Goal: Task Accomplishment & Management: Manage account settings

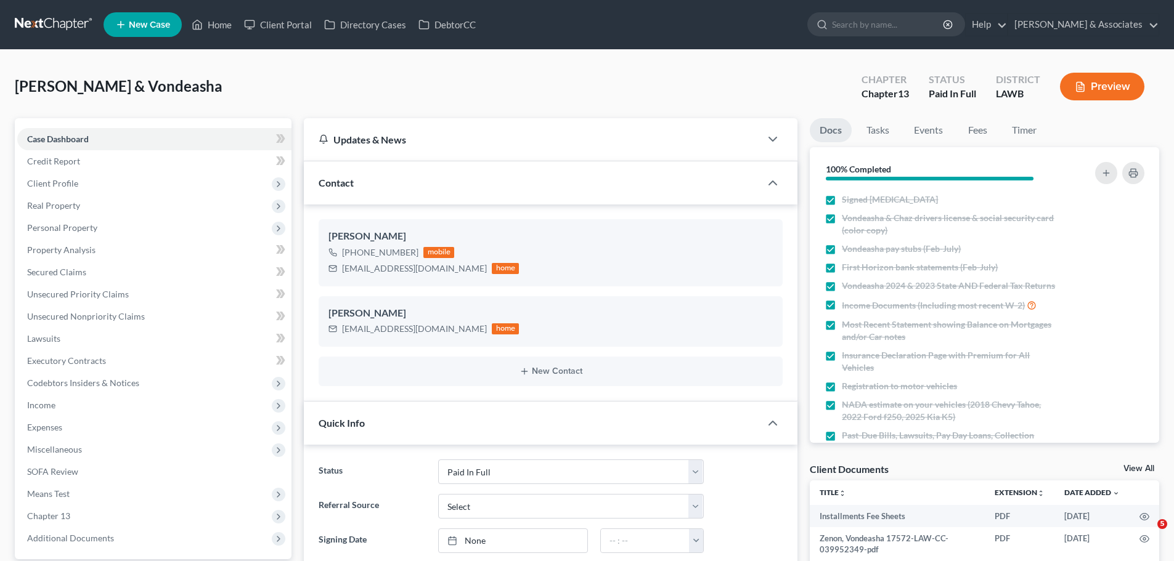
select select "17"
click at [22, 24] on link at bounding box center [54, 25] width 79 height 22
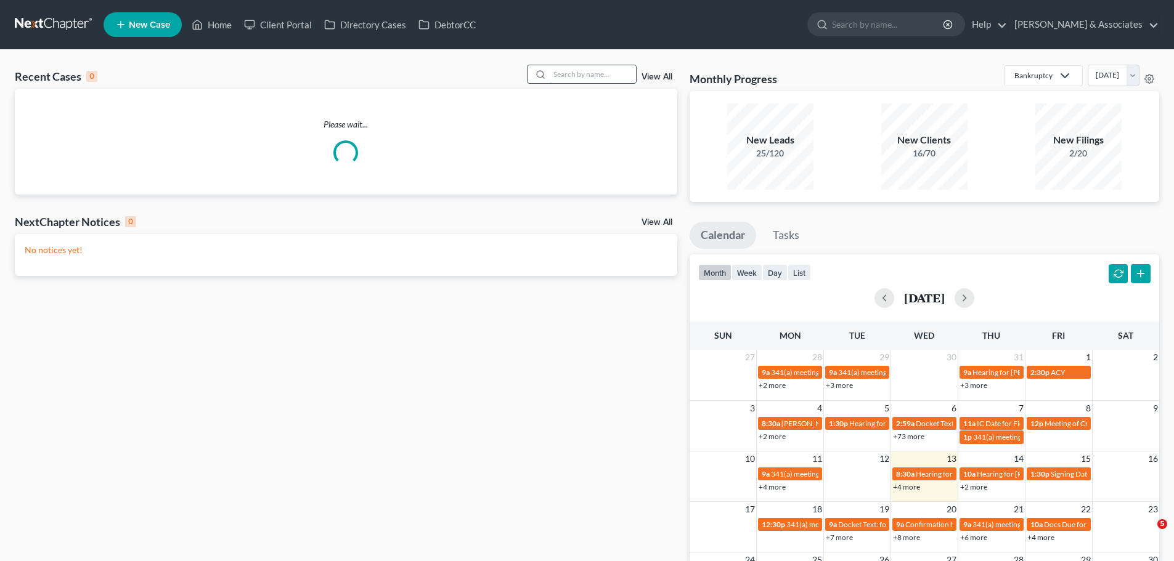
click at [579, 73] on input "search" at bounding box center [593, 74] width 86 height 18
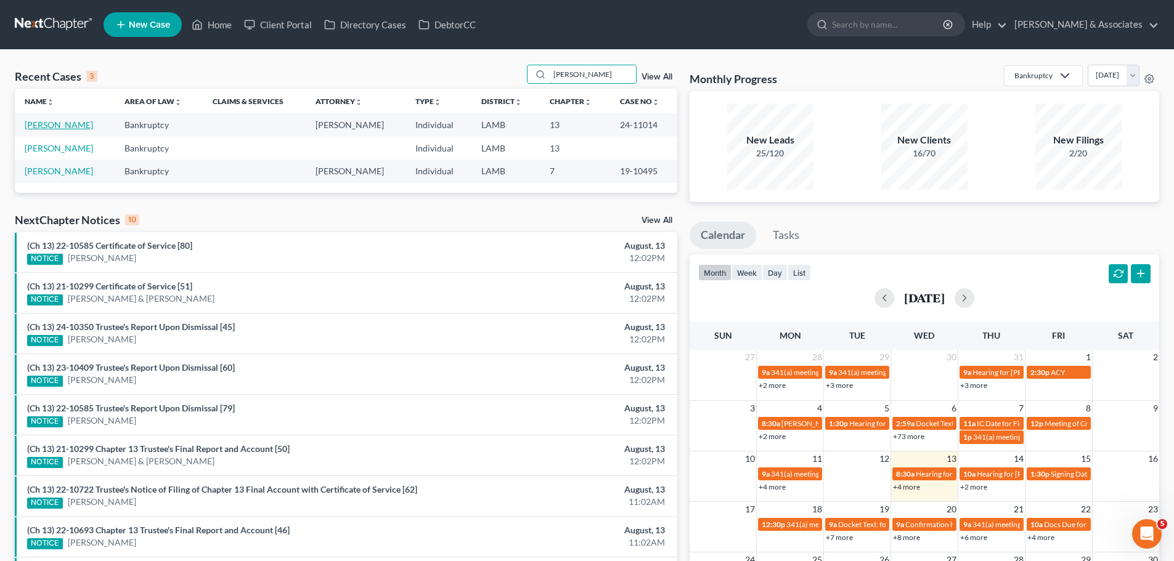
type input "[PERSON_NAME]"
click at [68, 126] on link "[PERSON_NAME]" at bounding box center [59, 125] width 68 height 10
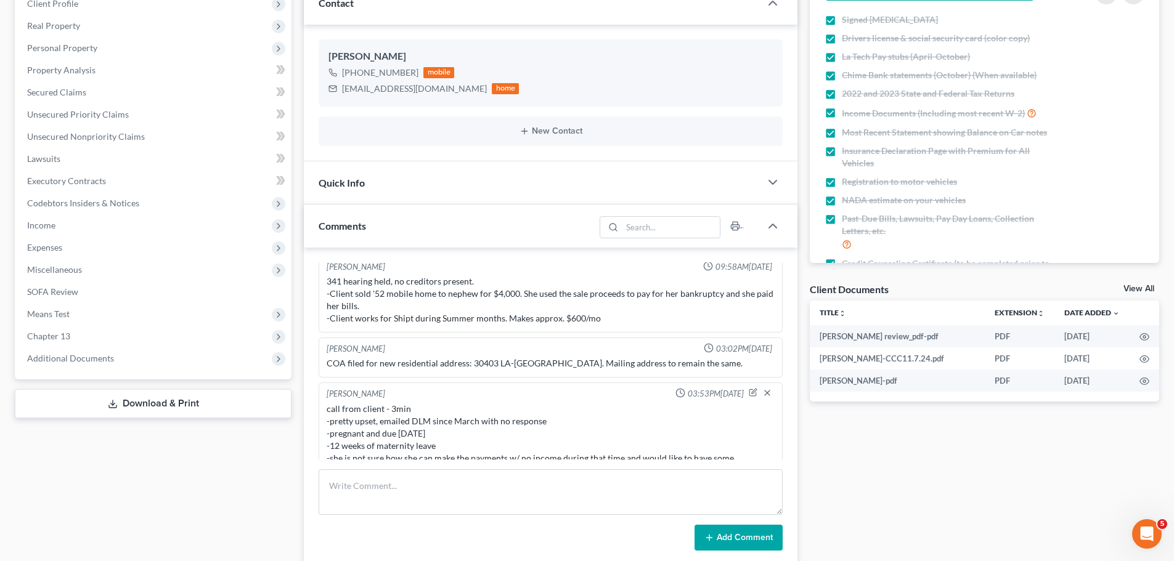
scroll to position [308, 0]
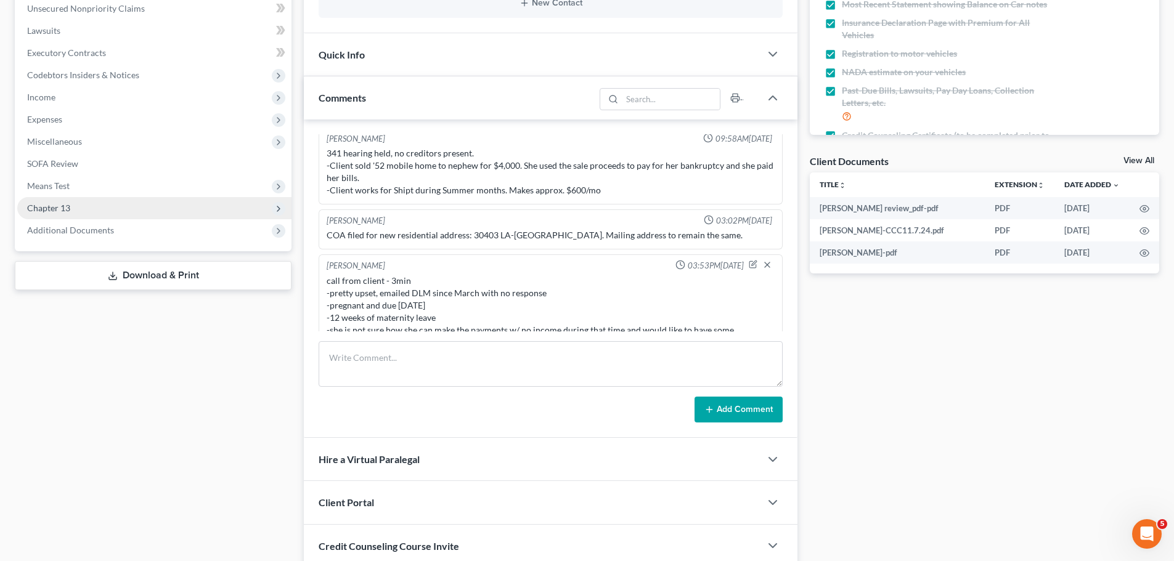
click at [82, 215] on span "Chapter 13" at bounding box center [154, 208] width 274 height 22
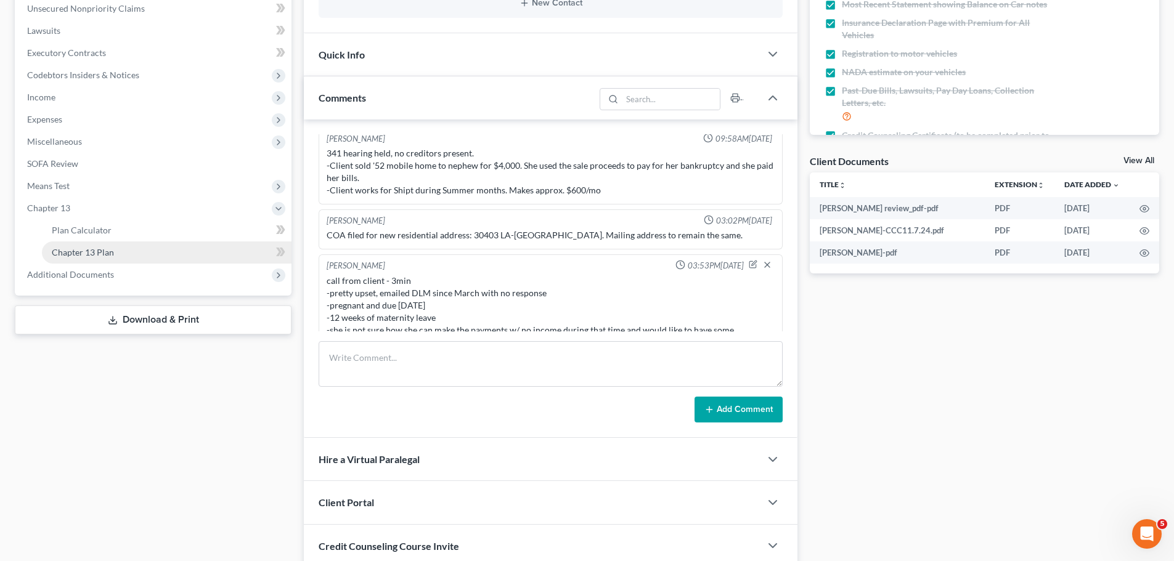
click at [177, 251] on link "Chapter 13 Plan" at bounding box center [167, 253] width 250 height 22
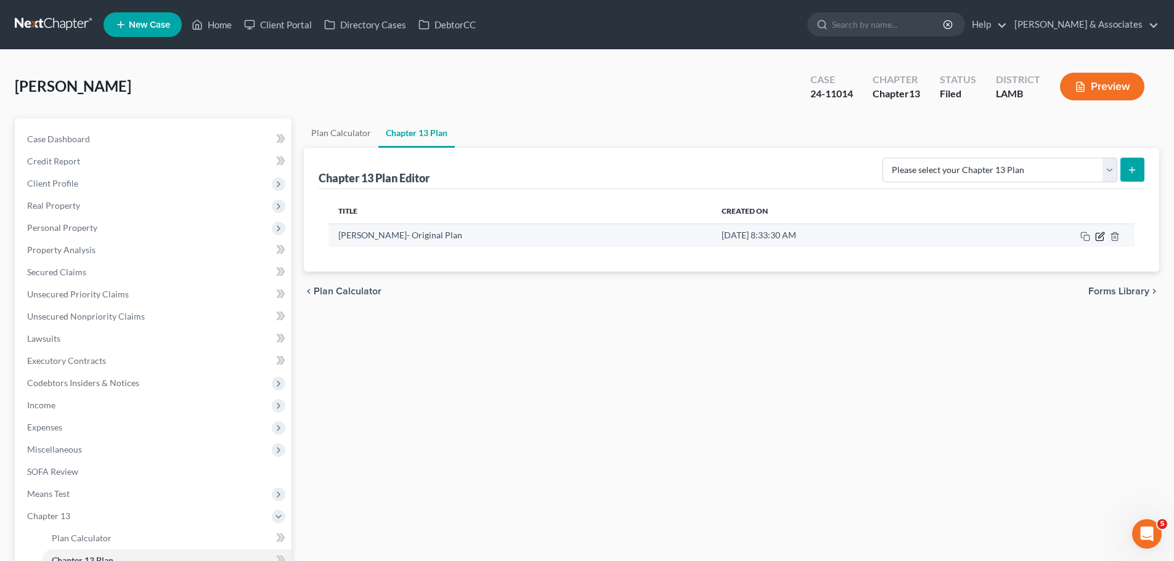
click at [1100, 238] on icon "button" at bounding box center [1101, 235] width 6 height 6
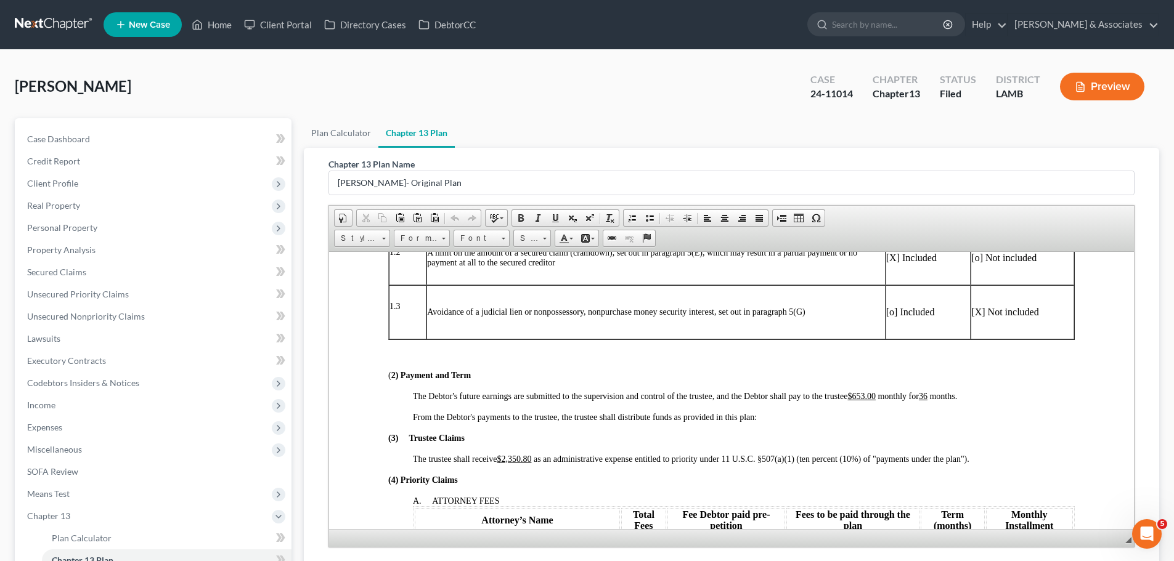
scroll to position [370, 0]
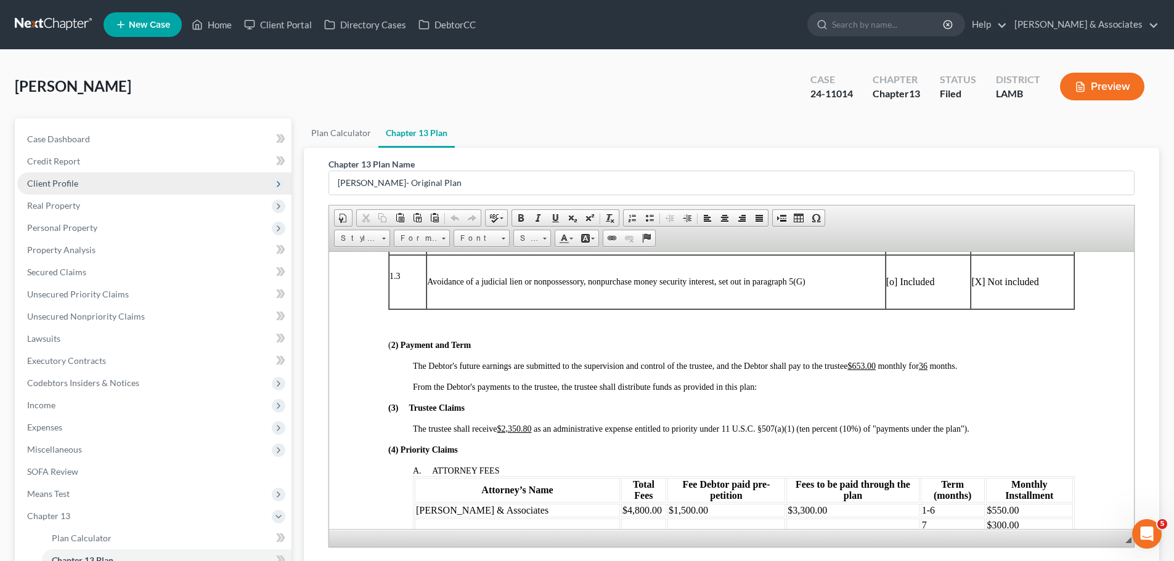
click at [43, 186] on span "Client Profile" at bounding box center [52, 183] width 51 height 10
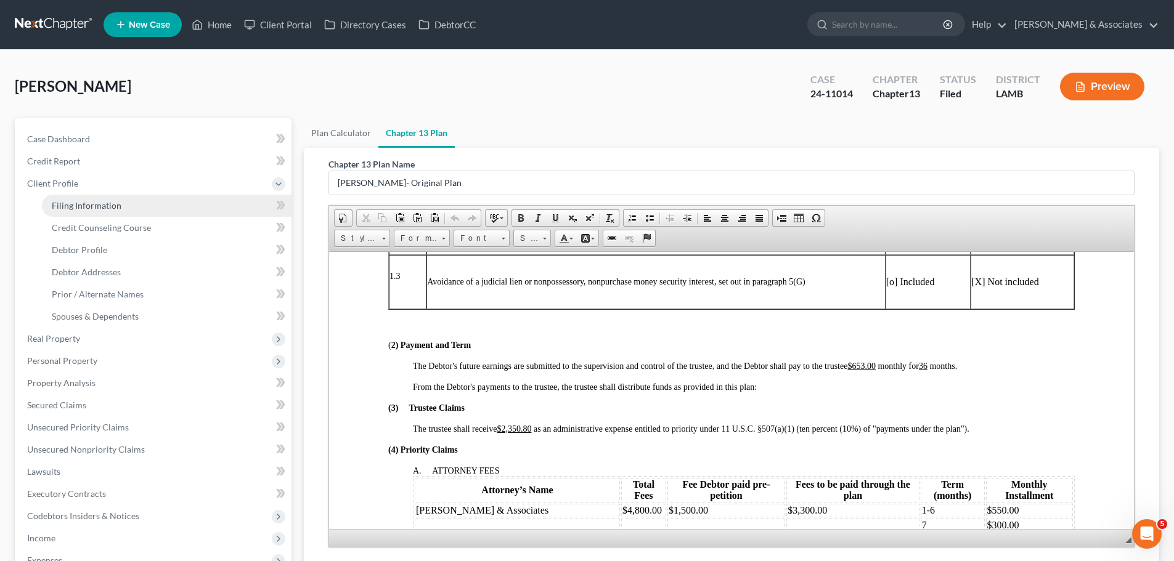
click at [97, 202] on span "Filing Information" at bounding box center [87, 205] width 70 height 10
select select "1"
select select "0"
select select "3"
select select "19"
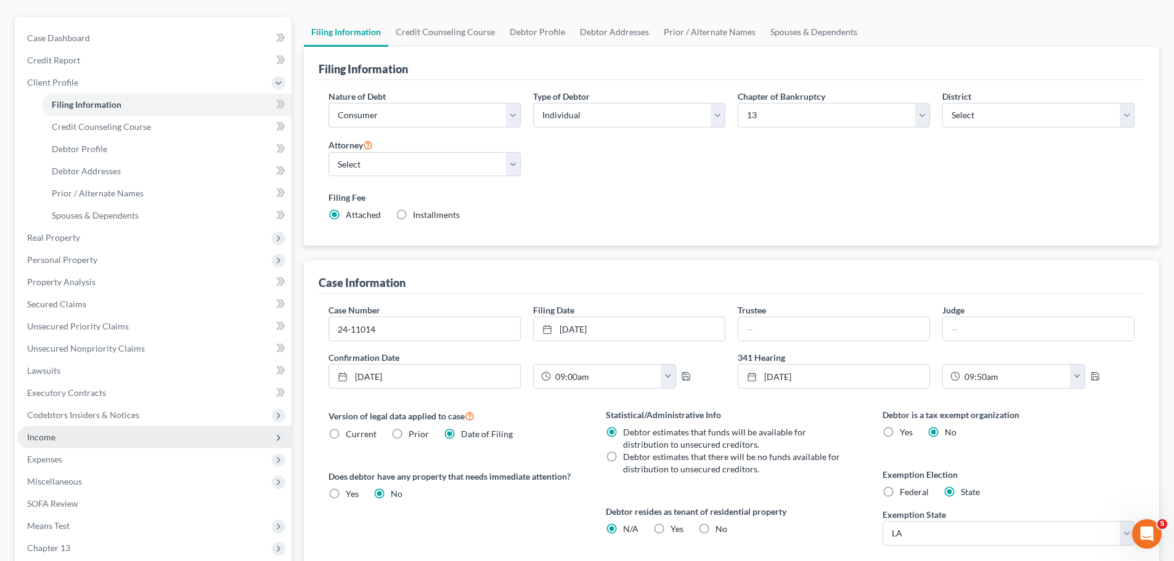
scroll to position [123, 0]
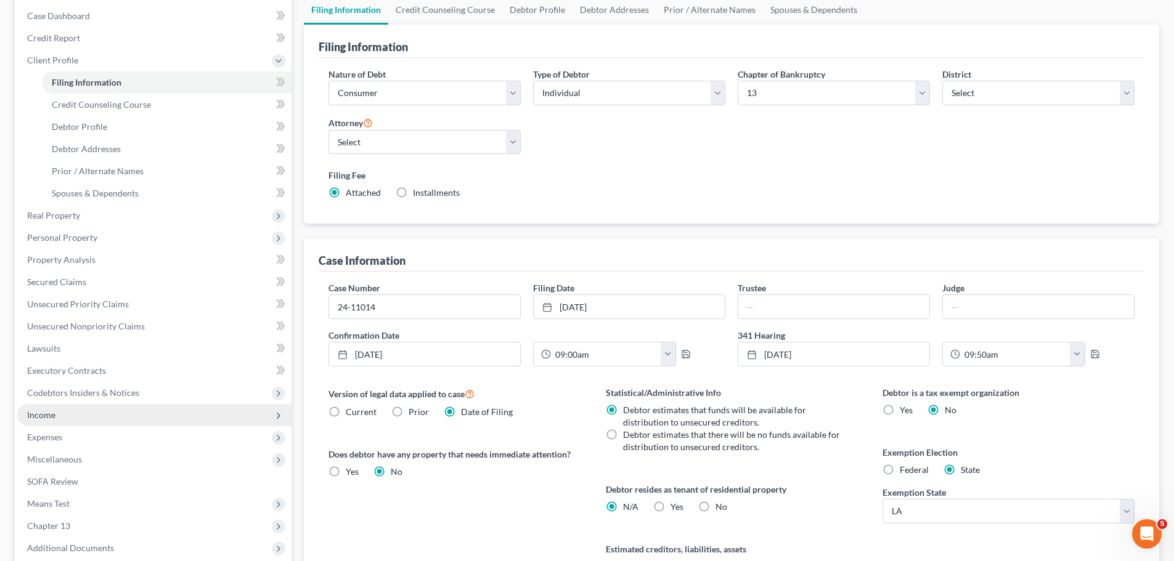
click at [114, 413] on span "Income" at bounding box center [154, 415] width 274 height 22
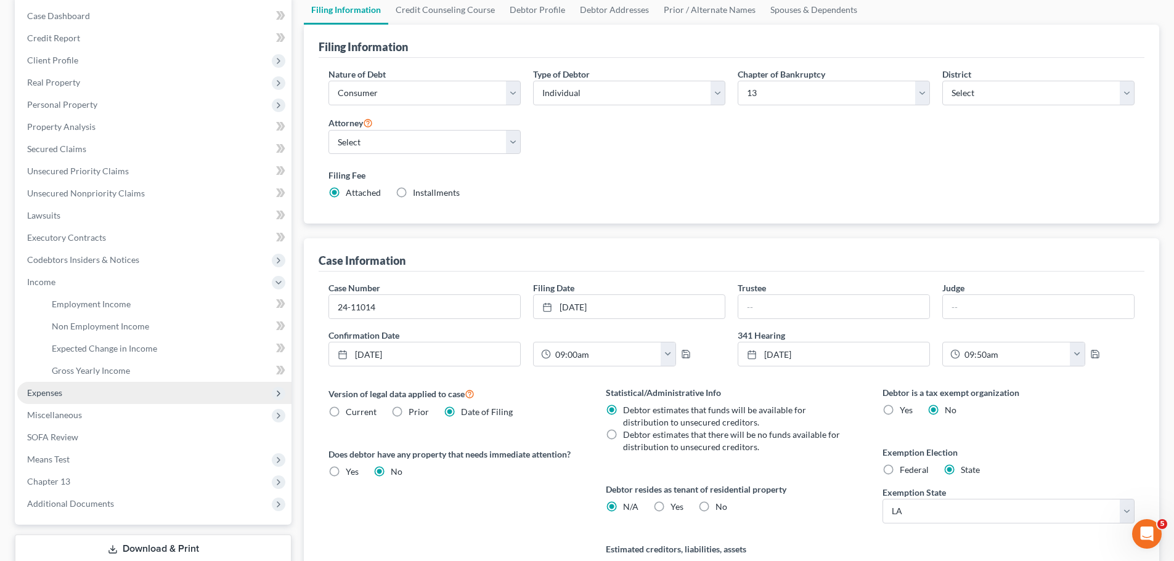
click at [102, 396] on span "Expenses" at bounding box center [154, 393] width 274 height 22
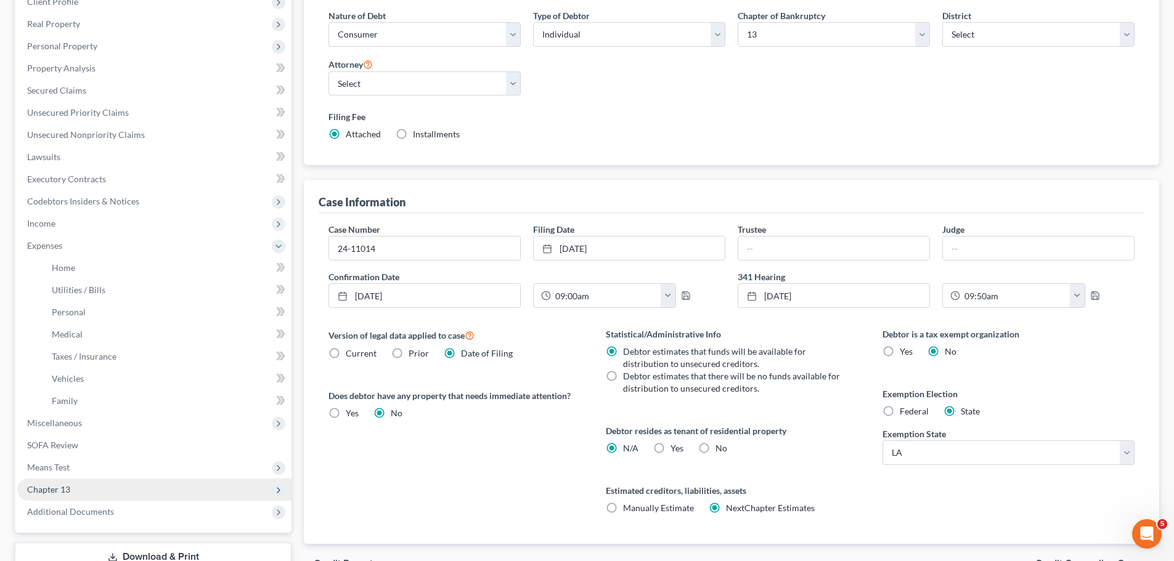
scroll to position [185, 0]
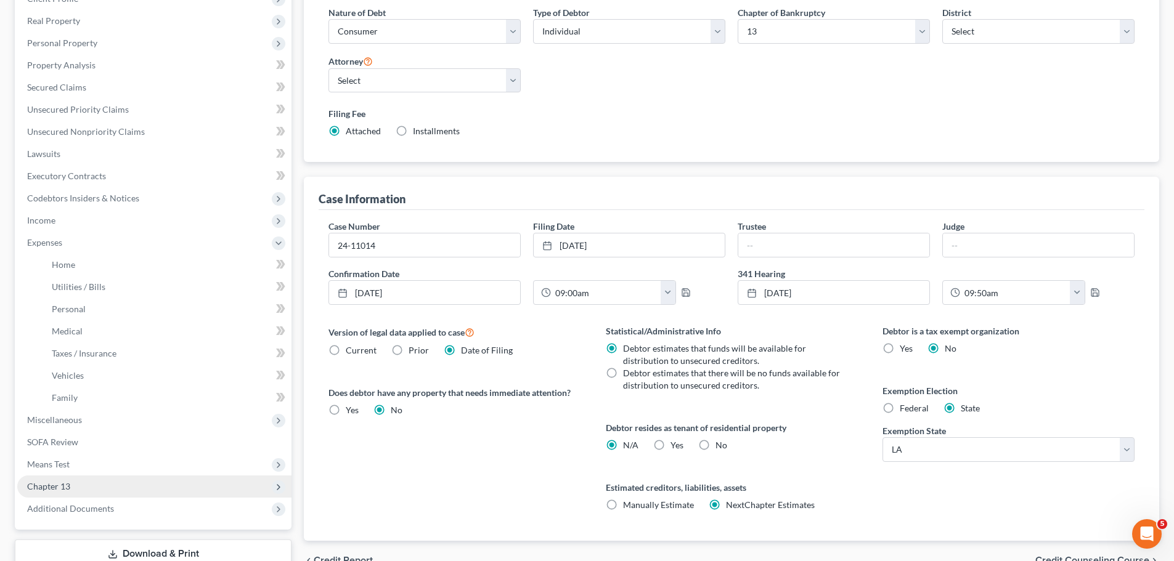
click at [100, 491] on span "Chapter 13" at bounding box center [154, 487] width 274 height 22
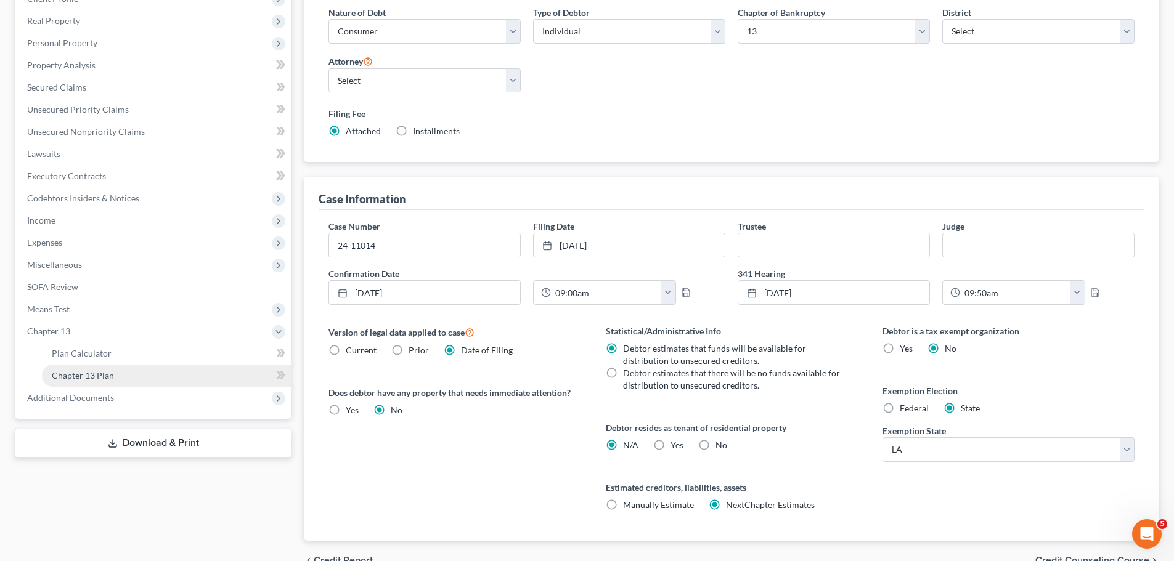
click at [113, 374] on span "Chapter 13 Plan" at bounding box center [83, 375] width 62 height 10
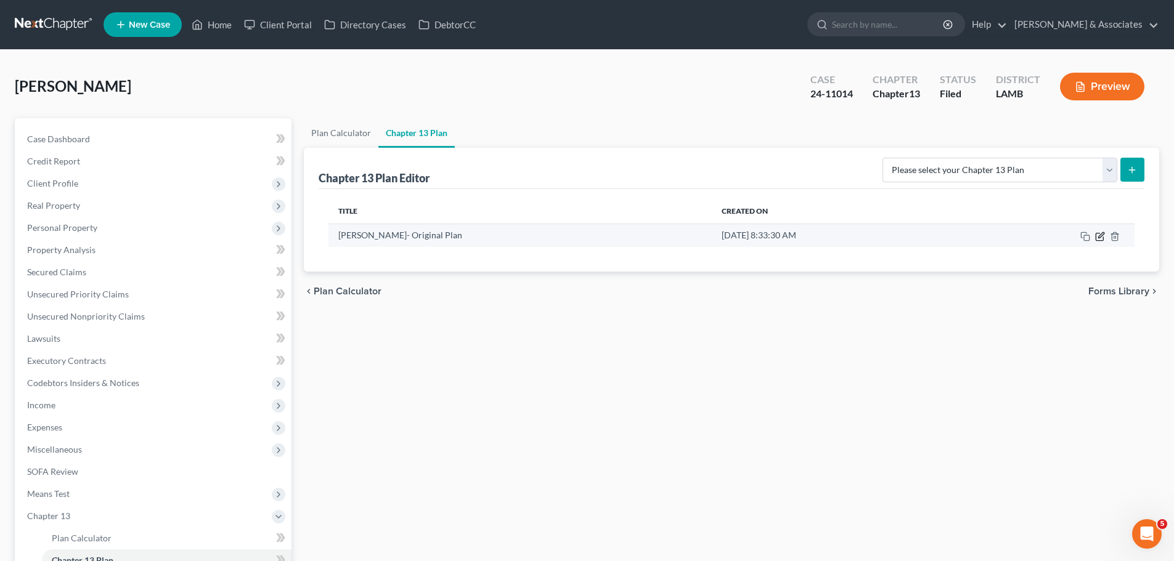
click at [1099, 235] on icon "button" at bounding box center [1100, 237] width 10 height 10
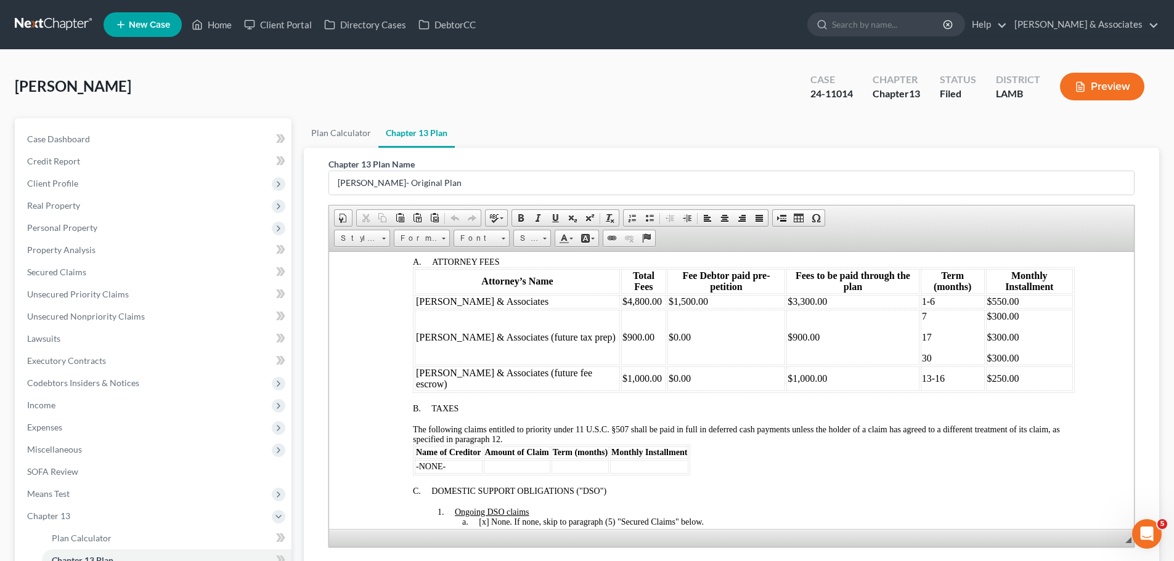
scroll to position [308, 0]
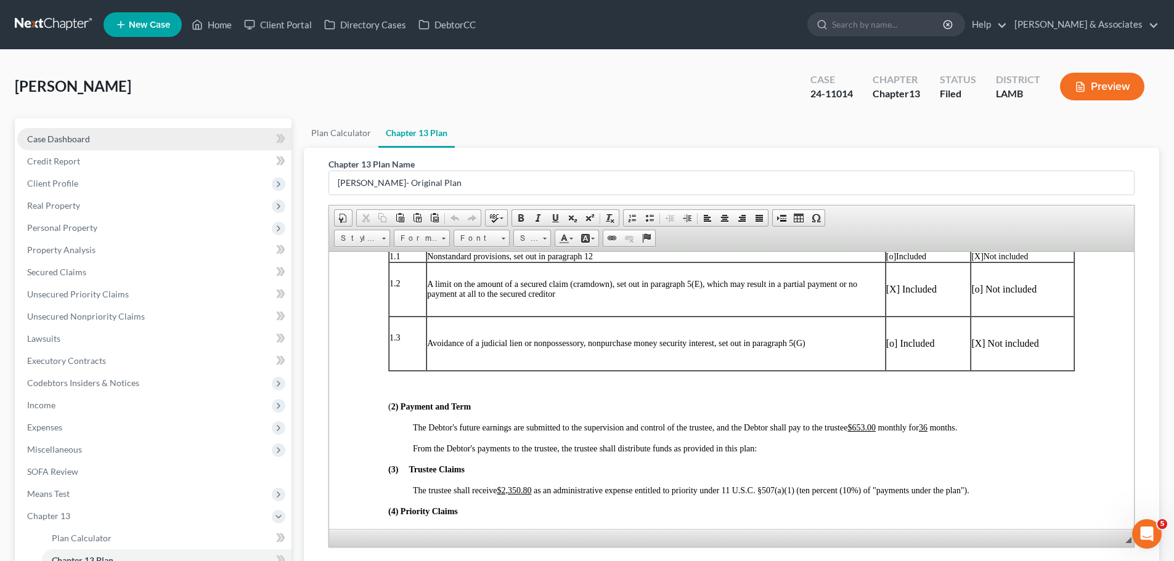
click at [153, 132] on link "Case Dashboard" at bounding box center [154, 139] width 274 height 22
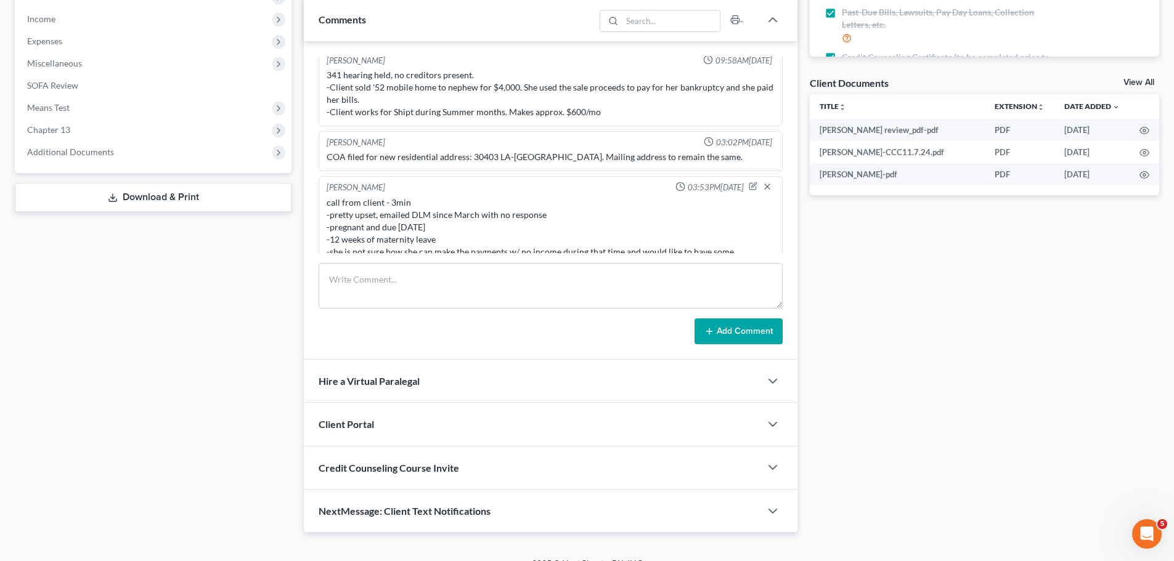
scroll to position [405, 0]
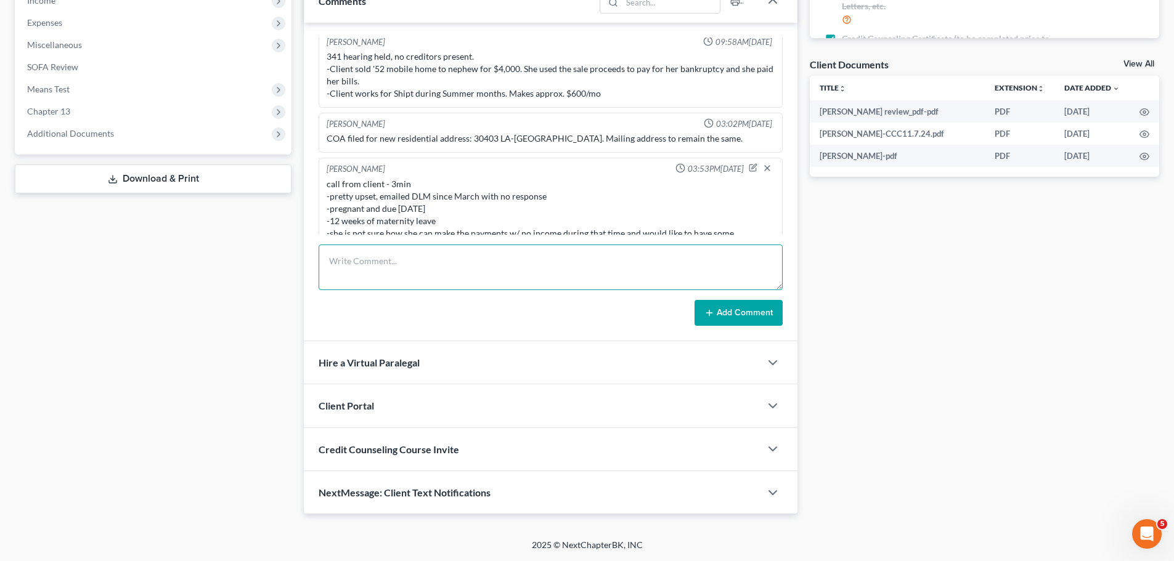
click at [484, 288] on textarea at bounding box center [551, 268] width 464 height 46
click at [148, 409] on div "Case Dashboard Payments Invoices Payments Payments Credit Report Client Profile" at bounding box center [153, 114] width 289 height 802
click at [470, 271] on textarea at bounding box center [551, 268] width 464 height 46
click at [388, 251] on textarea at bounding box center [551, 268] width 464 height 46
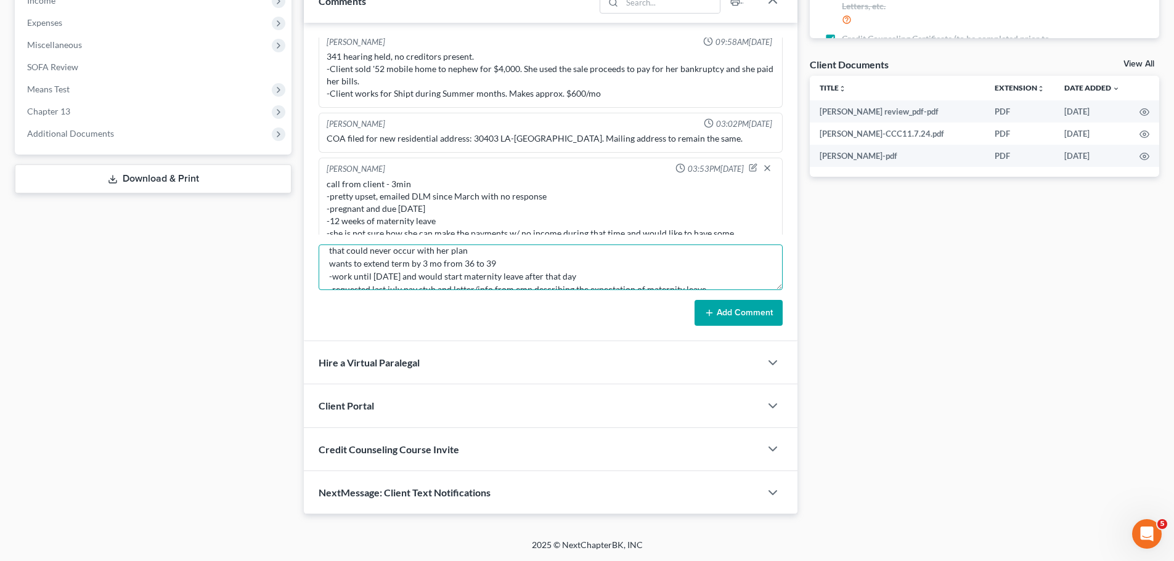
scroll to position [10, 0]
click at [326, 252] on textarea "still confused (and a frustrated) as to why MCB told her she could convert her …" at bounding box center [551, 268] width 464 height 46
click at [323, 266] on textarea "-still confused (and a frustrated) as to why MCB told her she could convert her…" at bounding box center [551, 268] width 464 height 46
click at [323, 276] on textarea "-still confused (and a frustrated) as to why MCB told her she could convert her…" at bounding box center [551, 268] width 464 height 46
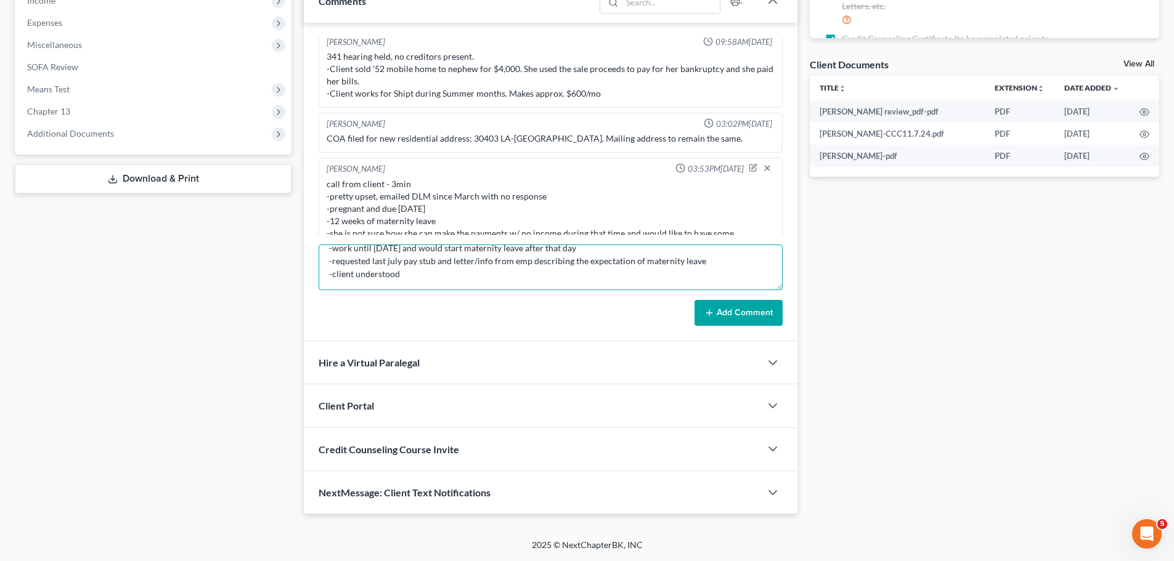
click at [402, 257] on textarea "-still confused (and a frustrated) as to why MCB told her she could convert her…" at bounding box center [551, 268] width 464 height 46
drag, startPoint x: 437, startPoint y: 263, endPoint x: 296, endPoint y: 224, distance: 147.1
click at [296, 224] on div "Petition Navigation Case Dashboard Payments Invoices Payments Payments Credit R…" at bounding box center [587, 114] width 1157 height 802
click at [330, 260] on textarea "-still confused (and a frustrated) as to why MCB told her she could convert her…" at bounding box center [551, 268] width 464 height 46
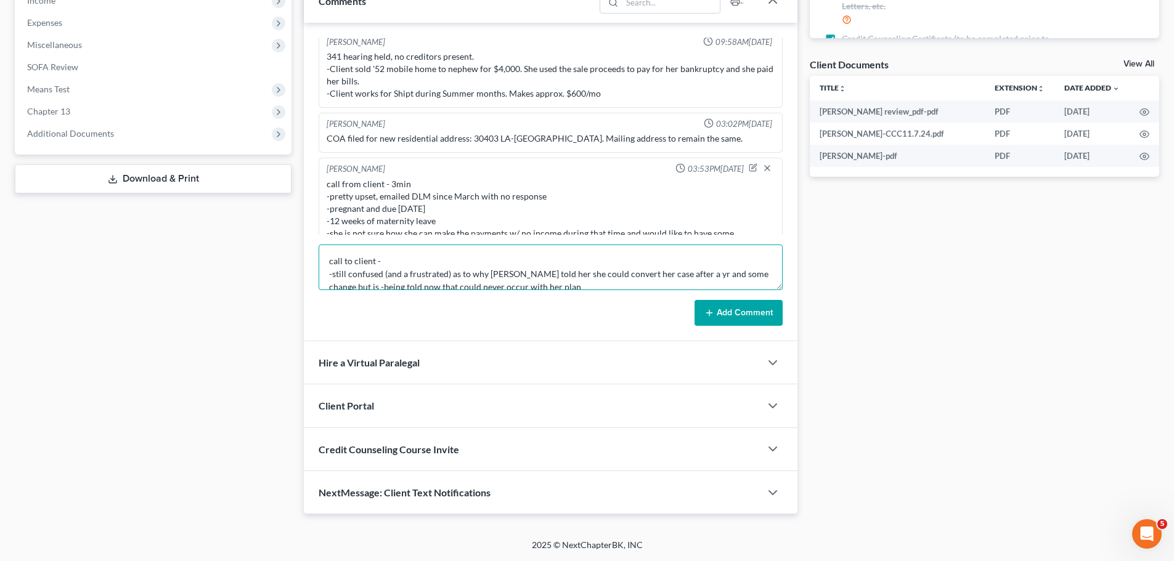
click at [391, 260] on textarea "call to client - -still confused (and a frustrated) as to why MCB told her she …" at bounding box center [551, 268] width 464 height 46
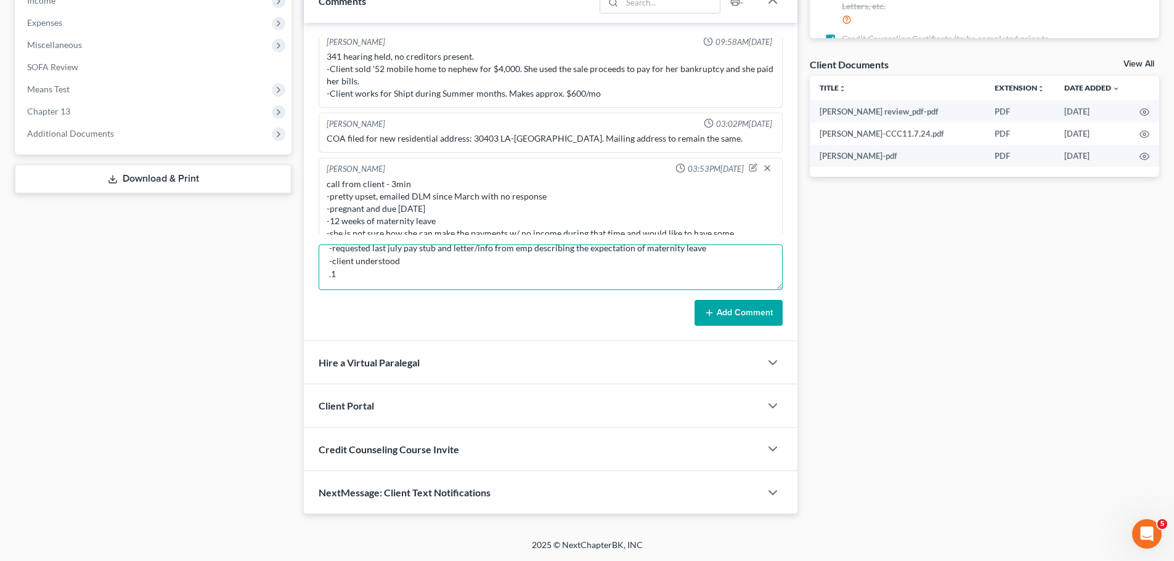
scroll to position [91, 0]
click at [519, 259] on textarea "call to client - 8min -still confused (and a frustrated) as to why MCB told her…" at bounding box center [551, 268] width 464 height 46
click at [507, 258] on textarea "call to client - 8min -still confused (and a frustrated) as to why MCB told her…" at bounding box center [551, 268] width 464 height 46
drag, startPoint x: 485, startPoint y: 257, endPoint x: 465, endPoint y: 251, distance: 21.2
click at [467, 252] on textarea "call to client - 8min -still confused (and a frustrated) as to why MCB told her…" at bounding box center [551, 268] width 464 height 46
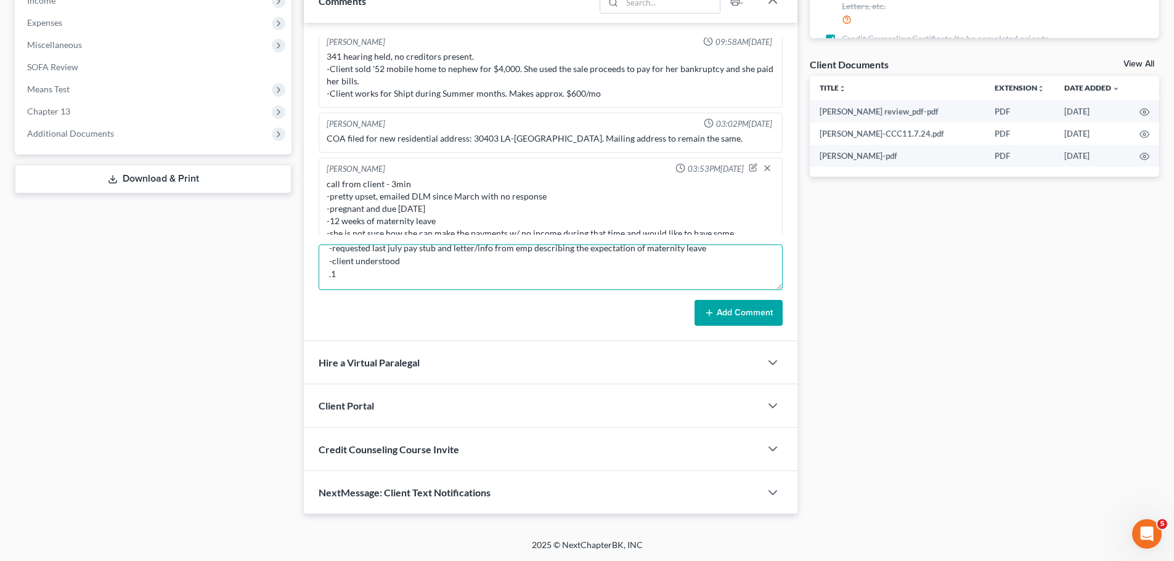
scroll to position [72, 0]
click at [449, 266] on textarea "call to client - 8min -still confused (and a frustrated) as to why MCB told her…" at bounding box center [551, 268] width 464 height 46
type textarea "call to client - 8min -still confused (and a frustrated) as to why MCB told her…"
click at [733, 317] on button "Add Comment" at bounding box center [738, 313] width 88 height 26
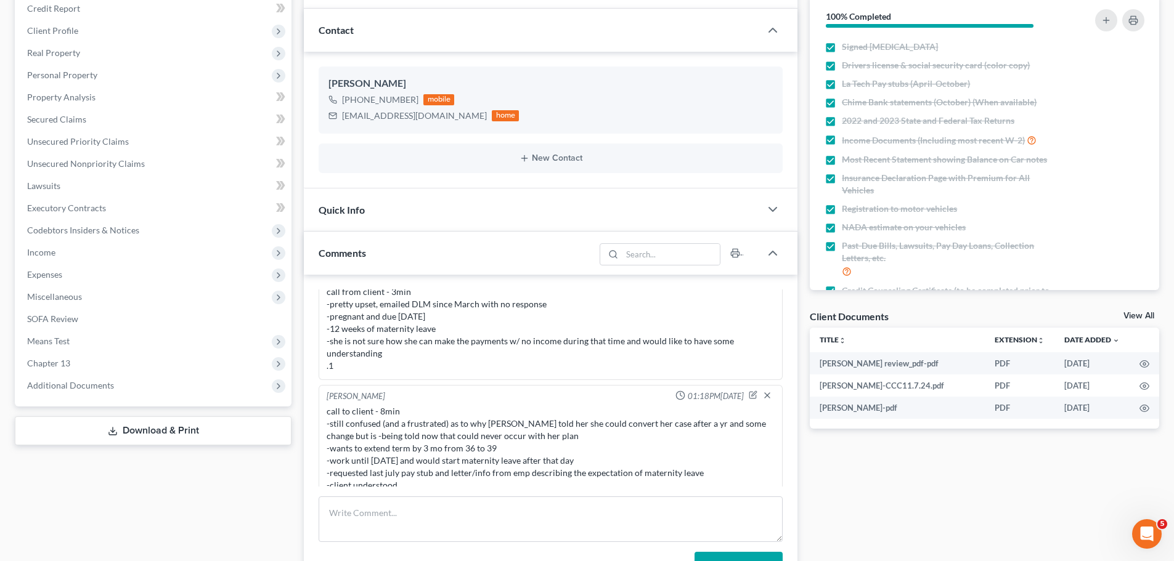
scroll to position [97, 0]
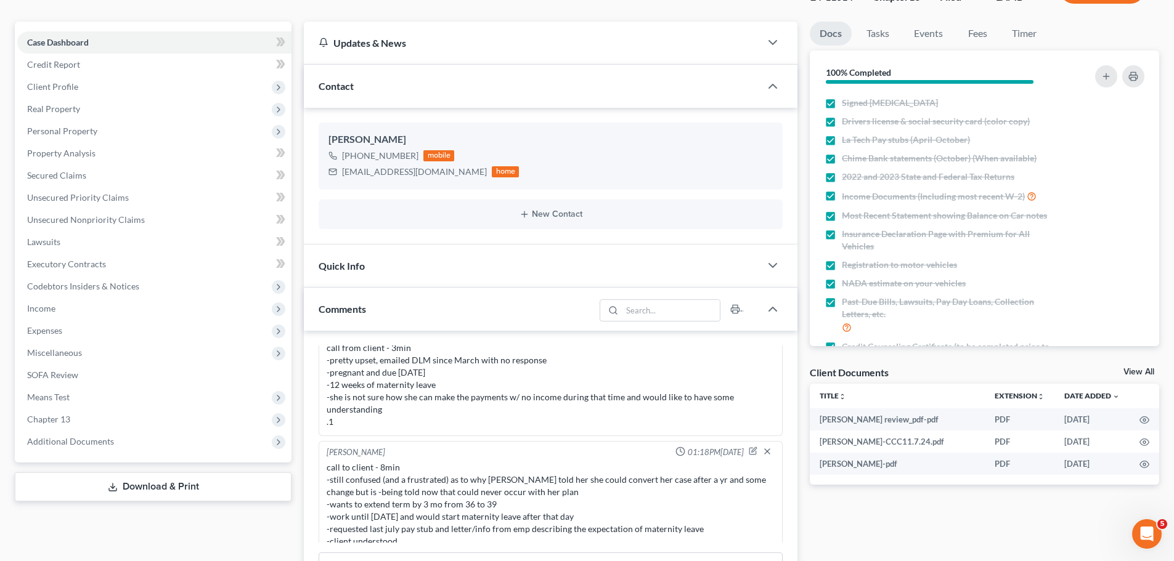
click at [484, 506] on div "call to client - 8min -still confused (and a frustrated) as to why MCB told her…" at bounding box center [551, 517] width 448 height 111
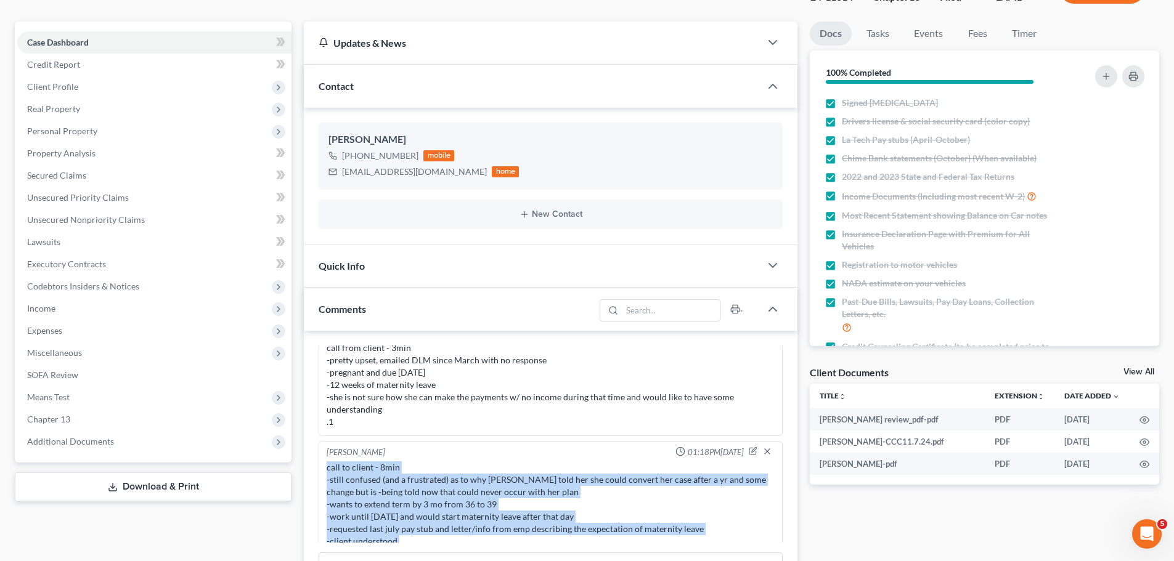
drag, startPoint x: 469, startPoint y: 521, endPoint x: 305, endPoint y: 430, distance: 187.6
click at [305, 430] on div "Richard Prunick 04:28PM, 09/30/2024 Did Eval with Nicole she has relatively sma…" at bounding box center [551, 490] width 494 height 319
copy div "call to client - 8min -still confused (and a frustrated) as to why MCB told her…"
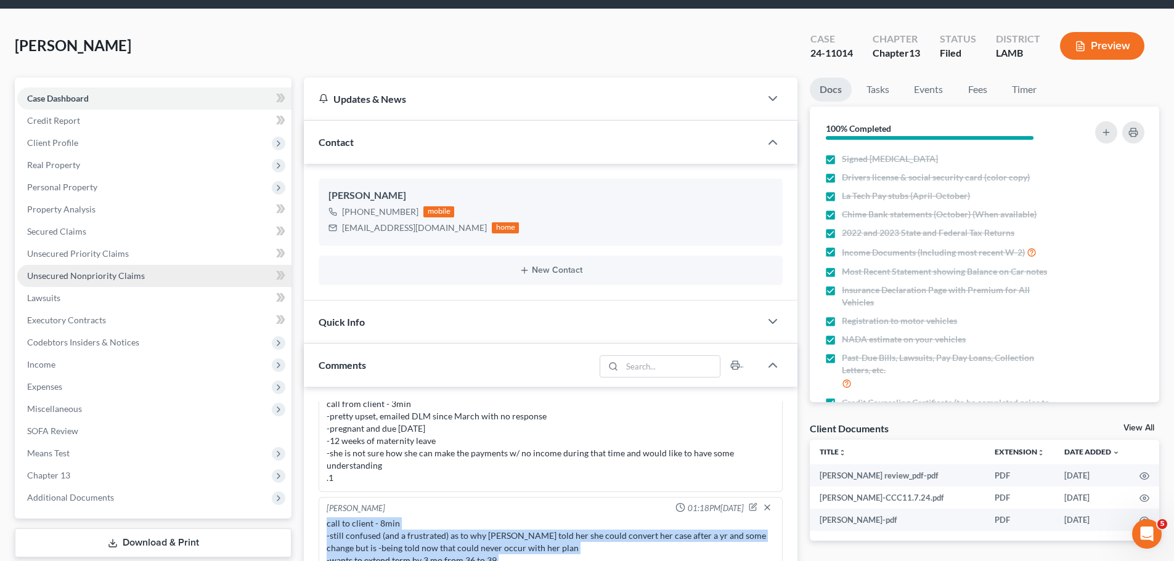
scroll to position [0, 0]
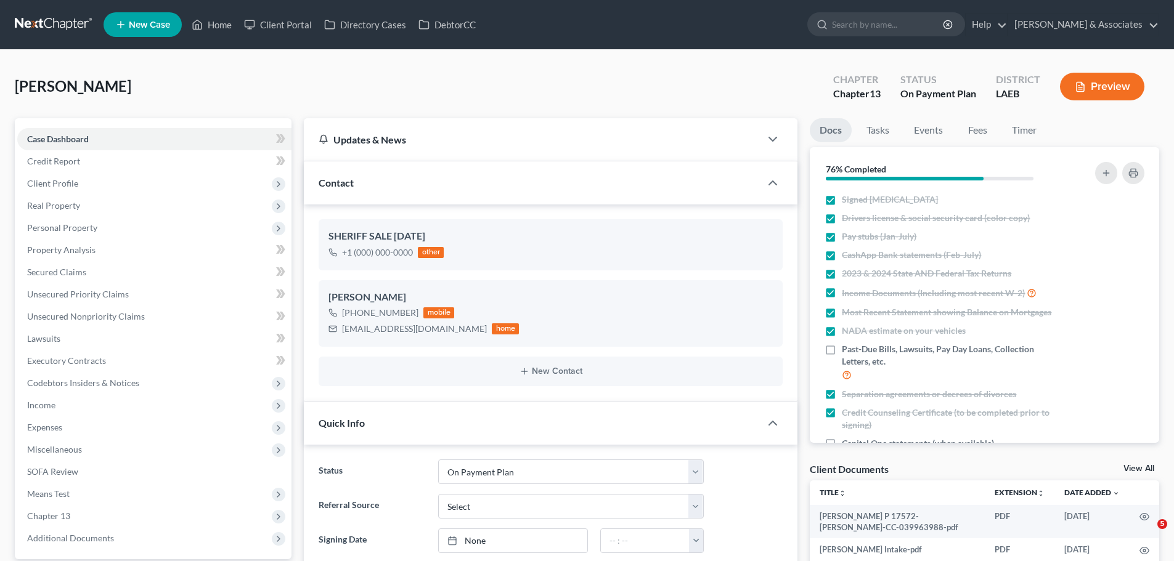
select select "16"
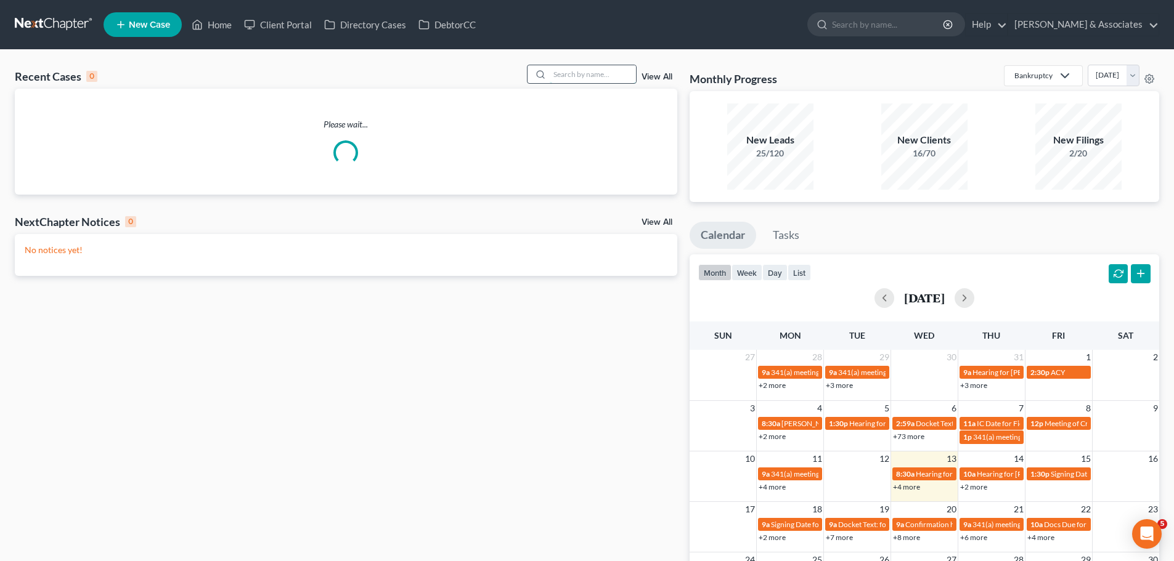
click at [604, 71] on input "search" at bounding box center [593, 74] width 86 height 18
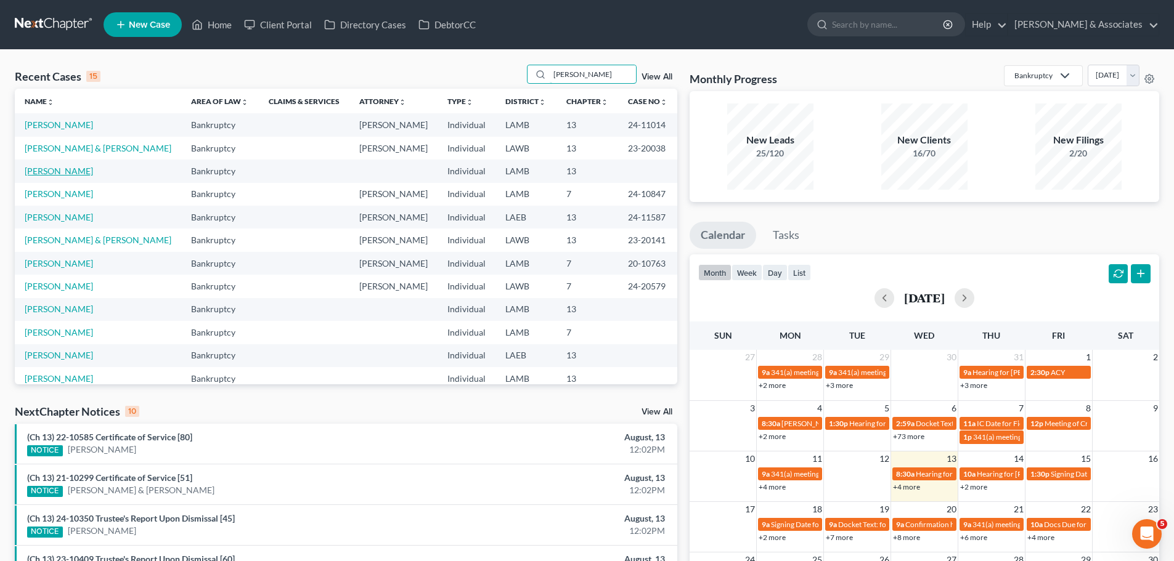
type input "cher"
click at [68, 173] on link "Giaccone, Cherie" at bounding box center [59, 171] width 68 height 10
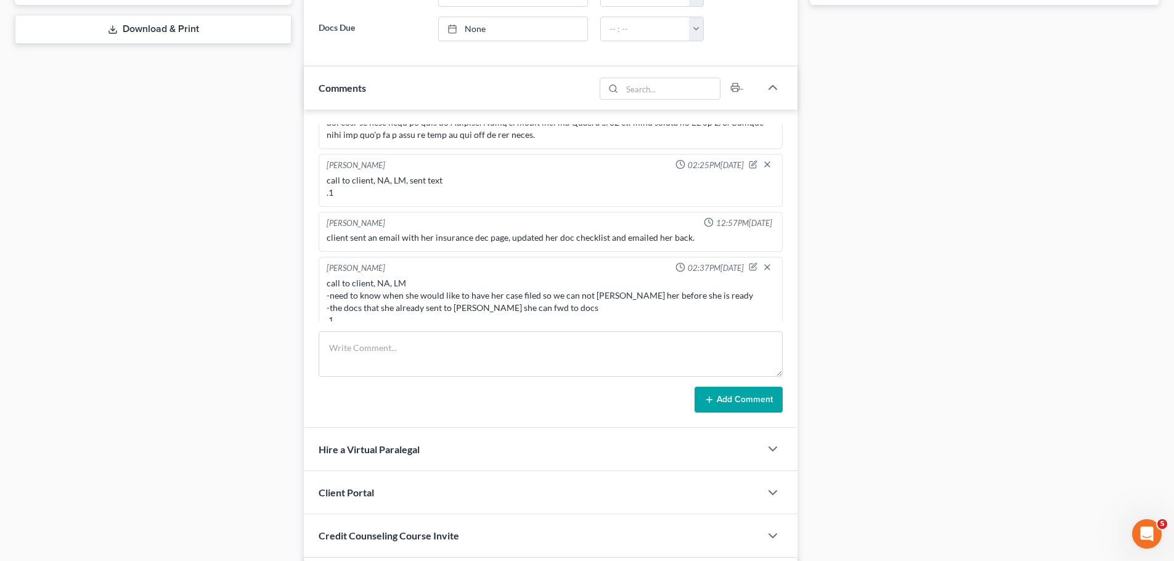
scroll to position [2024, 0]
click at [360, 347] on textarea at bounding box center [551, 354] width 464 height 46
type textarea "-"
type textarea "call"
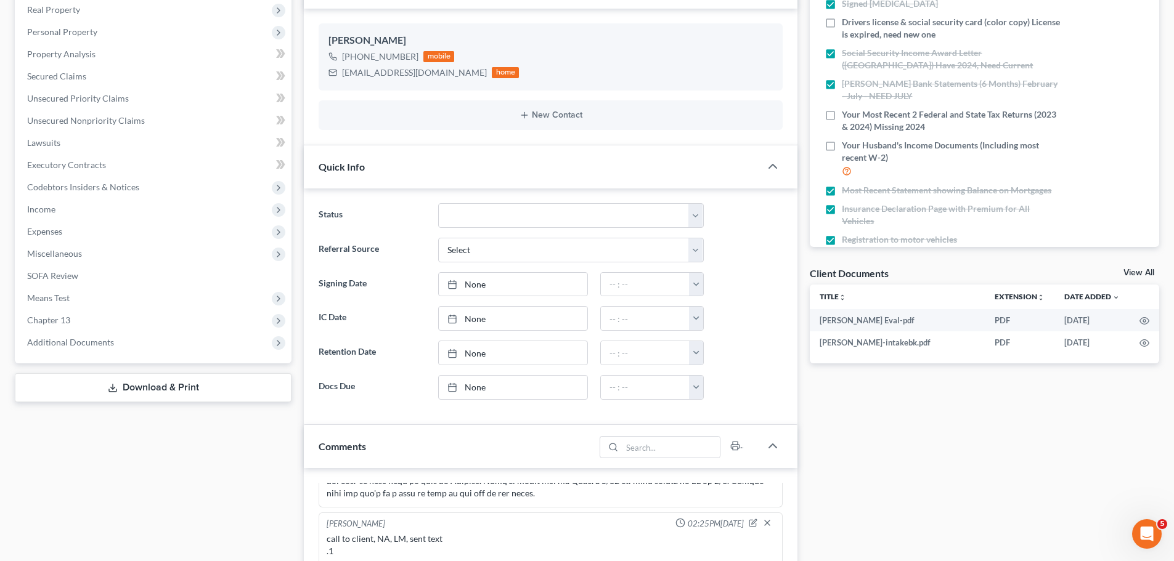
scroll to position [431, 0]
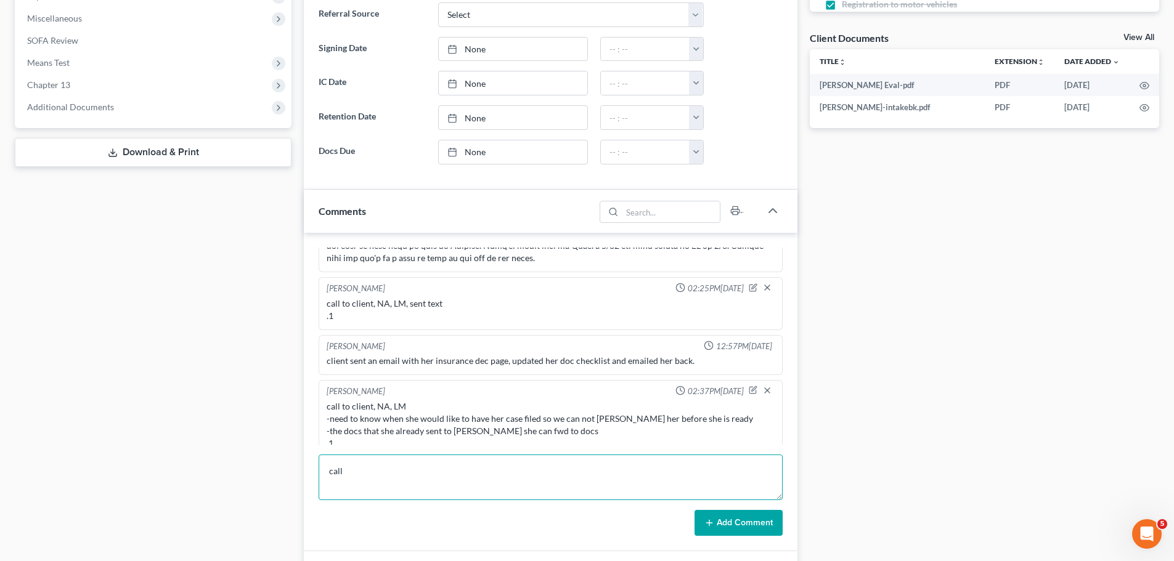
click at [465, 493] on textarea "call" at bounding box center [551, 478] width 464 height 46
click at [459, 483] on textarea "call" at bounding box center [551, 478] width 464 height 46
click at [455, 481] on textarea "call" at bounding box center [551, 478] width 464 height 46
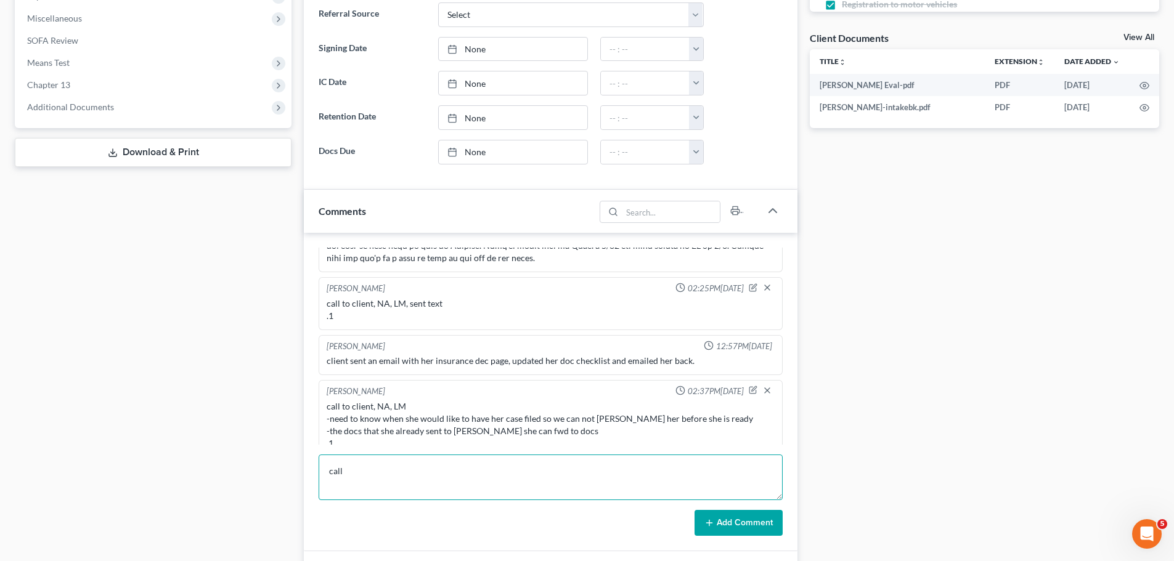
click at [452, 479] on textarea "call" at bounding box center [551, 478] width 464 height 46
click at [916, 436] on div "Docs Tasks Events Fees Timer 68% Completed Nothing here yet! Signed Retainer Dr…" at bounding box center [984, 344] width 362 height 1314
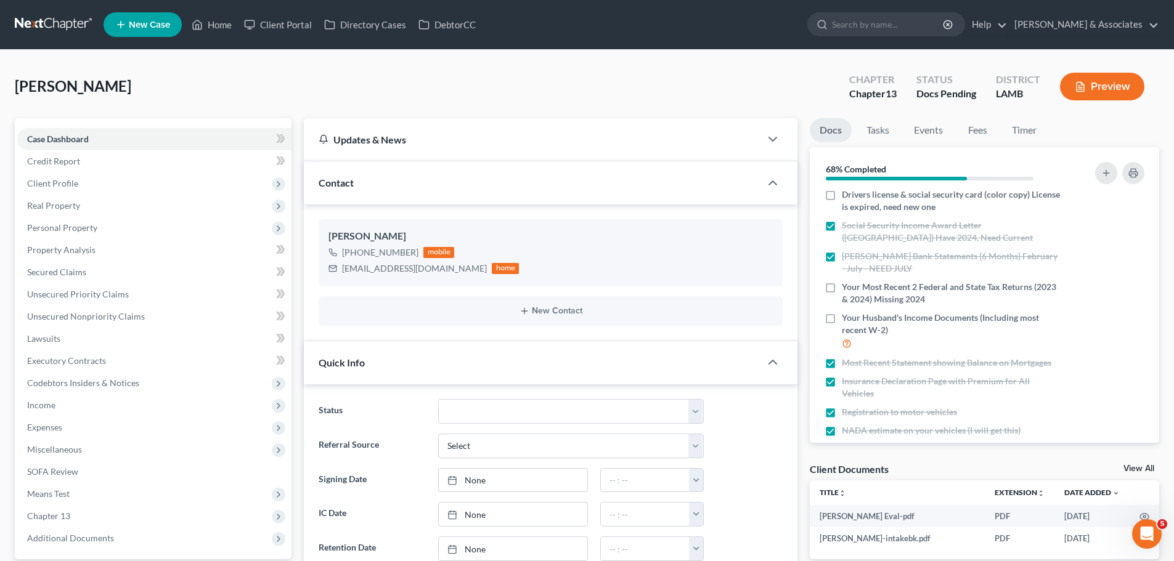
scroll to position [0, 0]
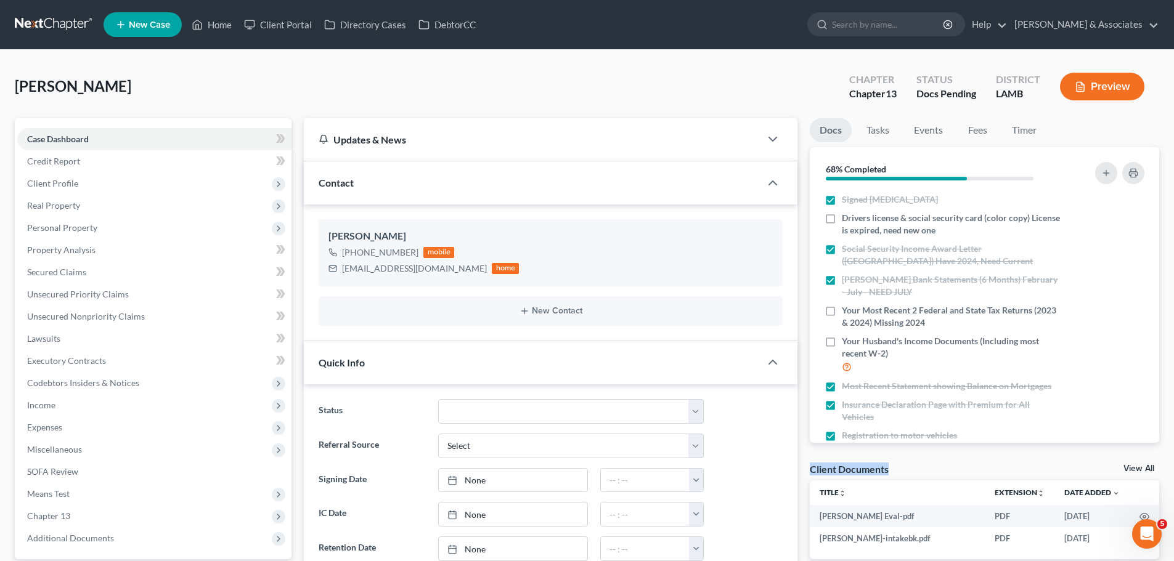
drag, startPoint x: 808, startPoint y: 470, endPoint x: 908, endPoint y: 475, distance: 99.9
click at [908, 475] on div "Client Documents View All" at bounding box center [984, 472] width 349 height 18
click at [903, 468] on div "Client Documents View All" at bounding box center [984, 472] width 349 height 18
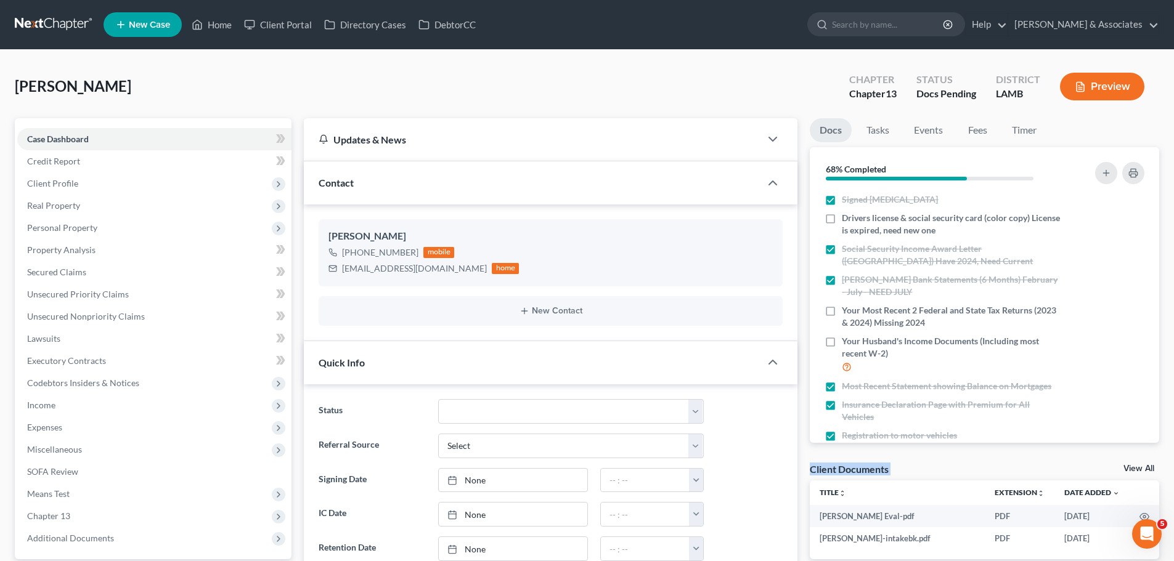
click at [903, 468] on div "Client Documents View All" at bounding box center [984, 472] width 349 height 18
click at [879, 472] on div "Client Documents" at bounding box center [849, 469] width 79 height 13
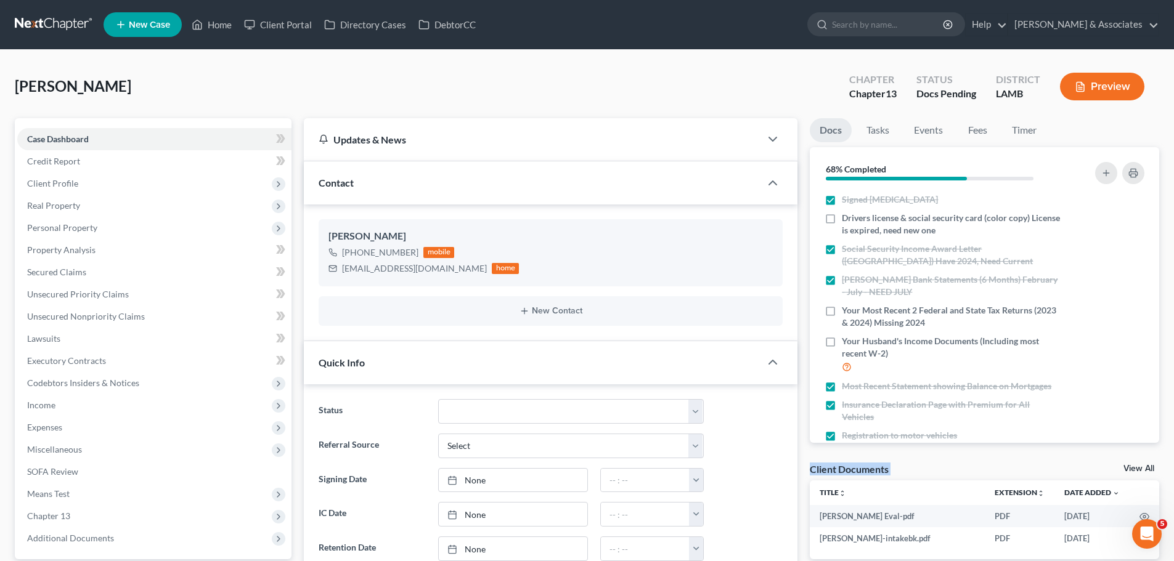
click at [879, 472] on div "Client Documents" at bounding box center [849, 469] width 79 height 13
click at [884, 466] on div "Client Documents" at bounding box center [849, 469] width 79 height 13
click at [875, 473] on div "Client Documents" at bounding box center [849, 469] width 79 height 13
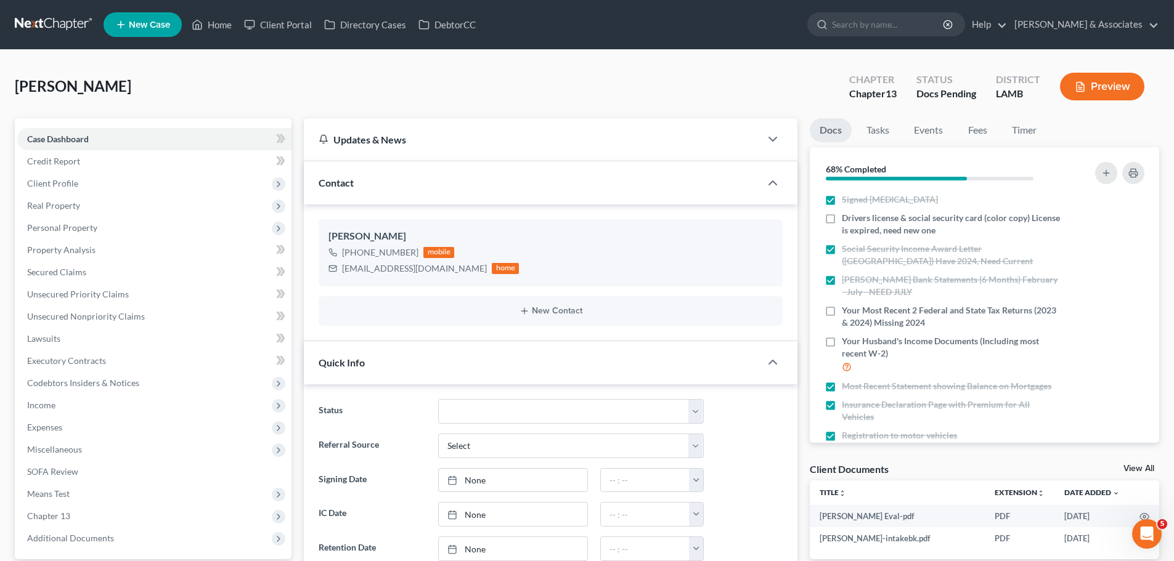
click at [877, 471] on div "Client Documents" at bounding box center [849, 469] width 79 height 13
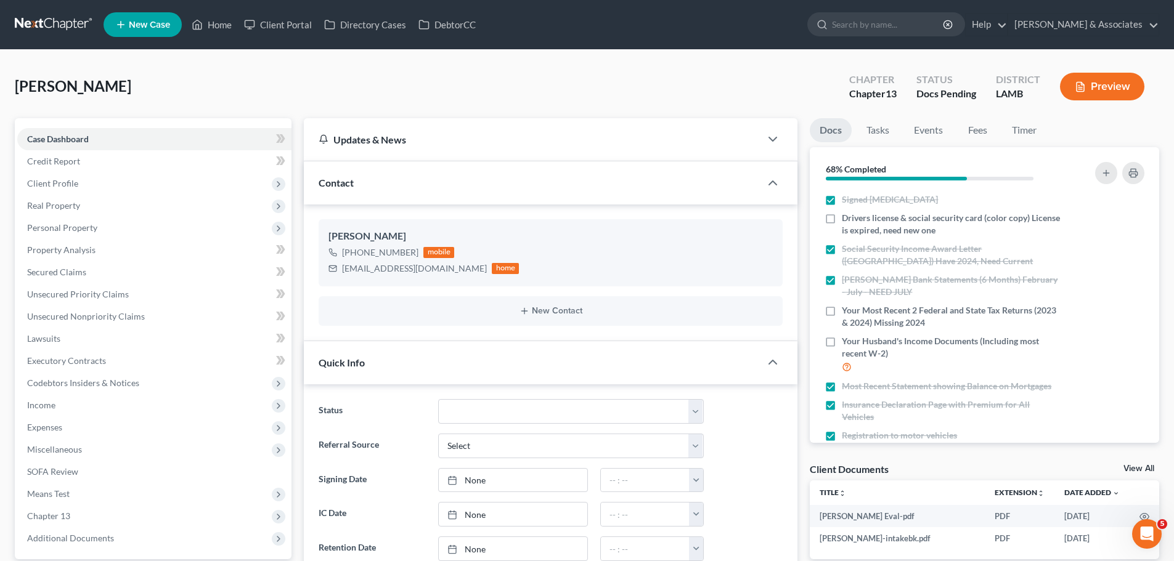
click at [877, 471] on div "Client Documents" at bounding box center [849, 469] width 79 height 13
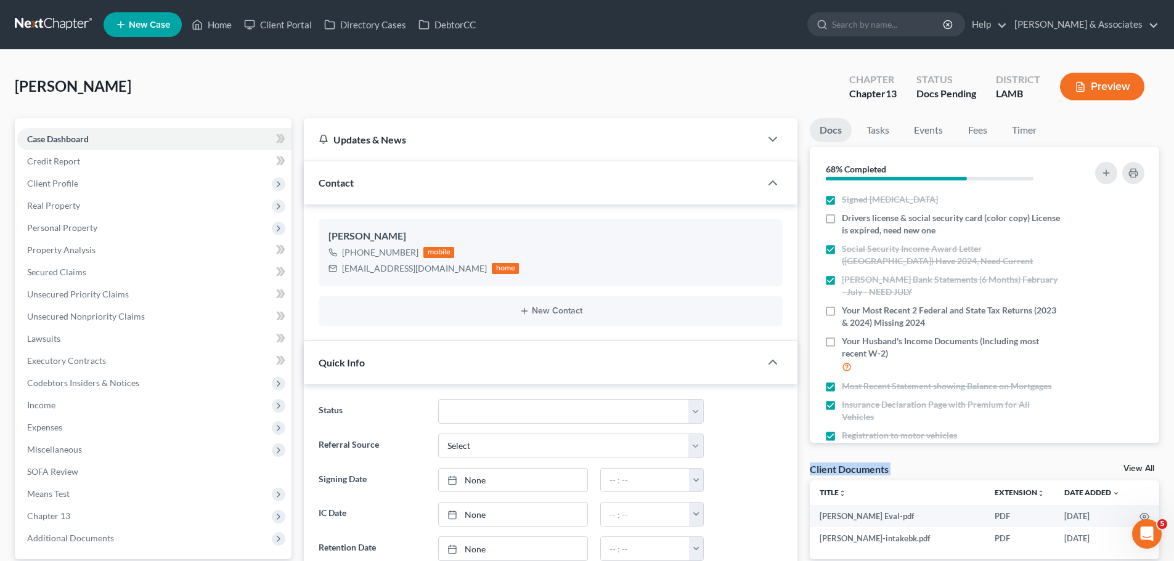
click at [877, 471] on div "Client Documents" at bounding box center [849, 469] width 79 height 13
click at [71, 39] on nav "Home New Case Client Portal Directory Cases DebtorCC Diment & Associates ccd@di…" at bounding box center [587, 24] width 1174 height 49
click at [106, 88] on span "[PERSON_NAME]" at bounding box center [73, 86] width 116 height 18
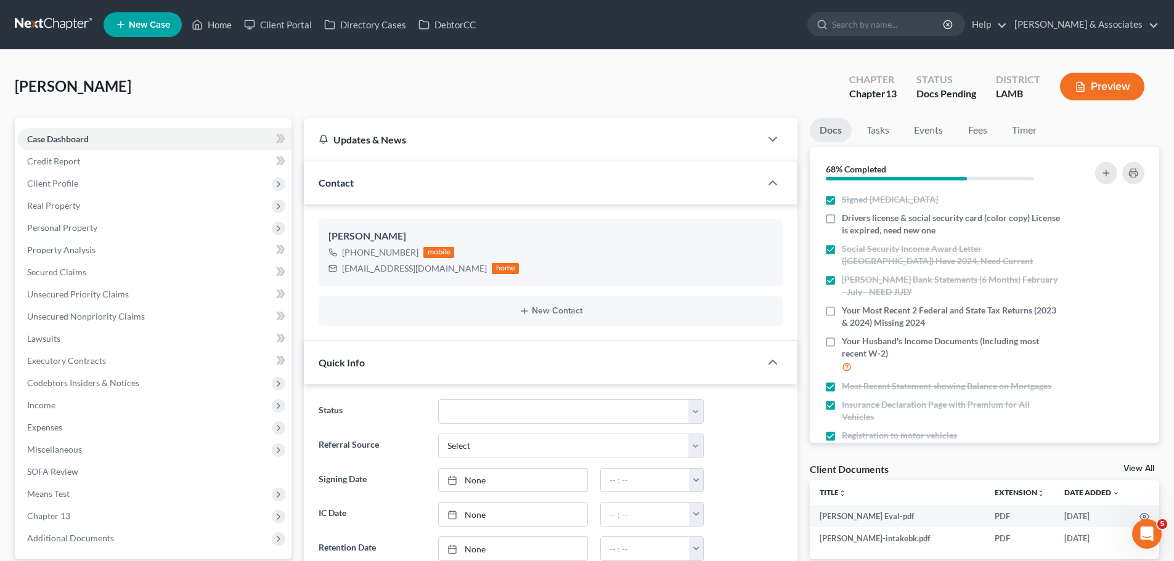
click at [106, 88] on span "[PERSON_NAME]" at bounding box center [73, 86] width 116 height 18
click at [147, 79] on div "Giaccone, Cherie Upgraded Chapter Chapter 13 Status Docs Pending District LAMB …" at bounding box center [587, 92] width 1144 height 54
click at [141, 183] on span "Client Profile" at bounding box center [154, 184] width 274 height 22
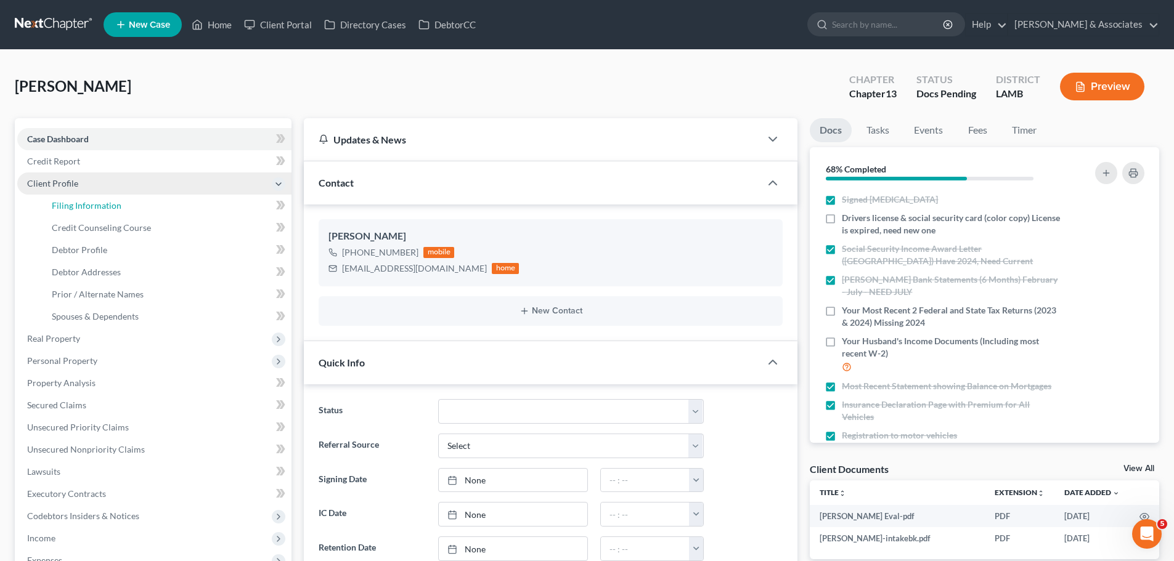
drag, startPoint x: 132, startPoint y: 200, endPoint x: 152, endPoint y: 190, distance: 22.6
click at [132, 200] on link "Filing Information" at bounding box center [167, 206] width 250 height 22
select select "1"
select select "0"
select select "3"
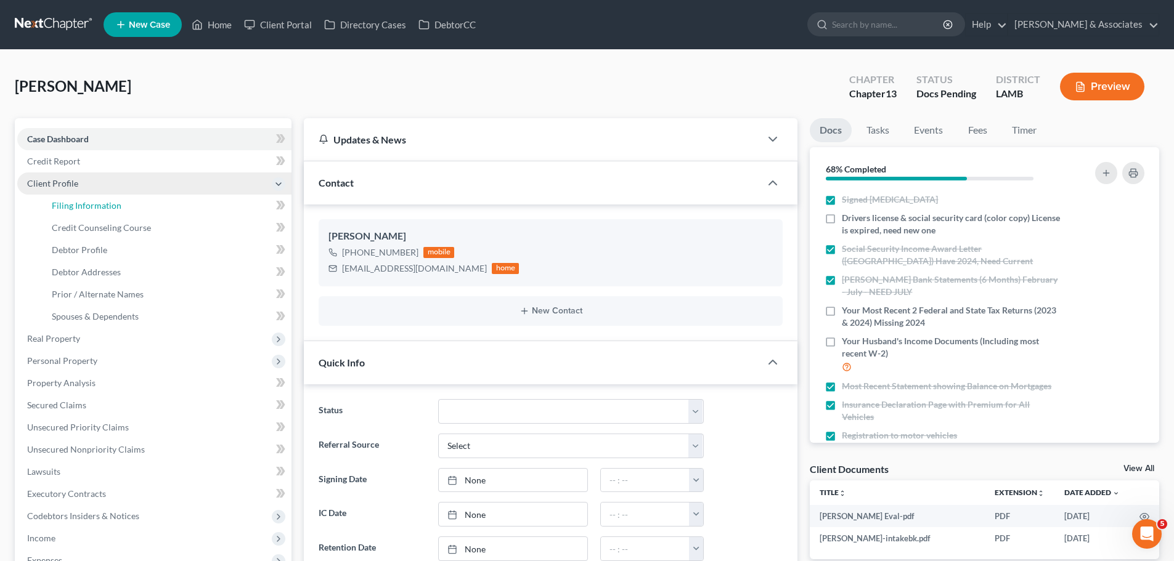
select select "19"
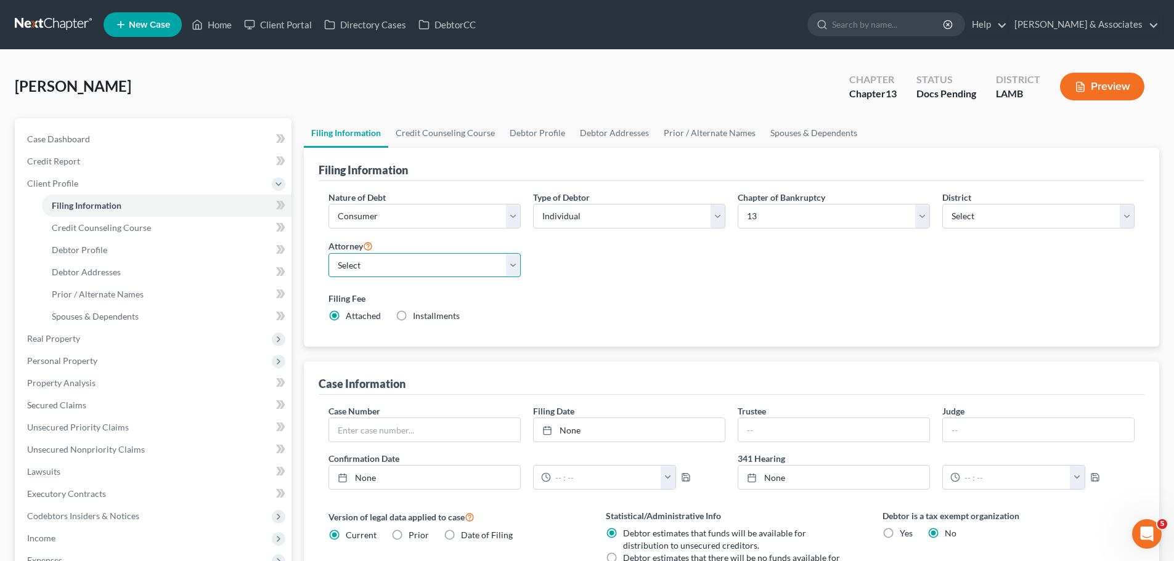
click at [330, 263] on select "Select Morley Diment - LAMB Morley Diment - LAEB Morley Diment - LAWB Paul Shou…" at bounding box center [424, 265] width 192 height 25
select select "0"
click at [328, 253] on select "Select Morley Diment - LAMB Morley Diment - LAEB Morley Diment - LAWB Paul Shou…" at bounding box center [424, 265] width 192 height 25
click at [596, 287] on div "Filing Fee Attached Installments Installments" at bounding box center [731, 309] width 818 height 45
click at [377, 428] on input "text" at bounding box center [424, 429] width 191 height 23
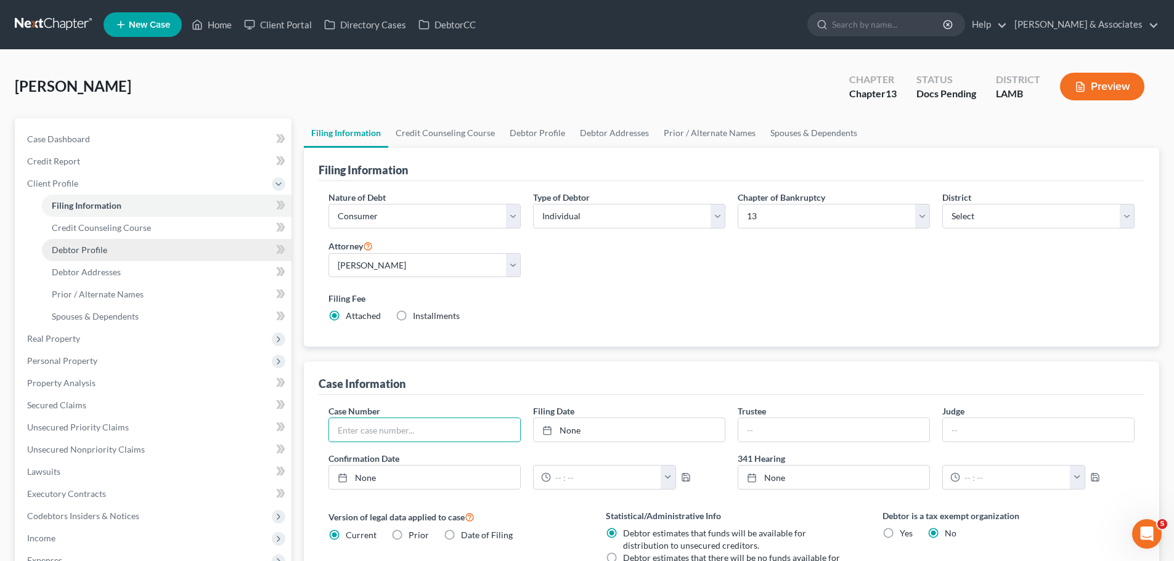
click at [181, 254] on link "Debtor Profile" at bounding box center [167, 250] width 250 height 22
select select "0"
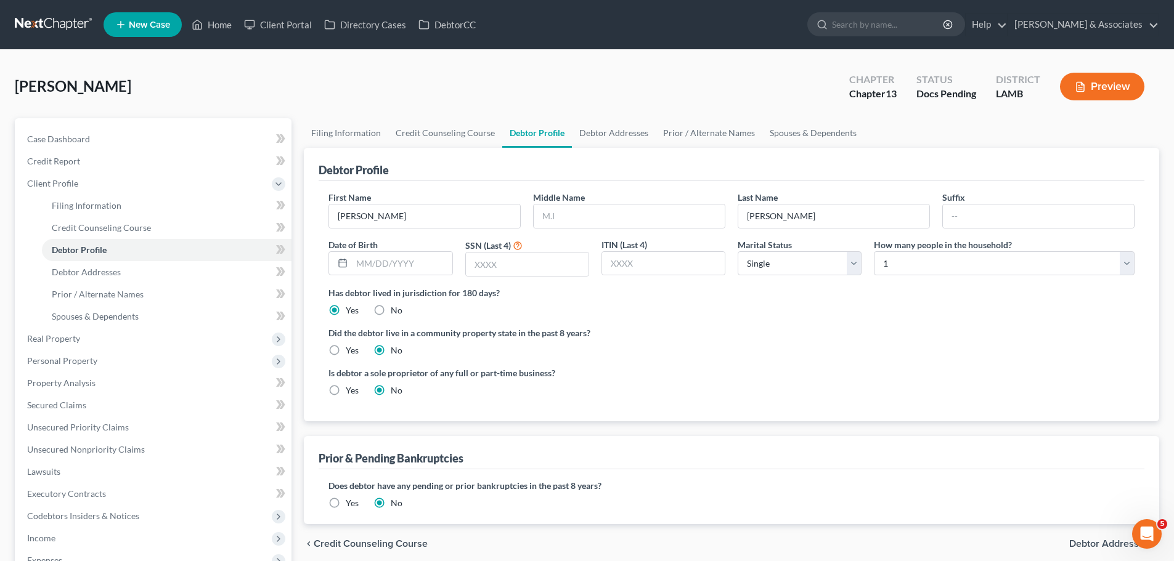
click at [831, 349] on div "Did the debtor live in a community property state in the past 8 years? Yes No" at bounding box center [731, 342] width 806 height 30
click at [113, 126] on div "Case Dashboard Payments Invoices Payments Payments Credit Report Client Profile…" at bounding box center [153, 405] width 277 height 574
click at [142, 134] on link "Case Dashboard" at bounding box center [154, 139] width 274 height 22
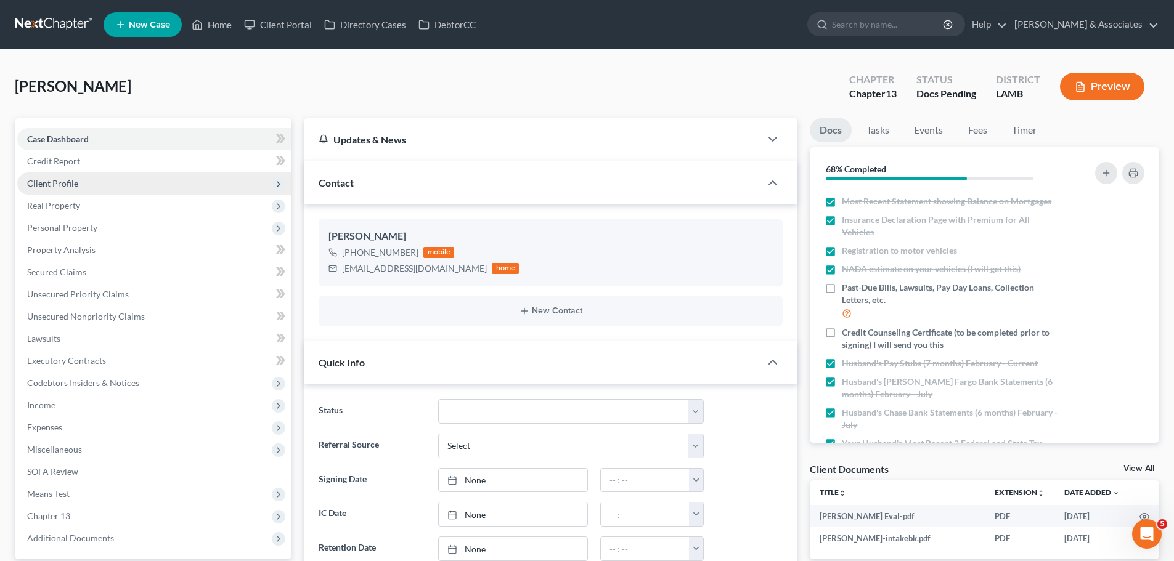
drag, startPoint x: 60, startPoint y: 184, endPoint x: 177, endPoint y: 177, distance: 117.9
click at [60, 184] on span "Client Profile" at bounding box center [52, 183] width 51 height 10
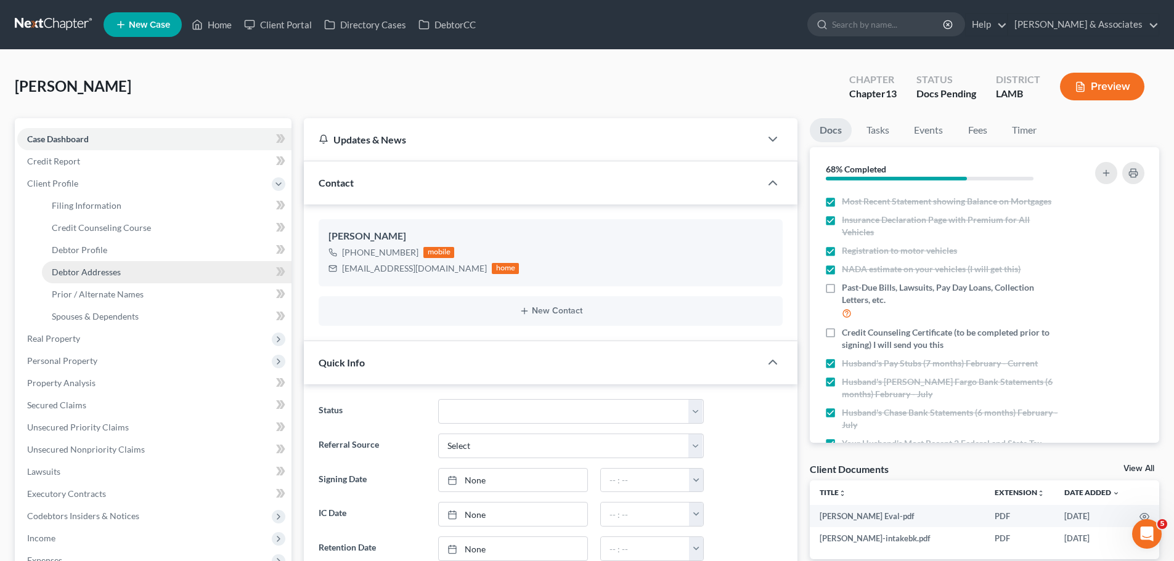
click at [96, 268] on span "Debtor Addresses" at bounding box center [86, 272] width 69 height 10
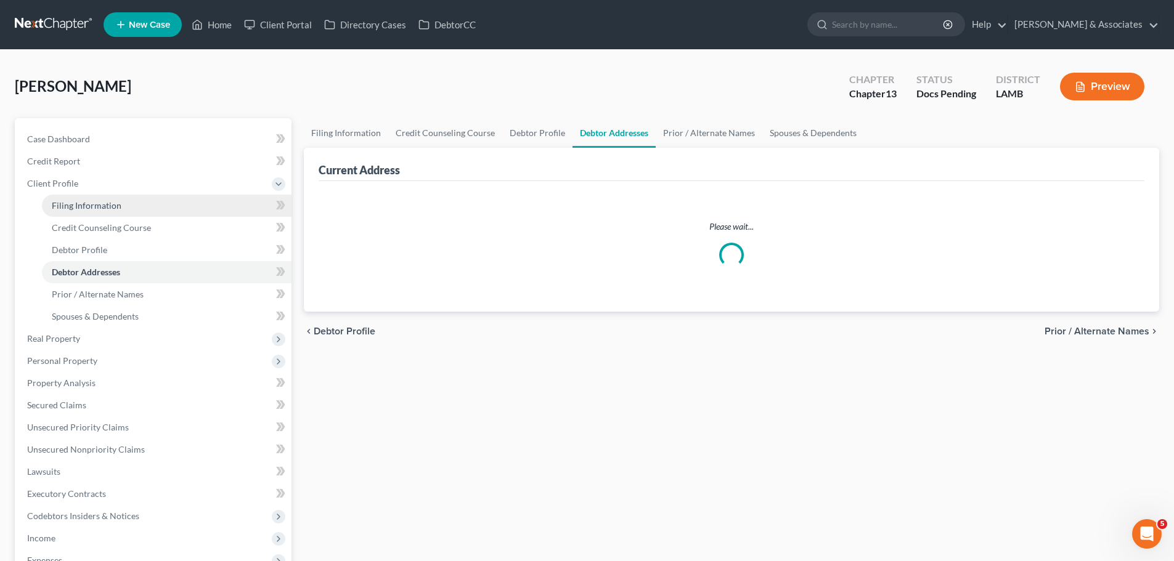
select select "0"
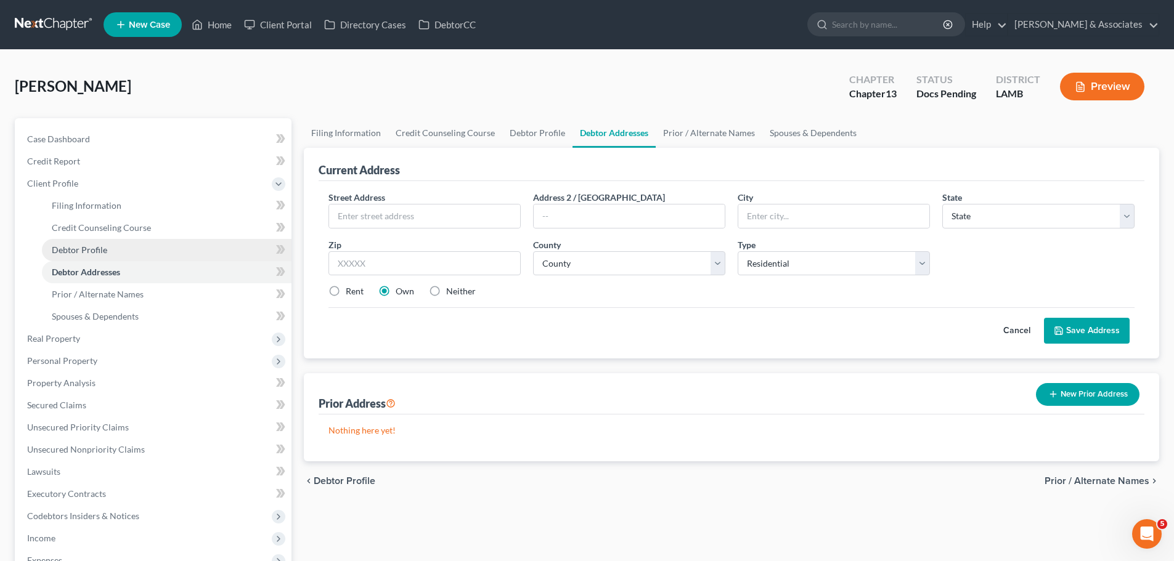
click at [86, 251] on span "Debtor Profile" at bounding box center [79, 250] width 55 height 10
select select "0"
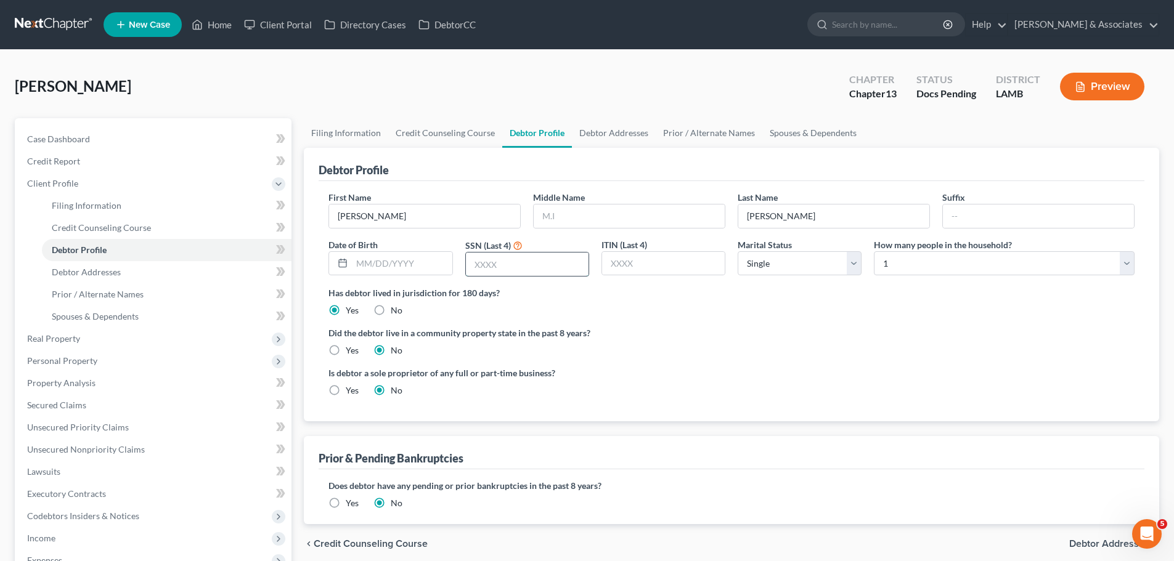
click at [529, 259] on input "text" at bounding box center [527, 264] width 123 height 23
drag, startPoint x: 533, startPoint y: 259, endPoint x: 1014, endPoint y: 254, distance: 480.6
click at [535, 259] on input "text" at bounding box center [527, 264] width 123 height 23
type input "3157"
click at [605, 218] on input "text" at bounding box center [629, 216] width 191 height 23
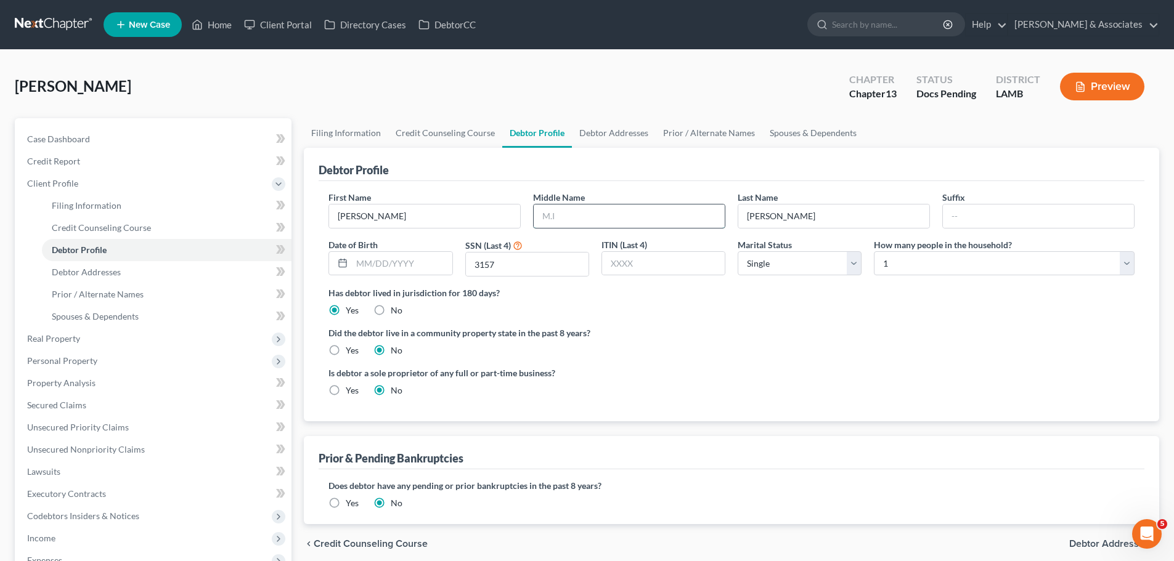
click at [555, 220] on input "text" at bounding box center [629, 216] width 191 height 23
type input "Fruge"
click at [60, 140] on span "Case Dashboard" at bounding box center [58, 139] width 63 height 10
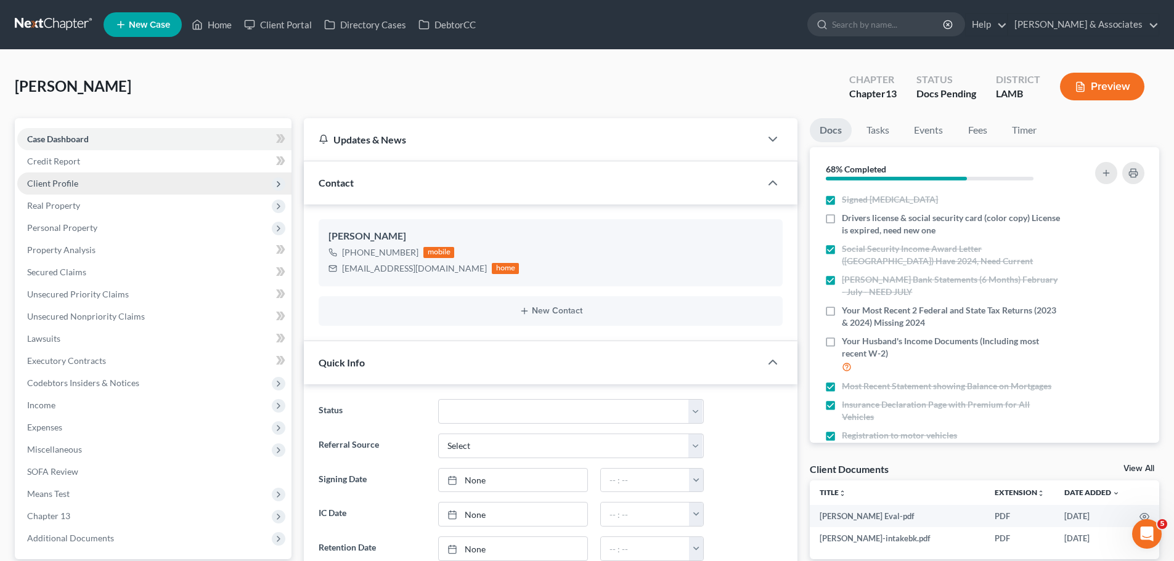
drag, startPoint x: 38, startPoint y: 184, endPoint x: 91, endPoint y: 182, distance: 53.0
click at [38, 184] on span "Client Profile" at bounding box center [52, 183] width 51 height 10
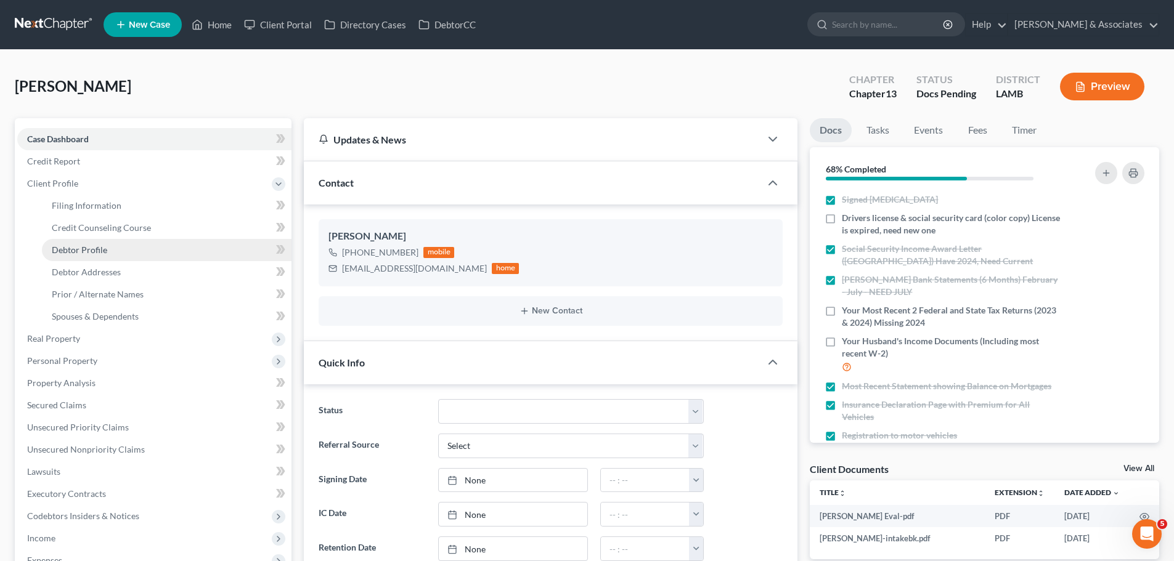
click at [91, 247] on span "Debtor Profile" at bounding box center [79, 250] width 55 height 10
select select "0"
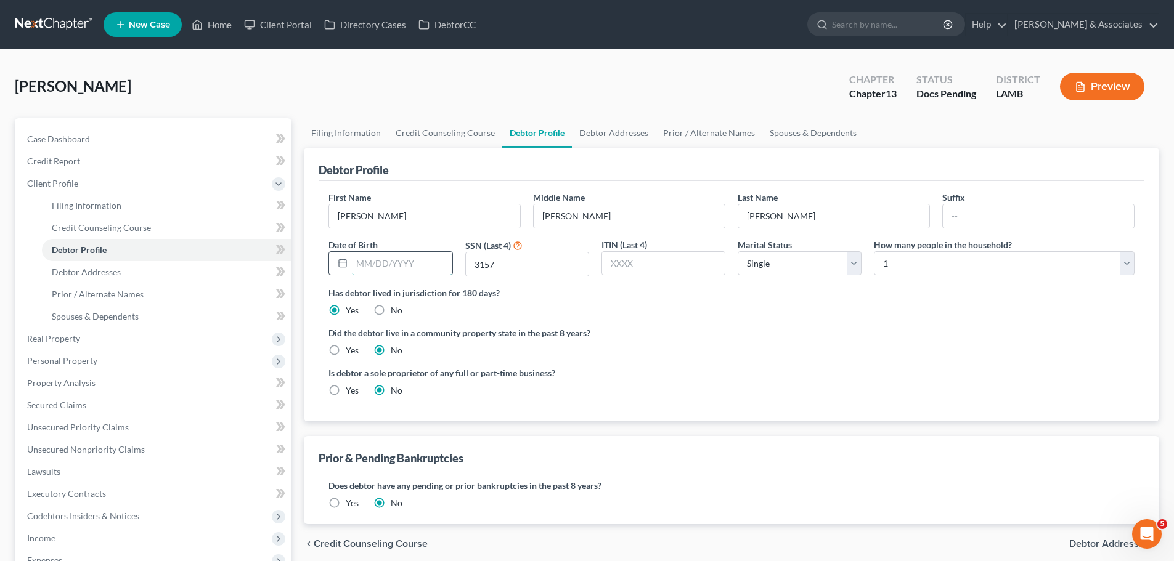
click at [383, 269] on input "text" at bounding box center [402, 263] width 100 height 23
type input "01/26/1961"
click at [815, 340] on div "Did the debtor live in a community property state in the past 8 years? Yes No" at bounding box center [731, 342] width 806 height 30
click at [38, 138] on span "Case Dashboard" at bounding box center [58, 139] width 63 height 10
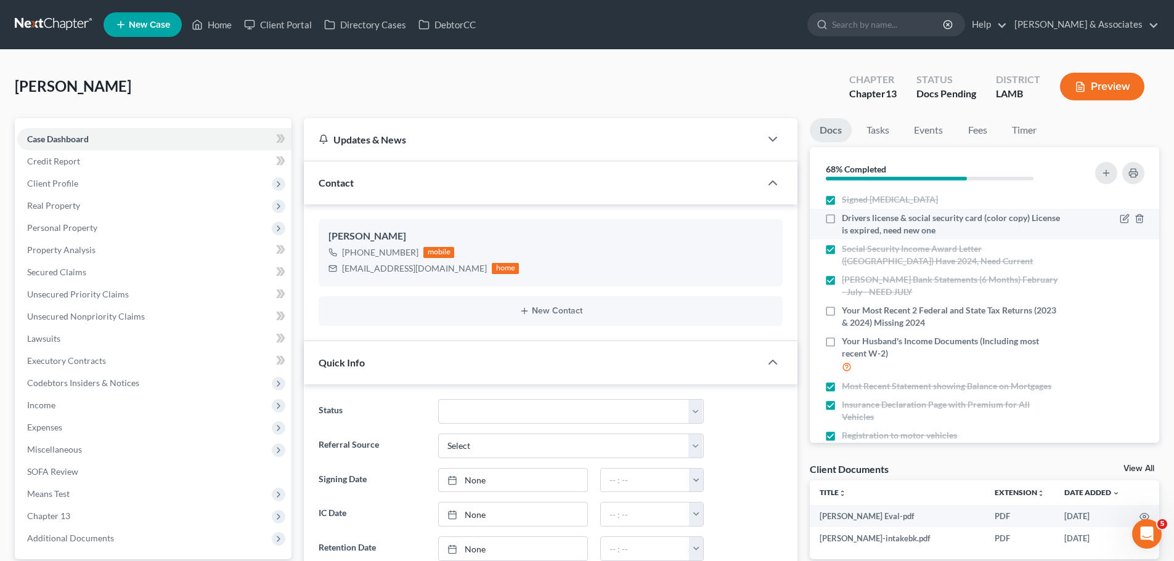
scroll to position [1151, 0]
click at [880, 221] on span "Drivers license & social security card (color copy) License is expired, need ne…" at bounding box center [951, 224] width 219 height 25
click at [855, 220] on input "Drivers license & social security card (color copy) License is expired, need ne…" at bounding box center [851, 216] width 8 height 8
checkbox input "true"
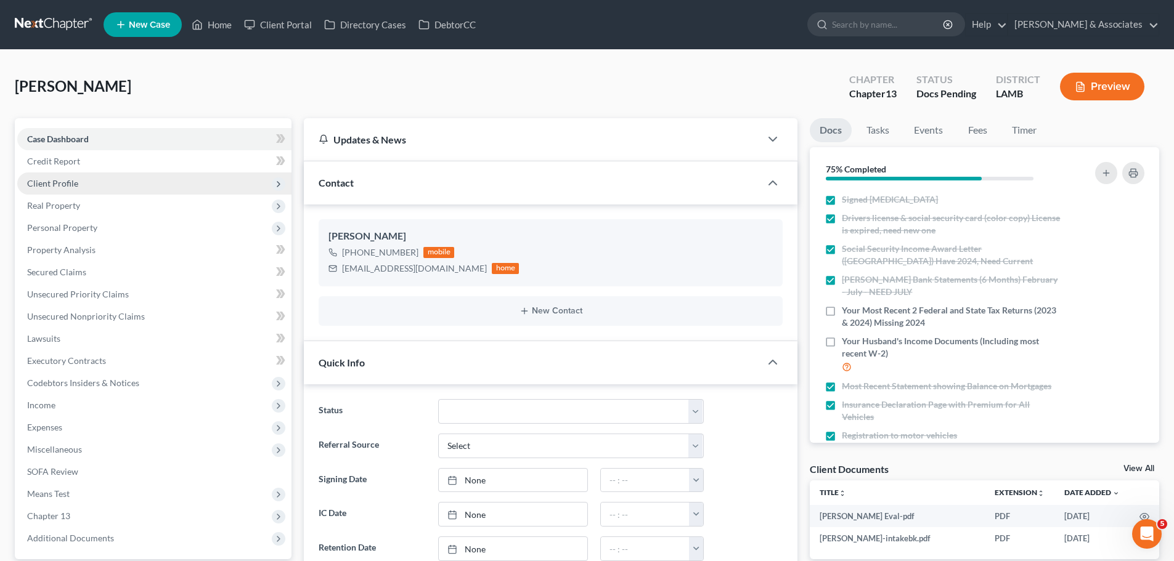
click at [85, 184] on span "Client Profile" at bounding box center [154, 184] width 274 height 22
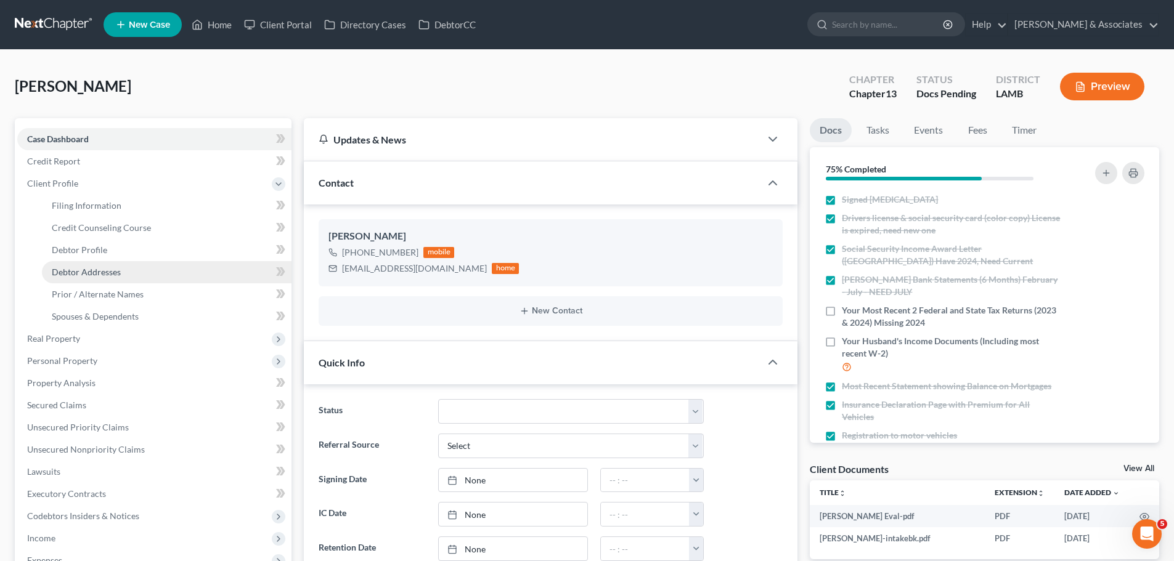
click at [77, 275] on span "Debtor Addresses" at bounding box center [86, 272] width 69 height 10
select select "0"
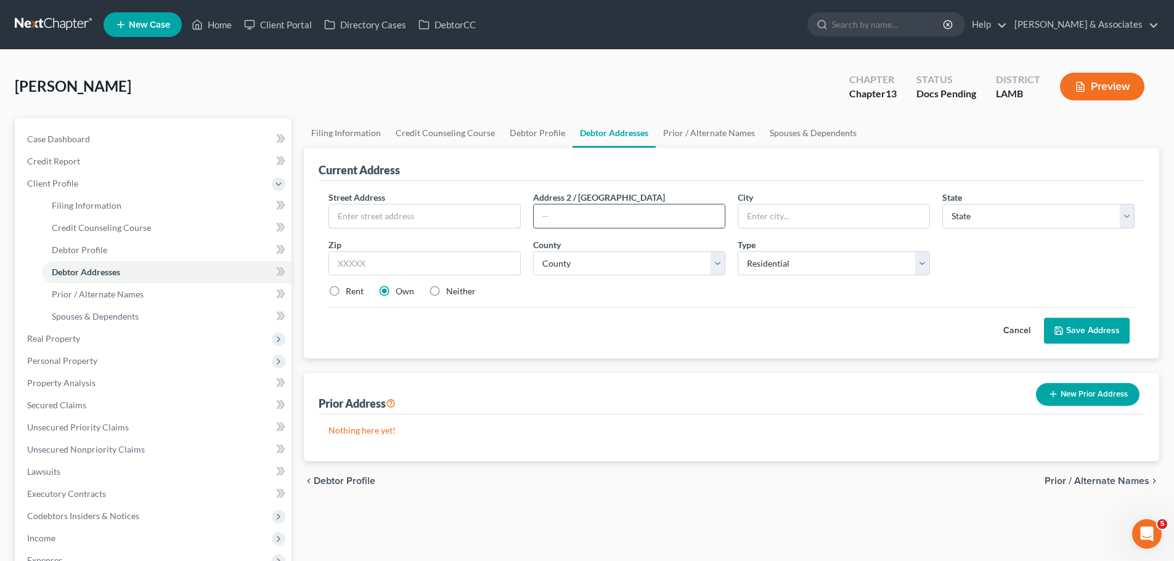
drag, startPoint x: 370, startPoint y: 221, endPoint x: 712, endPoint y: 214, distance: 342.0
click at [370, 221] on input "text" at bounding box center [424, 216] width 191 height 23
type input "31182 Seagull Lane"
type input "70726"
type input "Denham Springs"
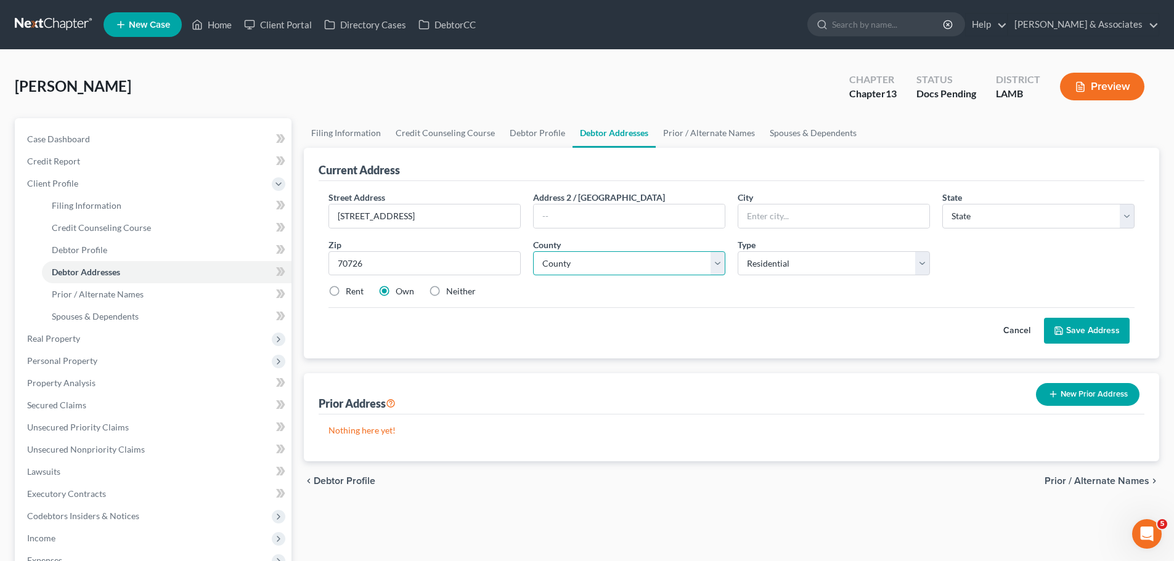
select select "19"
select select "31"
click at [585, 272] on select "County Acadia Allen Ascension Assumption Avoyelles Beauregard Bienville Bossier…" at bounding box center [629, 263] width 192 height 25
click at [587, 275] on select "County Acadia Allen Ascension Assumption Avoyelles Beauregard Bienville Bossier…" at bounding box center [629, 263] width 192 height 25
click at [1115, 335] on button "Save Address" at bounding box center [1087, 331] width 86 height 26
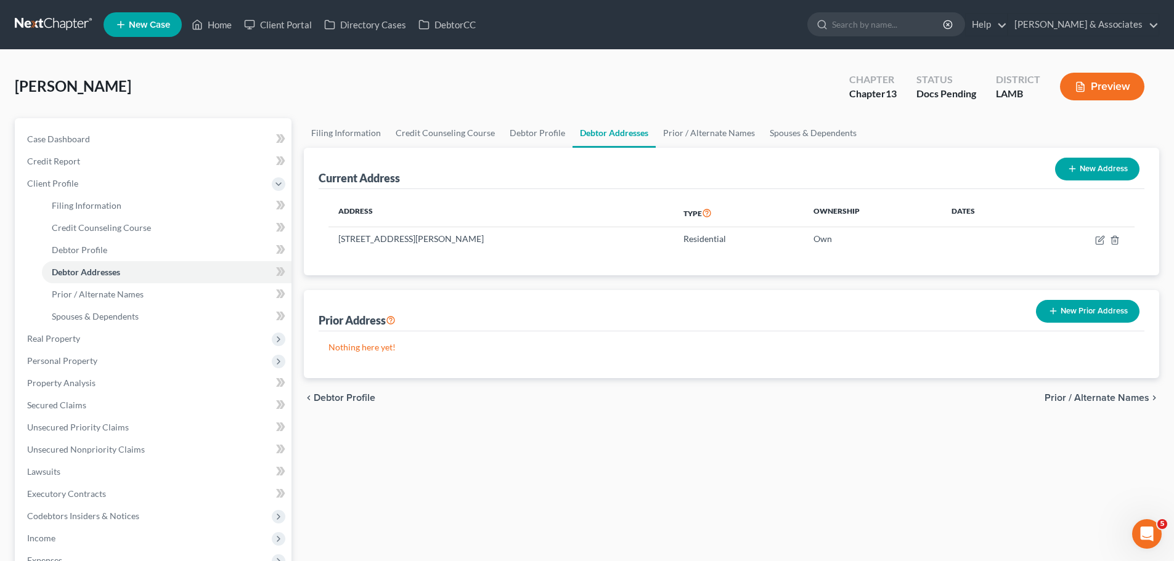
click at [385, 531] on div "Filing Information Credit Counseling Course Debtor Profile Debtor Addresses Pri…" at bounding box center [732, 424] width 868 height 613
click at [108, 296] on span "Prior / Alternate Names" at bounding box center [98, 294] width 92 height 10
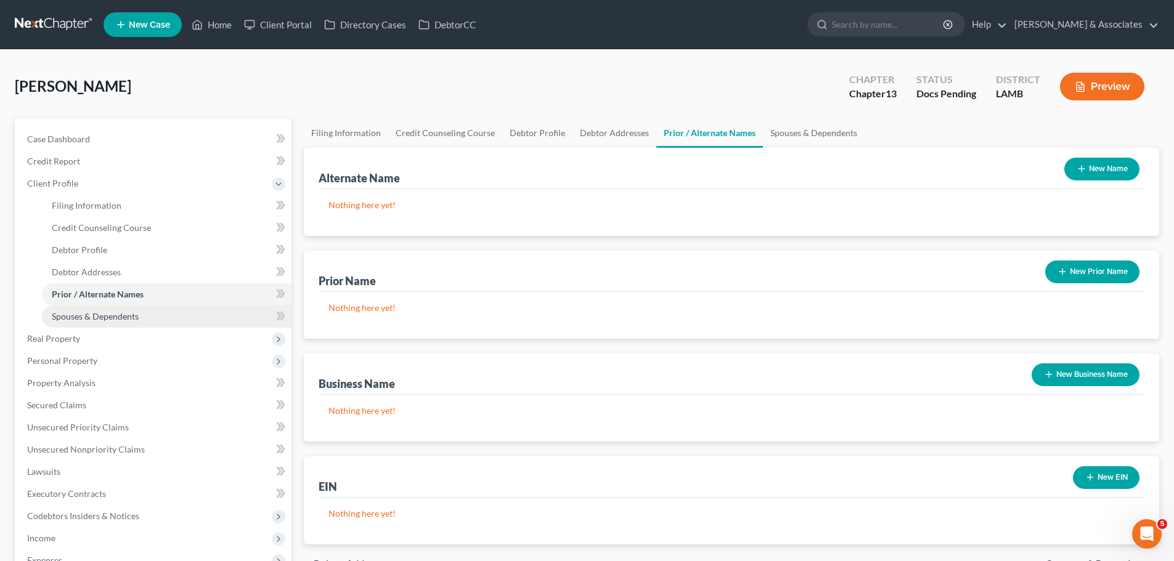
click at [76, 319] on span "Spouses & Dependents" at bounding box center [95, 316] width 87 height 10
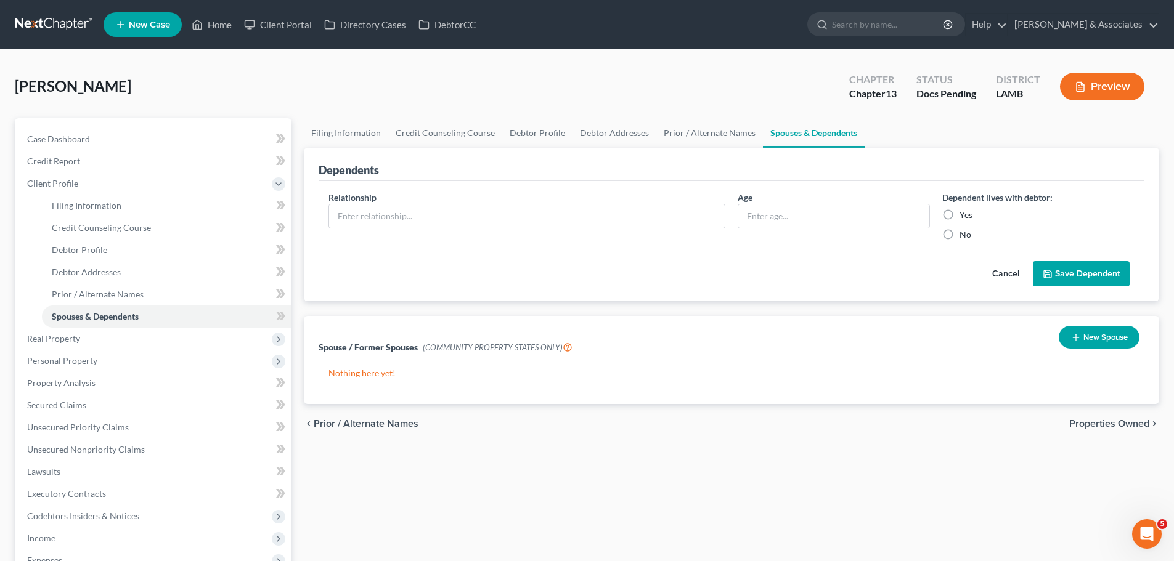
drag, startPoint x: 507, startPoint y: 476, endPoint x: 437, endPoint y: 331, distance: 161.2
click at [507, 476] on div "Filing Information Credit Counseling Course Debtor Profile Debtor Addresses Pri…" at bounding box center [732, 424] width 868 height 613
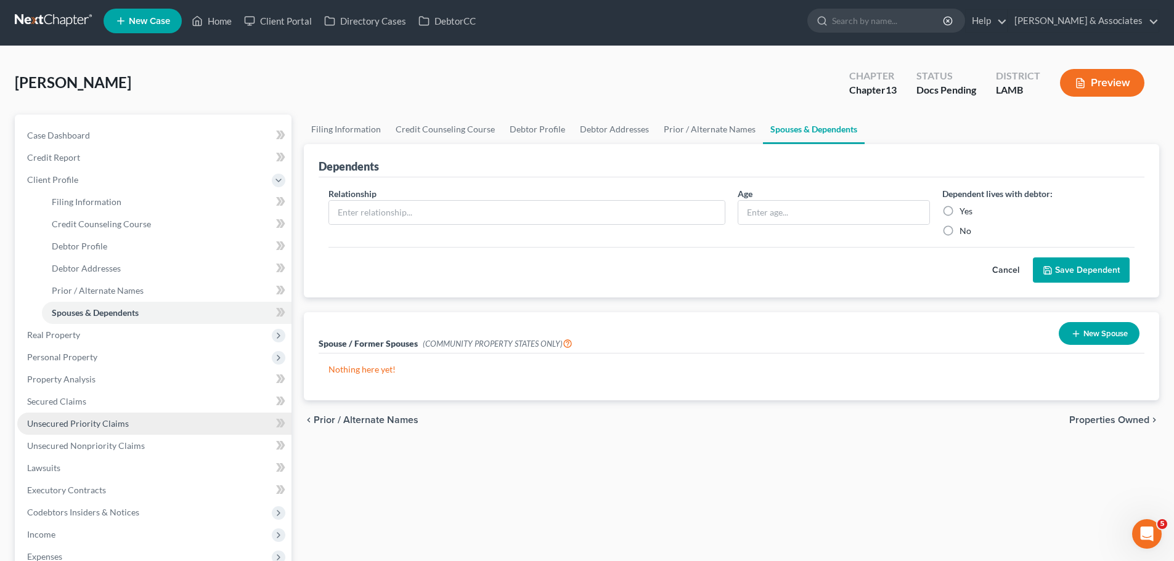
scroll to position [217, 0]
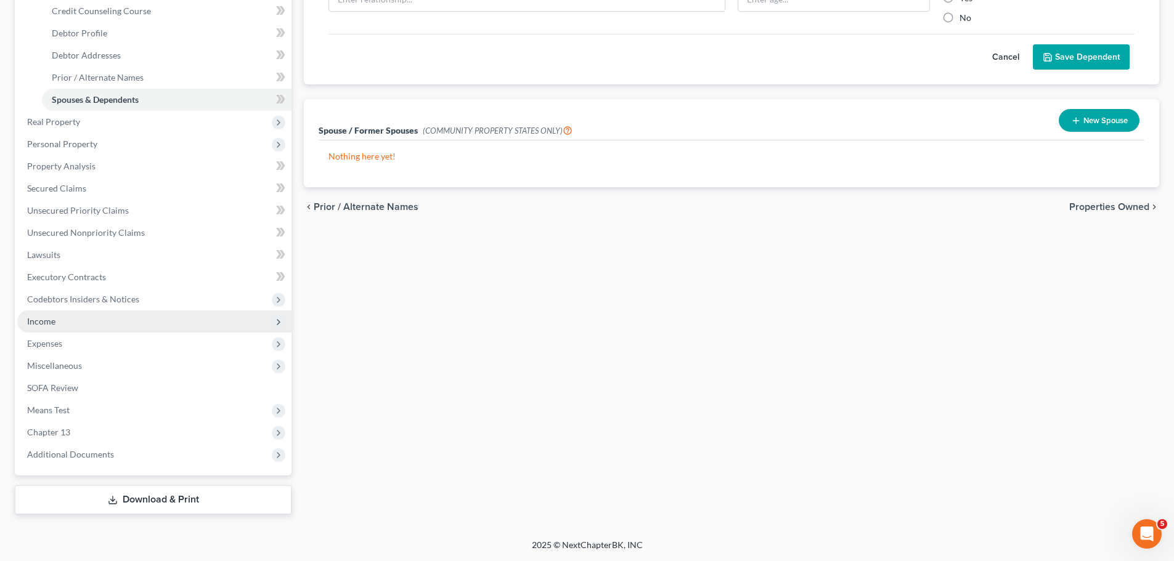
click at [56, 321] on span "Income" at bounding box center [154, 322] width 274 height 22
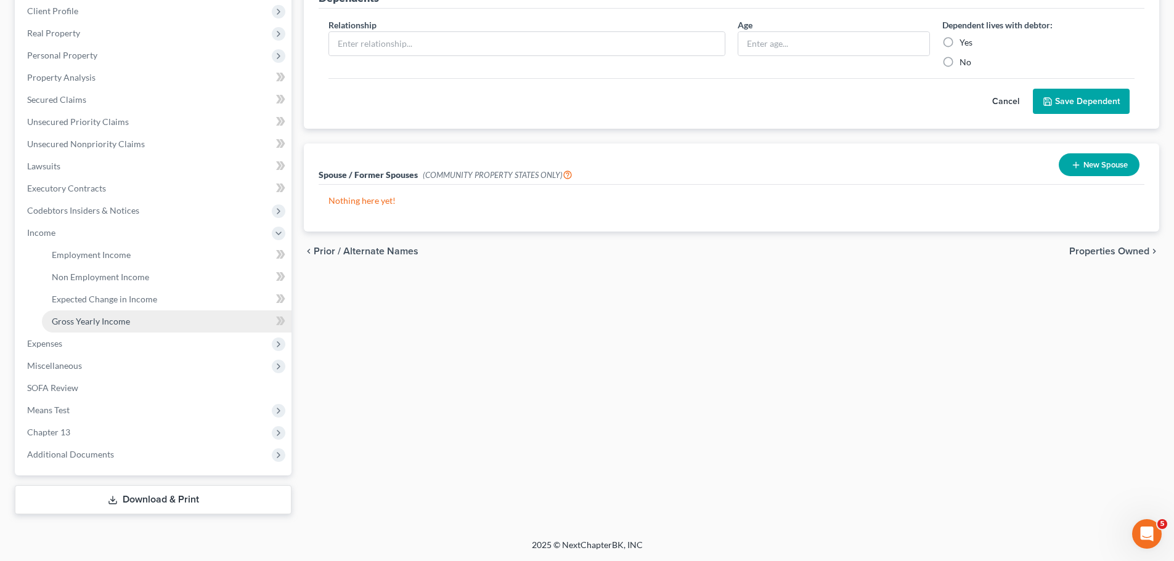
click at [102, 325] on span "Gross Yearly Income" at bounding box center [91, 321] width 78 height 10
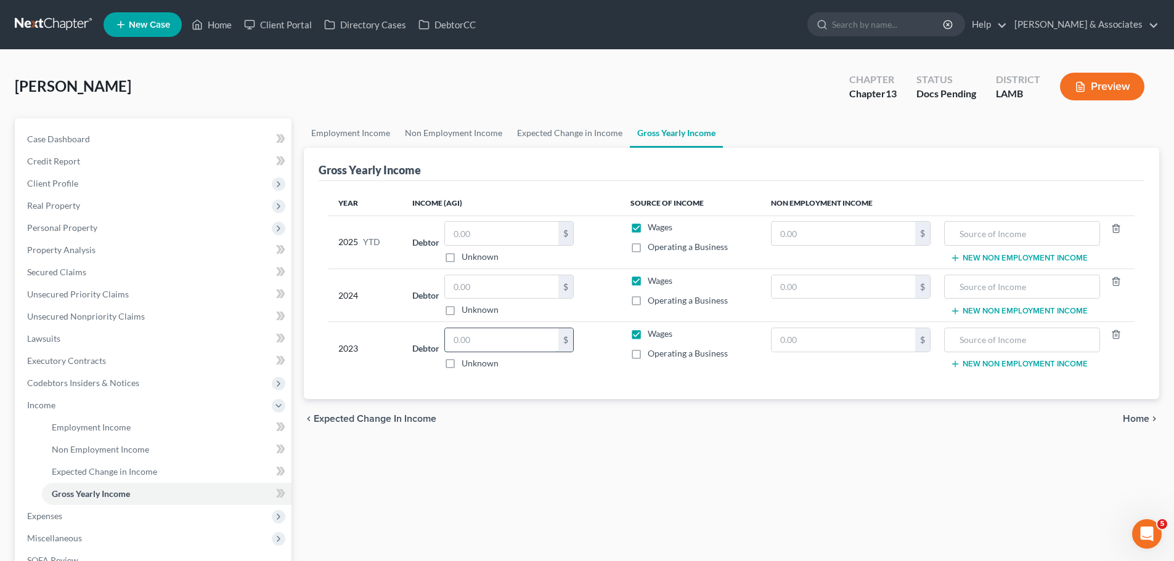
click at [534, 335] on input "text" at bounding box center [501, 339] width 113 height 23
type input "37,476"
click at [804, 340] on input "text" at bounding box center [843, 339] width 144 height 23
type input "8,288"
drag, startPoint x: 998, startPoint y: 340, endPoint x: 992, endPoint y: 338, distance: 6.3
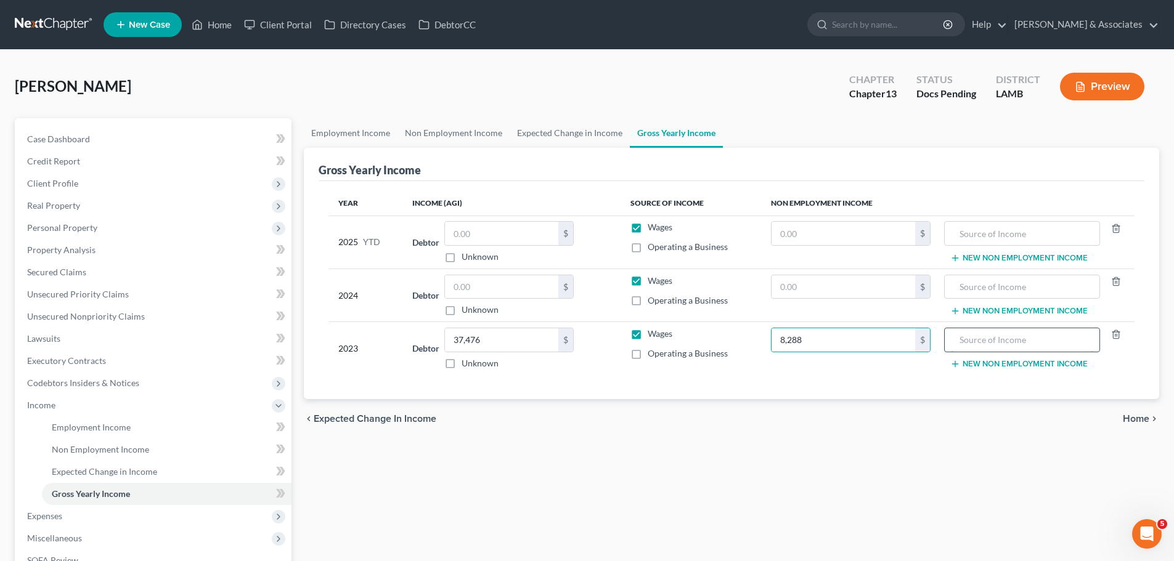
click at [996, 340] on input "text" at bounding box center [1022, 339] width 142 height 23
type input "Social Security"
click at [815, 336] on input "8,288" at bounding box center [843, 339] width 144 height 23
type input "18,535"
click at [831, 452] on div "Employment Income Non Employment Income Expected Change in Income Gross Yearly …" at bounding box center [732, 402] width 868 height 569
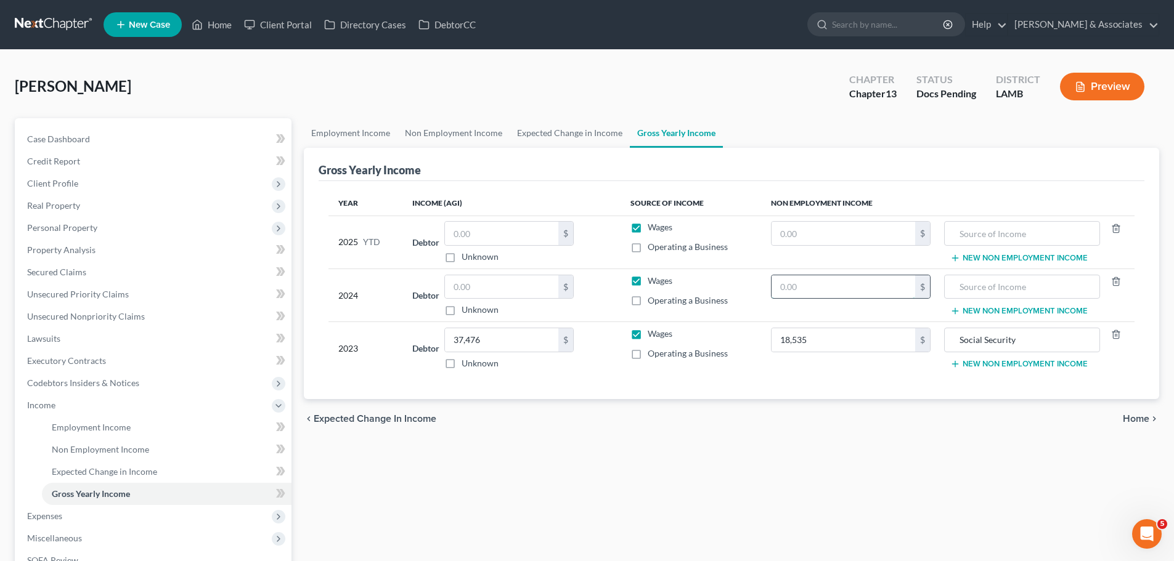
click at [838, 283] on input "text" at bounding box center [843, 286] width 144 height 23
click at [833, 230] on input "text" at bounding box center [843, 233] width 144 height 23
drag, startPoint x: 912, startPoint y: 123, endPoint x: 888, endPoint y: 158, distance: 42.2
click at [912, 123] on ul "Employment Income Non Employment Income Expected Change in Income Gross Yearly …" at bounding box center [731, 133] width 855 height 30
drag, startPoint x: 857, startPoint y: 221, endPoint x: 856, endPoint y: 232, distance: 11.2
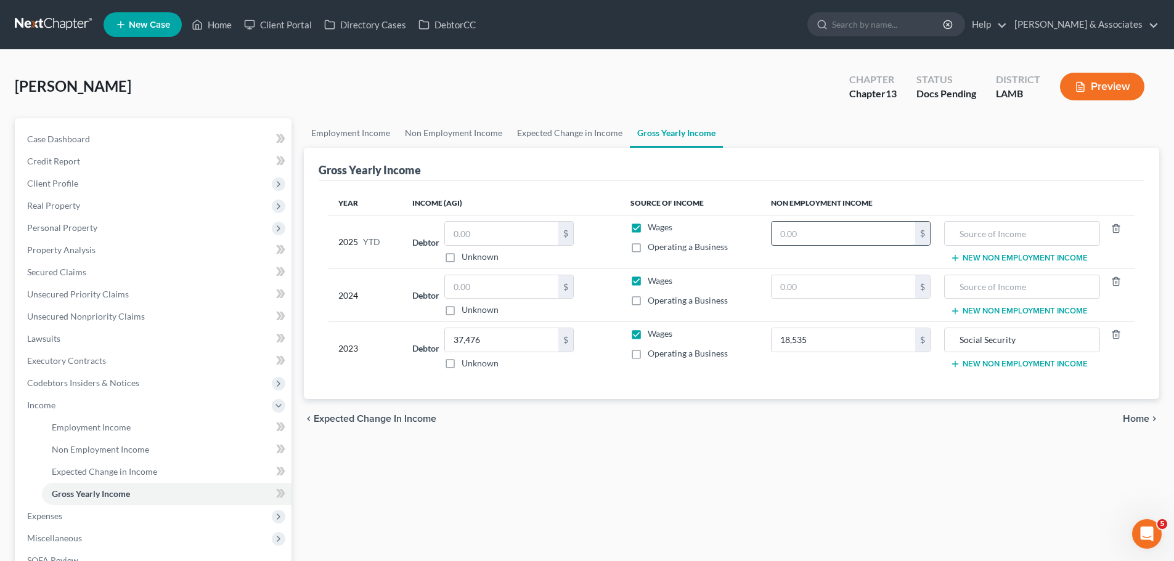
click at [856, 222] on td "$" at bounding box center [850, 242] width 179 height 53
click at [856, 232] on input "text" at bounding box center [843, 233] width 144 height 23
paste input "14,264"
type input "14,264"
drag, startPoint x: 993, startPoint y: 481, endPoint x: 1020, endPoint y: 399, distance: 86.9
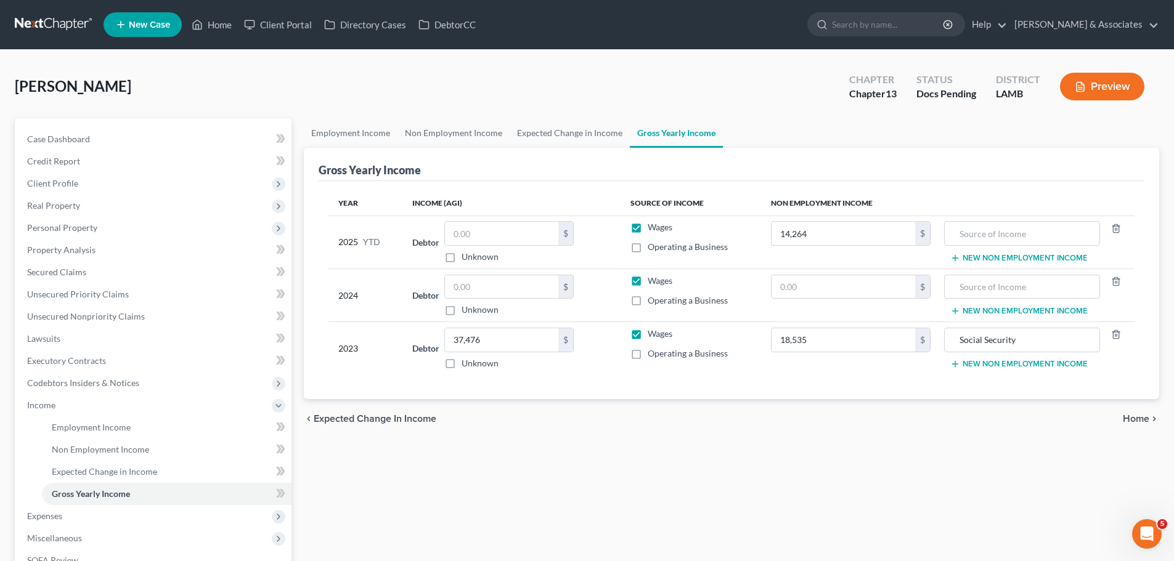
click at [1001, 466] on div "Employment Income Non Employment Income Expected Change in Income Gross Yearly …" at bounding box center [732, 402] width 868 height 569
click at [1018, 341] on input "Social Security" at bounding box center [1022, 339] width 142 height 23
click at [1018, 341] on input "Social Security Income" at bounding box center [1022, 339] width 142 height 23
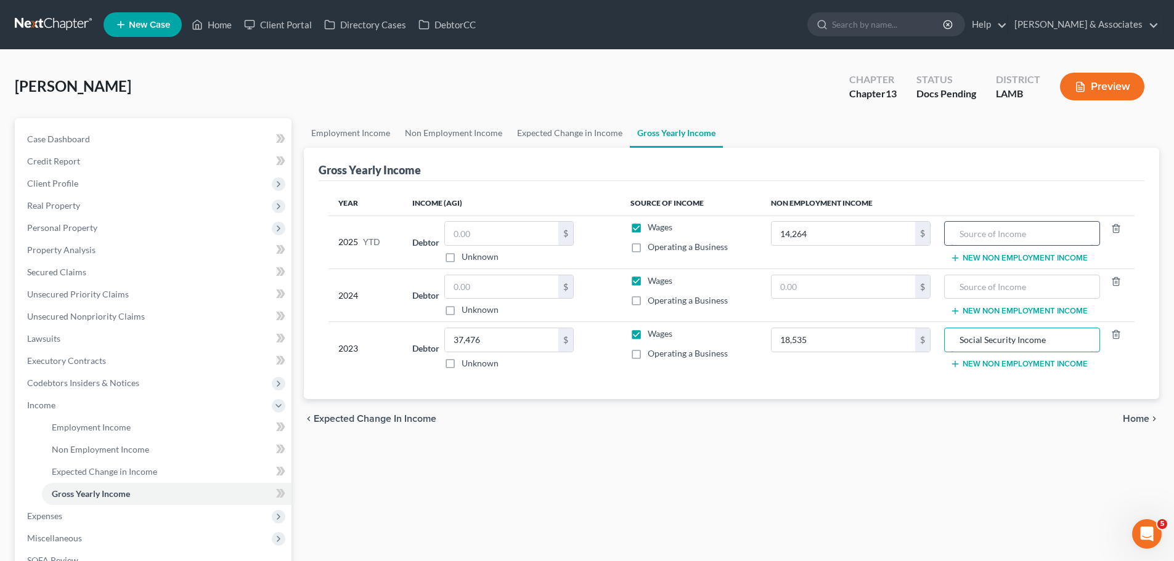
type input "Social Security Income"
click at [1037, 226] on input "text" at bounding box center [1022, 233] width 142 height 23
paste input "Social Security Income"
type input "Social Security Income"
drag, startPoint x: 959, startPoint y: 483, endPoint x: 980, endPoint y: 385, distance: 100.1
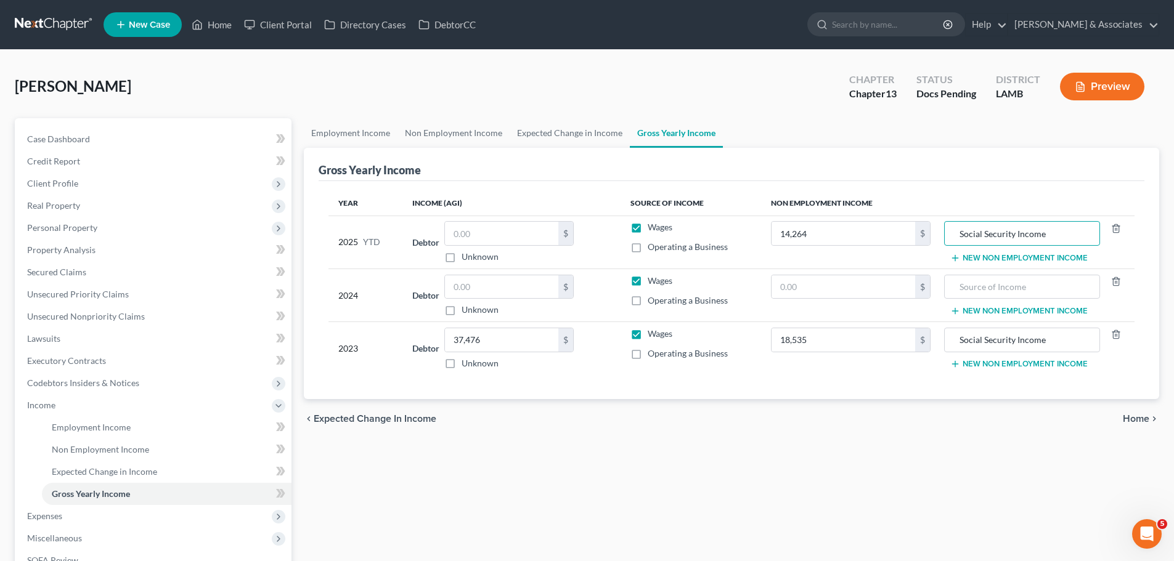
click at [959, 482] on div "Employment Income Non Employment Income Expected Change in Income Gross Yearly …" at bounding box center [732, 402] width 868 height 569
click at [993, 295] on input "text" at bounding box center [1022, 286] width 142 height 23
paste input "Social Security Income"
type input "Social Security Income"
click at [960, 532] on div "Employment Income Non Employment Income Expected Change in Income Gross Yearly …" at bounding box center [732, 402] width 868 height 569
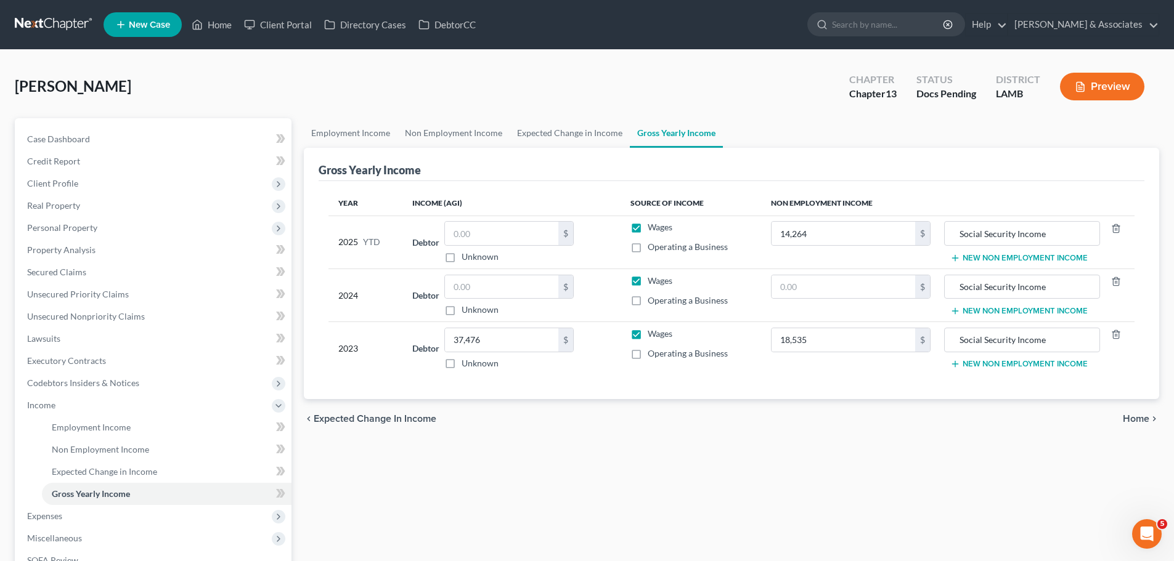
click at [735, 426] on div "chevron_left Expected Change in Income Home chevron_right" at bounding box center [731, 418] width 855 height 39
click at [60, 226] on span "Personal Property" at bounding box center [62, 227] width 70 height 10
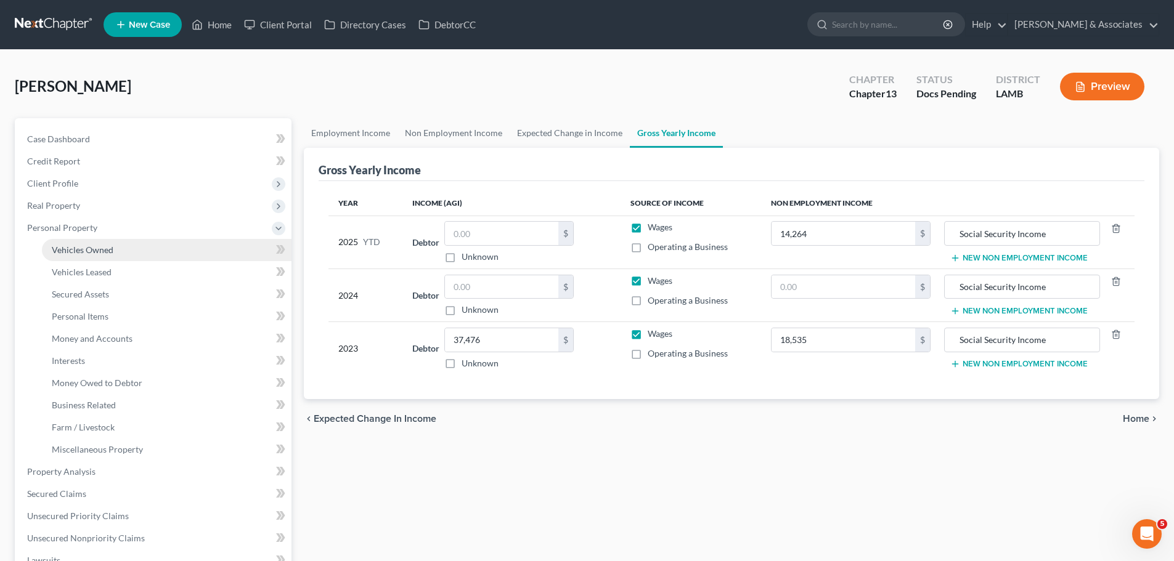
click at [70, 245] on span "Vehicles Owned" at bounding box center [83, 250] width 62 height 10
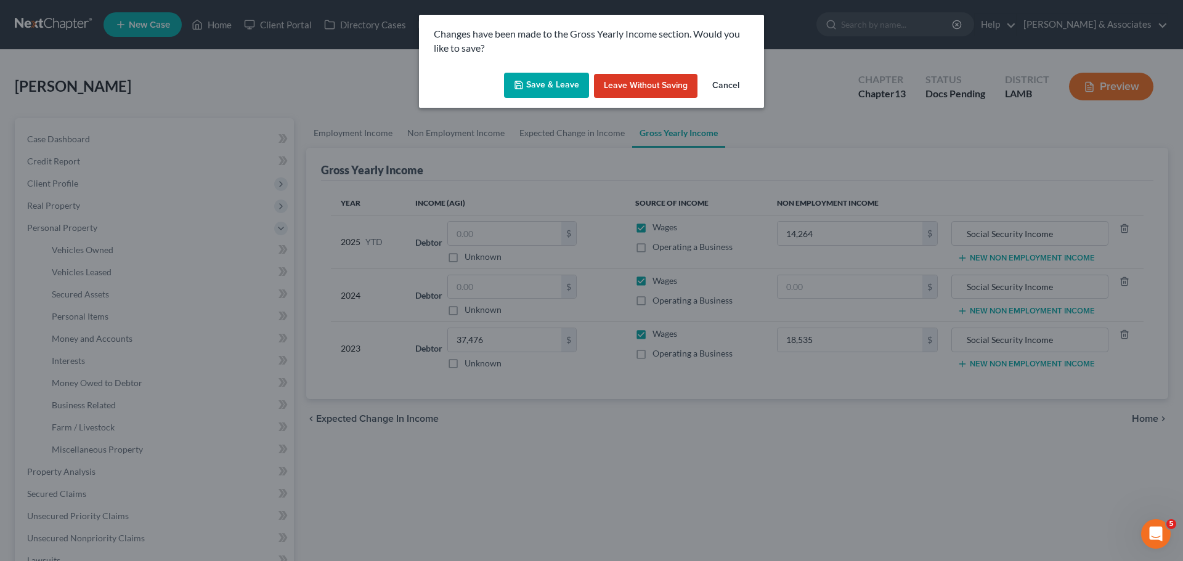
click at [558, 80] on button "Save & Leave" at bounding box center [546, 86] width 85 height 26
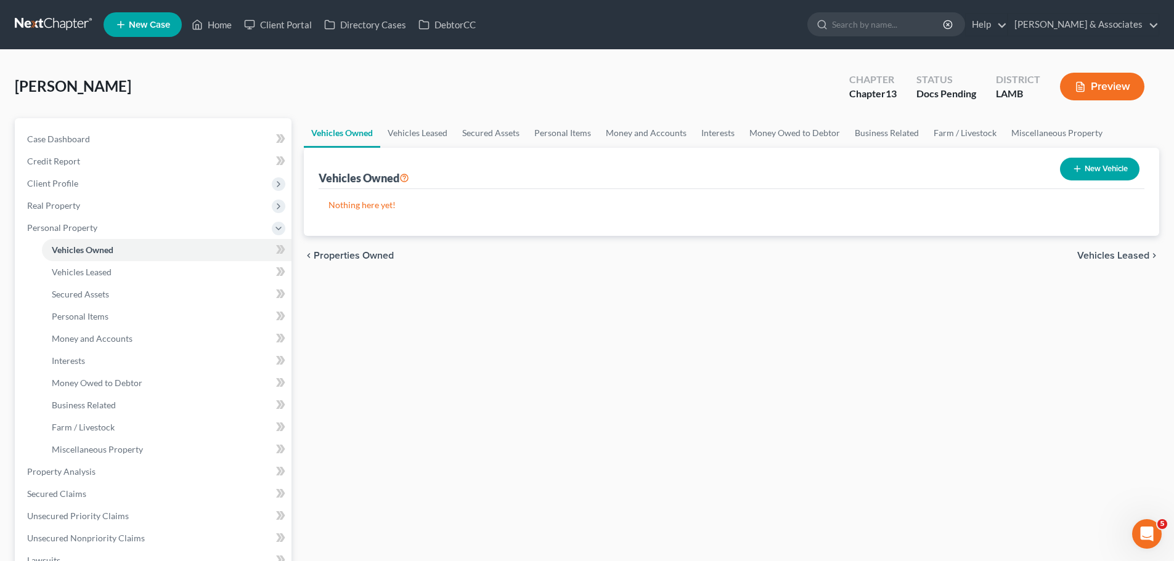
click at [1102, 163] on button "New Vehicle" at bounding box center [1099, 169] width 79 height 23
select select "0"
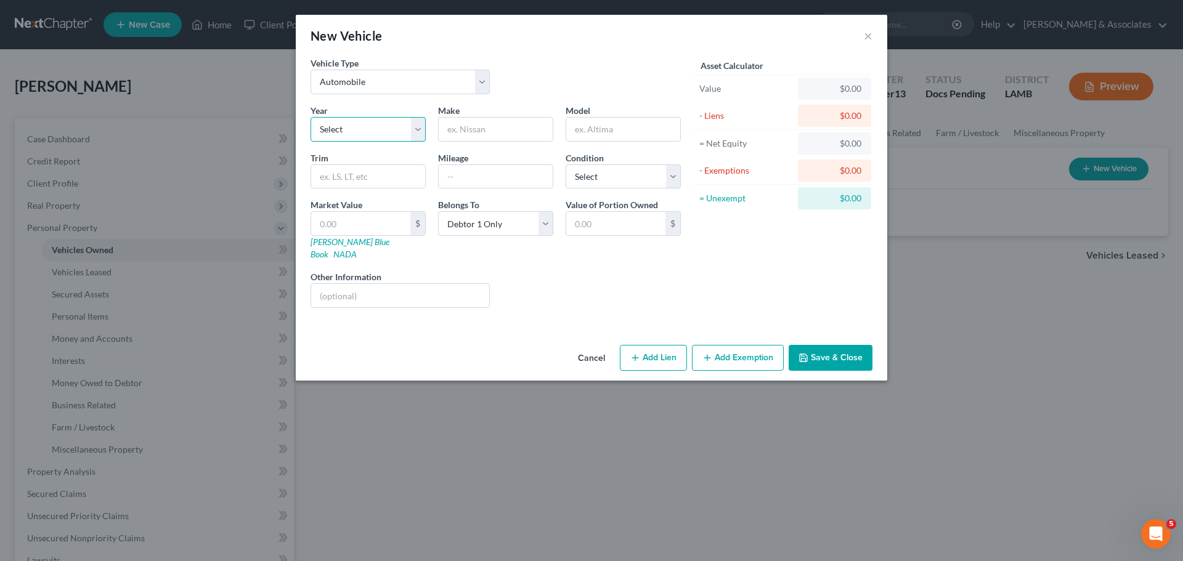
click at [341, 133] on select "Select 2026 2025 2024 2023 2022 2021 2020 2019 2018 2017 2016 2015 2014 2013 20…" at bounding box center [368, 129] width 115 height 25
select select "11"
click at [311, 117] on select "Select 2026 2025 2024 2023 2022 2021 2020 2019 2018 2017 2016 2015 2014 2013 20…" at bounding box center [368, 129] width 115 height 25
click at [470, 129] on input "text" at bounding box center [496, 129] width 114 height 23
type input "Nissan"
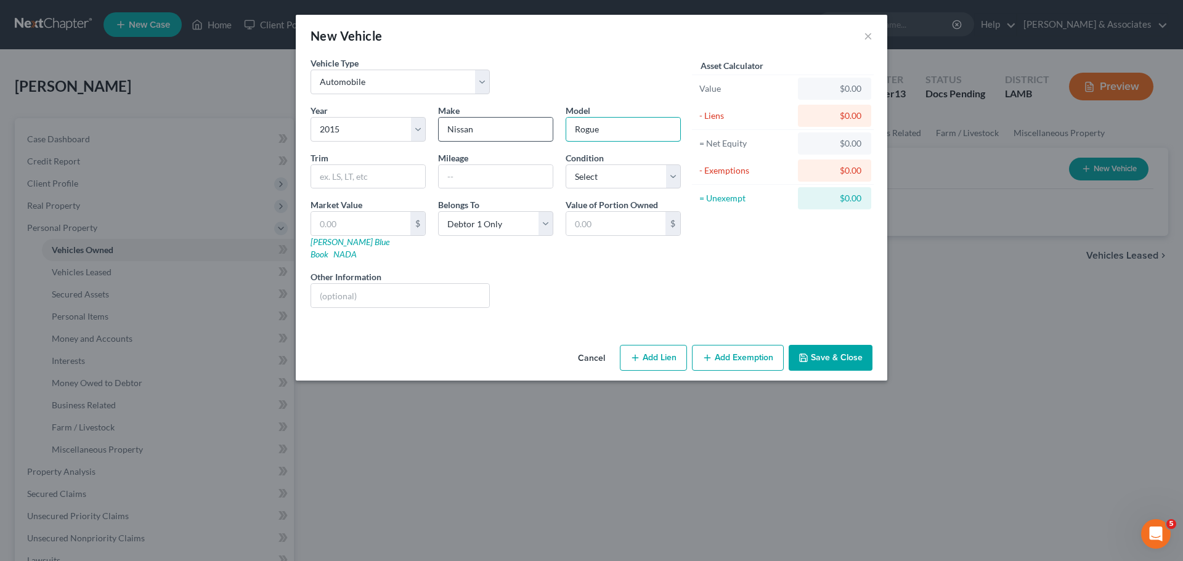
type input "Rogue"
drag, startPoint x: 359, startPoint y: 181, endPoint x: 371, endPoint y: 176, distance: 12.7
click at [359, 181] on input "text" at bounding box center [368, 176] width 114 height 23
type input "4"
type input "Utility 4D S 2WD I4"
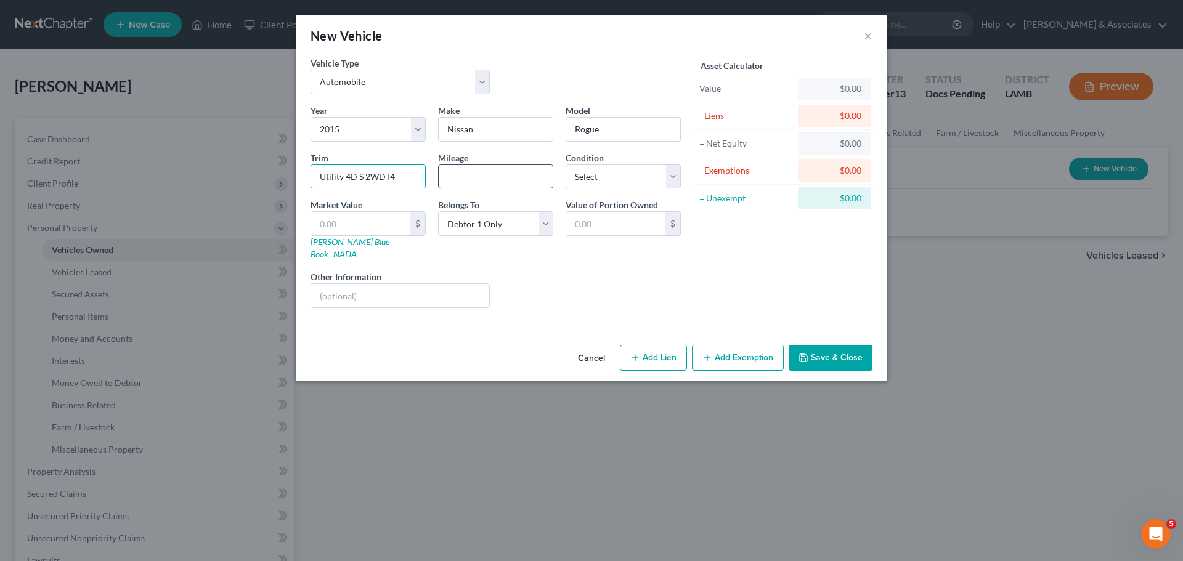
click at [505, 175] on input "text" at bounding box center [496, 176] width 114 height 23
type input "94000"
select select "3"
click at [394, 224] on input "text" at bounding box center [360, 223] width 99 height 23
type input "6"
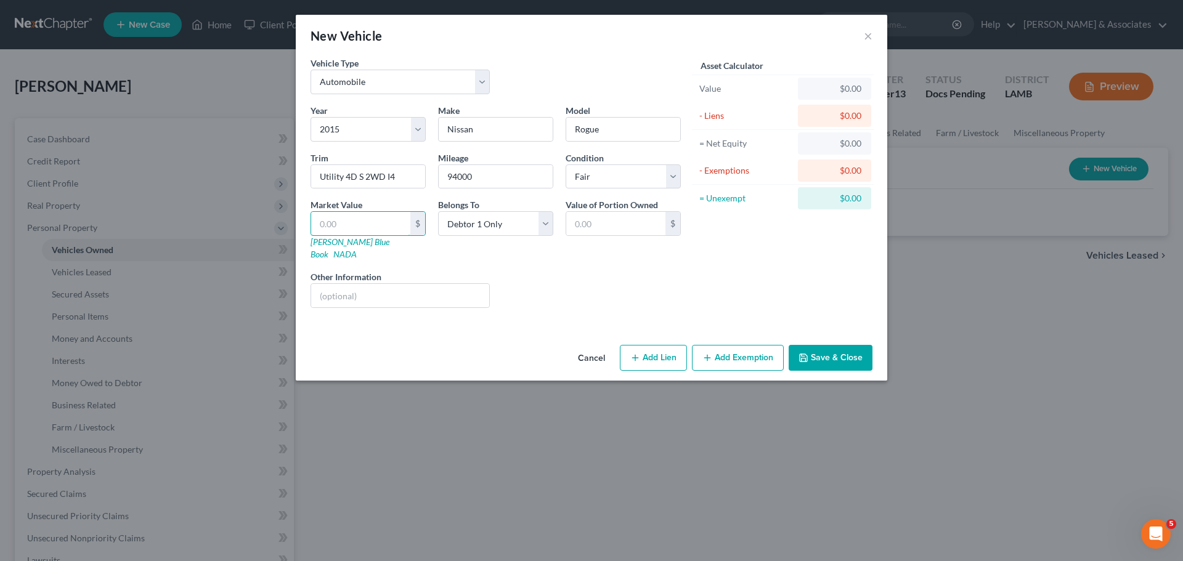
type input "6.00"
type input "63"
type input "63.00"
type input "632"
type input "632.00"
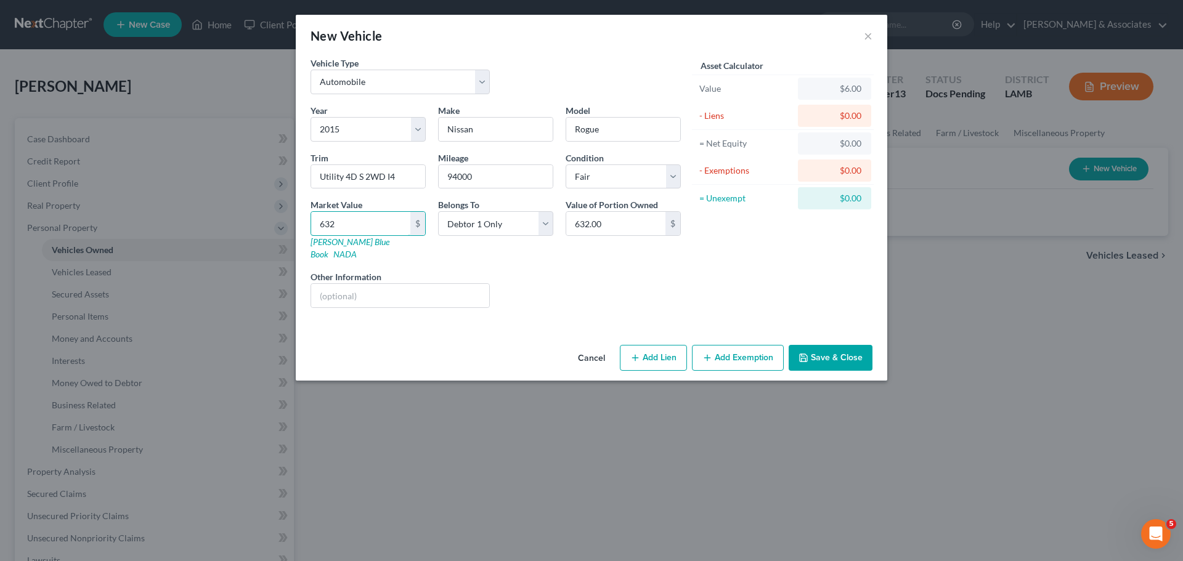
type input "6325"
type input "6,325.00"
type input "6,325"
drag, startPoint x: 484, startPoint y: 216, endPoint x: 484, endPoint y: 228, distance: 11.7
click at [484, 216] on select "Select Debtor 1 Only Debtor 2 Only Debtor 1 And Debtor 2 Only At Least One Of T…" at bounding box center [495, 223] width 115 height 25
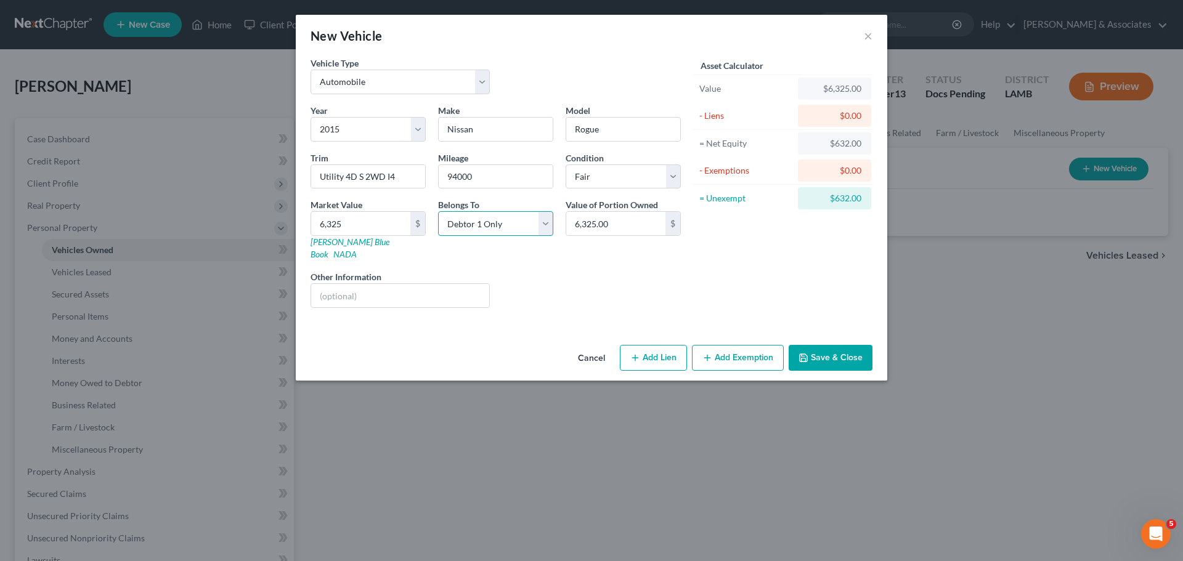
select select "4"
click at [438, 211] on select "Select Debtor 1 Only Debtor 2 Only Debtor 1 And Debtor 2 Only At Least One Of T…" at bounding box center [495, 223] width 115 height 25
click at [662, 242] on div "Value of Portion Owned 6,325.00 $" at bounding box center [623, 229] width 128 height 62
click at [724, 352] on button "Add Exemption" at bounding box center [738, 358] width 92 height 26
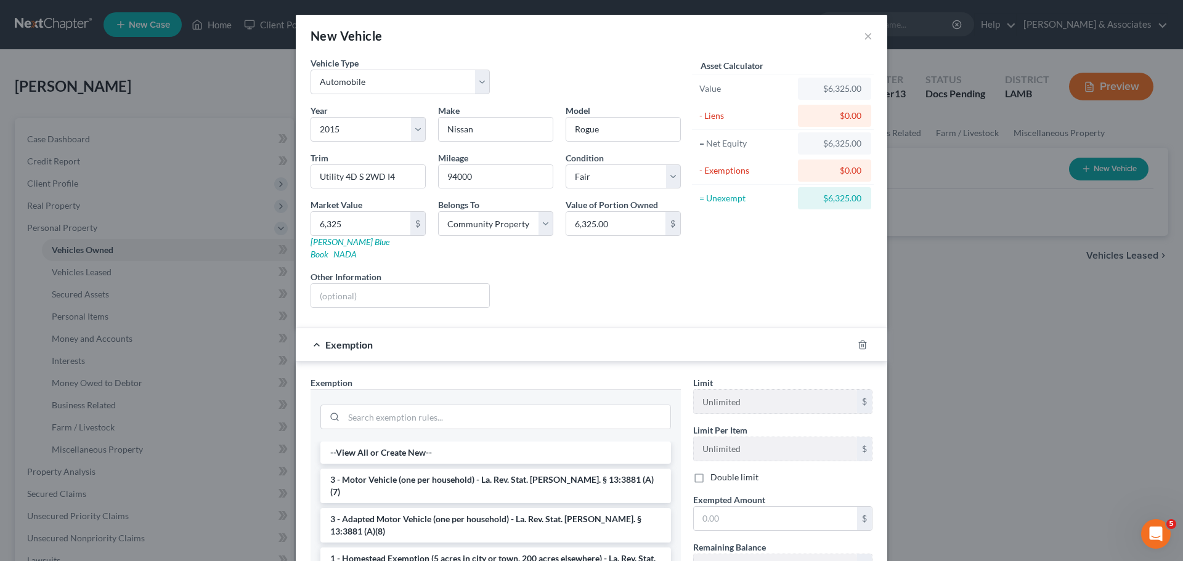
click at [457, 473] on li "3 - Motor Vehicle (one per household) - La. Rev. Stat. Ann. § 13:3881 (A)(7)" at bounding box center [495, 486] width 351 height 35
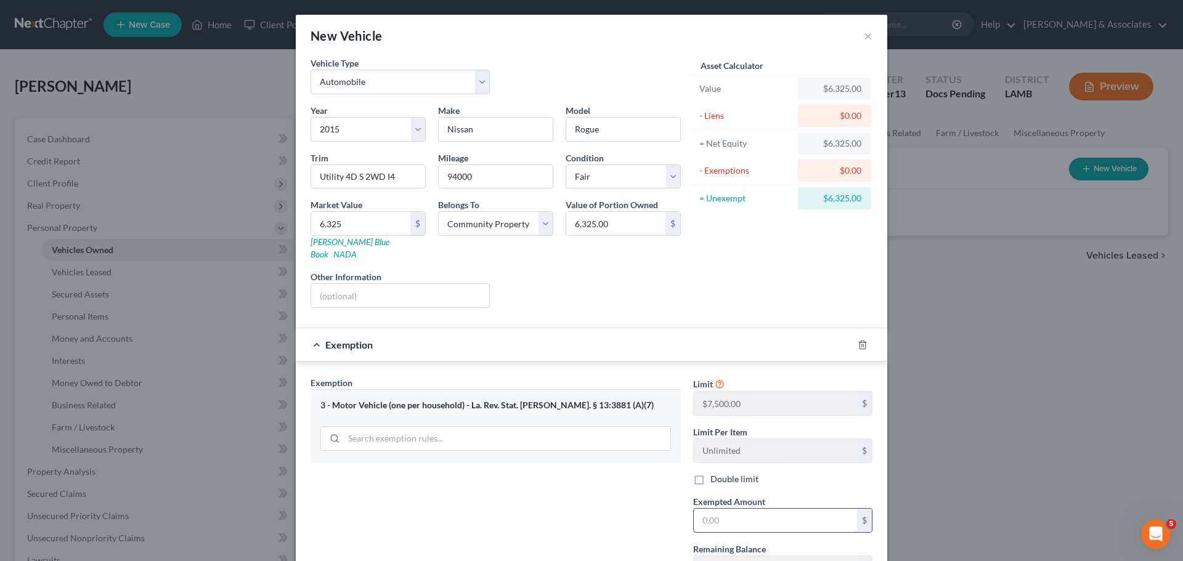
click at [816, 514] on input "text" at bounding box center [775, 520] width 163 height 23
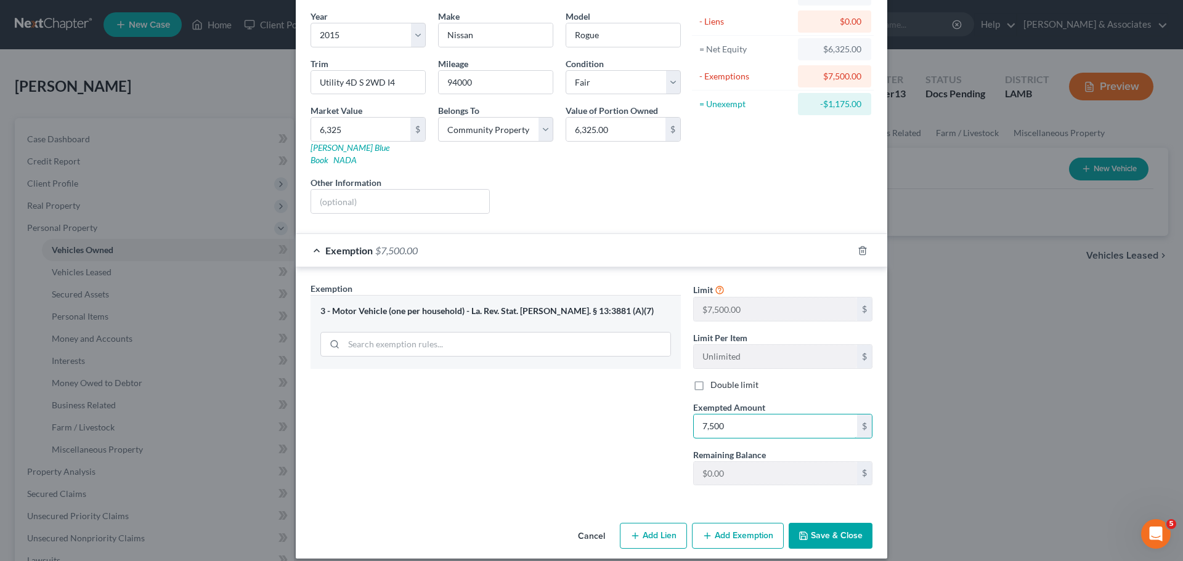
type input "7,500"
click at [830, 528] on button "Save & Close" at bounding box center [831, 536] width 84 height 26
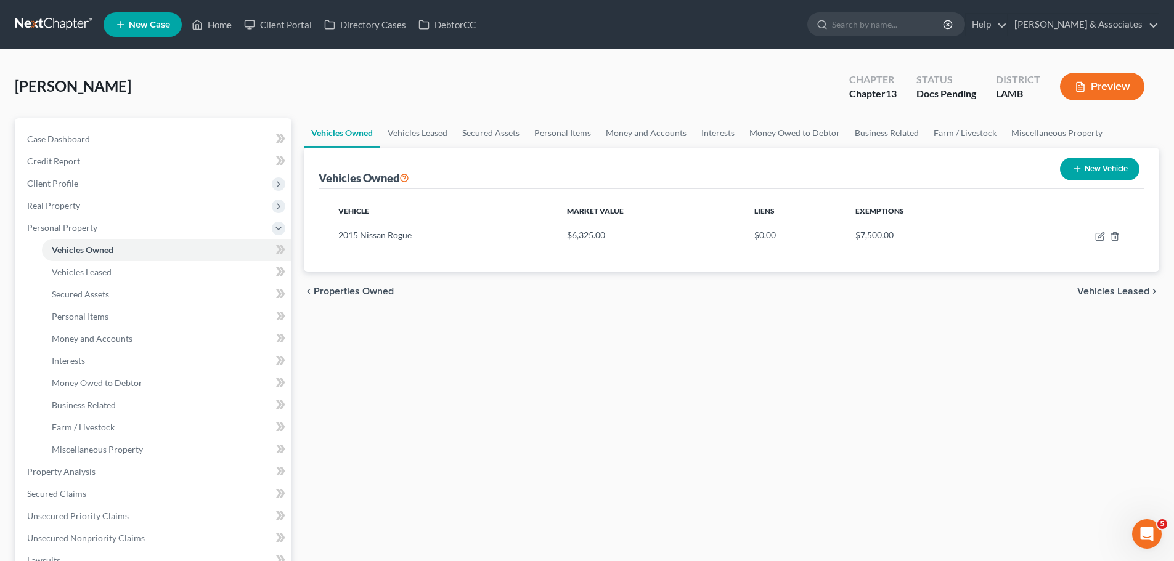
drag, startPoint x: 462, startPoint y: 451, endPoint x: 375, endPoint y: 436, distance: 88.1
click at [462, 451] on div "Vehicles Owned Vehicles Leased Secured Assets Personal Items Money and Accounts…" at bounding box center [732, 469] width 868 height 702
click at [103, 314] on span "Personal Items" at bounding box center [80, 316] width 57 height 10
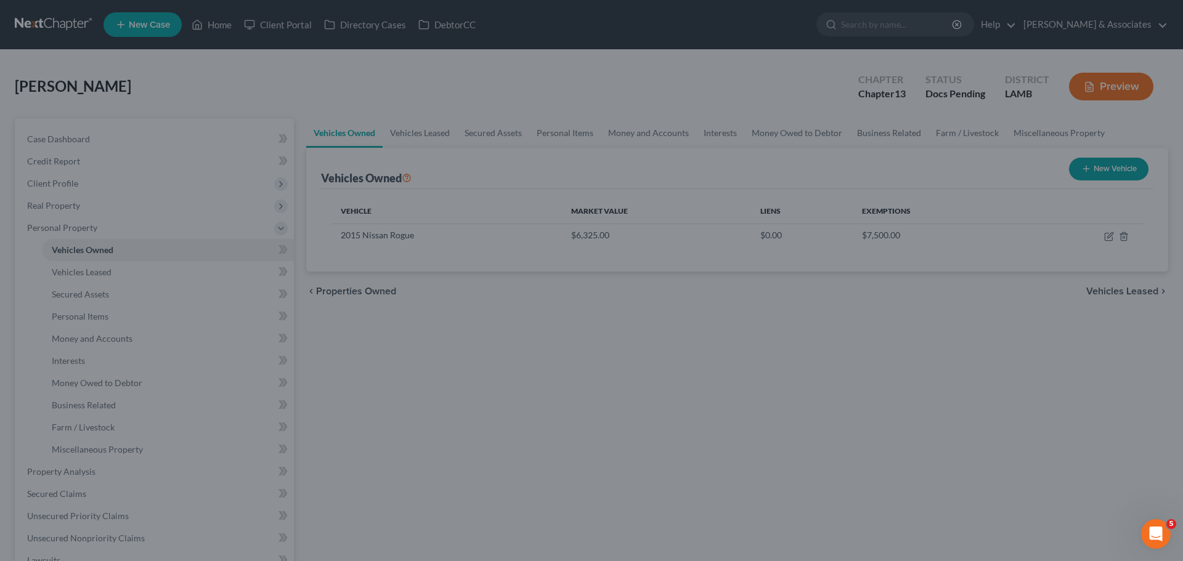
click at [864, 380] on div at bounding box center [591, 280] width 1183 height 561
click at [662, 484] on div at bounding box center [591, 280] width 1183 height 561
click at [211, 298] on div at bounding box center [591, 280] width 1183 height 561
drag, startPoint x: 139, startPoint y: 210, endPoint x: 128, endPoint y: 191, distance: 22.4
click at [137, 206] on div at bounding box center [591, 280] width 1183 height 561
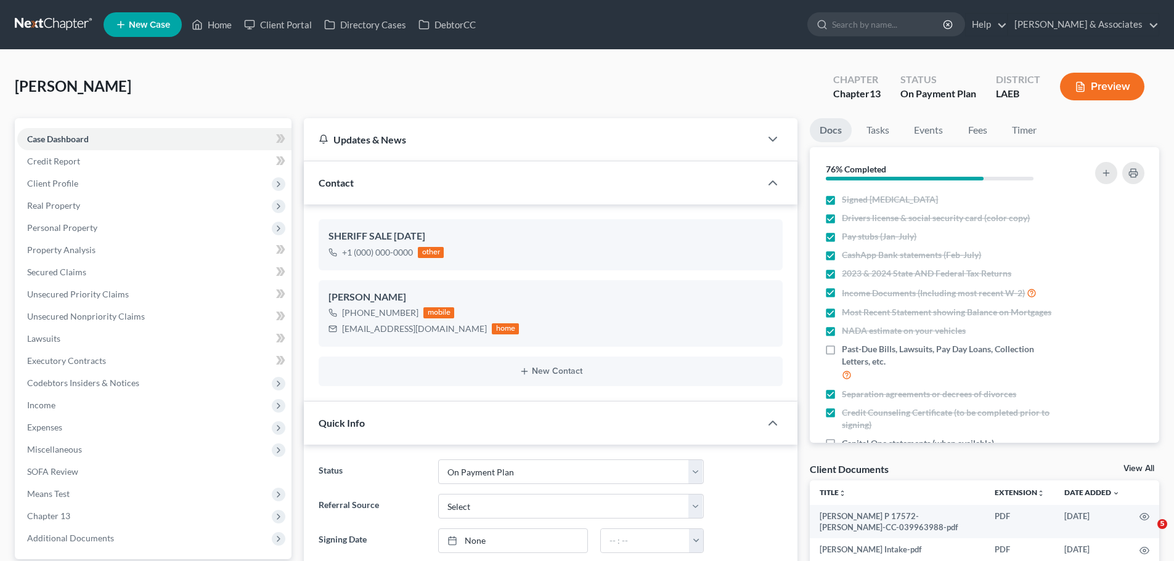
select select "16"
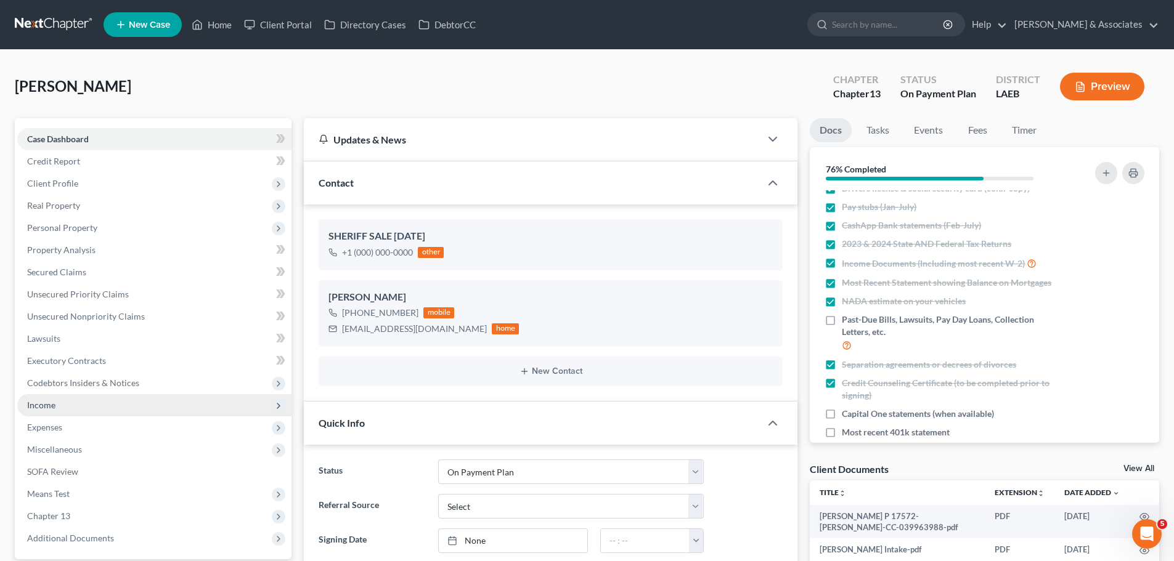
click at [59, 407] on span "Income" at bounding box center [154, 405] width 274 height 22
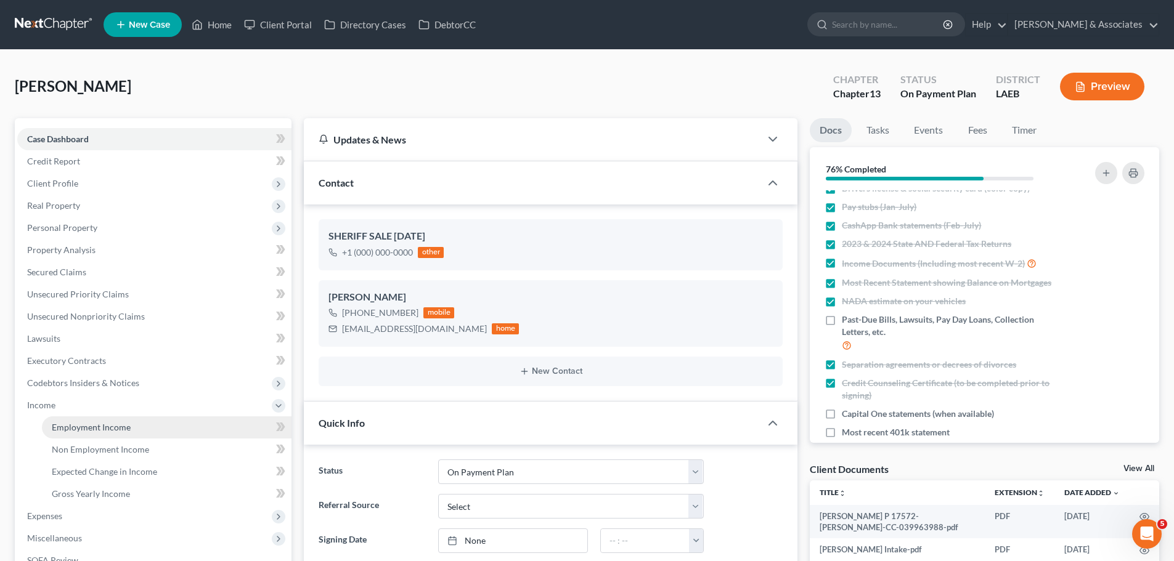
click at [83, 429] on span "Employment Income" at bounding box center [91, 427] width 79 height 10
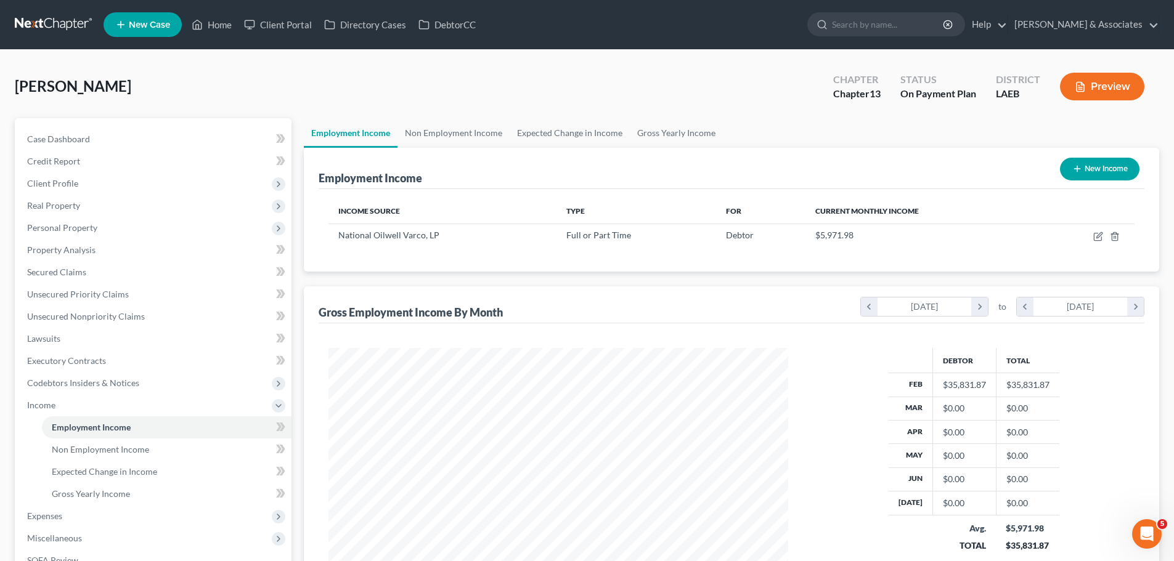
scroll to position [230, 484]
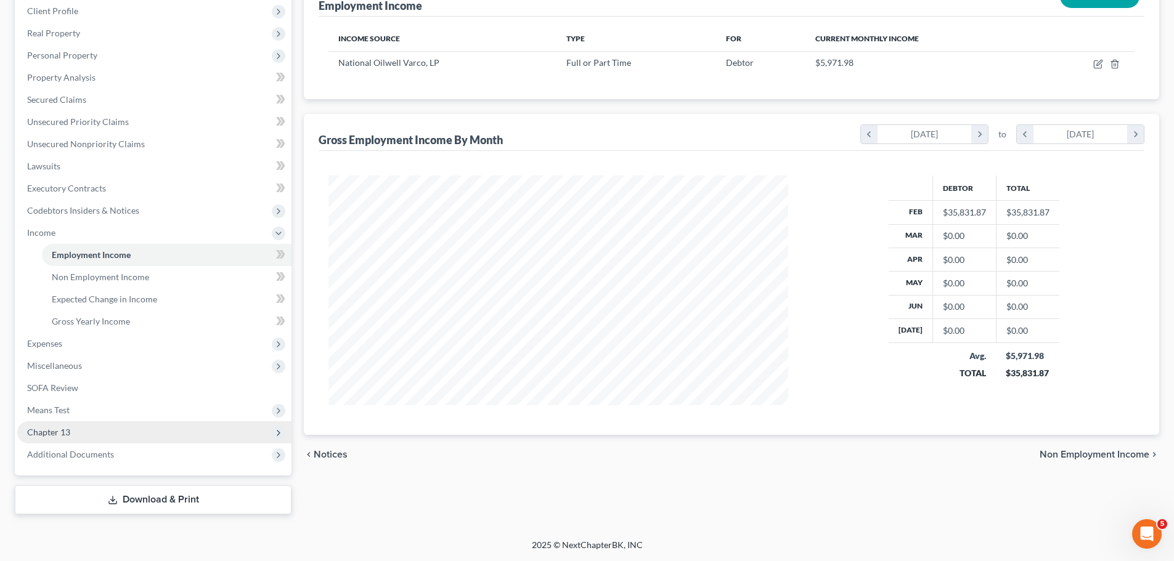
click at [54, 431] on span "Chapter 13" at bounding box center [48, 432] width 43 height 10
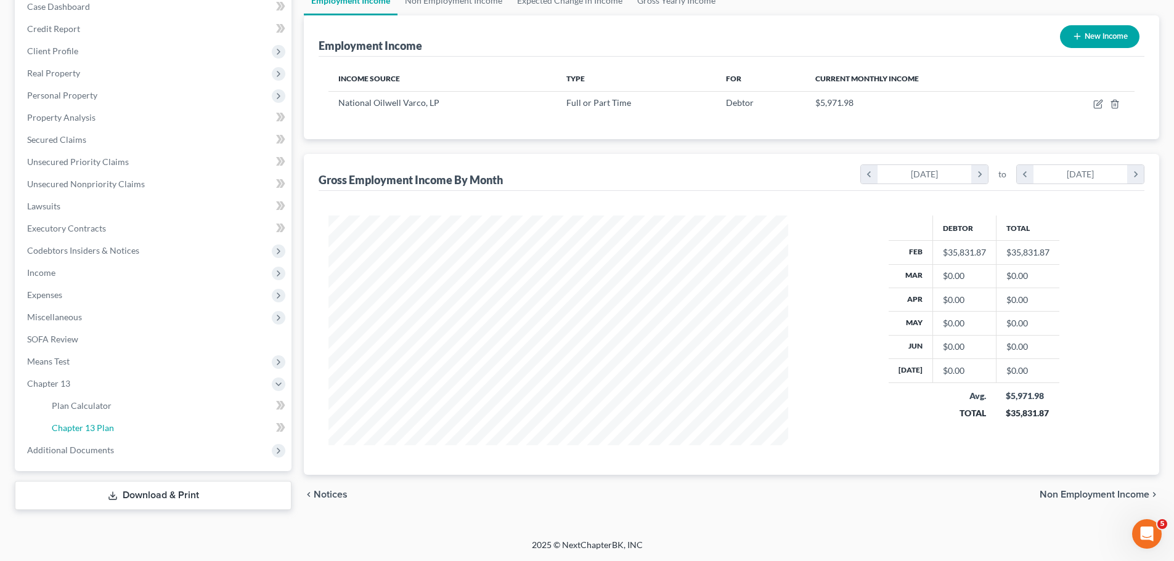
drag, startPoint x: 136, startPoint y: 433, endPoint x: 520, endPoint y: 418, distance: 384.8
click at [136, 433] on link "Chapter 13 Plan" at bounding box center [167, 428] width 250 height 22
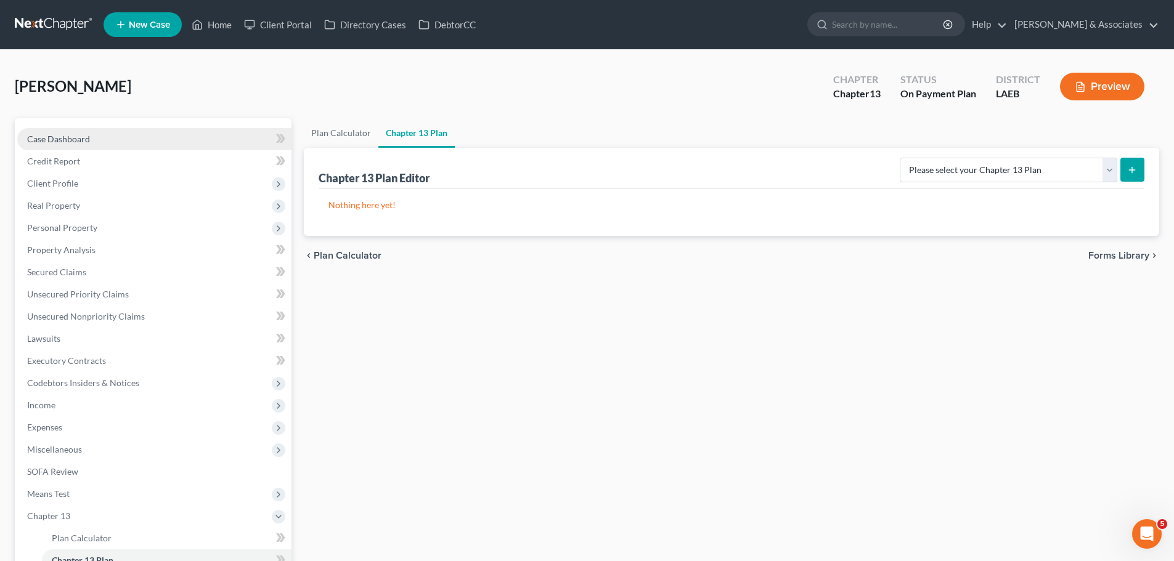
click at [161, 138] on link "Case Dashboard" at bounding box center [154, 139] width 274 height 22
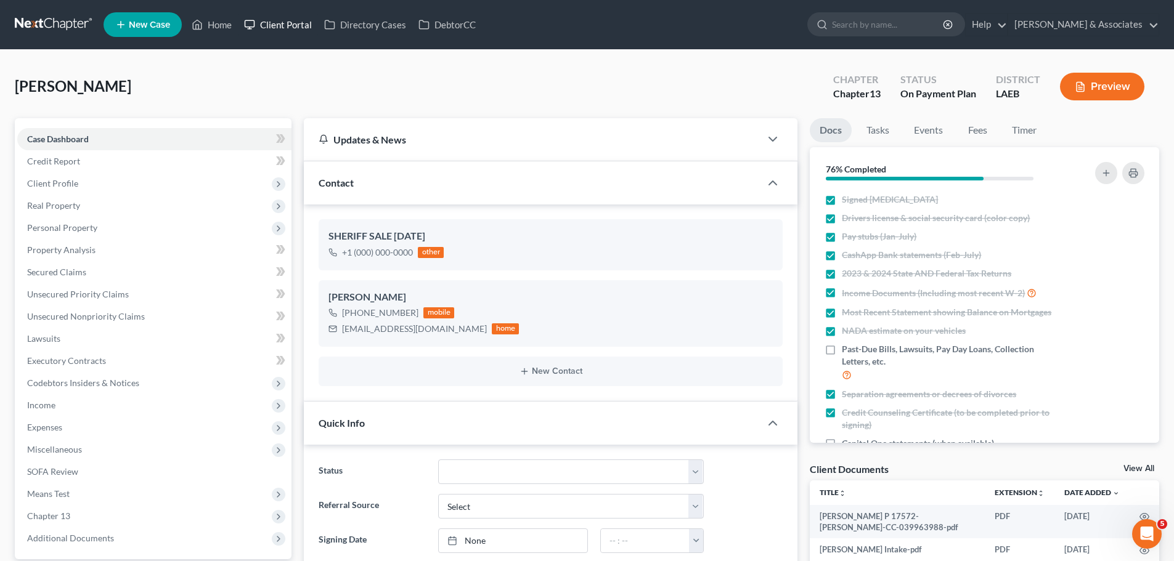
scroll to position [999, 0]
drag, startPoint x: 19, startPoint y: 9, endPoint x: 71, endPoint y: 2, distance: 52.9
click at [19, 9] on nav "Home New Case Client Portal Directory Cases DebtorCC Diment & Associates ccd@di…" at bounding box center [587, 24] width 1174 height 49
click at [22, 20] on link at bounding box center [54, 25] width 79 height 22
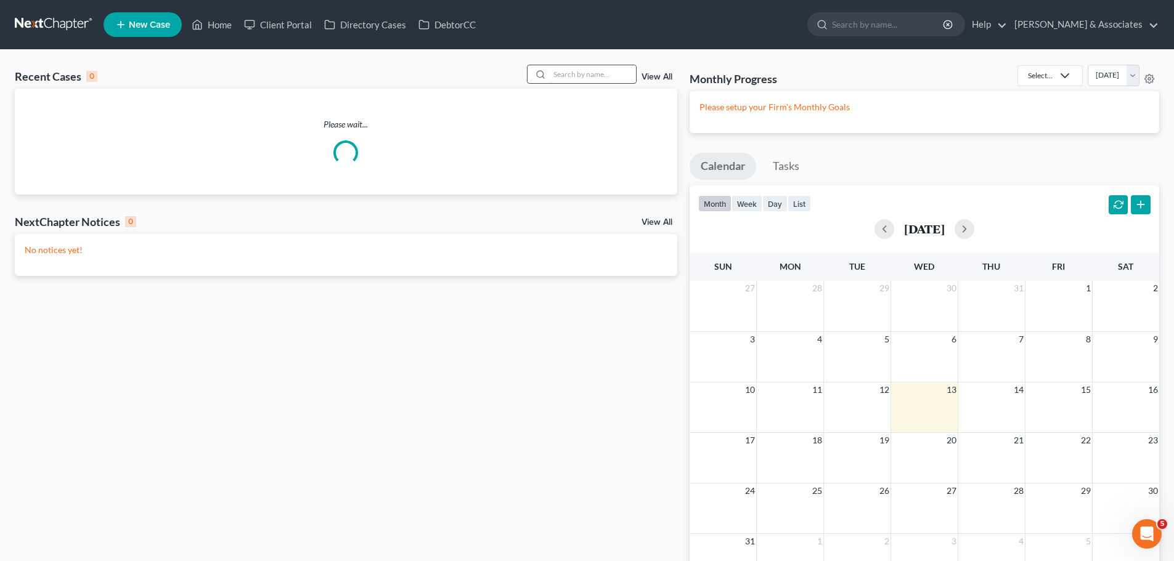
click at [579, 75] on input "search" at bounding box center [593, 74] width 86 height 18
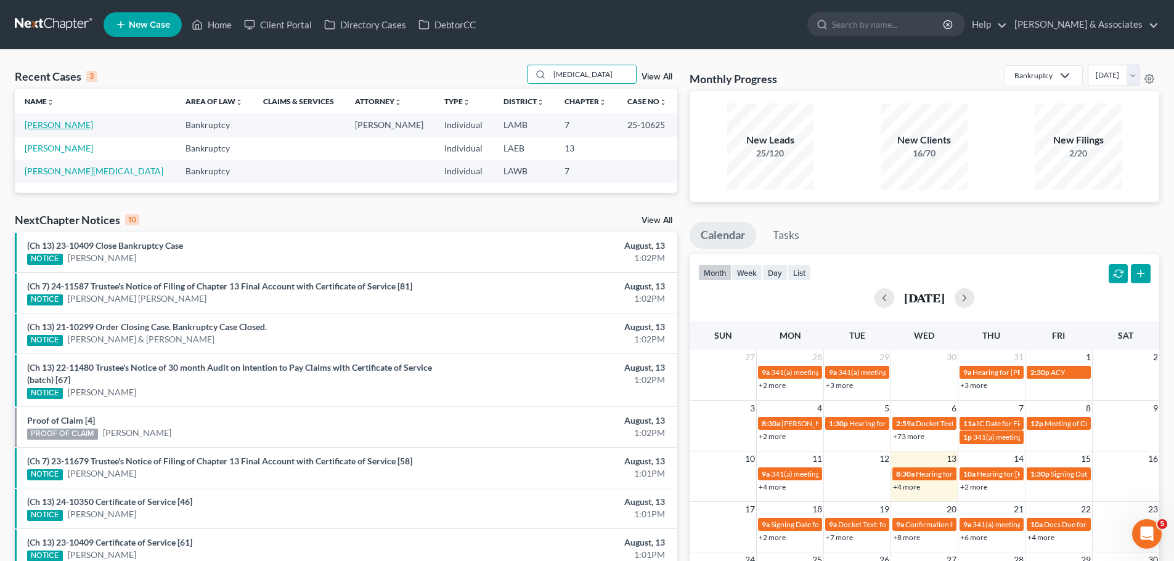
type input "[MEDICAL_DATA]"
click at [31, 122] on link "[PERSON_NAME]" at bounding box center [59, 125] width 68 height 10
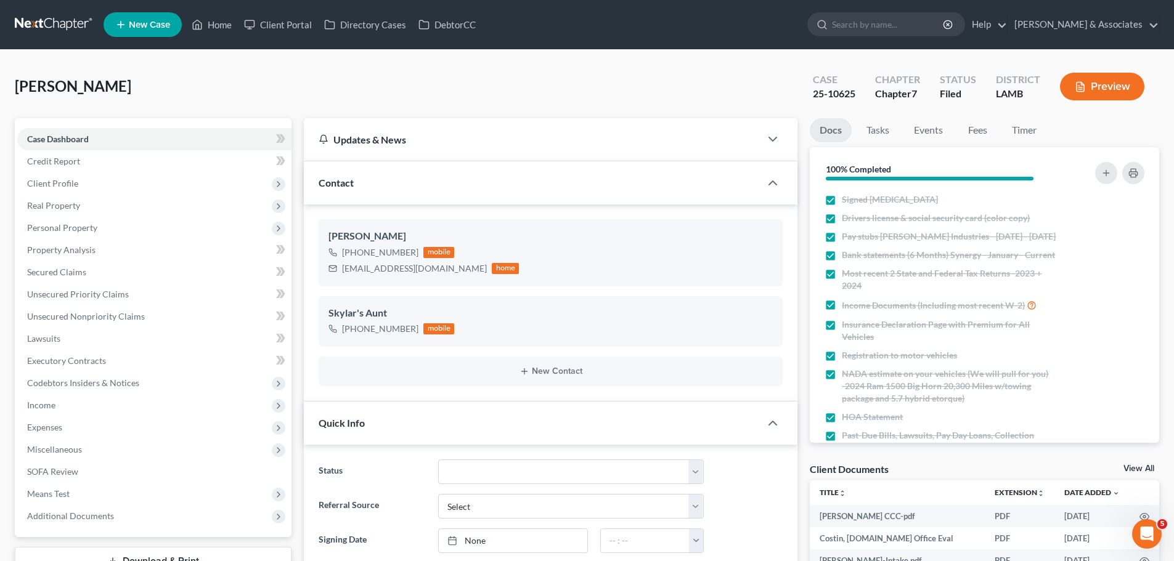
scroll to position [1476, 0]
click at [70, 20] on link at bounding box center [54, 25] width 79 height 22
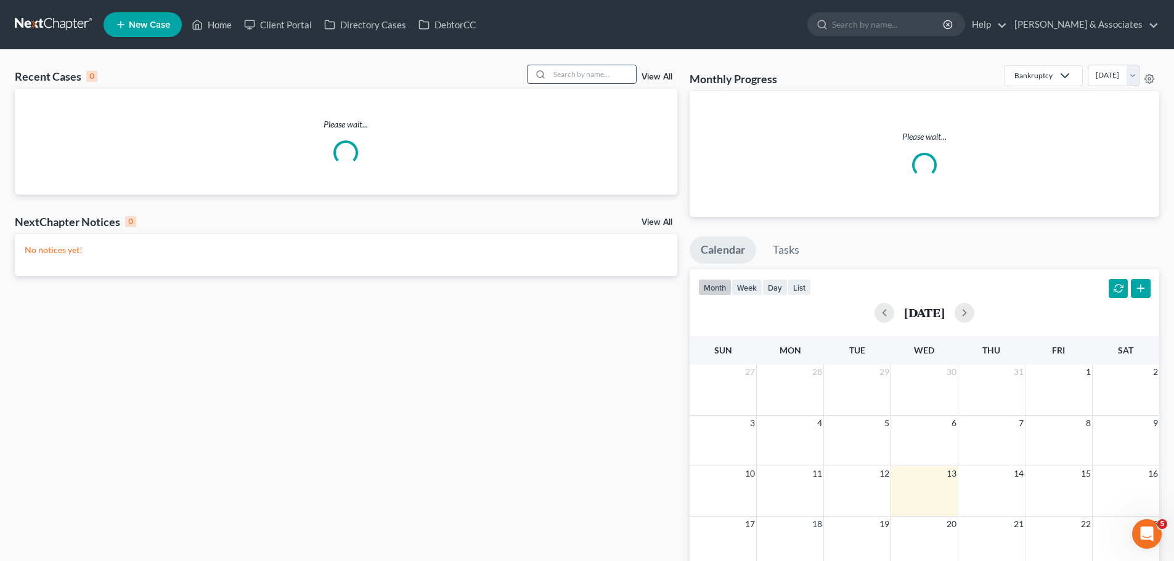
click at [622, 76] on input "search" at bounding box center [593, 74] width 86 height 18
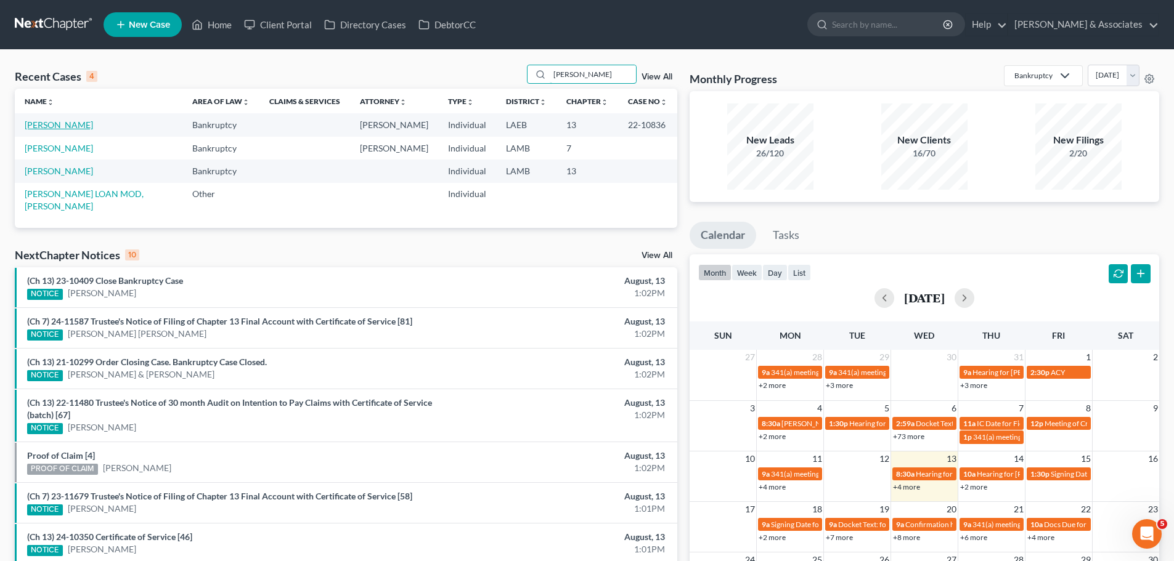
type input "[PERSON_NAME]"
click at [56, 150] on link "[PERSON_NAME]" at bounding box center [59, 148] width 68 height 10
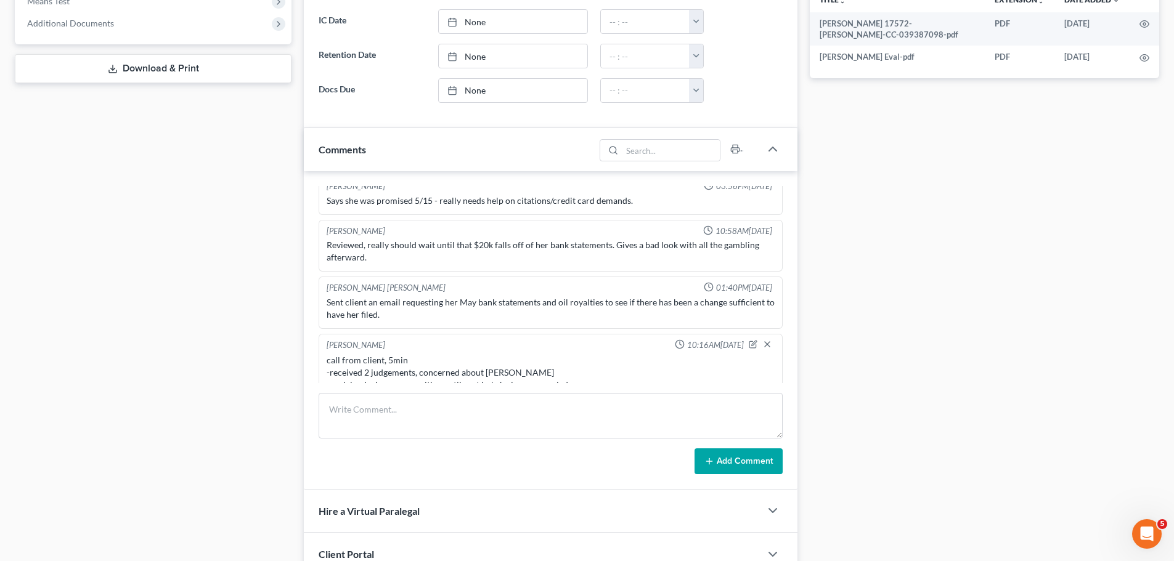
scroll to position [641, 0]
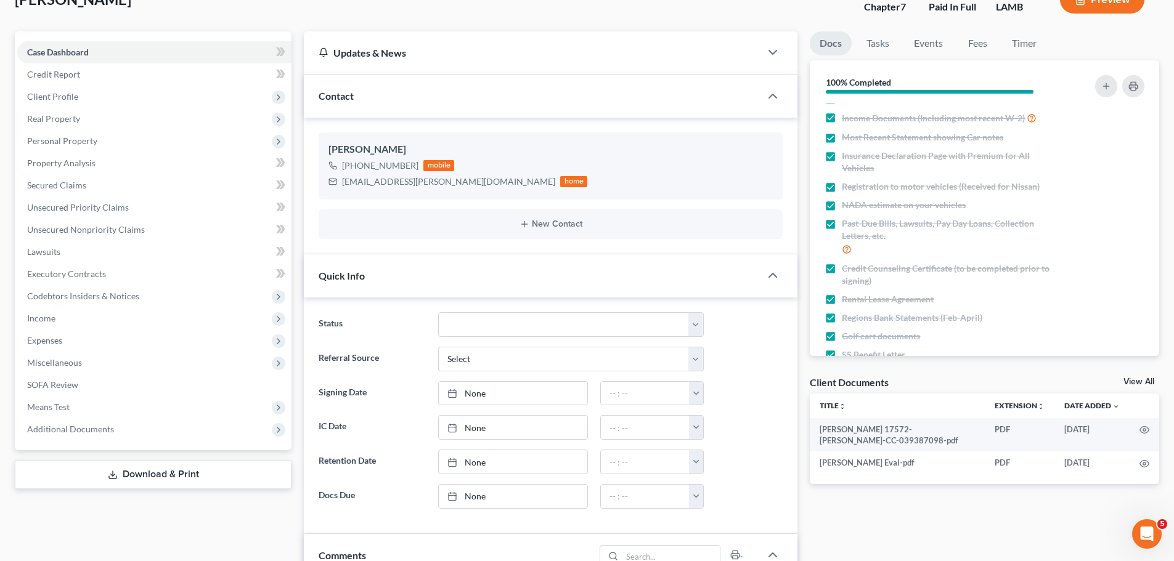
scroll to position [153, 0]
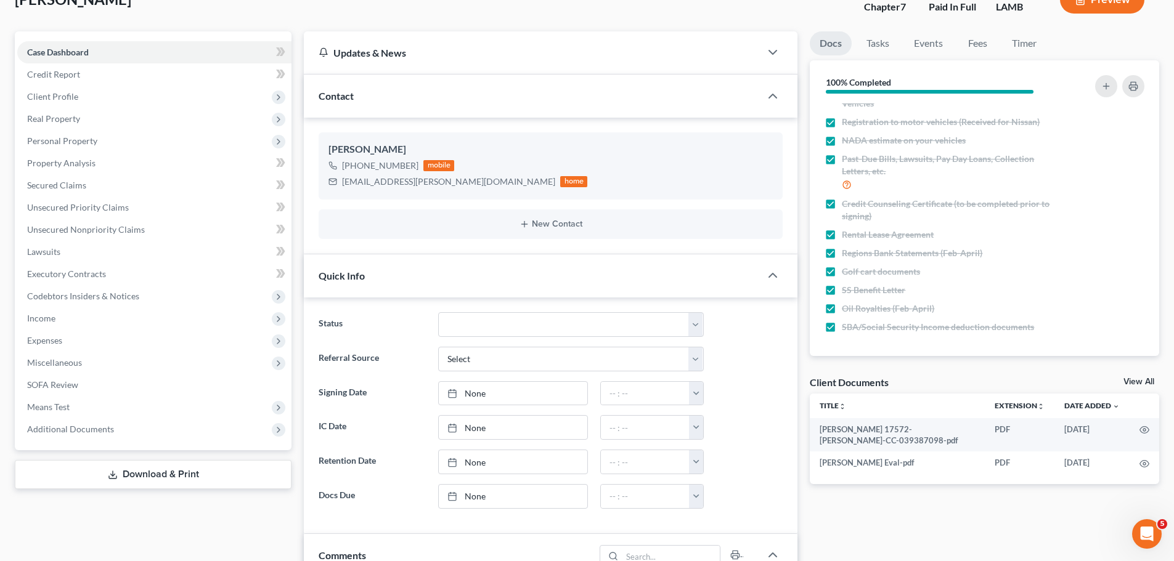
click at [896, 515] on div "Docs Tasks Events Fees Timer 100% Completed Nothing here yet! Signed [MEDICAL_D…" at bounding box center [984, 550] width 362 height 1038
click at [954, 526] on div "Docs Tasks Events Fees Timer 100% Completed Nothing here yet! Signed [MEDICAL_D…" at bounding box center [984, 550] width 362 height 1038
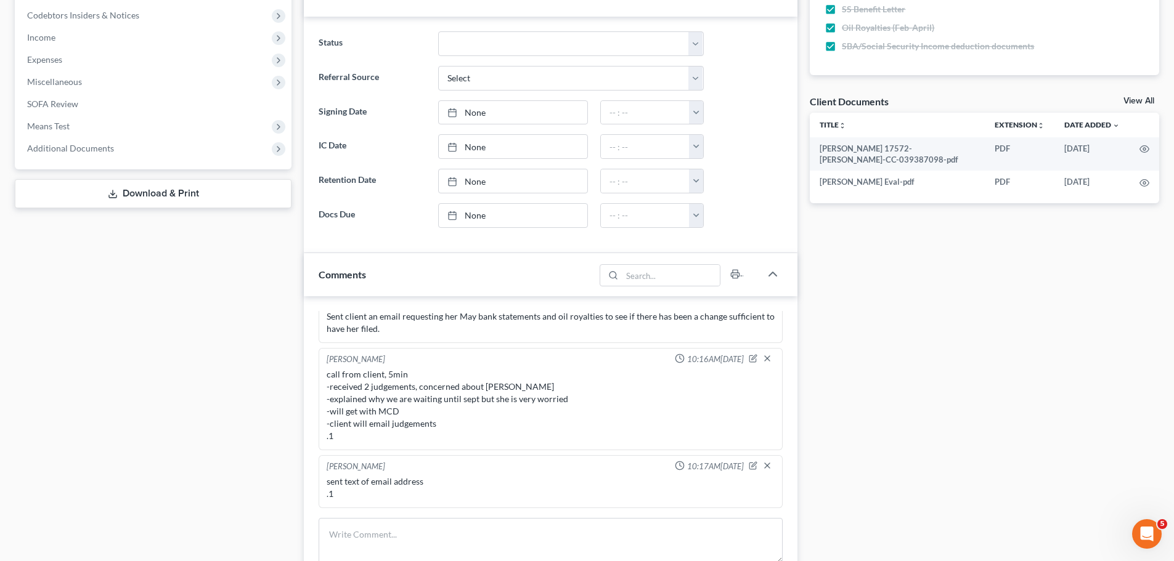
scroll to position [457, 0]
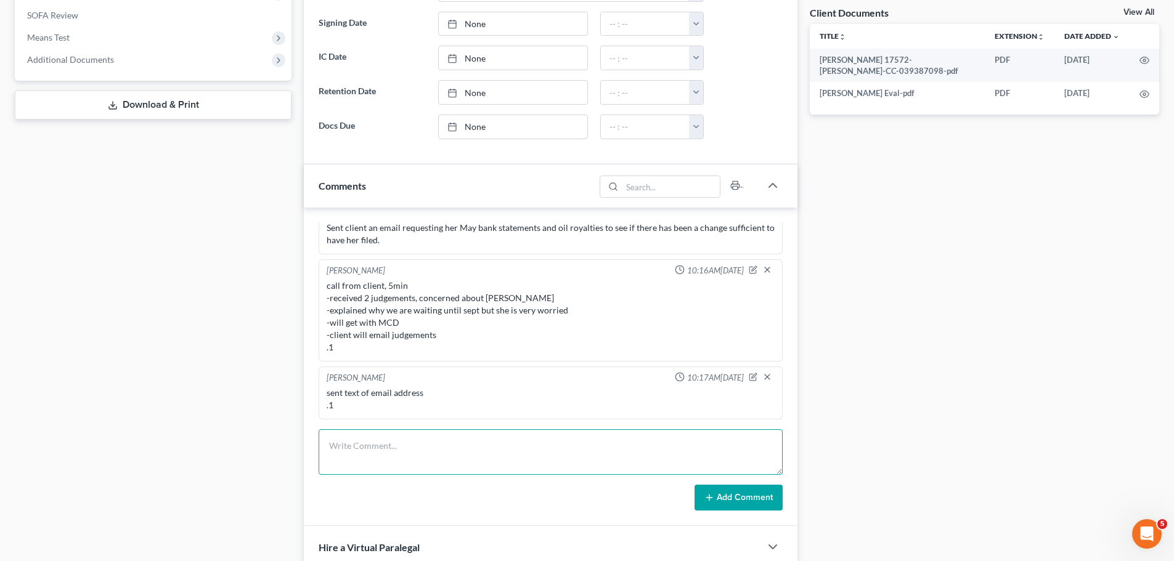
drag, startPoint x: 517, startPoint y: 456, endPoint x: 873, endPoint y: 397, distance: 360.9
click at [517, 455] on textarea at bounding box center [551, 452] width 464 height 46
type textarea "call to client - 1min -asked me to call her back in an hour .1"
click at [754, 503] on button "Add Comment" at bounding box center [738, 498] width 88 height 26
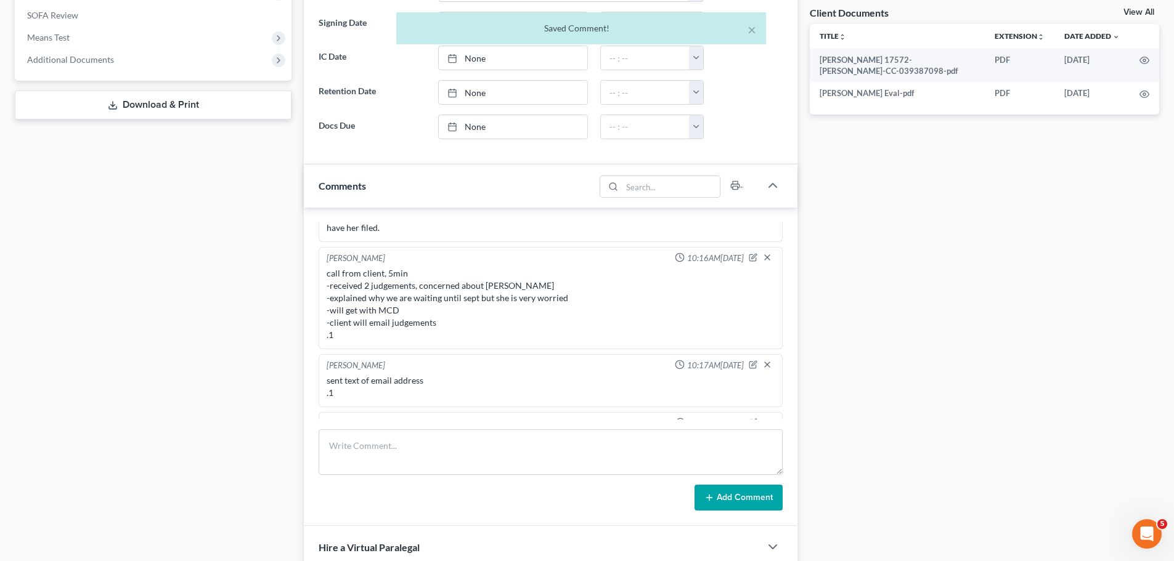
scroll to position [1438, 0]
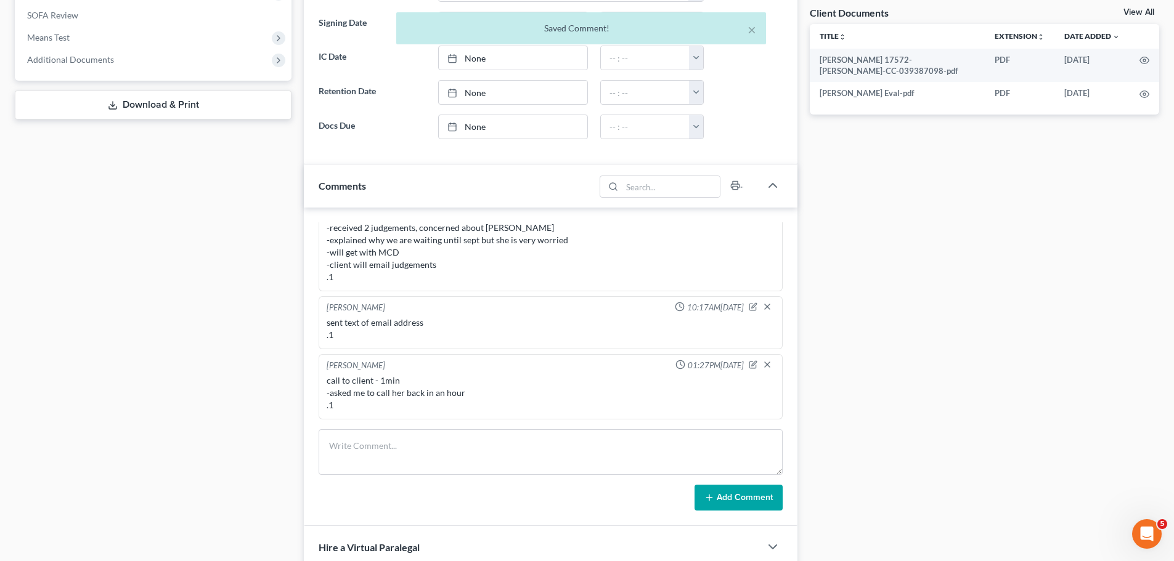
click at [145, 428] on div "Case Dashboard Payments Invoices Payments Payments Credit Report Client Profile" at bounding box center [153, 181] width 289 height 1038
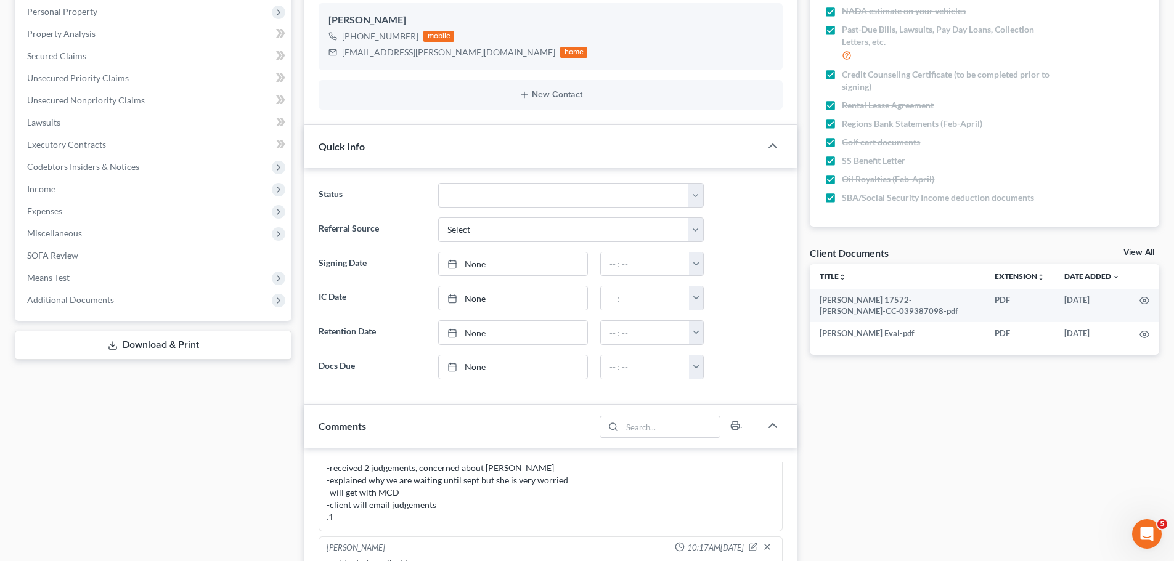
scroll to position [0, 0]
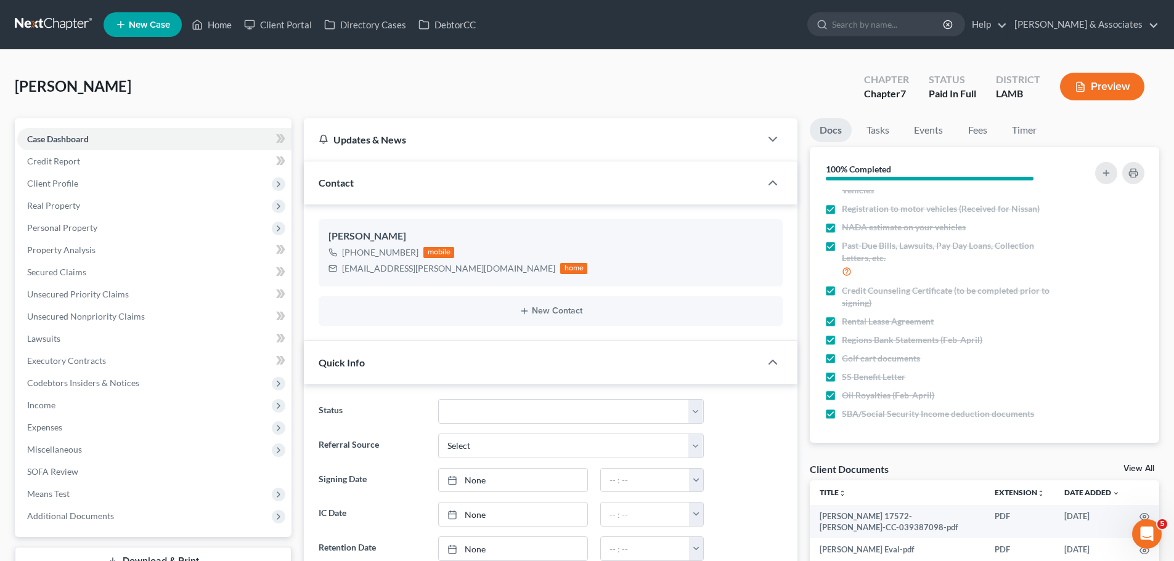
click at [52, 19] on link at bounding box center [54, 25] width 79 height 22
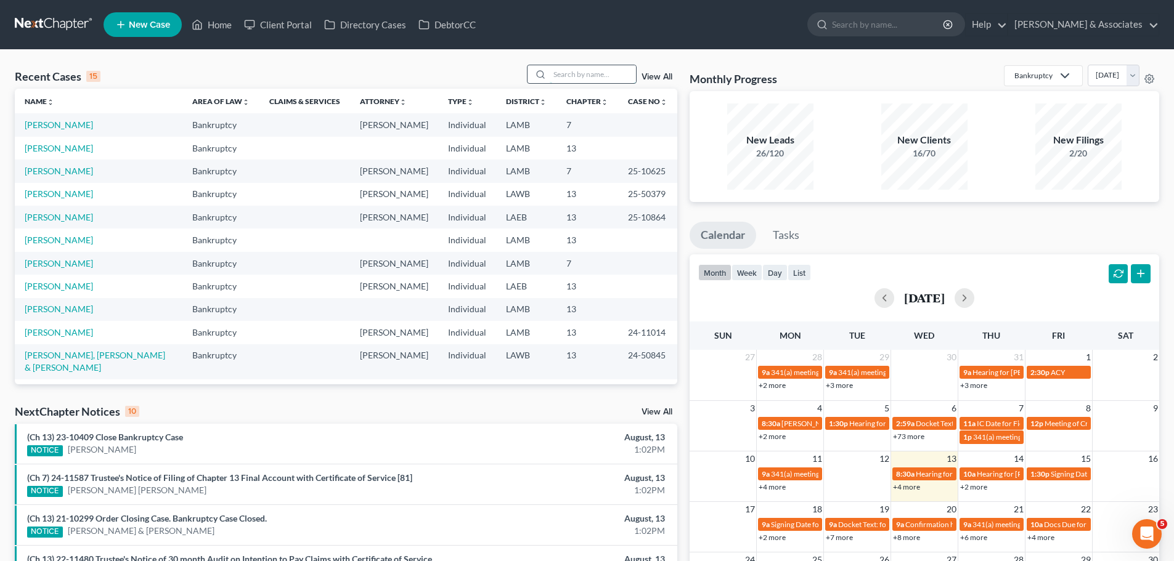
click at [590, 68] on input "search" at bounding box center [593, 74] width 86 height 18
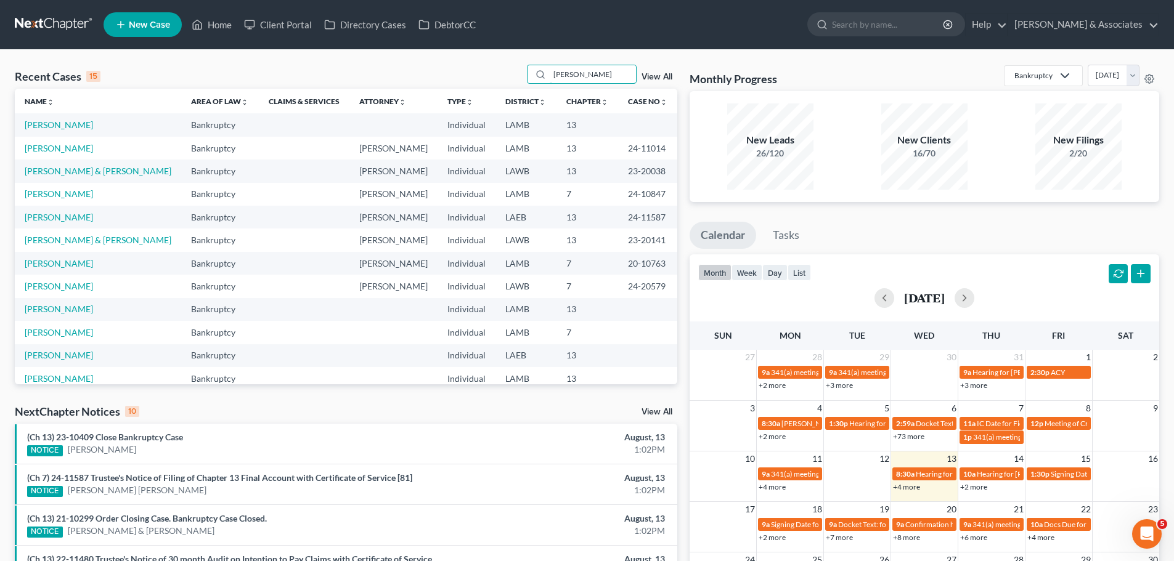
drag, startPoint x: 590, startPoint y: 71, endPoint x: 527, endPoint y: 71, distance: 62.8
click at [527, 71] on div "Recent Cases 15 cher View All" at bounding box center [346, 77] width 662 height 24
type input "c"
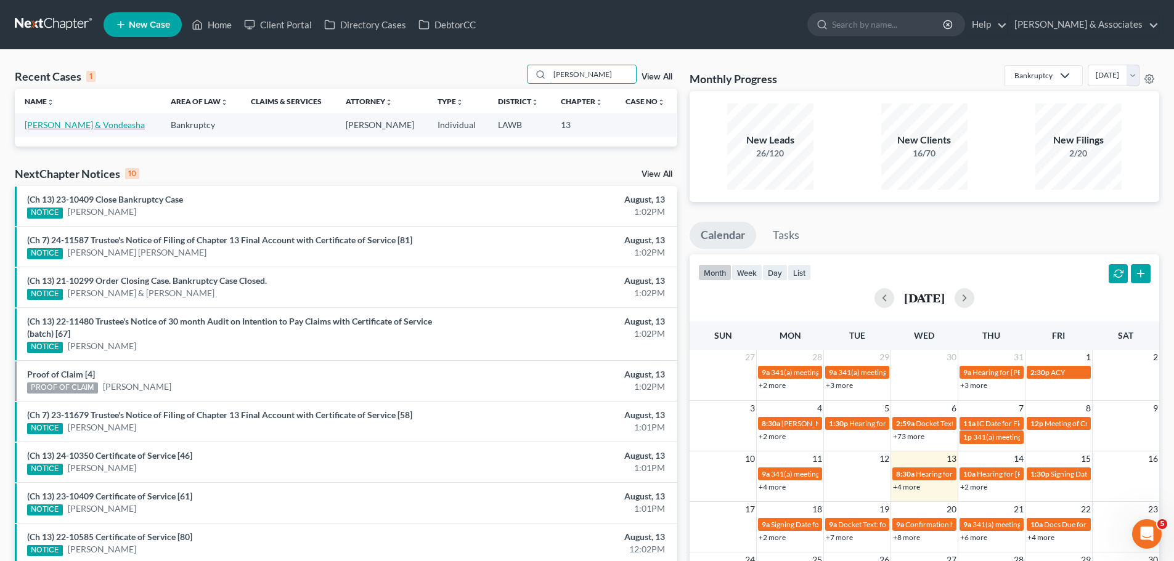
type input "zenon"
drag, startPoint x: 97, startPoint y: 121, endPoint x: 107, endPoint y: 121, distance: 10.5
click at [97, 121] on link "[PERSON_NAME] & Vondeasha" at bounding box center [85, 125] width 120 height 10
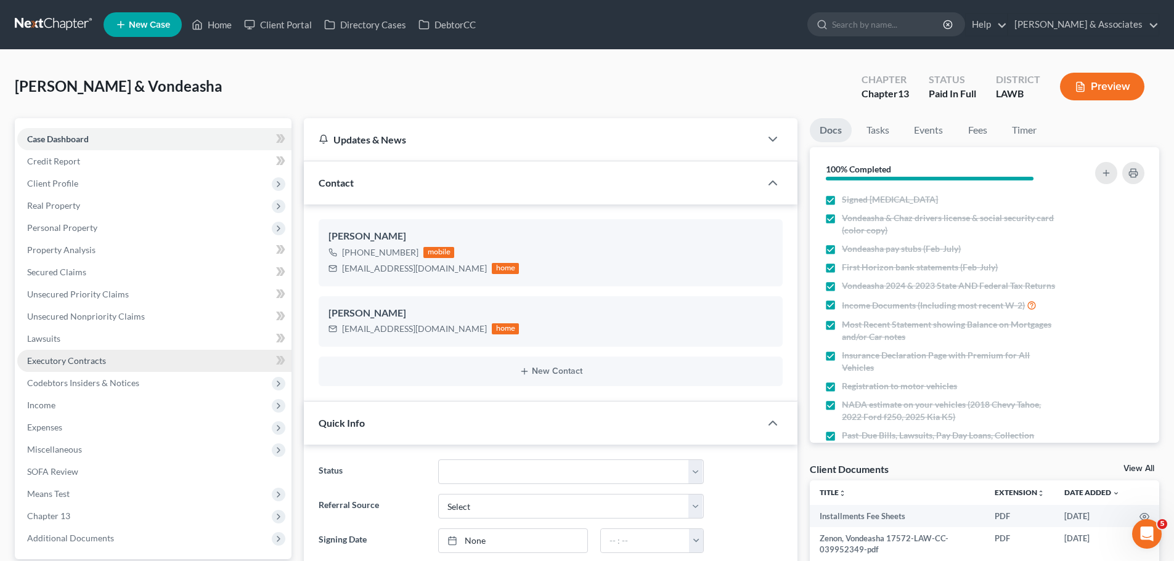
scroll to position [1229, 0]
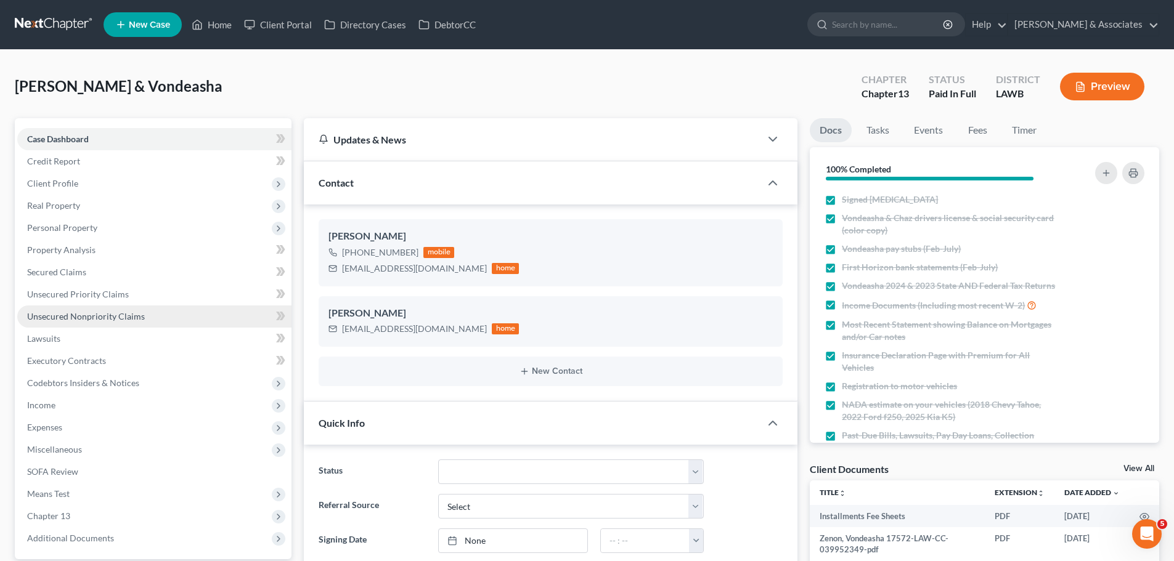
click at [75, 320] on span "Unsecured Nonpriority Claims" at bounding box center [86, 316] width 118 height 10
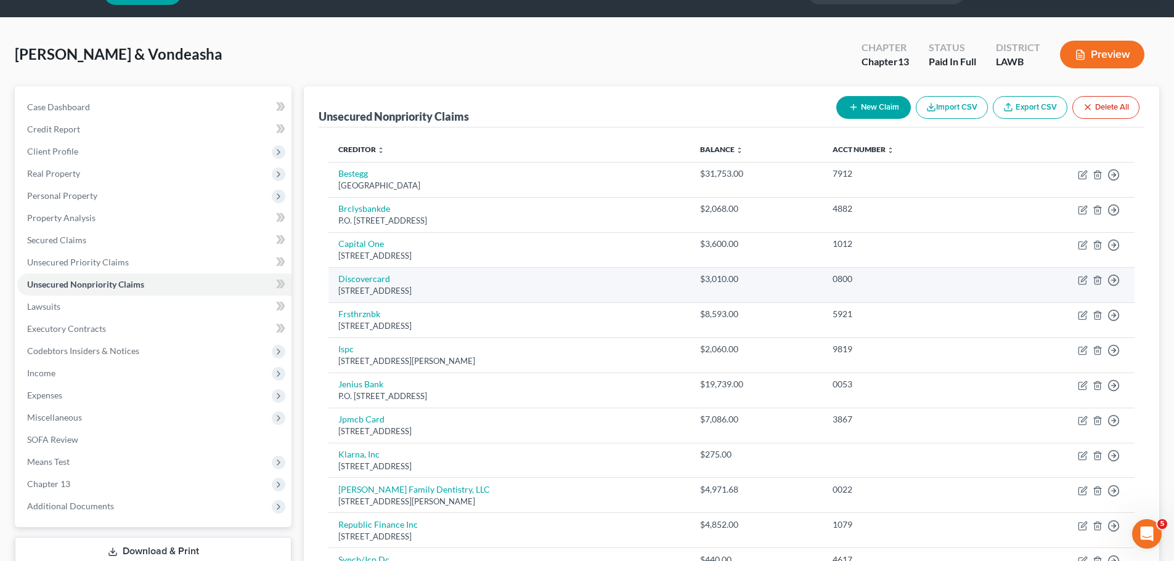
scroll to position [62, 0]
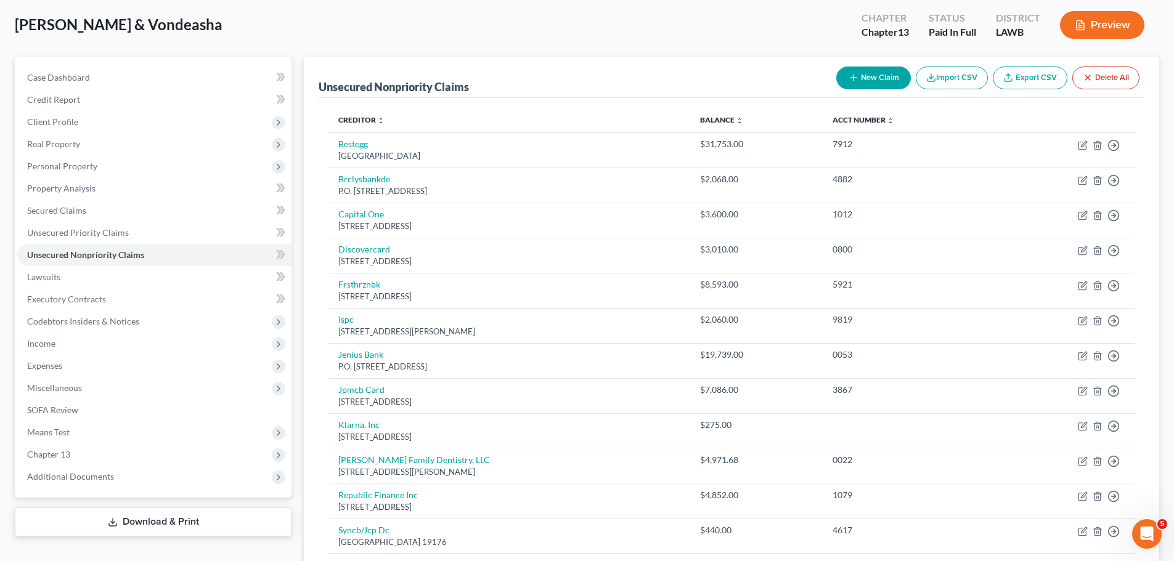
click at [874, 78] on button "New Claim" at bounding box center [873, 78] width 75 height 23
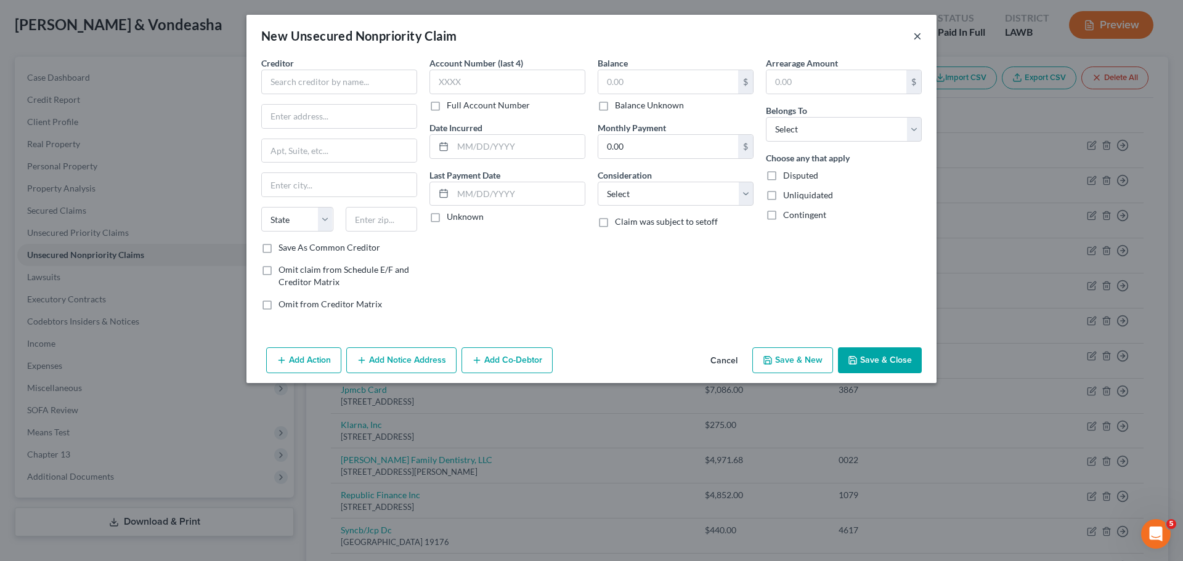
click at [915, 36] on button "×" at bounding box center [917, 35] width 9 height 15
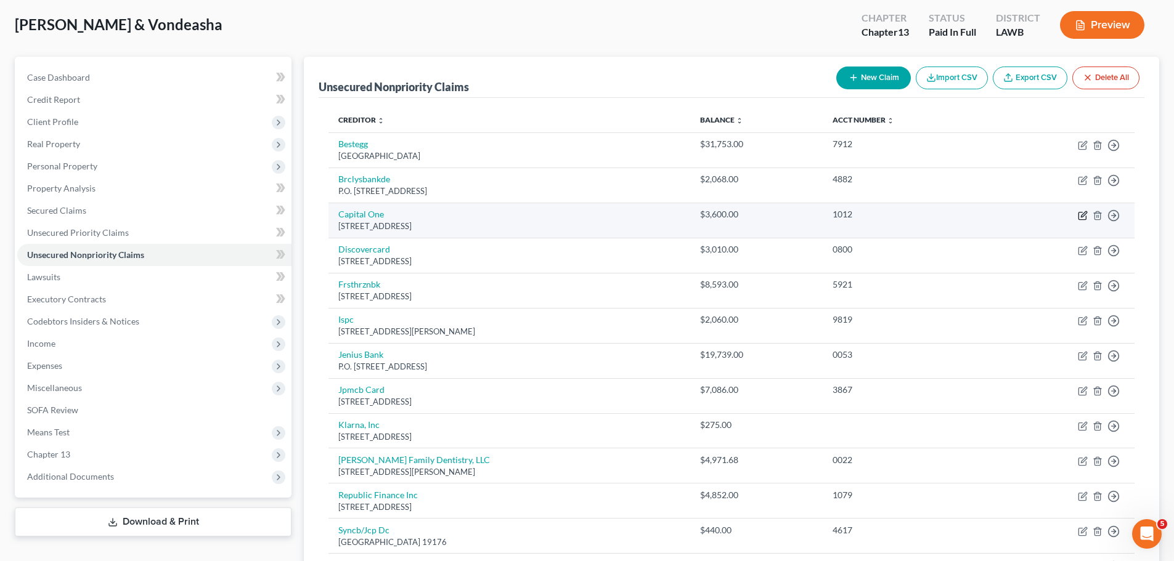
click at [1083, 216] on icon "button" at bounding box center [1083, 216] width 10 height 10
select select "46"
select select "2"
select select "4"
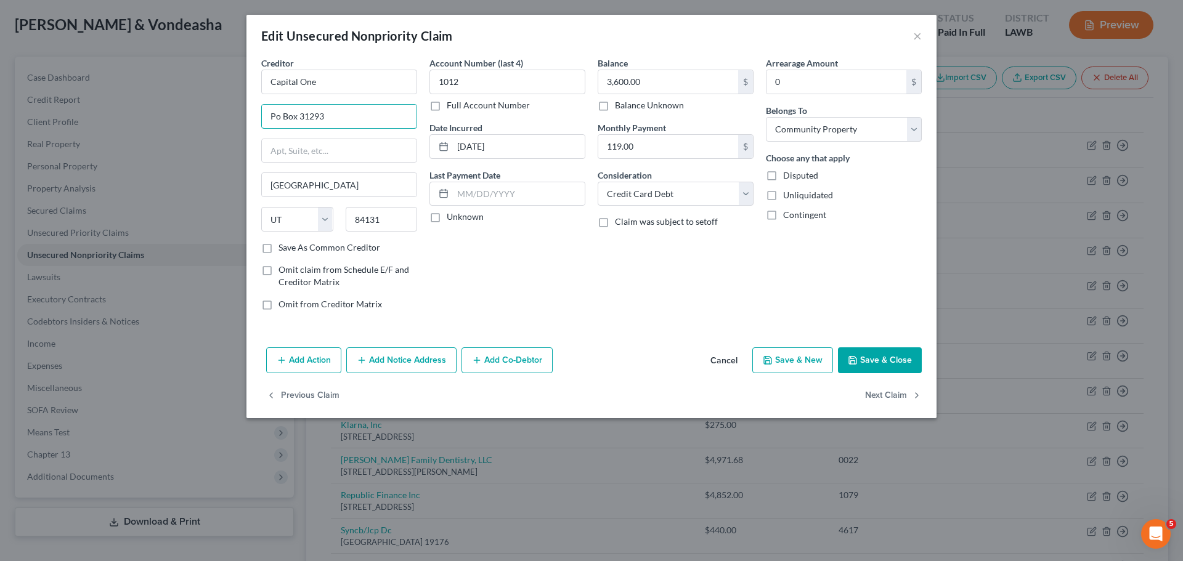
drag, startPoint x: 352, startPoint y: 116, endPoint x: 258, endPoint y: 117, distance: 94.3
click at [258, 117] on div "Creditor * Capital One Po Box 31293 Salt Lake City State AL AK AR AZ CA CO CT D…" at bounding box center [339, 189] width 168 height 264
click at [874, 362] on button "Save & Close" at bounding box center [880, 361] width 84 height 26
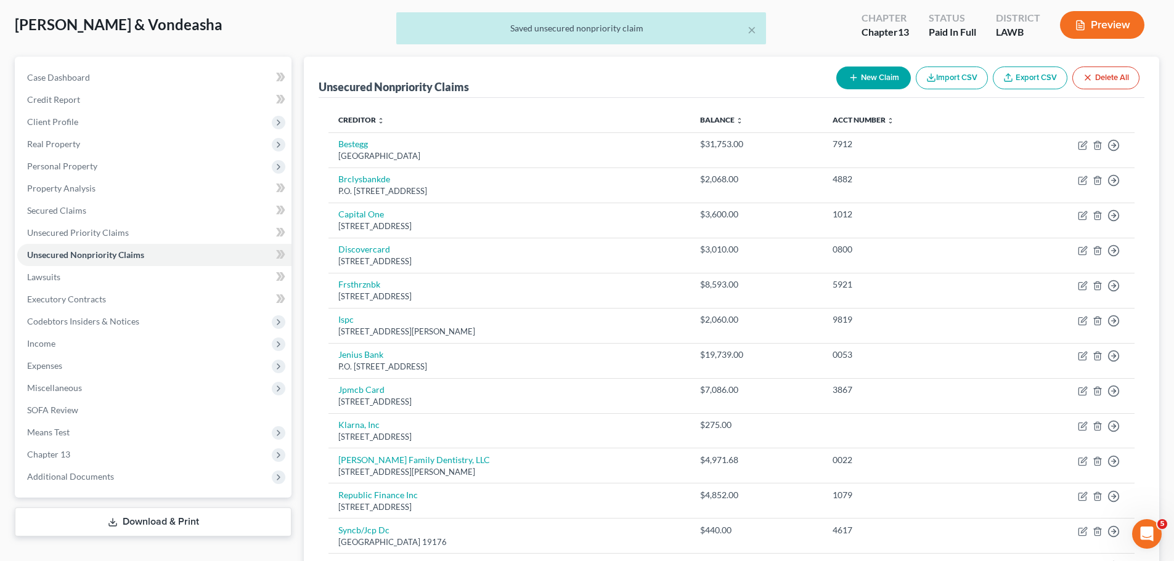
click at [870, 80] on button "New Claim" at bounding box center [873, 78] width 75 height 23
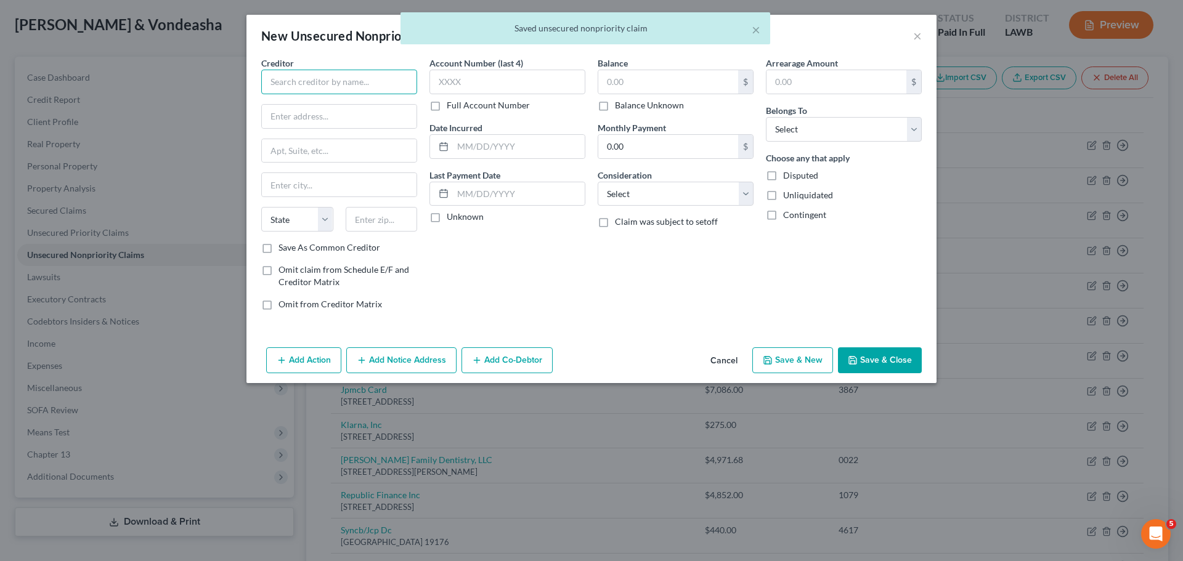
click at [372, 77] on input "text" at bounding box center [339, 82] width 156 height 25
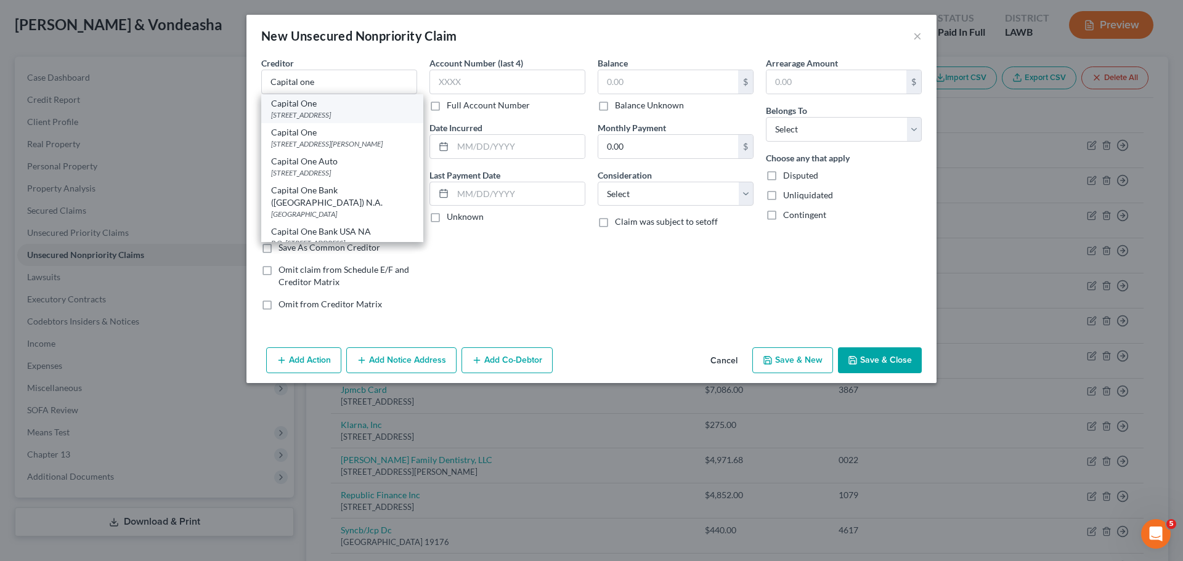
click at [378, 103] on div "Capital One" at bounding box center [342, 103] width 142 height 12
type input "Capital One"
type input "PO Box 31293"
type input "Salt Lake City"
select select "46"
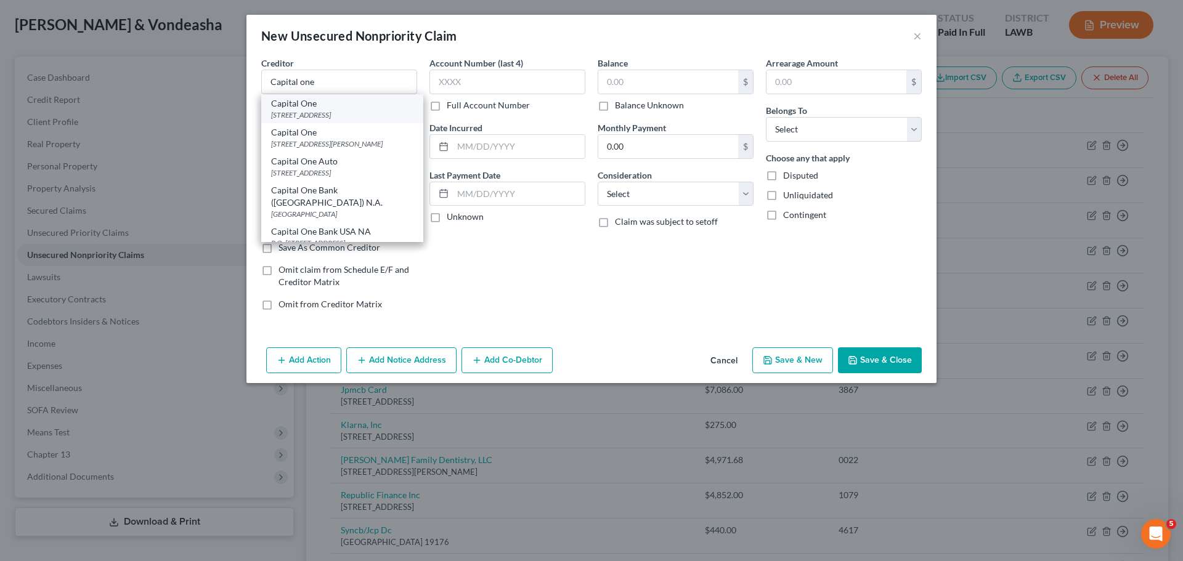
type input "84131"
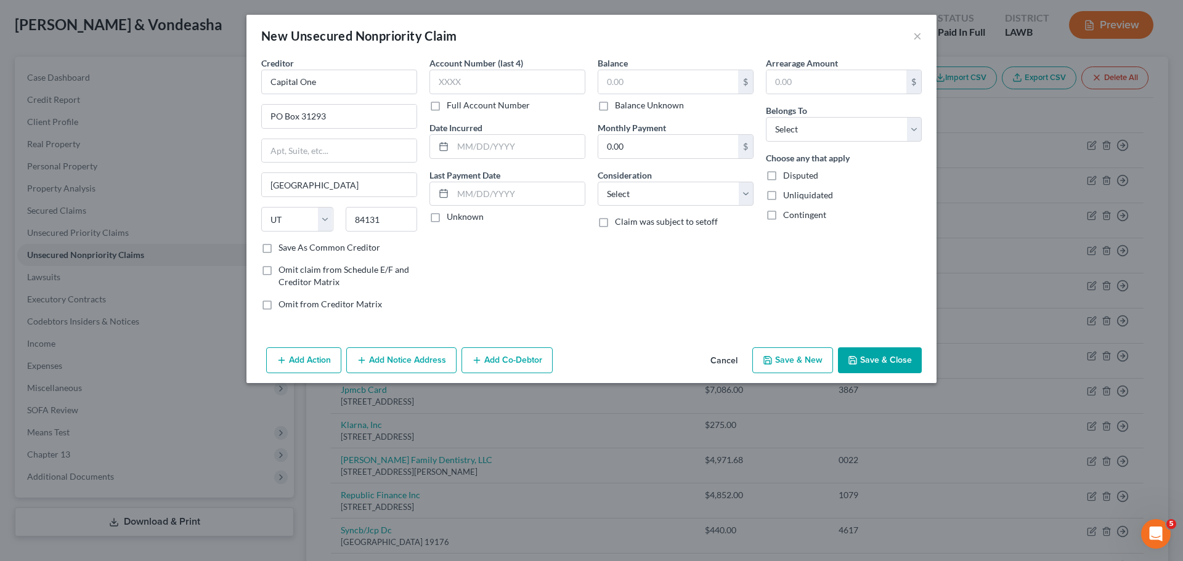
click at [516, 269] on div "Account Number (last 4) Full Account Number Date Incurred Last Payment Date Unk…" at bounding box center [507, 189] width 168 height 264
click at [566, 85] on input "text" at bounding box center [507, 82] width 156 height 25
type input "0237"
click at [564, 142] on input "text" at bounding box center [519, 146] width 132 height 23
click at [657, 84] on input "text" at bounding box center [668, 81] width 140 height 23
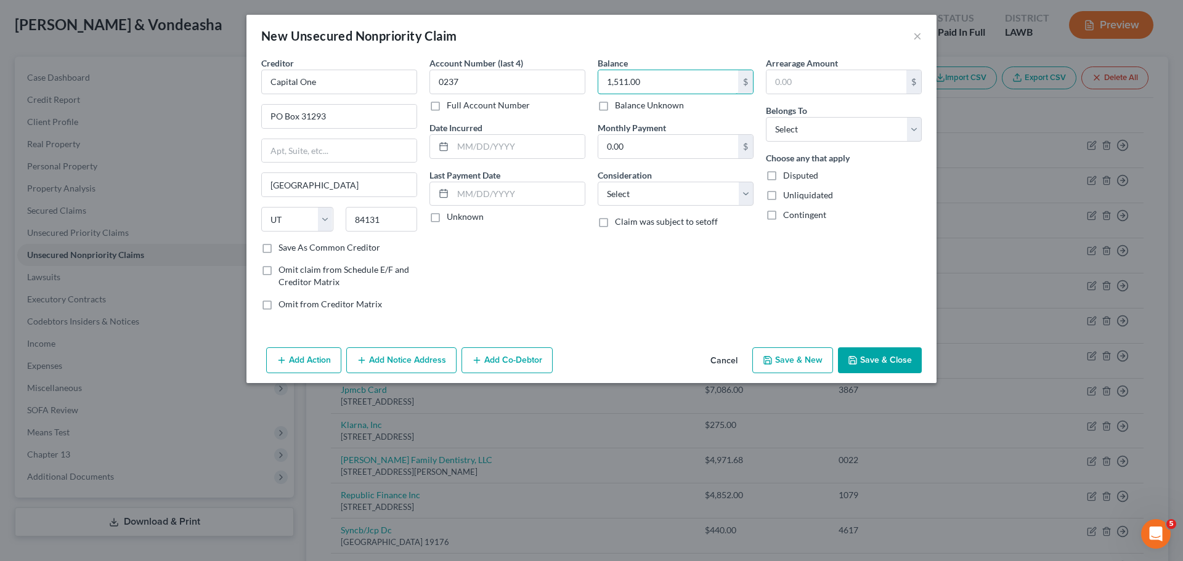
type input "1,511.00"
select select "2"
click at [845, 133] on select "Select Debtor 1 Only Debtor 2 Only Debtor 1 And Debtor 2 Only At Least One Of T…" at bounding box center [844, 129] width 156 height 25
select select "4"
click at [766, 117] on select "Select Debtor 1 Only Debtor 2 Only Debtor 1 And Debtor 2 Only At Least One Of T…" at bounding box center [844, 129] width 156 height 25
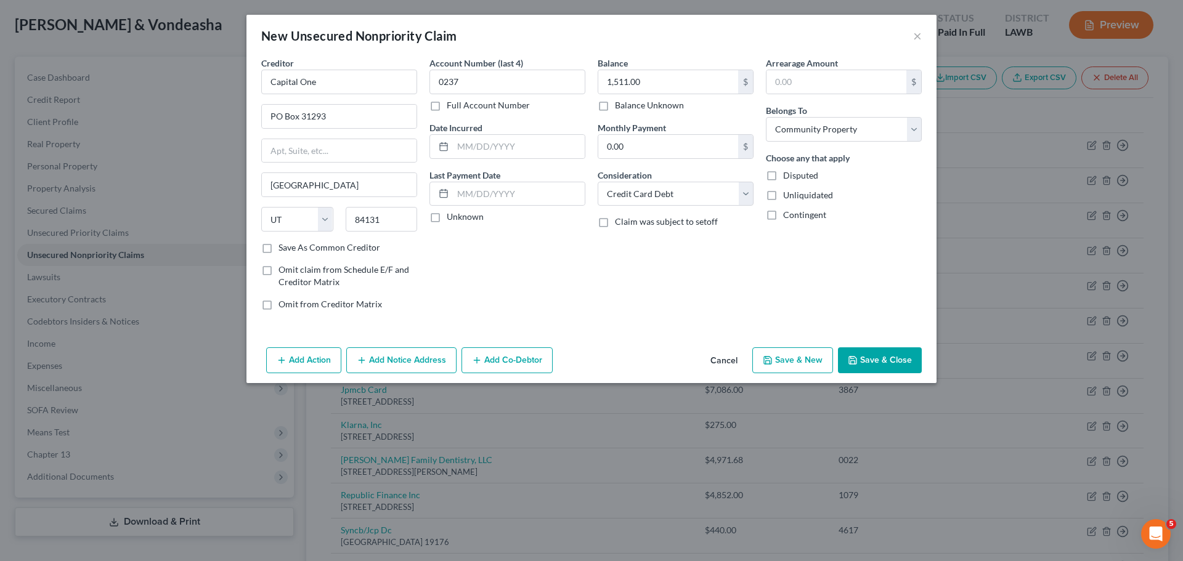
click at [822, 251] on div "Arrearage Amount $ Belongs To * Select Debtor 1 Only Debtor 2 Only Debtor 1 And…" at bounding box center [844, 189] width 168 height 264
click at [556, 139] on input "text" at bounding box center [519, 146] width 132 height 23
click at [877, 365] on button "Save & Close" at bounding box center [880, 361] width 84 height 26
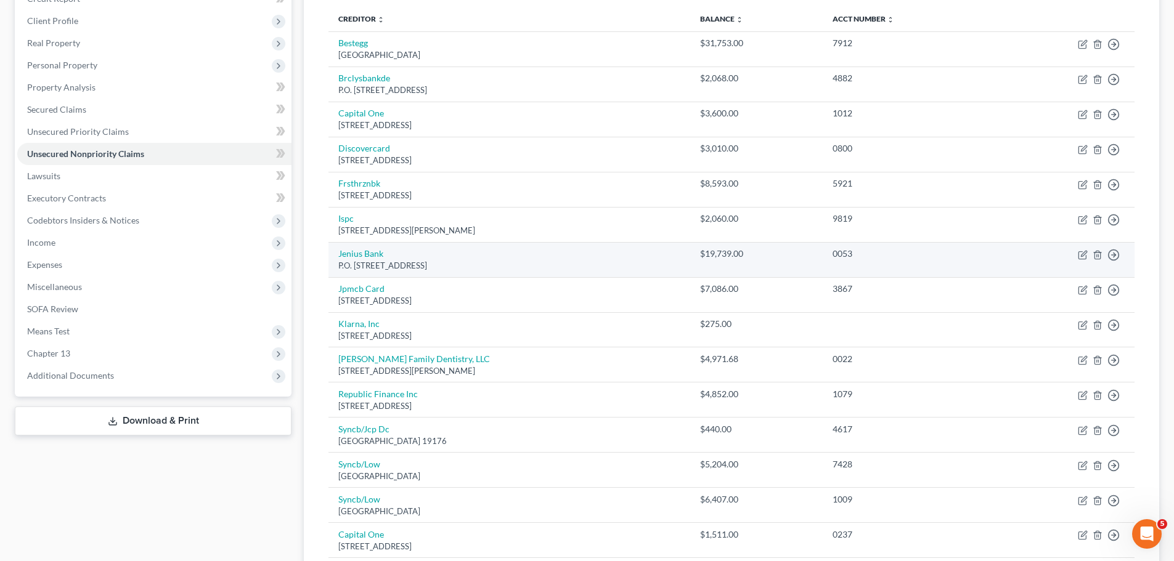
scroll to position [293, 0]
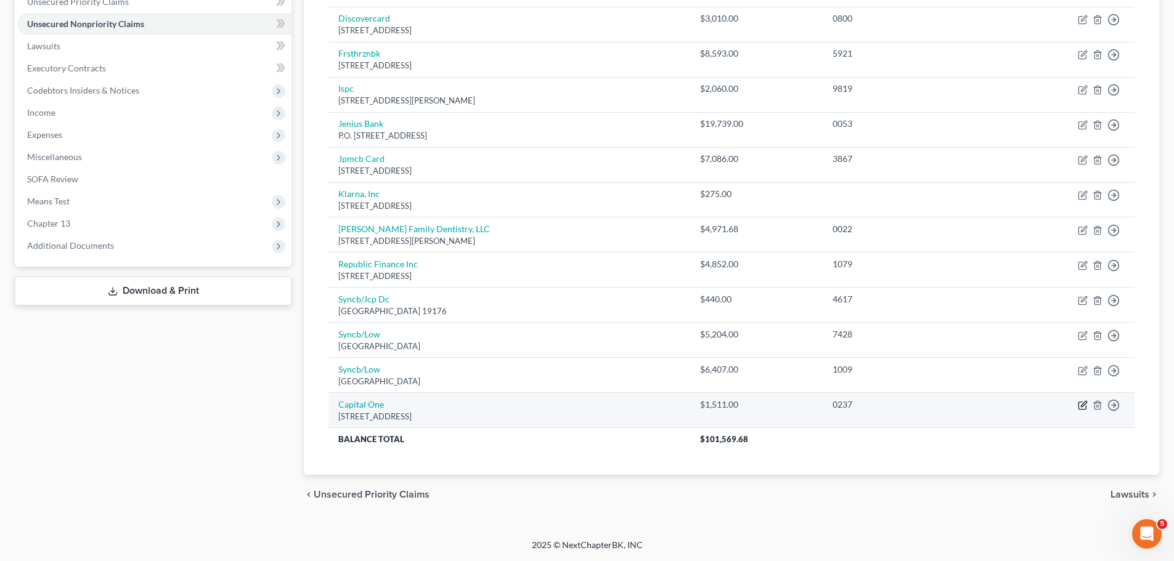
click at [1080, 405] on icon "button" at bounding box center [1083, 406] width 10 height 10
select select "46"
select select "2"
select select "4"
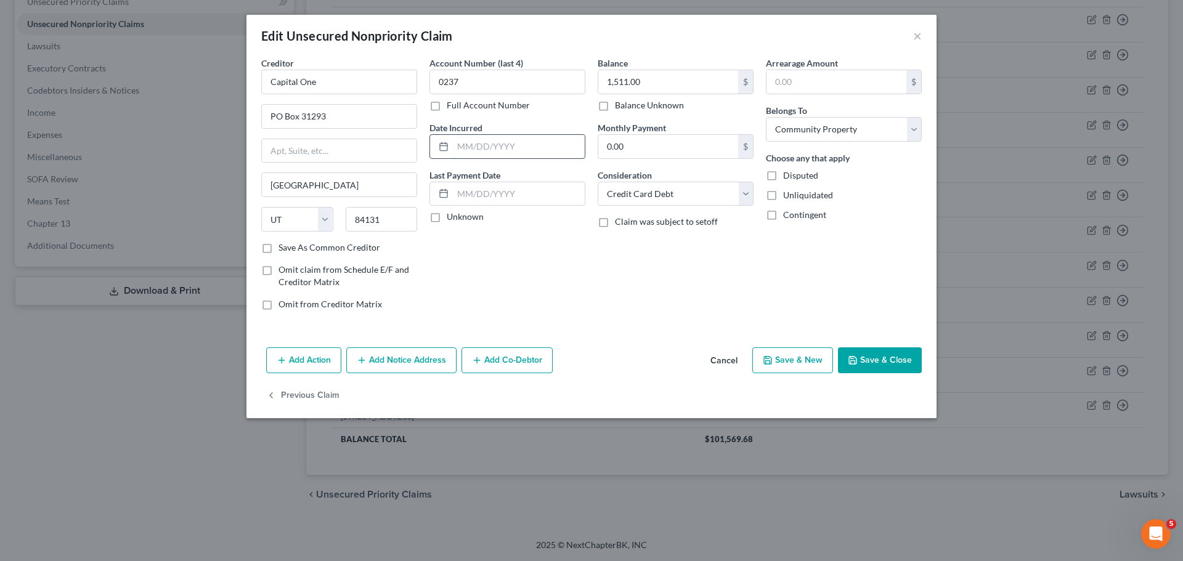
click at [508, 153] on input "text" at bounding box center [519, 146] width 132 height 23
type input "2011"
click at [871, 360] on button "Save & Close" at bounding box center [880, 361] width 84 height 26
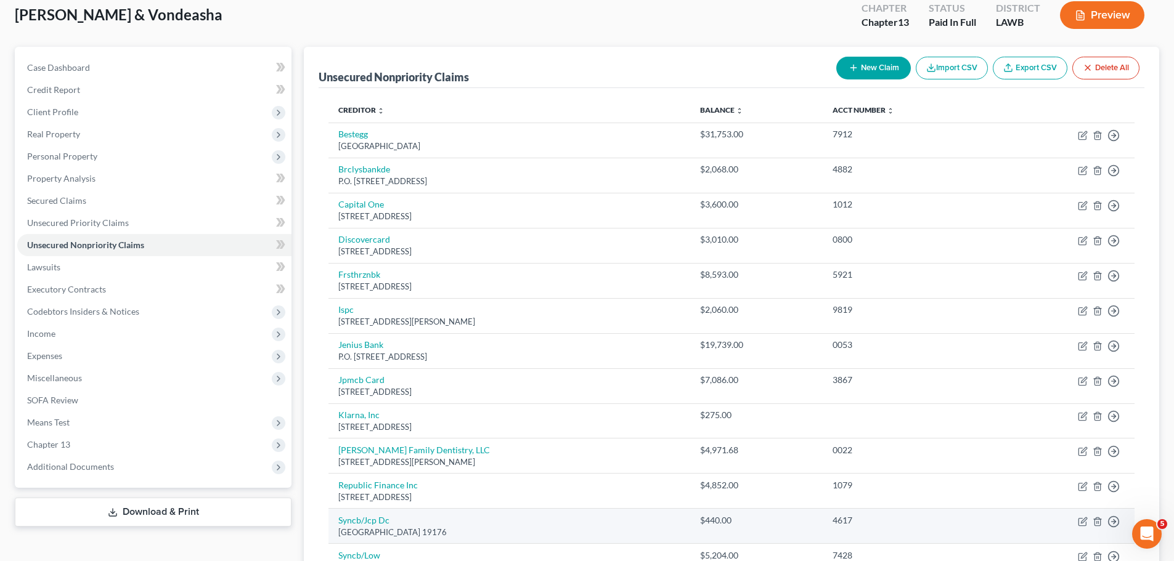
scroll to position [0, 0]
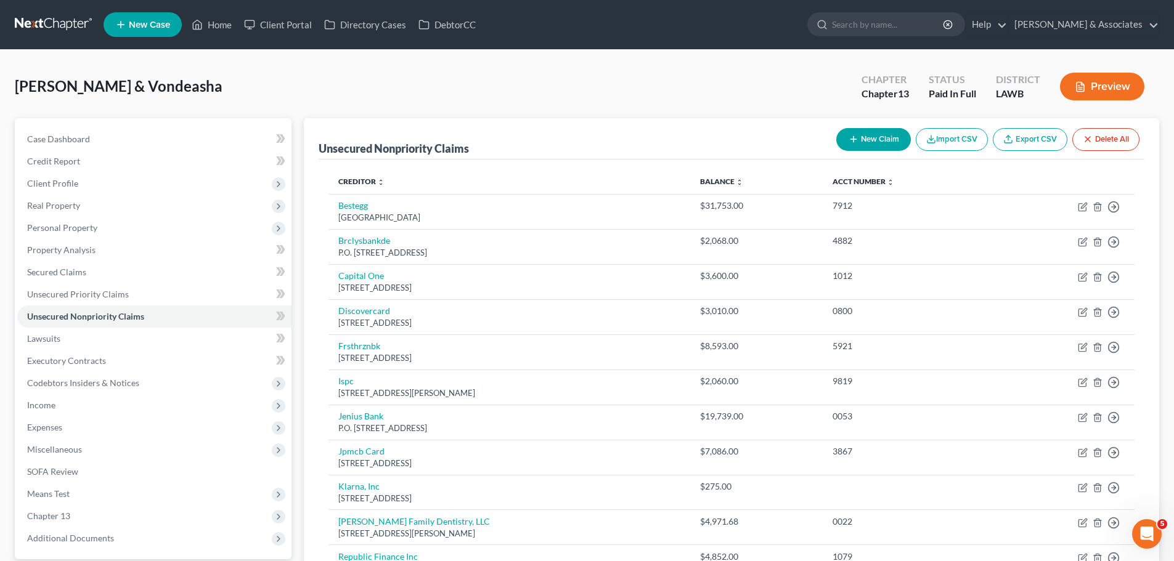
click at [853, 134] on icon "button" at bounding box center [853, 139] width 10 height 10
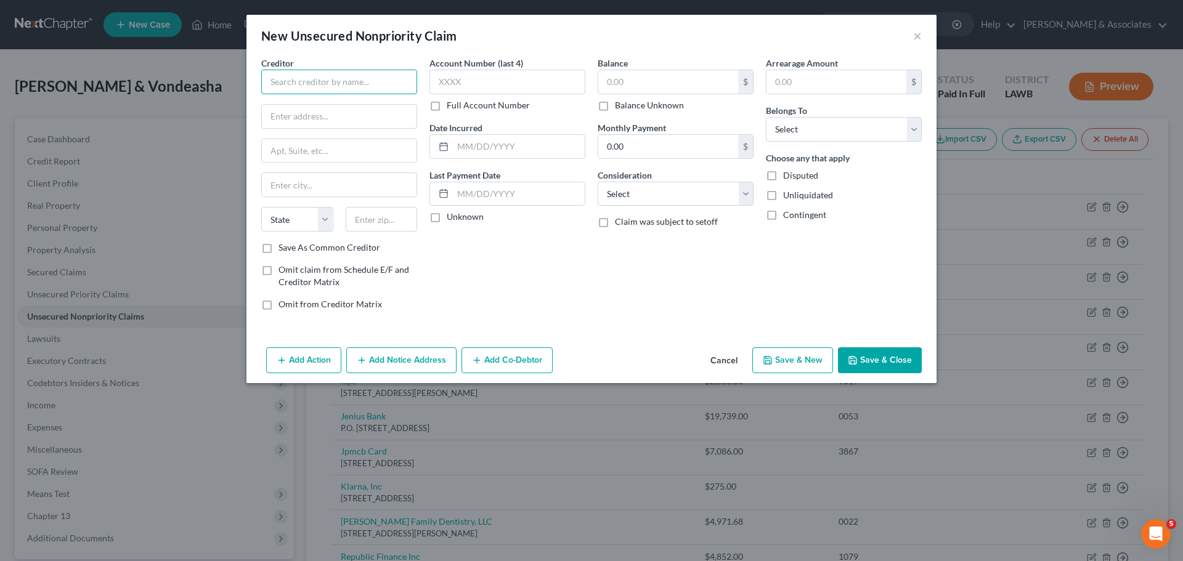
click at [290, 84] on input "text" at bounding box center [339, 82] width 156 height 25
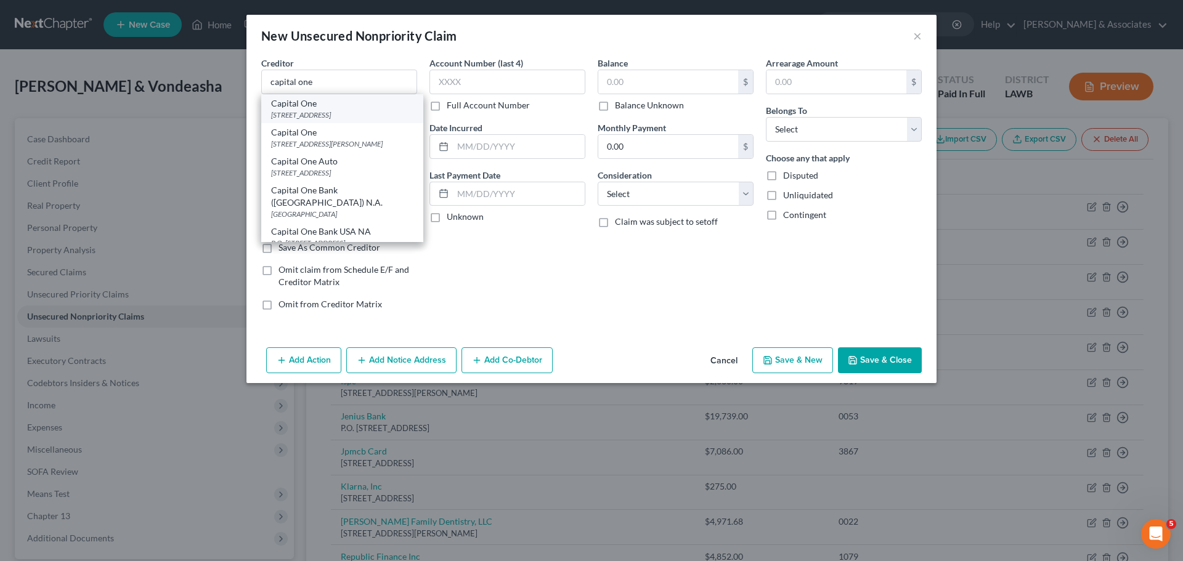
click at [301, 113] on div "PO Box 31293, Salt Lake City, UT 84131" at bounding box center [342, 115] width 142 height 10
type input "Capital One"
type input "PO Box 31293"
type input "Salt Lake City"
select select "46"
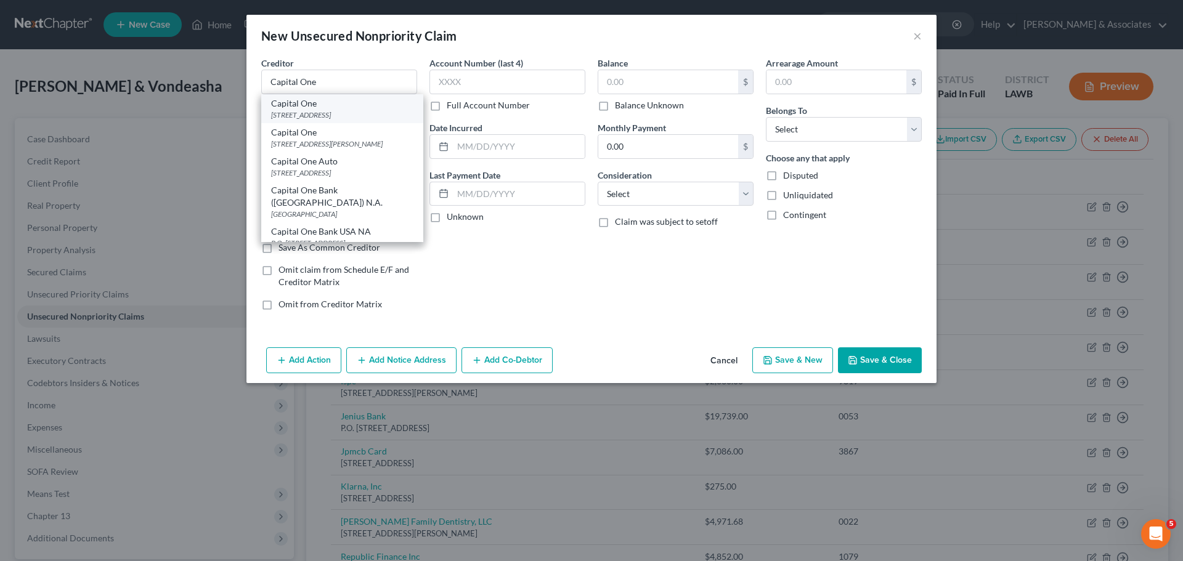
type input "84131"
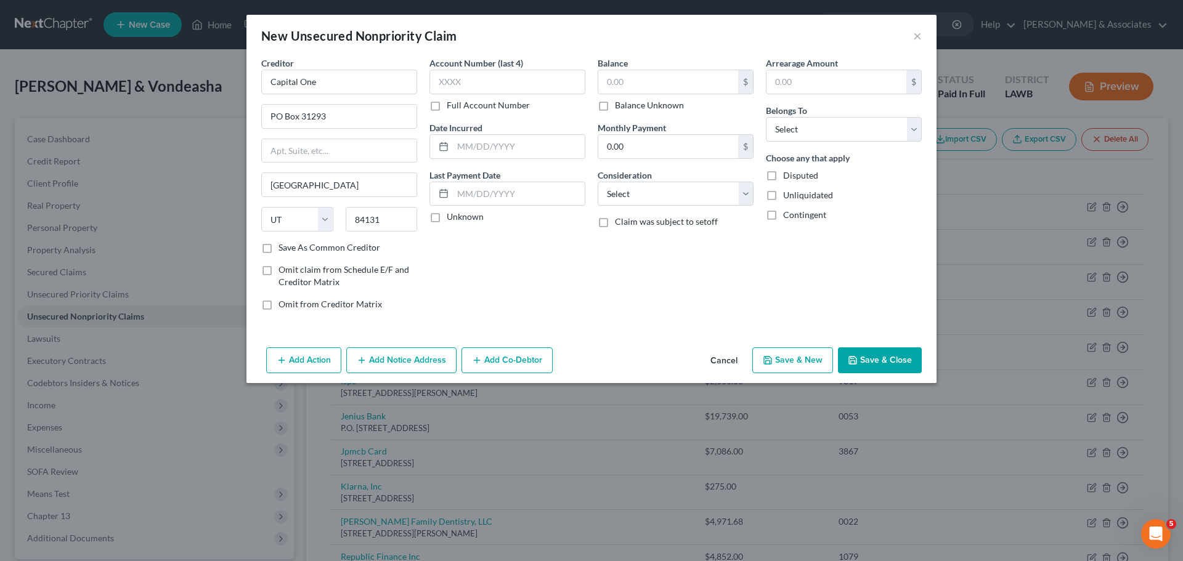
click at [485, 273] on div "Account Number (last 4) Full Account Number Date Incurred Last Payment Date Unk…" at bounding box center [507, 189] width 168 height 264
click at [489, 153] on input "text" at bounding box center [519, 146] width 132 height 23
click at [498, 155] on input "text" at bounding box center [519, 146] width 132 height 23
type input "2008"
click at [659, 95] on div "$ Balance Unknown" at bounding box center [676, 91] width 156 height 42
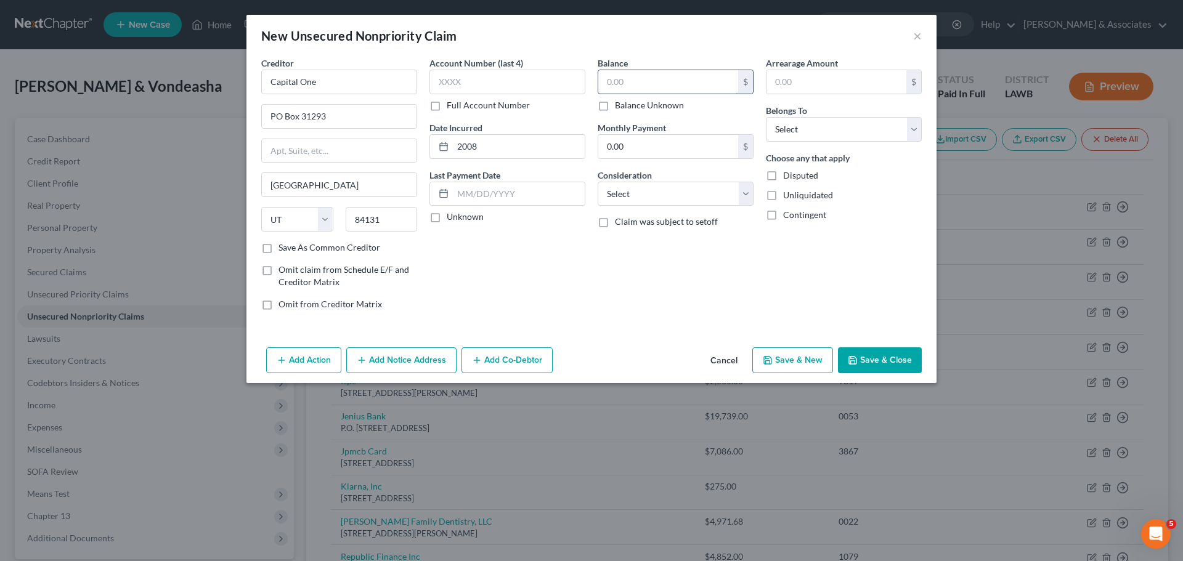
click at [665, 86] on input "text" at bounding box center [668, 81] width 140 height 23
drag, startPoint x: 552, startPoint y: 81, endPoint x: 581, endPoint y: 77, distance: 29.2
click at [552, 81] on input "text" at bounding box center [507, 82] width 156 height 25
type input "3505"
click at [628, 69] on div "Balance $ Balance Unknown Balance Undetermined $ Balance Unknown" at bounding box center [676, 84] width 156 height 55
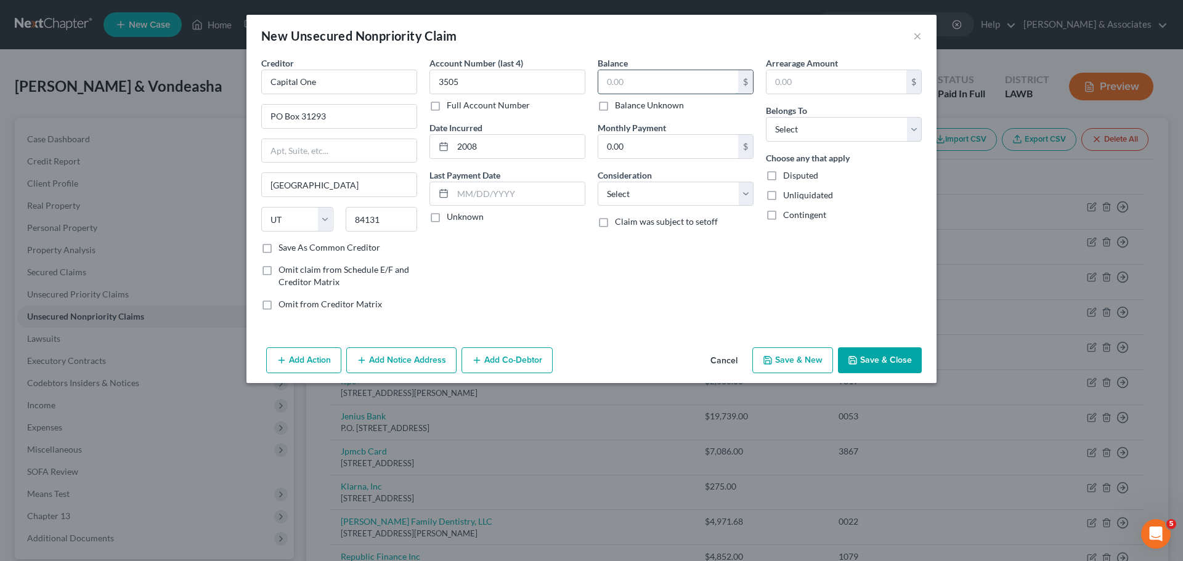
click at [632, 72] on input "text" at bounding box center [668, 81] width 140 height 23
type input "4,267"
select select "2"
select select "4"
click at [879, 361] on button "Save & Close" at bounding box center [880, 361] width 84 height 26
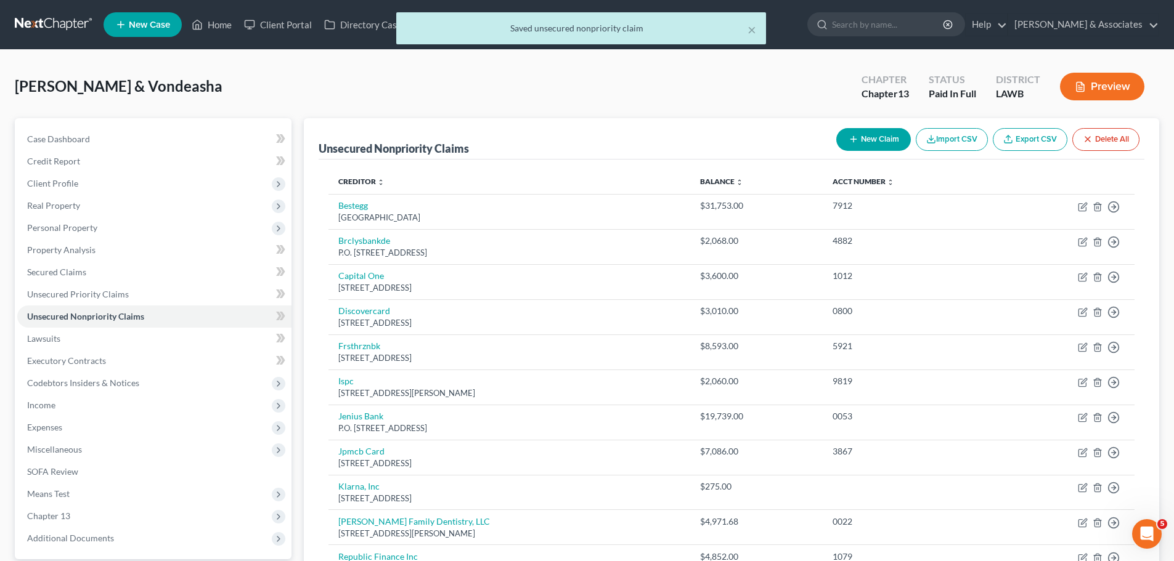
click at [187, 127] on div "Case Dashboard Payments Invoices Payments Payments Credit Report Client Profile…" at bounding box center [153, 338] width 277 height 441
click at [187, 132] on link "Case Dashboard" at bounding box center [154, 139] width 274 height 22
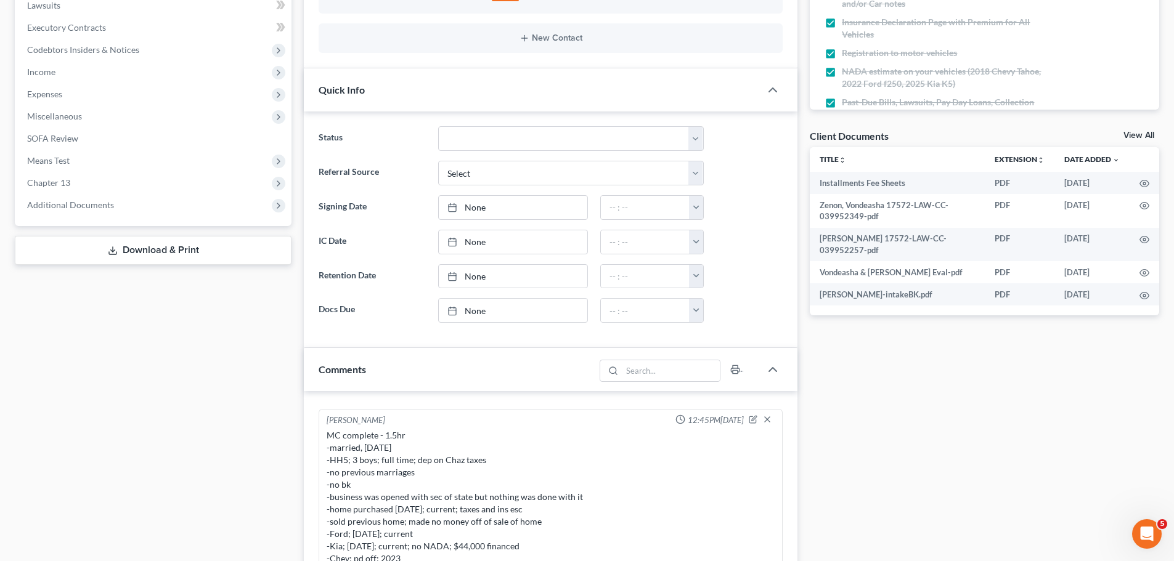
scroll to position [62, 0]
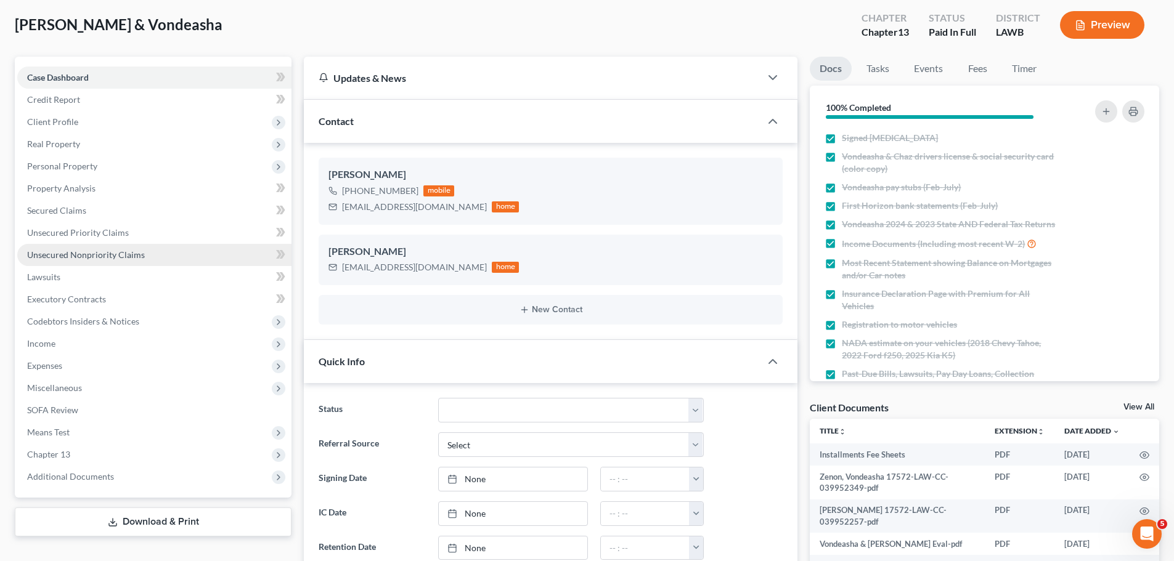
click at [64, 259] on span "Unsecured Nonpriority Claims" at bounding box center [86, 255] width 118 height 10
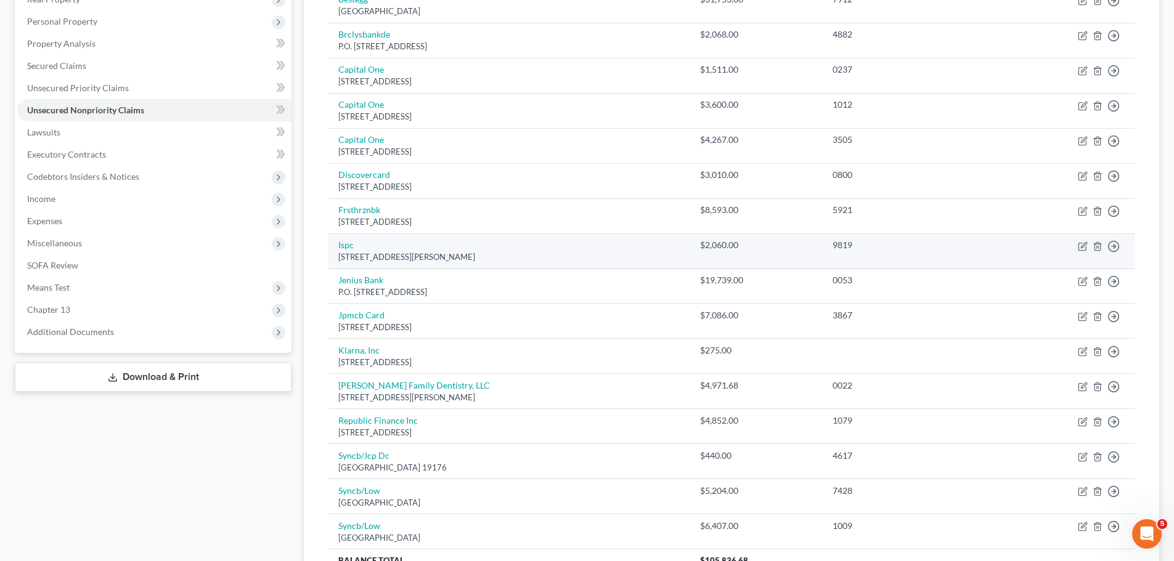
scroll to position [266, 0]
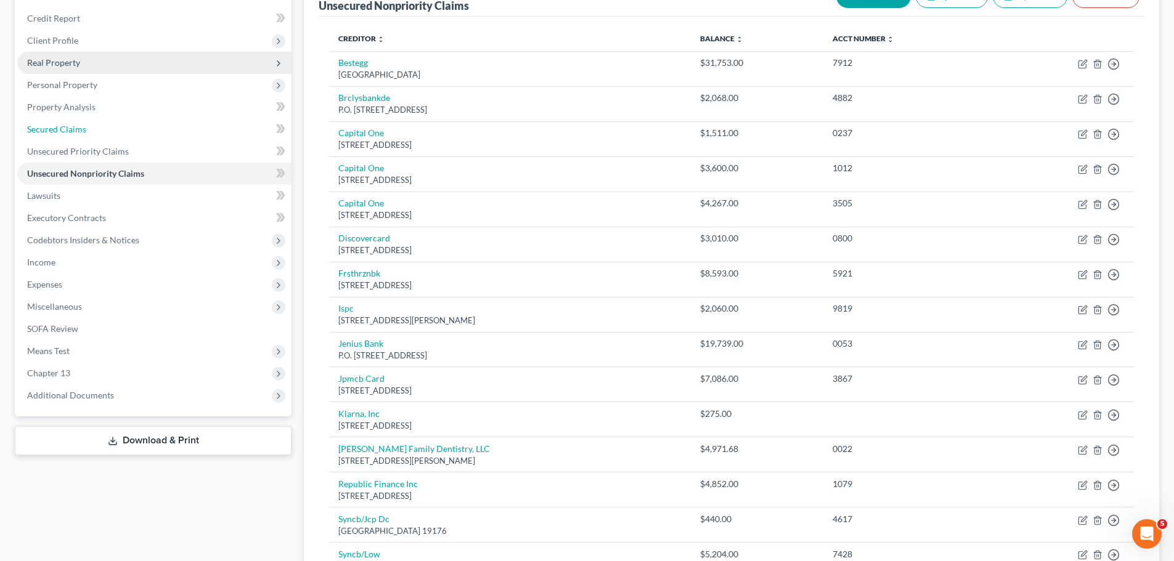
click at [55, 126] on span "Secured Claims" at bounding box center [56, 129] width 59 height 10
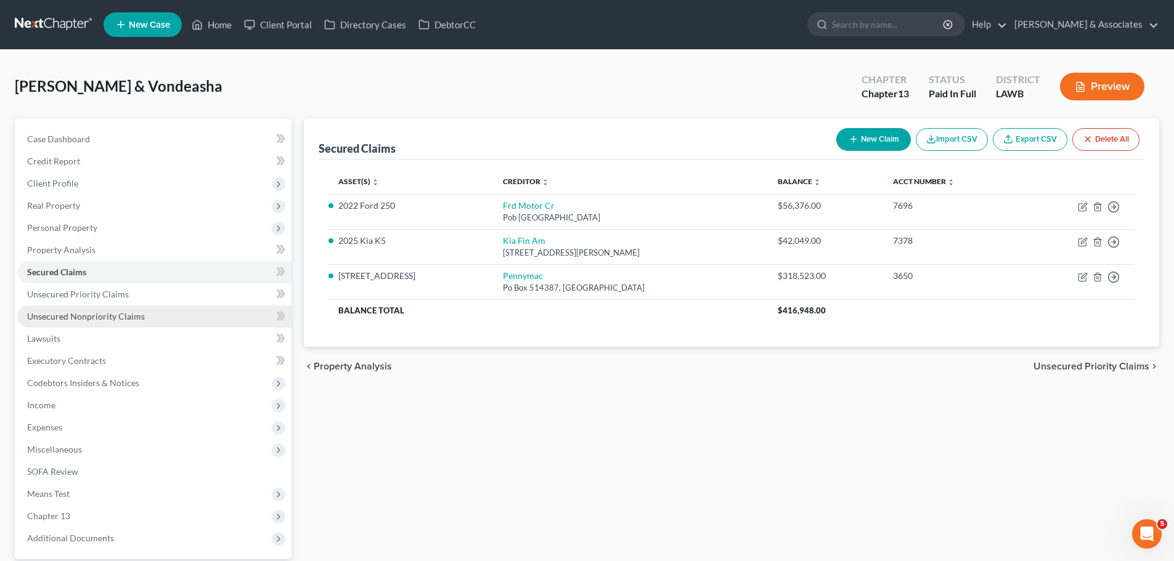
click at [77, 317] on span "Unsecured Nonpriority Claims" at bounding box center [86, 316] width 118 height 10
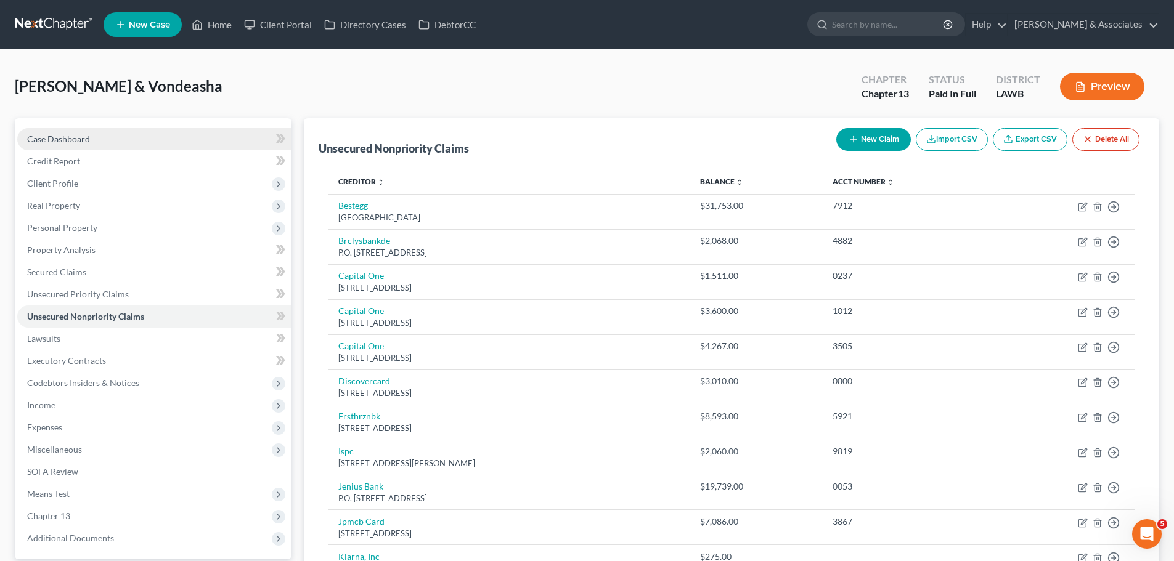
click at [91, 144] on link "Case Dashboard" at bounding box center [154, 139] width 274 height 22
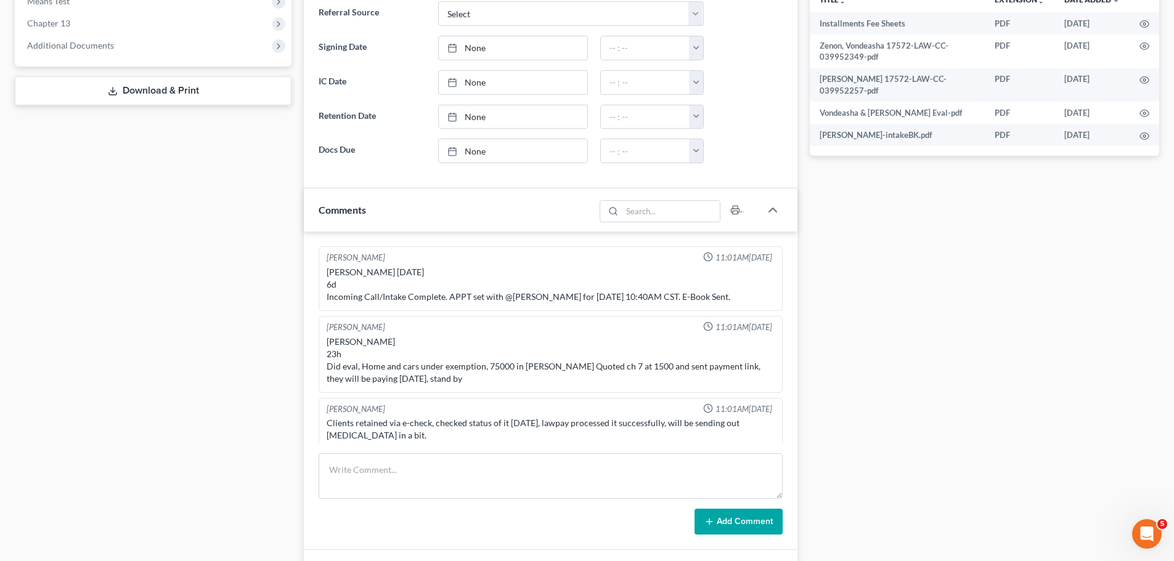
scroll to position [1229, 0]
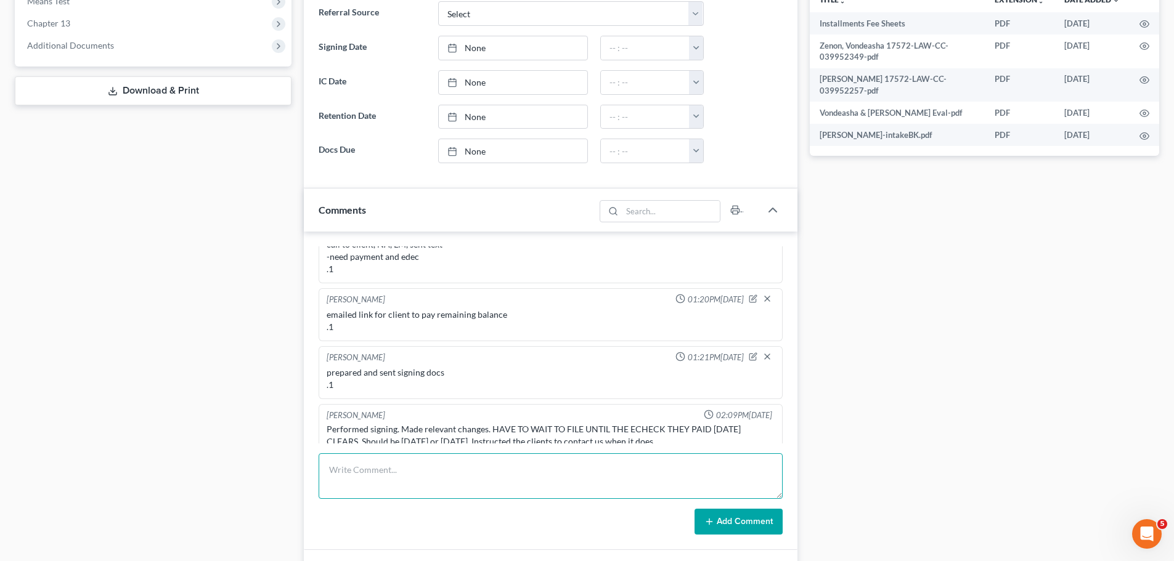
click at [420, 474] on textarea at bounding box center [551, 476] width 464 height 46
type textarea "call from client -4min -realized we were missing 2 CCs -sent the list from the …"
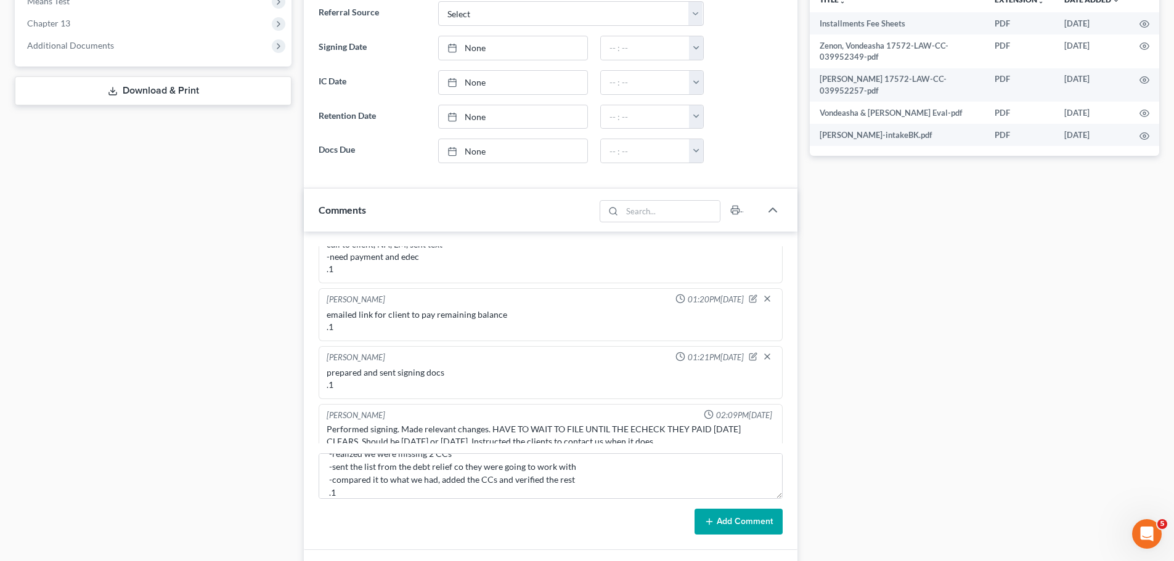
click at [772, 524] on button "Add Comment" at bounding box center [738, 522] width 88 height 26
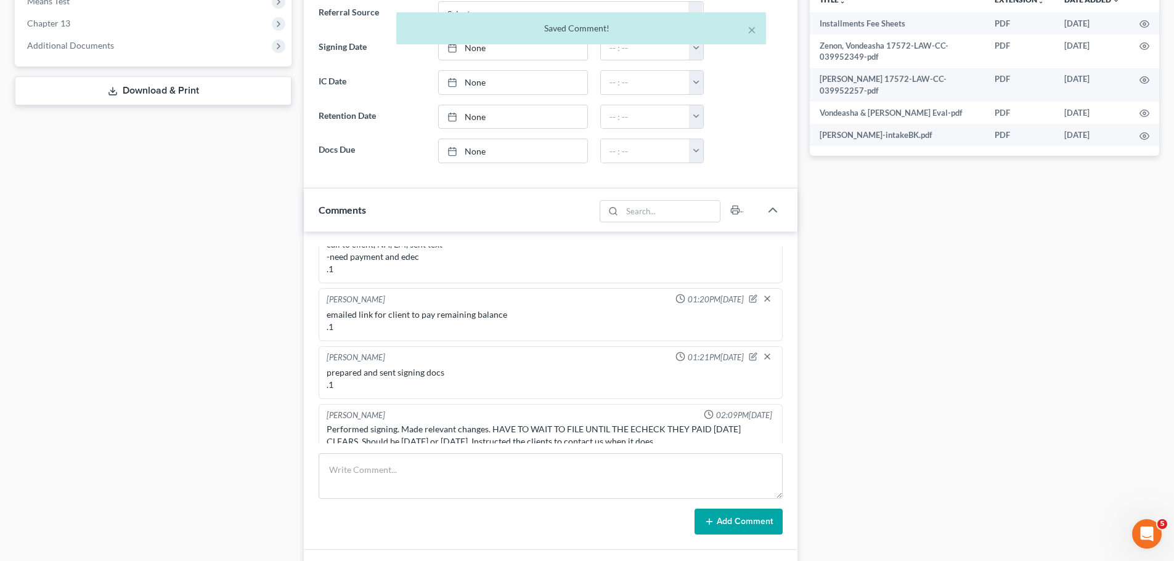
scroll to position [1324, 0]
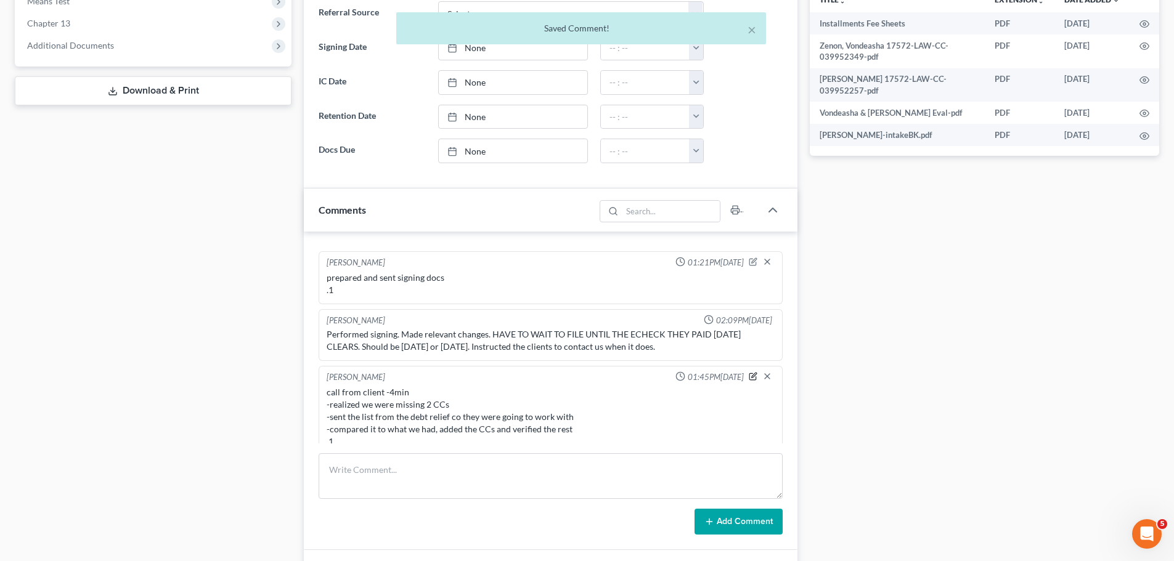
click at [750, 374] on icon "button" at bounding box center [753, 377] width 7 height 7
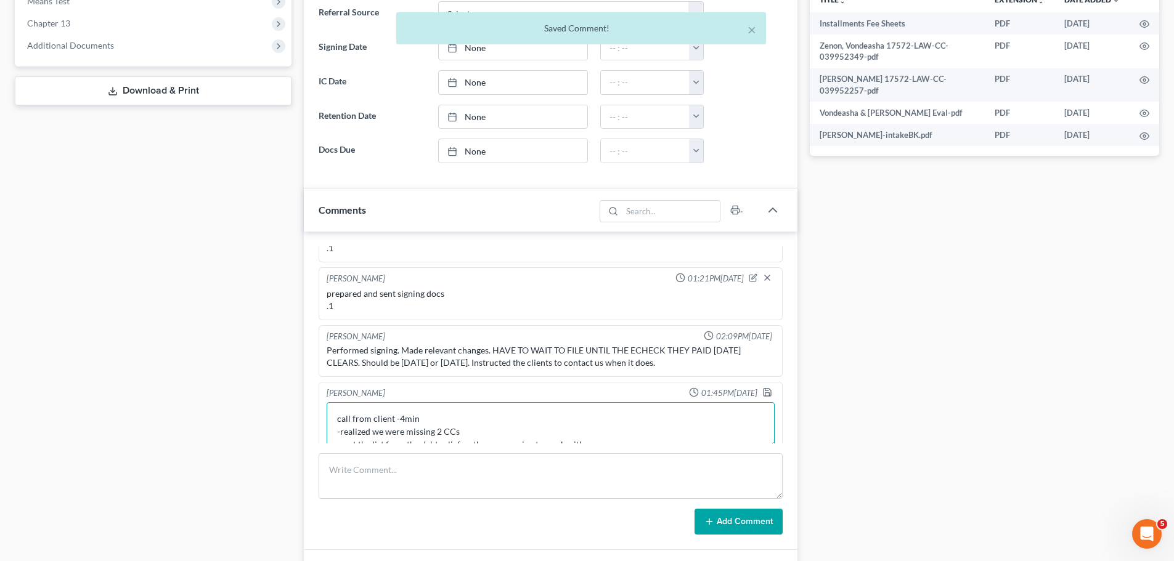
click at [637, 419] on textarea "call from client -4min -realized we were missing 2 CCs -sent the list from the …" at bounding box center [551, 425] width 448 height 46
click at [627, 406] on textarea "call from client -4min -realized we were missing 2 CCs -sent the list from the …" at bounding box center [551, 425] width 448 height 46
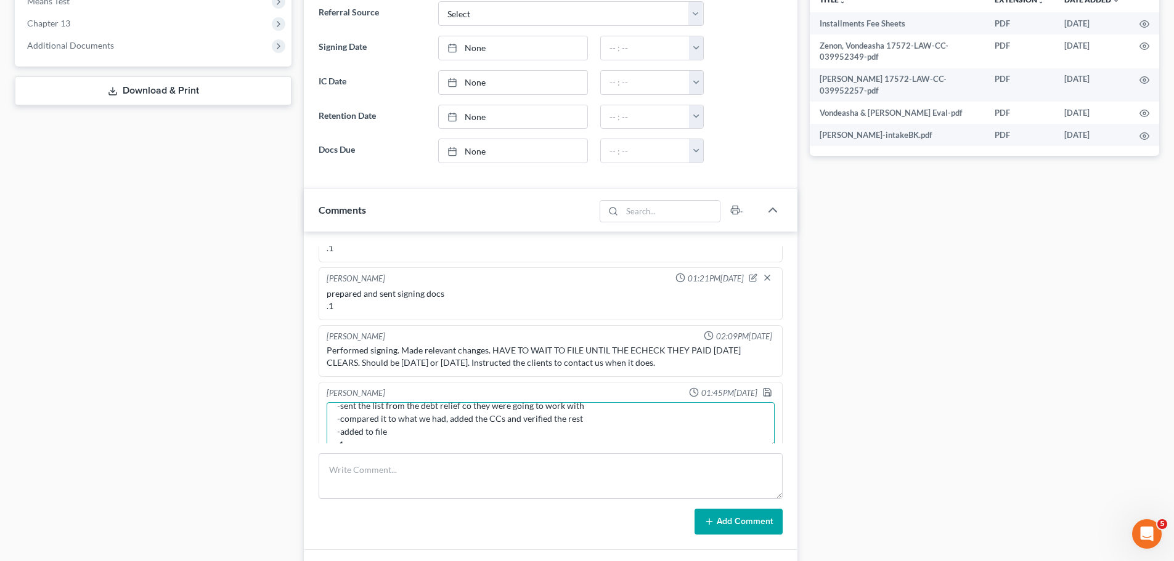
type textarea "call from client -4min -realized we were missing 2 CCs -sent the list from the …"
click at [762, 388] on div at bounding box center [769, 394] width 15 height 12
click at [762, 388] on icon "button" at bounding box center [767, 393] width 10 height 10
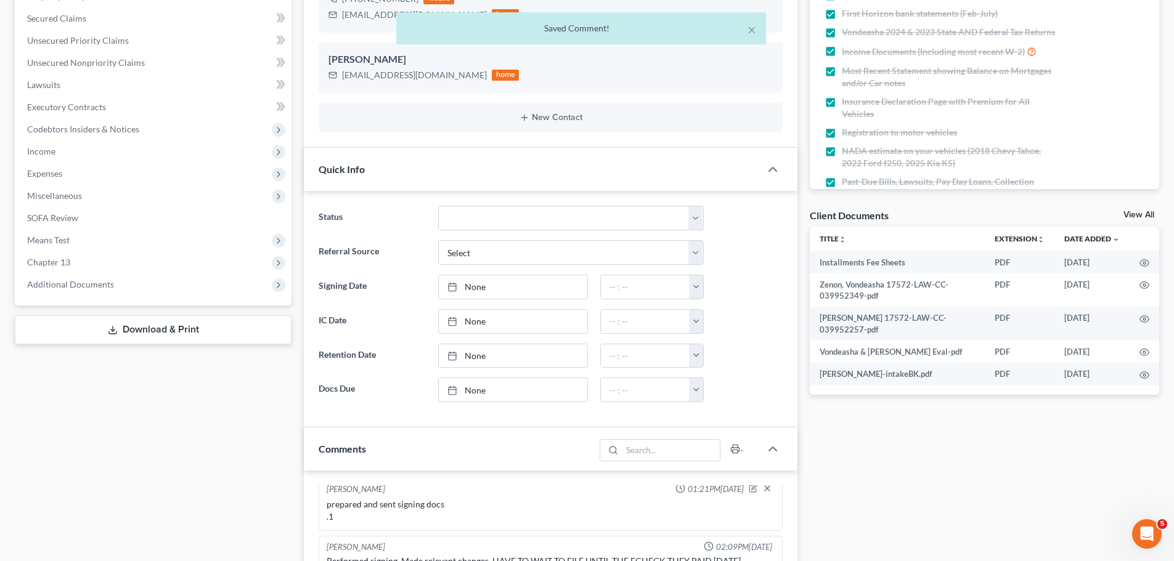
scroll to position [0, 0]
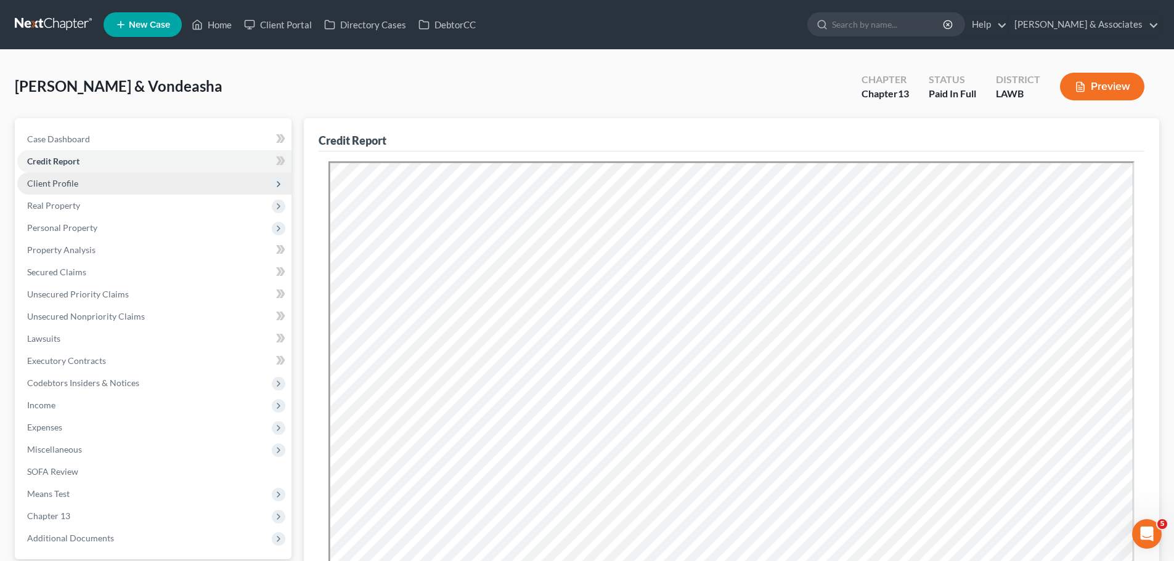
click at [108, 184] on span "Client Profile" at bounding box center [154, 184] width 274 height 22
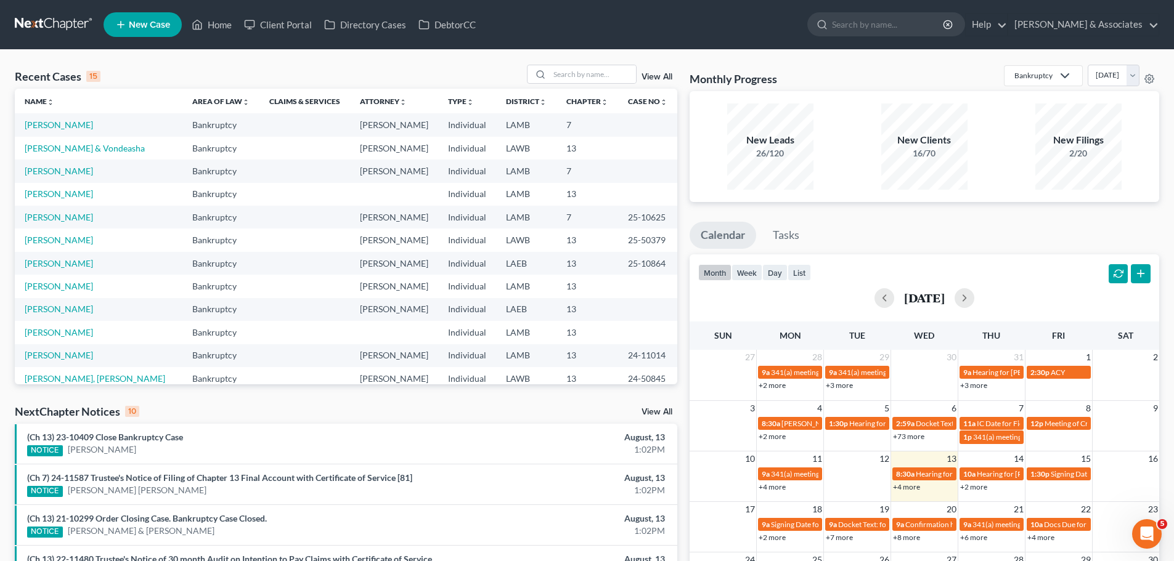
click at [375, 67] on div "Recent Cases 15 View All" at bounding box center [346, 77] width 662 height 24
drag, startPoint x: 6, startPoint y: 73, endPoint x: 128, endPoint y: 79, distance: 122.2
click at [128, 79] on div "Recent Cases 15 View All Name unfold_more expand_more expand_less Area of Law u…" at bounding box center [587, 463] width 1174 height 827
drag, startPoint x: 139, startPoint y: 73, endPoint x: 147, endPoint y: 72, distance: 8.0
click at [140, 72] on div "Recent Cases 15 View All" at bounding box center [346, 77] width 662 height 24
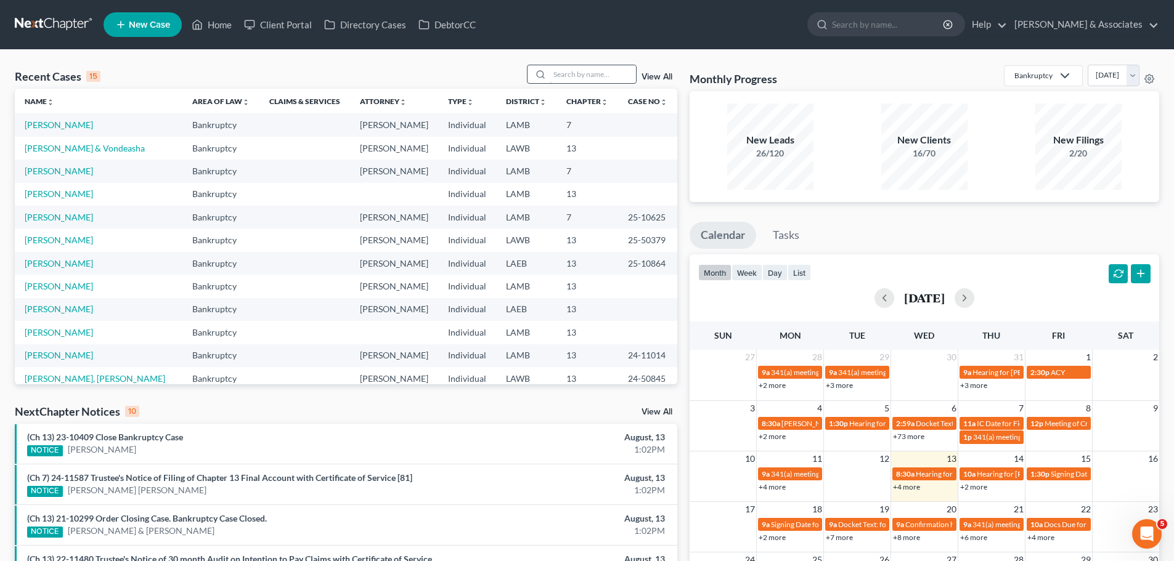
click at [569, 75] on input "search" at bounding box center [593, 74] width 86 height 18
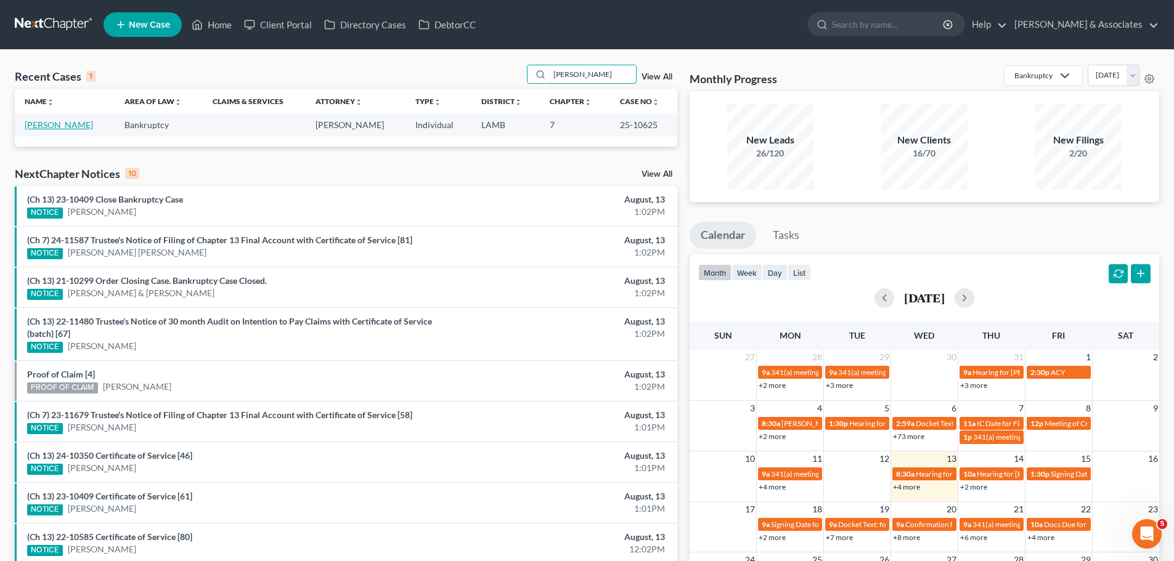
type input "[PERSON_NAME]"
click at [38, 123] on link "[PERSON_NAME]" at bounding box center [59, 125] width 68 height 10
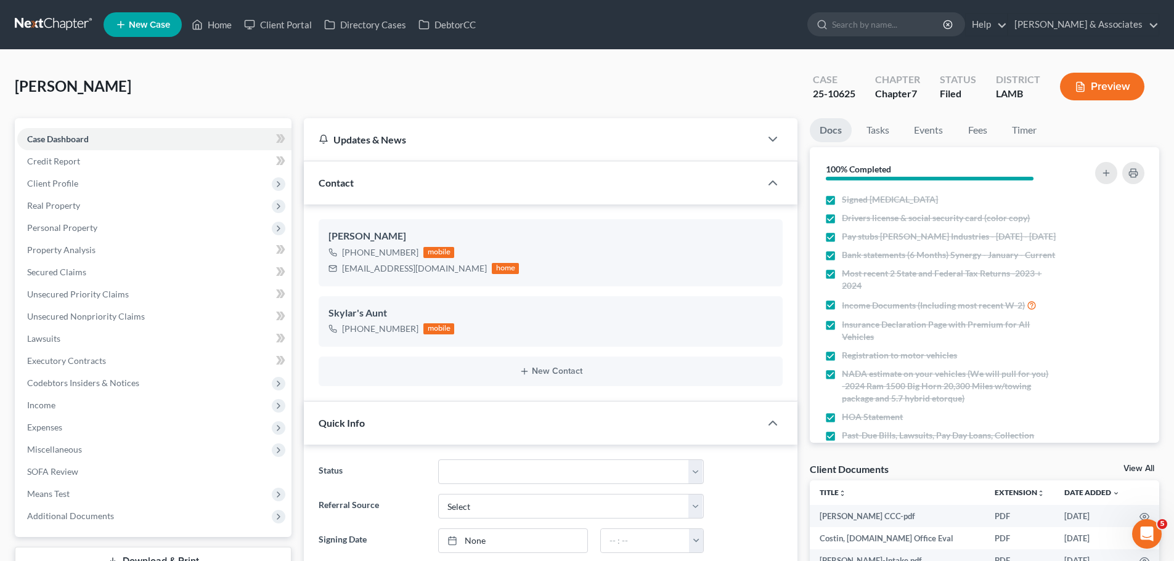
scroll to position [1476, 0]
drag, startPoint x: 812, startPoint y: 76, endPoint x: 1032, endPoint y: 99, distance: 221.1
click at [1032, 99] on div "Case 25-10625 Chapter Chapter 7 Status Filed District [GEOGRAPHIC_DATA]" at bounding box center [981, 88] width 356 height 36
click at [1031, 99] on div "LAMB" at bounding box center [1018, 94] width 44 height 14
drag, startPoint x: 1031, startPoint y: 99, endPoint x: 789, endPoint y: 78, distance: 243.7
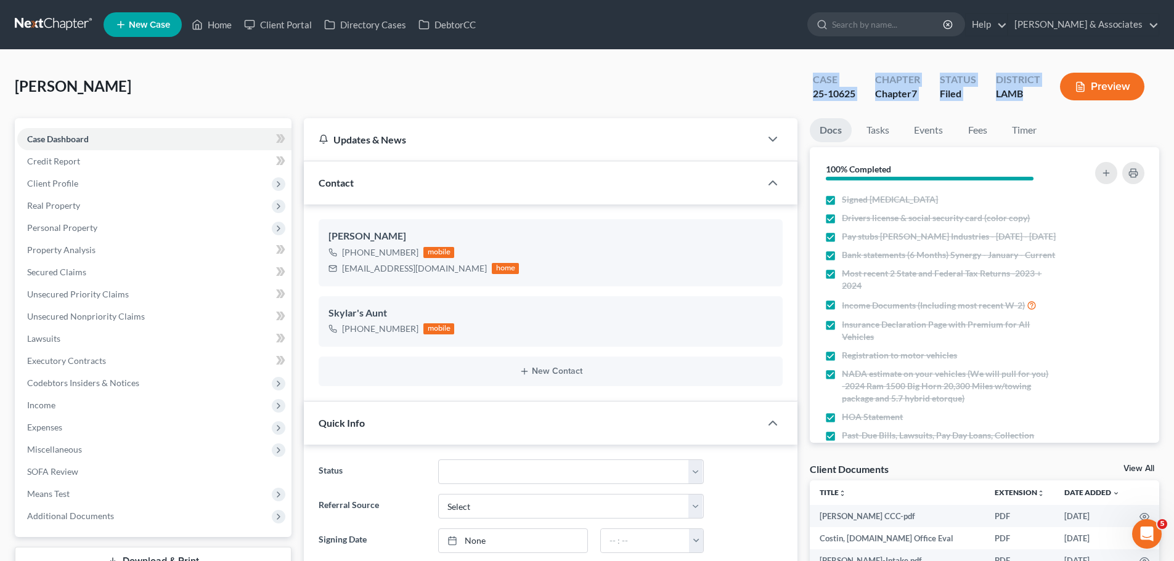
click at [789, 78] on div "[PERSON_NAME] Upgraded Case 25-10625 Chapter Chapter 7 Status Filed District [G…" at bounding box center [587, 92] width 1144 height 54
drag, startPoint x: 811, startPoint y: 73, endPoint x: 1031, endPoint y: 100, distance: 222.2
click at [1031, 100] on div "Case 25-10625 Chapter Chapter 7 Status Filed District LAMB Preview" at bounding box center [981, 88] width 356 height 36
click at [1031, 100] on div "LAMB" at bounding box center [1018, 94] width 44 height 14
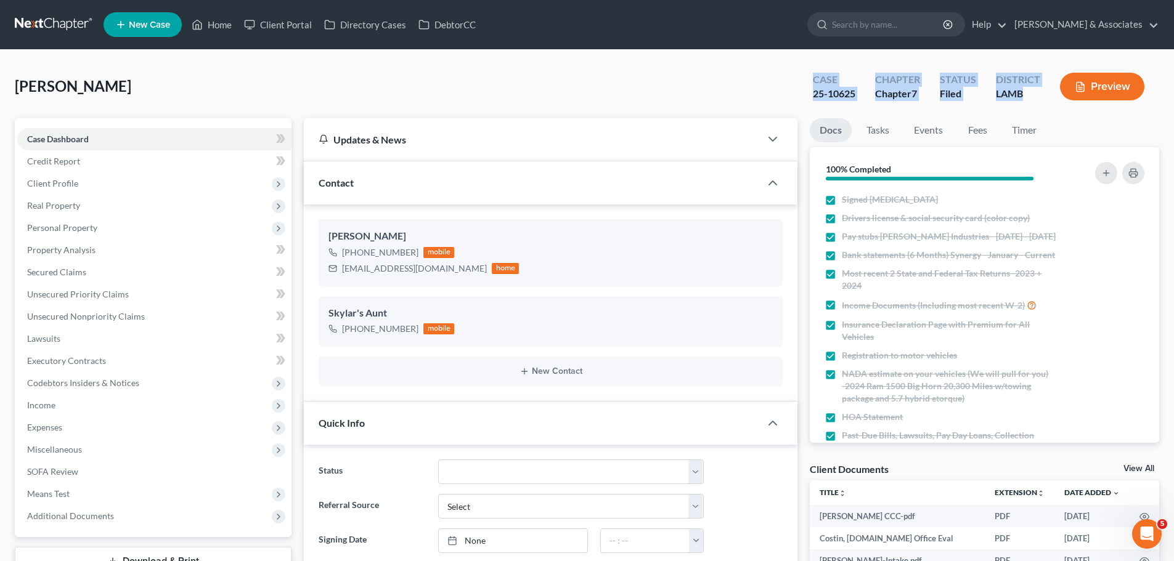
drag, startPoint x: 1027, startPoint y: 97, endPoint x: 803, endPoint y: 76, distance: 224.0
click at [803, 78] on div "Case 25-10625 Chapter Chapter 7 Status Filed District LAMB Preview" at bounding box center [981, 88] width 356 height 36
click at [803, 76] on div "Case 25-10625" at bounding box center [834, 88] width 62 height 36
click at [446, 101] on div "Costin, Skylar Upgraded Case 25-10625 Chapter Chapter 7 Status Filed District L…" at bounding box center [587, 92] width 1144 height 54
drag, startPoint x: 791, startPoint y: 79, endPoint x: 1031, endPoint y: 88, distance: 240.5
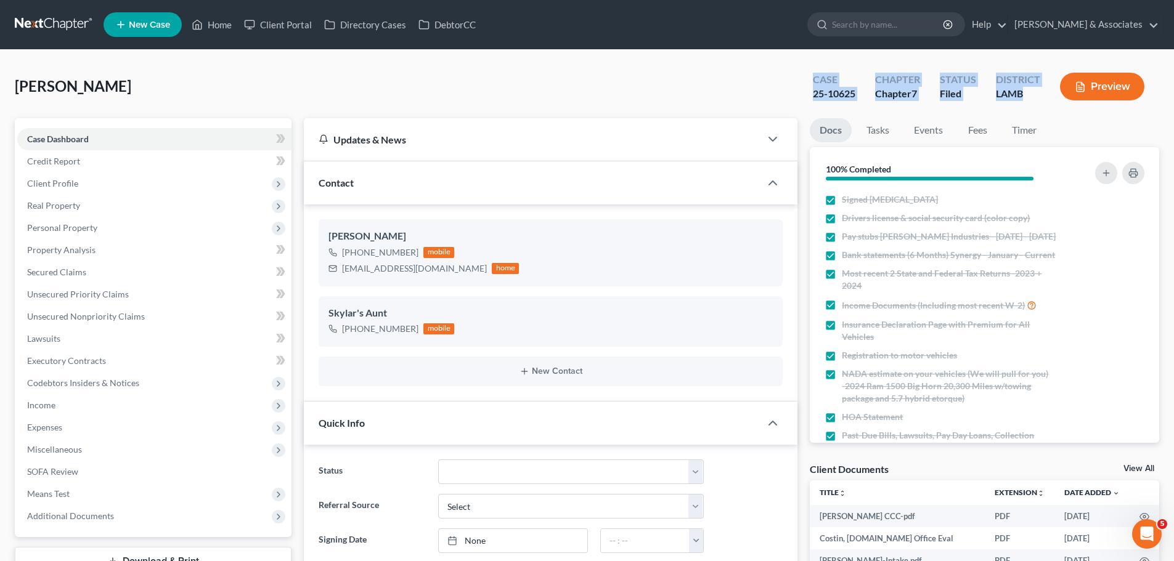
click at [1031, 88] on div "Costin, Skylar Upgraded Case 25-10625 Chapter Chapter 7 Status Filed District L…" at bounding box center [587, 92] width 1144 height 54
click at [571, 95] on div "Costin, Skylar Upgraded Case 25-10625 Chapter Chapter 7 Status Filed District L…" at bounding box center [587, 92] width 1144 height 54
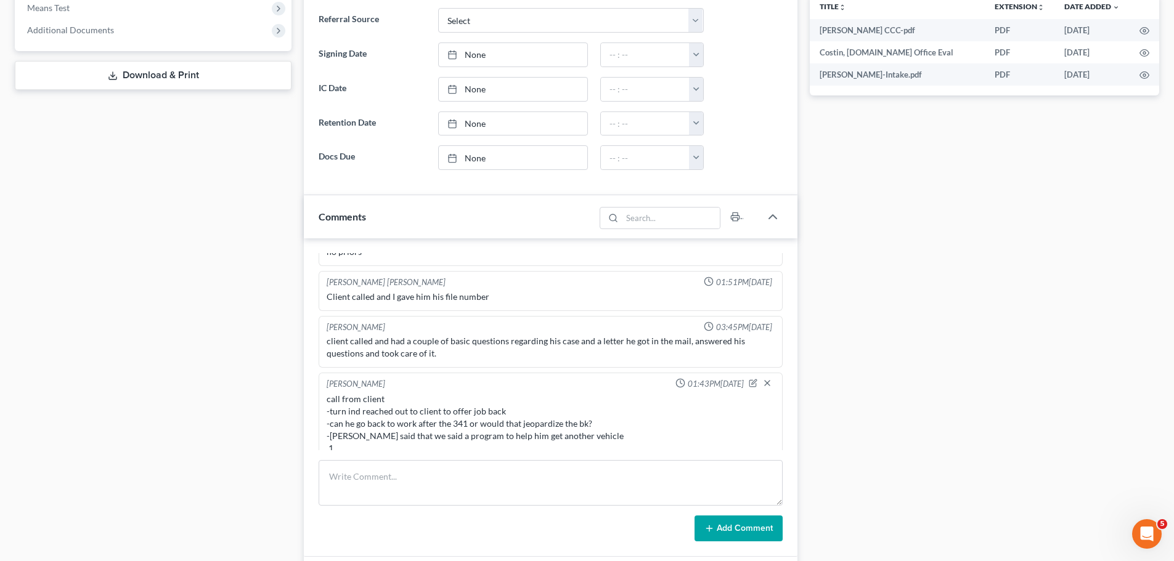
scroll to position [493, 0]
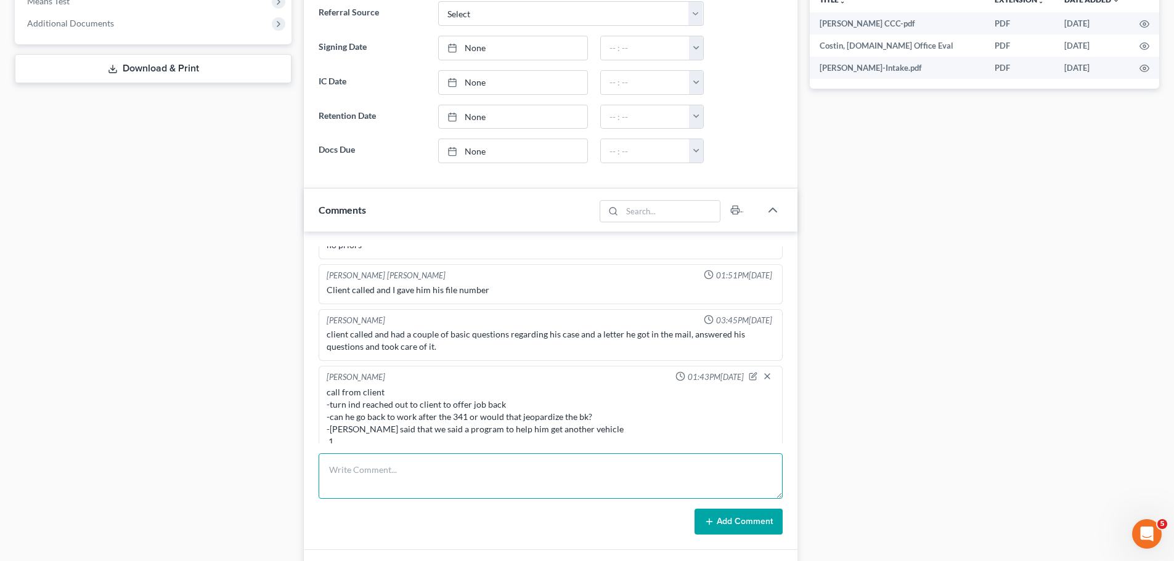
click at [464, 479] on textarea at bounding box center [551, 476] width 464 height 46
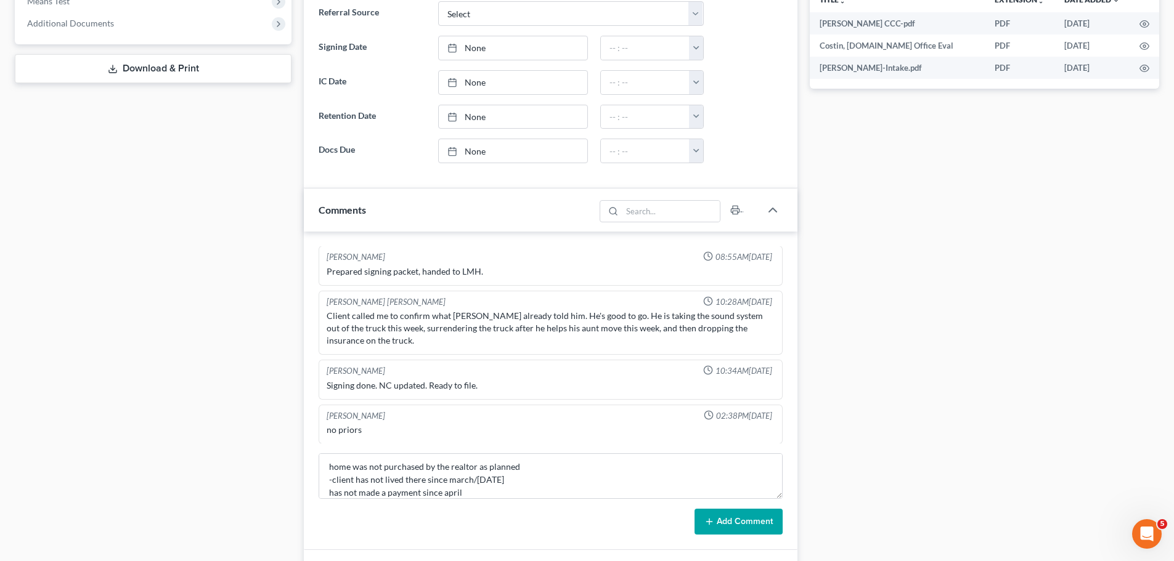
scroll to position [1229, 0]
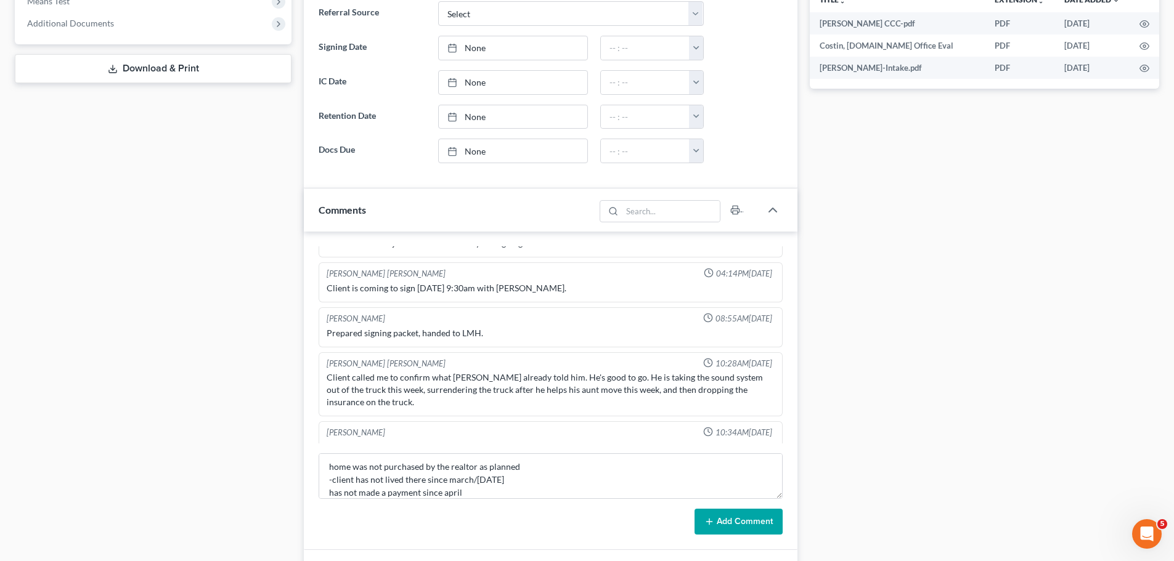
drag, startPoint x: 449, startPoint y: 277, endPoint x: 593, endPoint y: 279, distance: 143.6
click at [593, 282] on div "Client is coming to sign Monday, July 21, 2025 at 9:30am with Lauren." at bounding box center [551, 288] width 448 height 12
drag, startPoint x: 590, startPoint y: 275, endPoint x: 317, endPoint y: 261, distance: 272.7
click at [317, 261] on div "Alayna Harper 12:16PM, 07/08/2025 Walk In Lead, his friend called us about a mo…" at bounding box center [551, 391] width 494 height 319
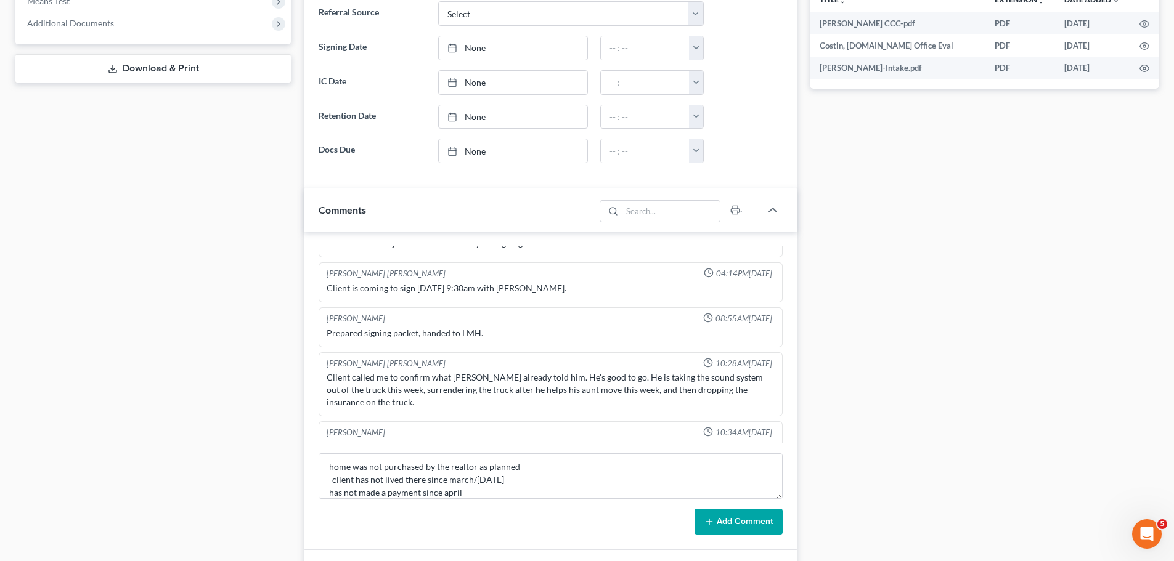
click at [331, 268] on div "[PERSON_NAME] [PERSON_NAME]" at bounding box center [386, 274] width 119 height 12
drag, startPoint x: 325, startPoint y: 263, endPoint x: 604, endPoint y: 283, distance: 279.2
click at [604, 283] on div "Jorge Gonzalez Gonzalez 04:14PM, 07/17/2025 Client is coming to sign Monday, Ju…" at bounding box center [551, 282] width 464 height 40
click at [604, 283] on div "Client is coming to sign Monday, July 21, 2025 at 9:30am with Lauren." at bounding box center [550, 288] width 453 height 17
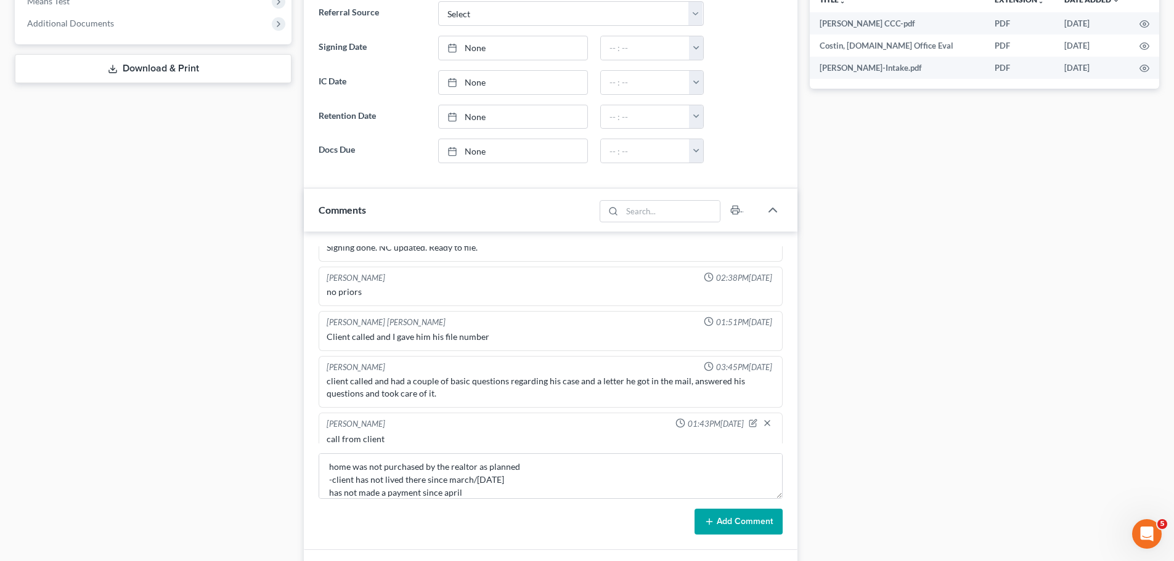
scroll to position [1476, 0]
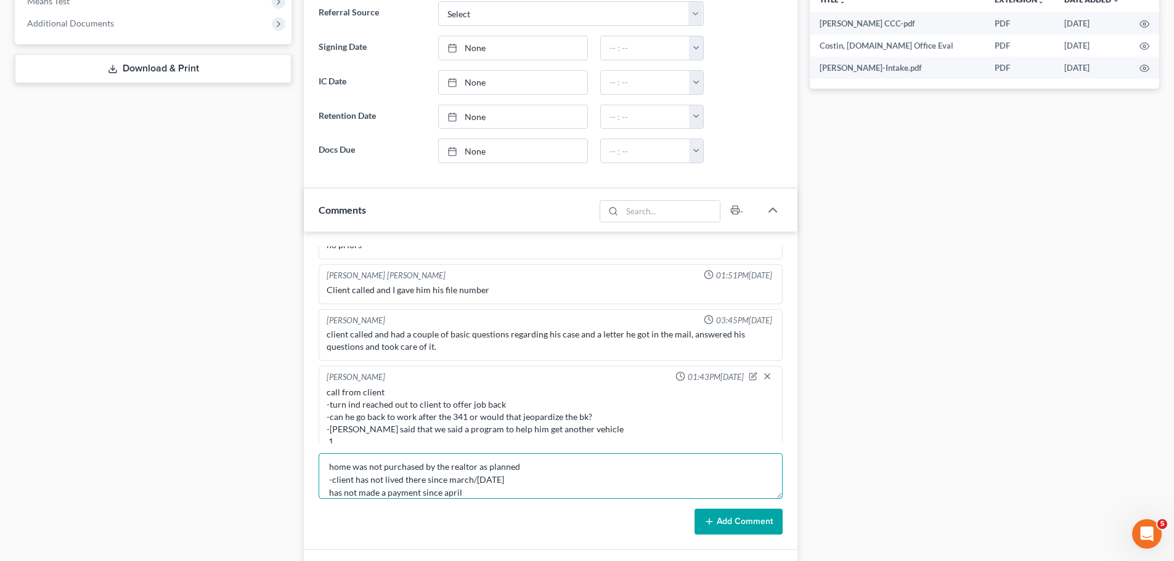
click at [595, 463] on textarea "home was not purchased by the realtor as planned -client has not lived there si…" at bounding box center [551, 476] width 464 height 46
click at [556, 486] on textarea "home was not purchased by the realtor as planned -client has not lived there si…" at bounding box center [551, 476] width 464 height 46
click at [556, 492] on textarea "home was not purchased by the realtor as planned -client has not lived there si…" at bounding box center [551, 476] width 464 height 46
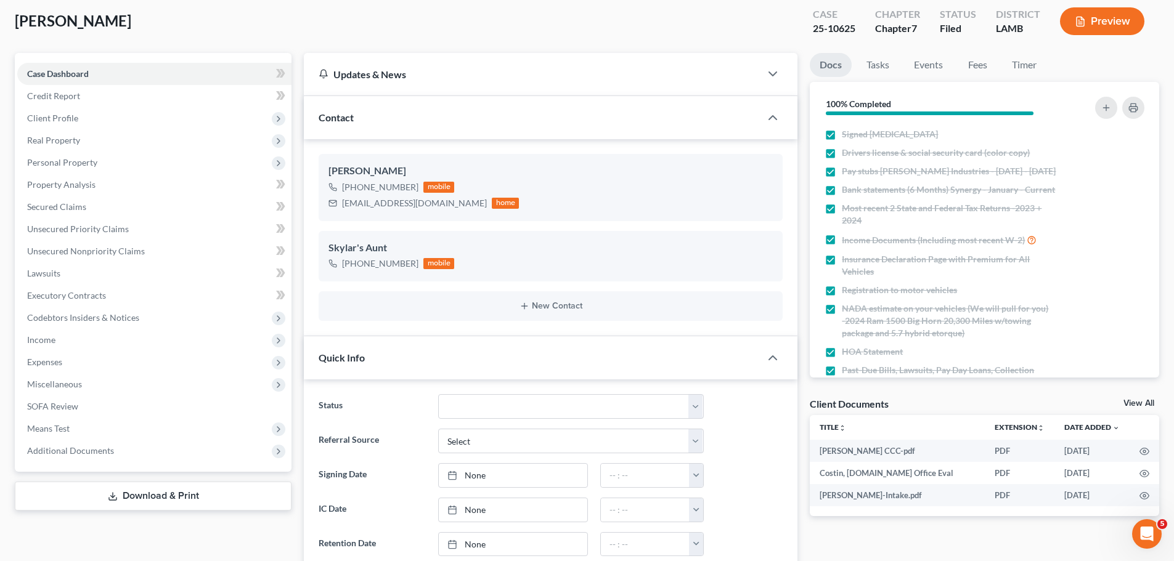
scroll to position [0, 0]
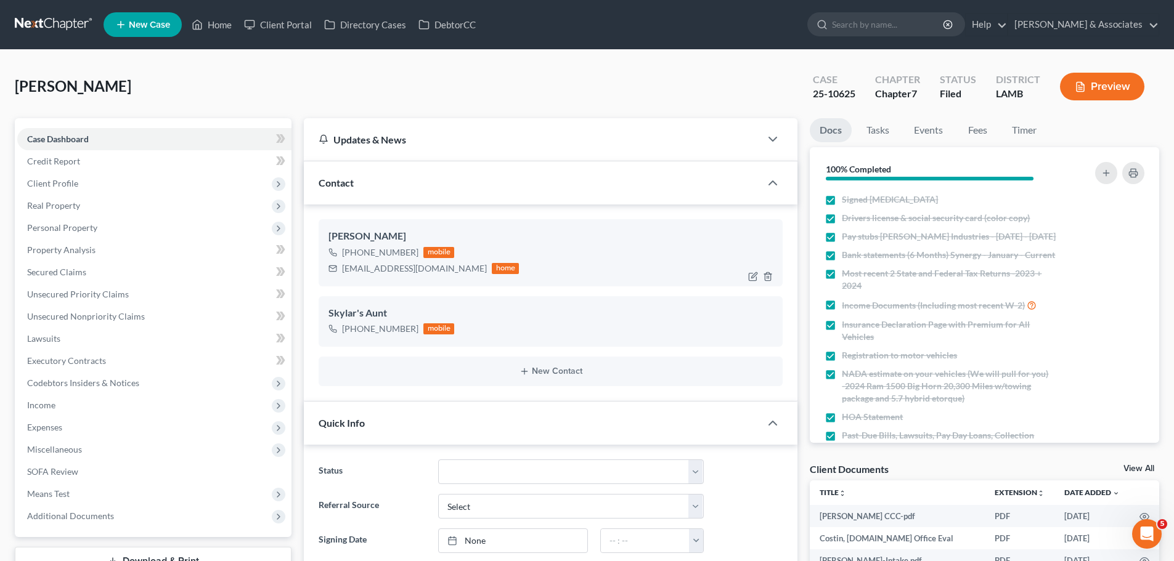
click at [404, 268] on div "lilss2023@gmail.com" at bounding box center [414, 268] width 145 height 12
copy div "lilss2023@gmail.com"
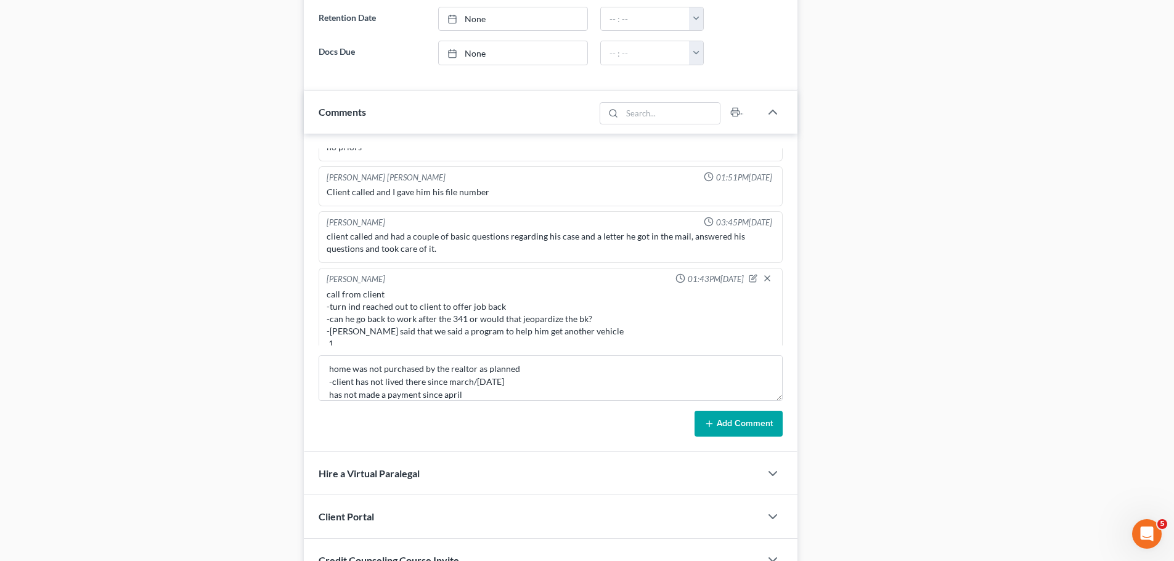
scroll to position [702, 0]
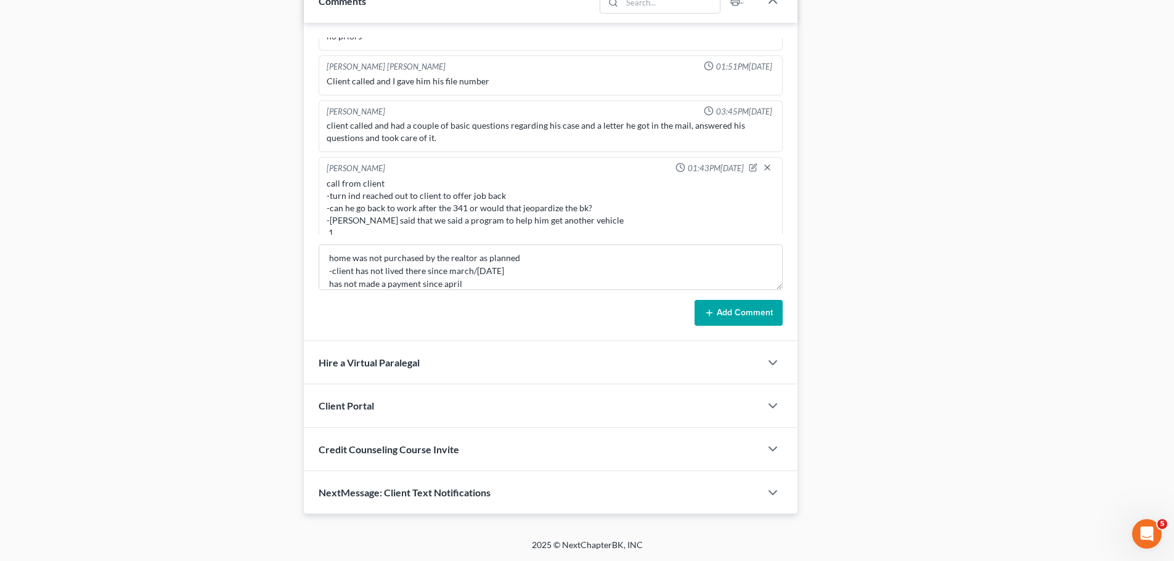
click at [504, 333] on div "Alayna Harper 12:16PM, 07/08/2025 Walk In Lead, his friend called us about a mo…" at bounding box center [551, 182] width 494 height 319
click at [571, 275] on textarea "home was not purchased by the realtor as planned -client has not lived there si…" at bounding box center [551, 268] width 464 height 46
click at [327, 261] on textarea "home was not purchased by the realtor as planned -client has not lived there si…" at bounding box center [551, 268] width 464 height 46
type textarea "per meeting with MCD -client can take job after hearing -sent him the link to B…"
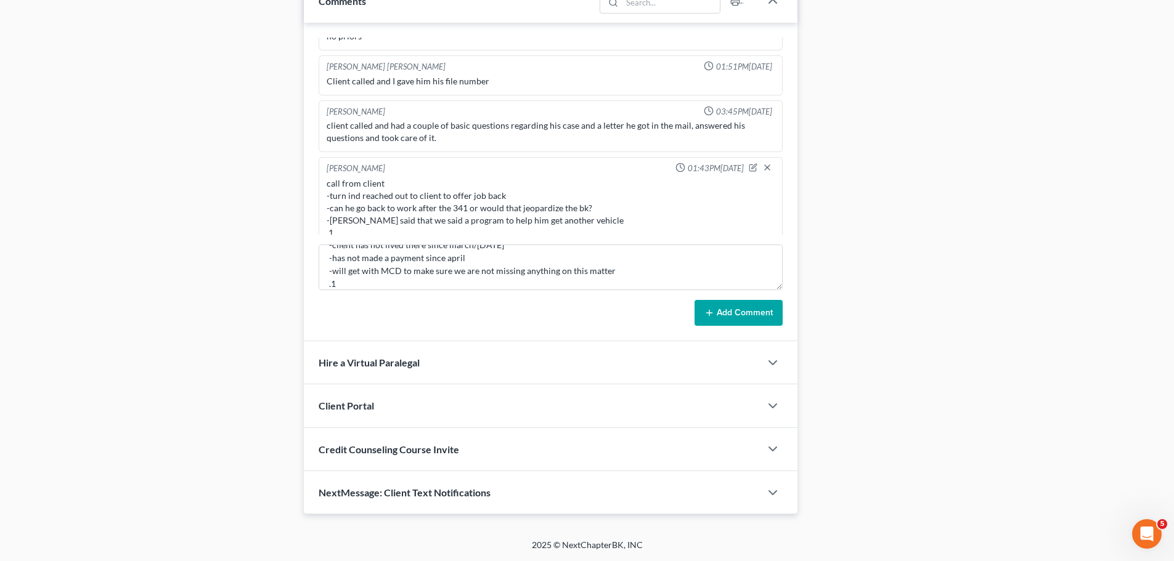
click at [741, 309] on button "Add Comment" at bounding box center [738, 313] width 88 height 26
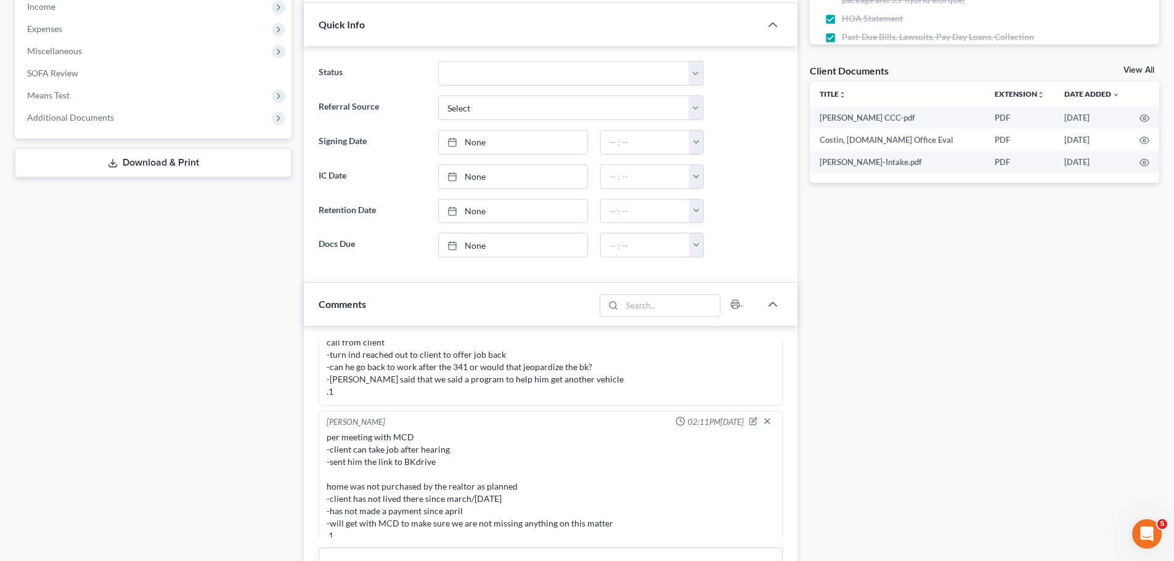
scroll to position [332, 0]
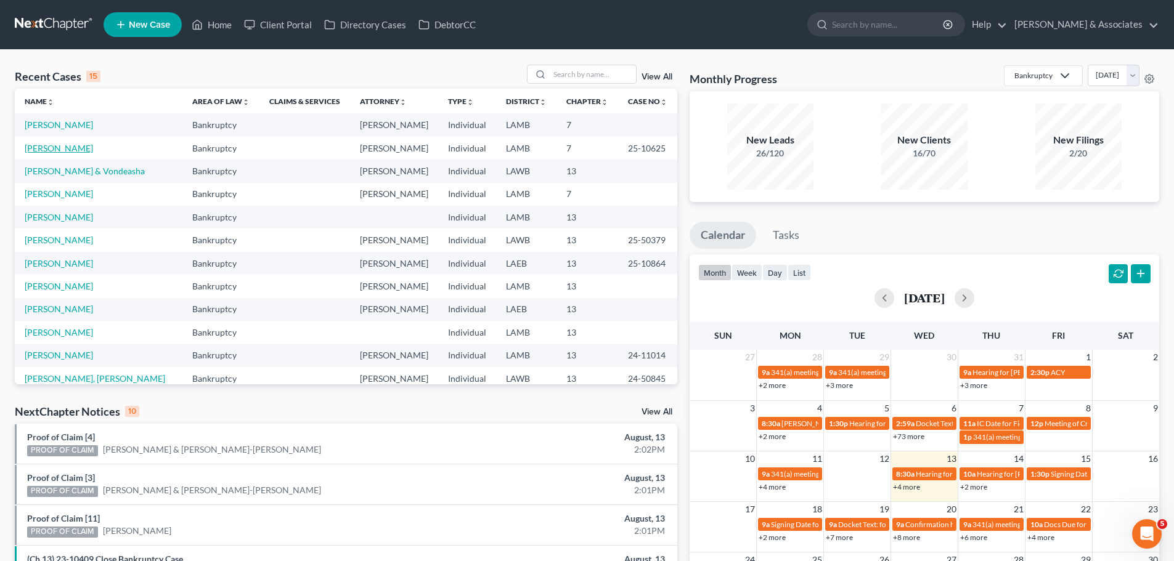
click at [43, 153] on link "[PERSON_NAME]" at bounding box center [59, 148] width 68 height 10
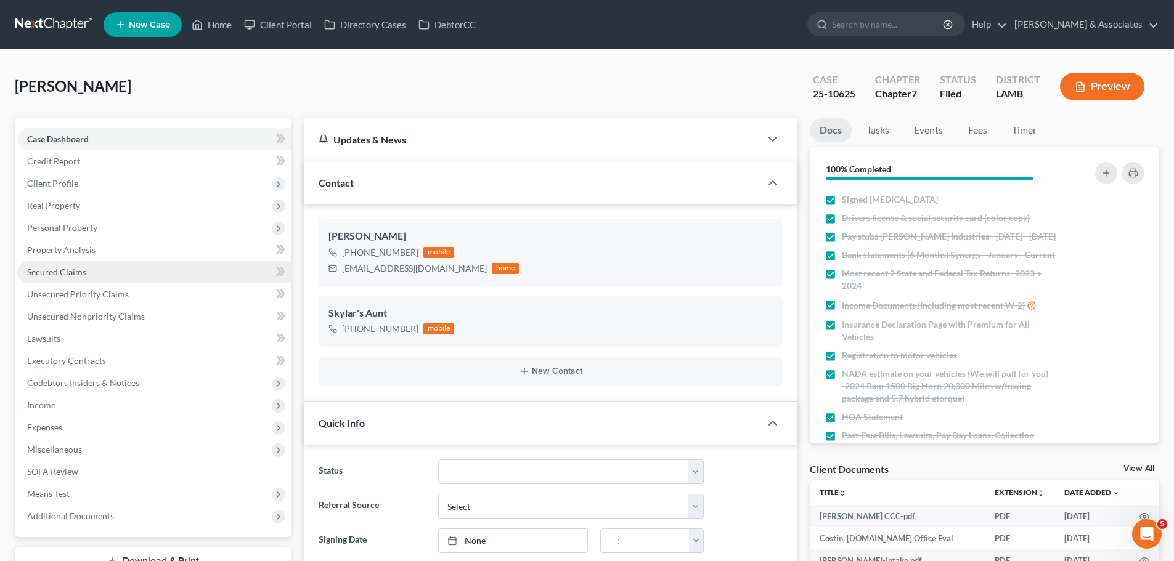
scroll to position [1620, 0]
click at [60, 243] on link "Property Analysis" at bounding box center [154, 250] width 274 height 22
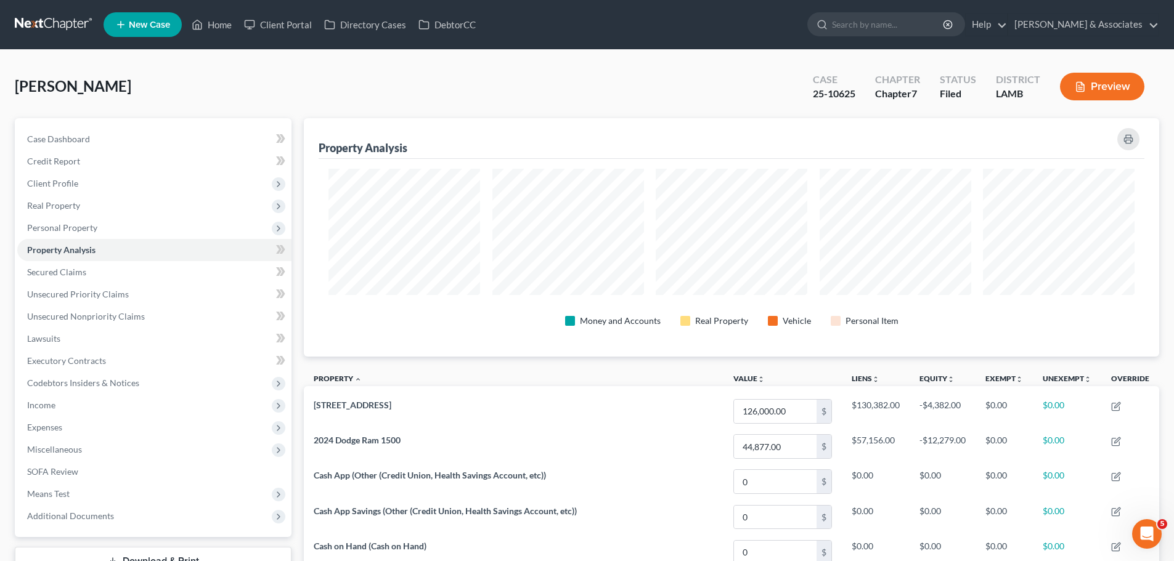
click at [49, 23] on link at bounding box center [54, 25] width 79 height 22
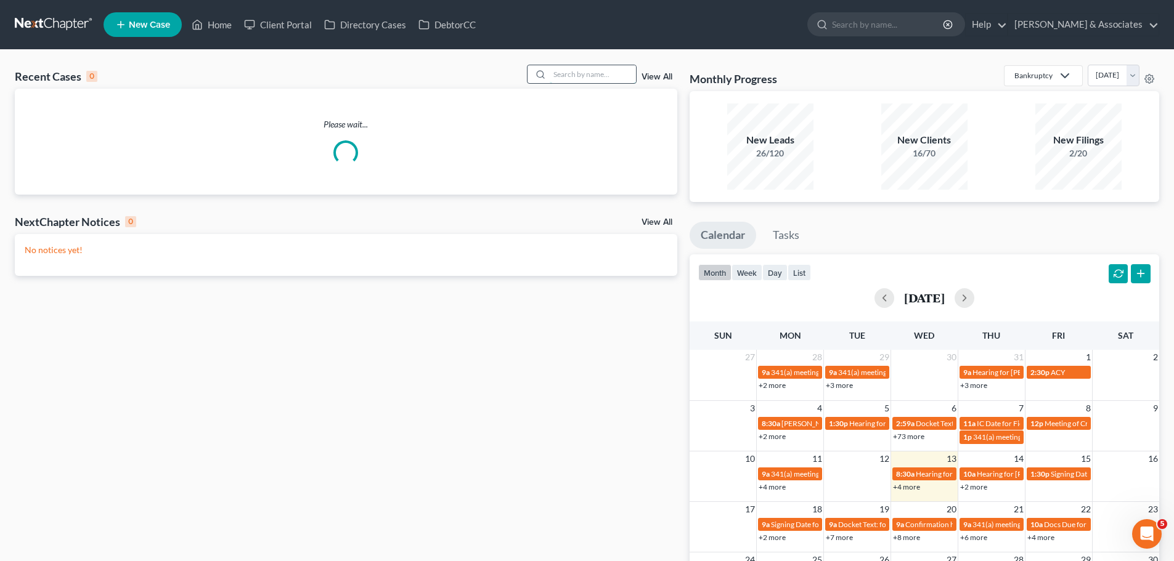
click at [598, 76] on input "search" at bounding box center [593, 74] width 86 height 18
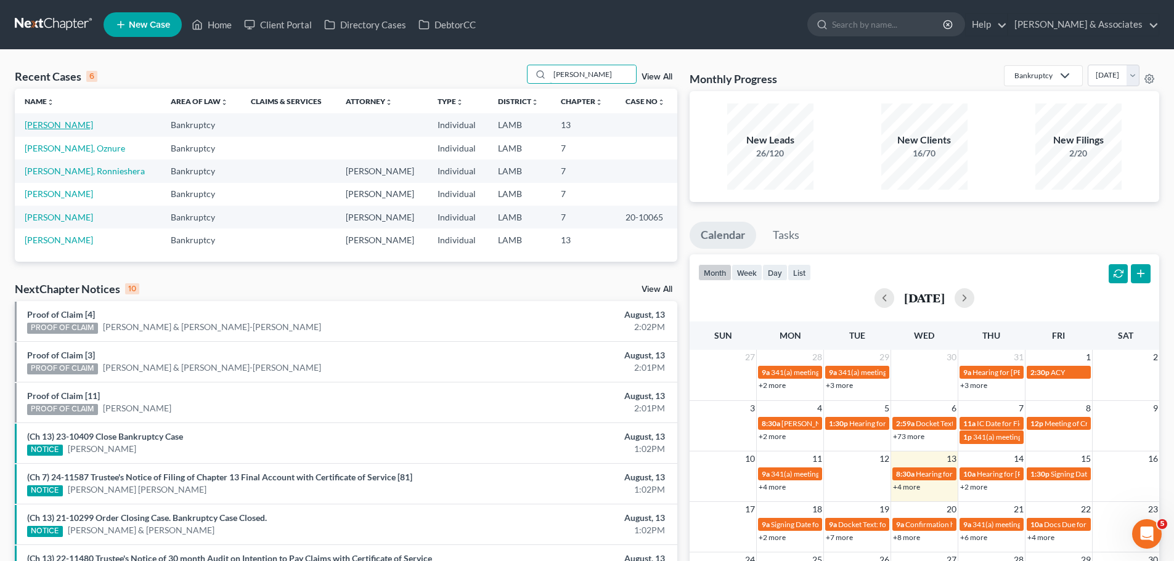
type input "[PERSON_NAME]"
click at [52, 129] on link "[PERSON_NAME]" at bounding box center [59, 125] width 68 height 10
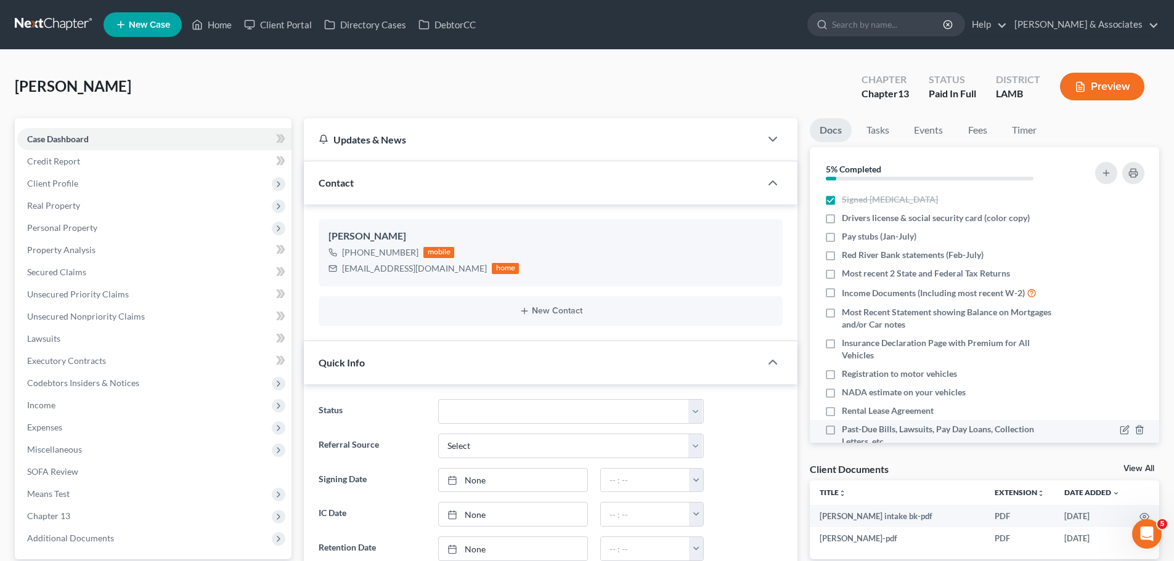
scroll to position [320, 0]
drag, startPoint x: 806, startPoint y: 468, endPoint x: 918, endPoint y: 466, distance: 112.2
click at [918, 466] on div "Client Documents View All" at bounding box center [984, 472] width 349 height 18
drag, startPoint x: 910, startPoint y: 470, endPoint x: 811, endPoint y: 475, distance: 98.7
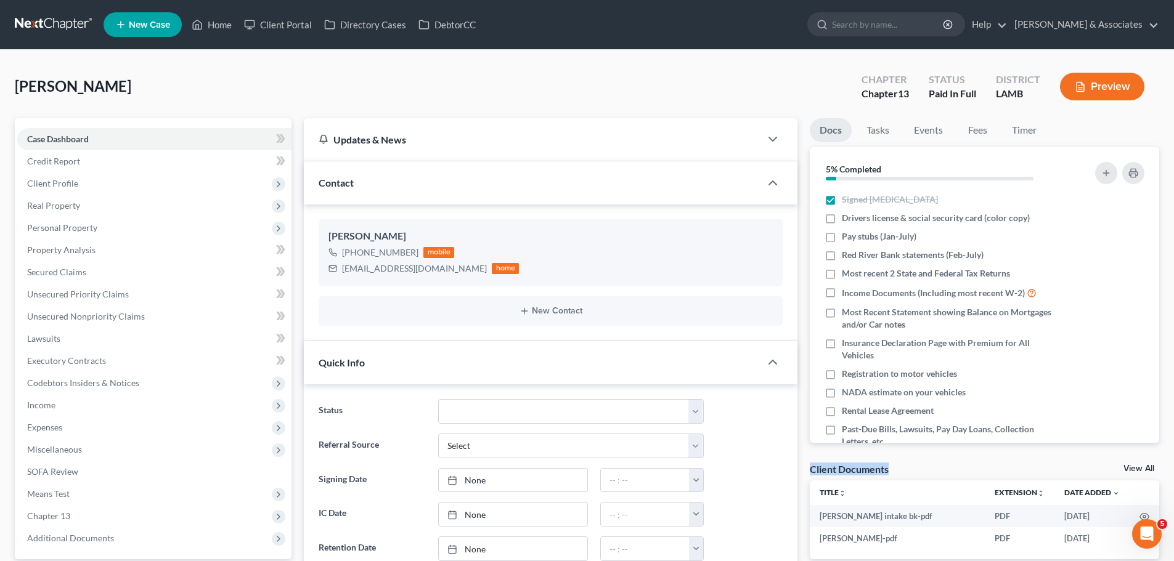
click at [811, 475] on div "Client Documents View All" at bounding box center [984, 472] width 349 height 18
drag, startPoint x: 807, startPoint y: 473, endPoint x: 831, endPoint y: 470, distance: 23.6
click at [841, 466] on div "Client Documents" at bounding box center [849, 469] width 79 height 13
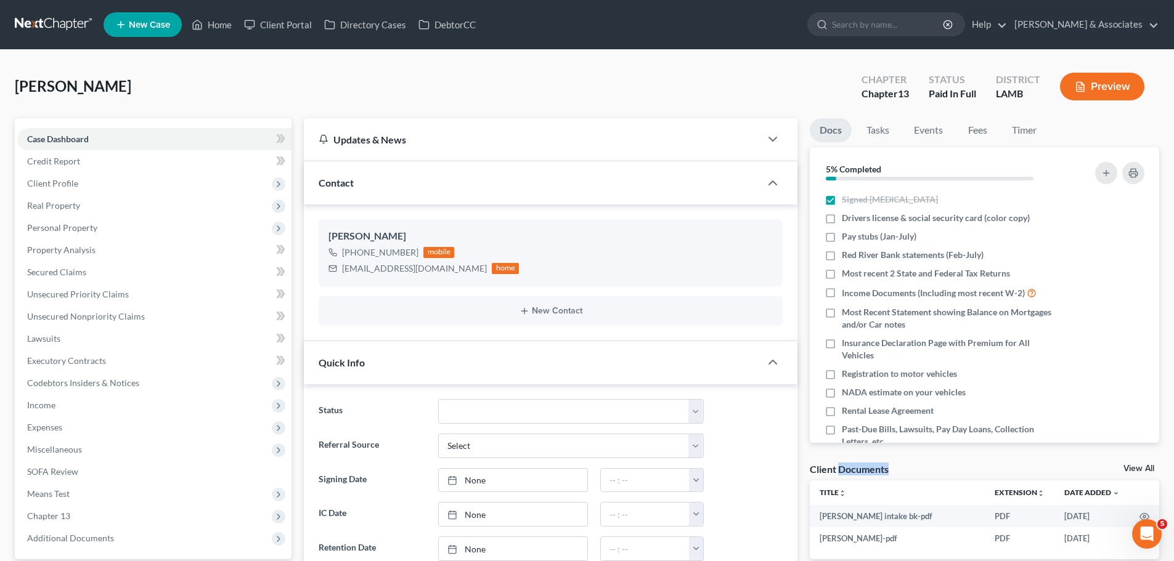
click at [841, 466] on div "Client Documents" at bounding box center [849, 469] width 79 height 13
click at [834, 470] on div "Client Documents" at bounding box center [849, 469] width 79 height 13
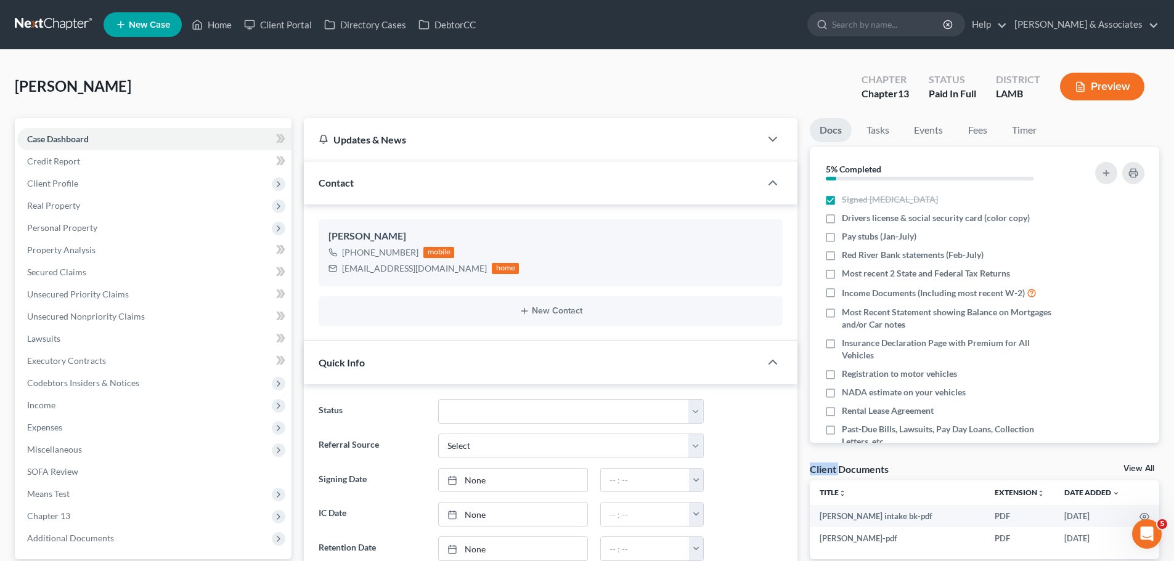
click at [834, 470] on div "Client Documents" at bounding box center [849, 469] width 79 height 13
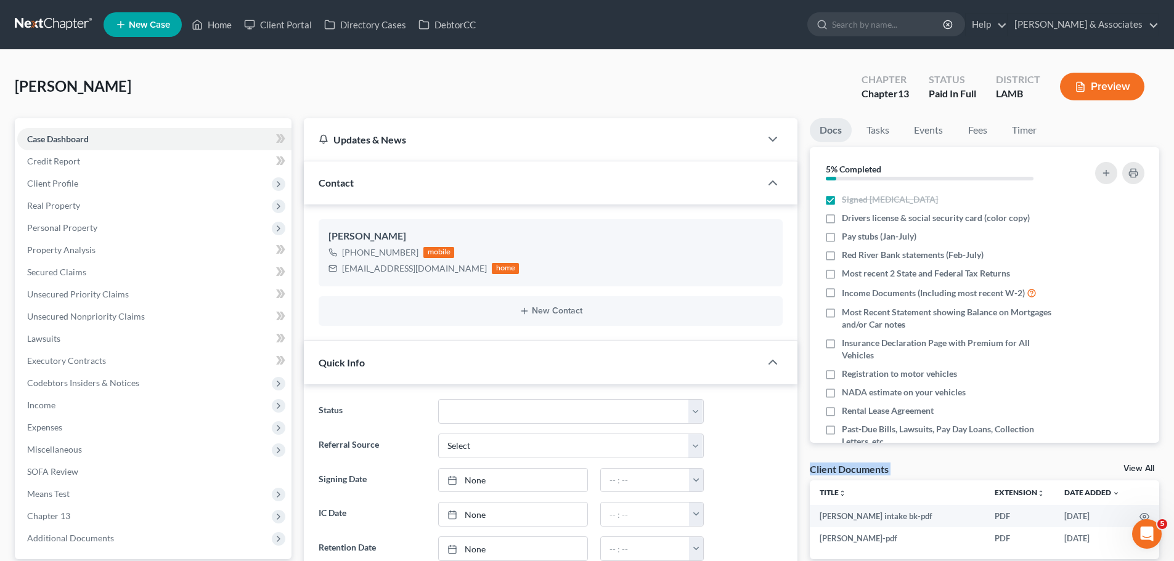
click at [837, 470] on div "Client Documents" at bounding box center [849, 469] width 79 height 13
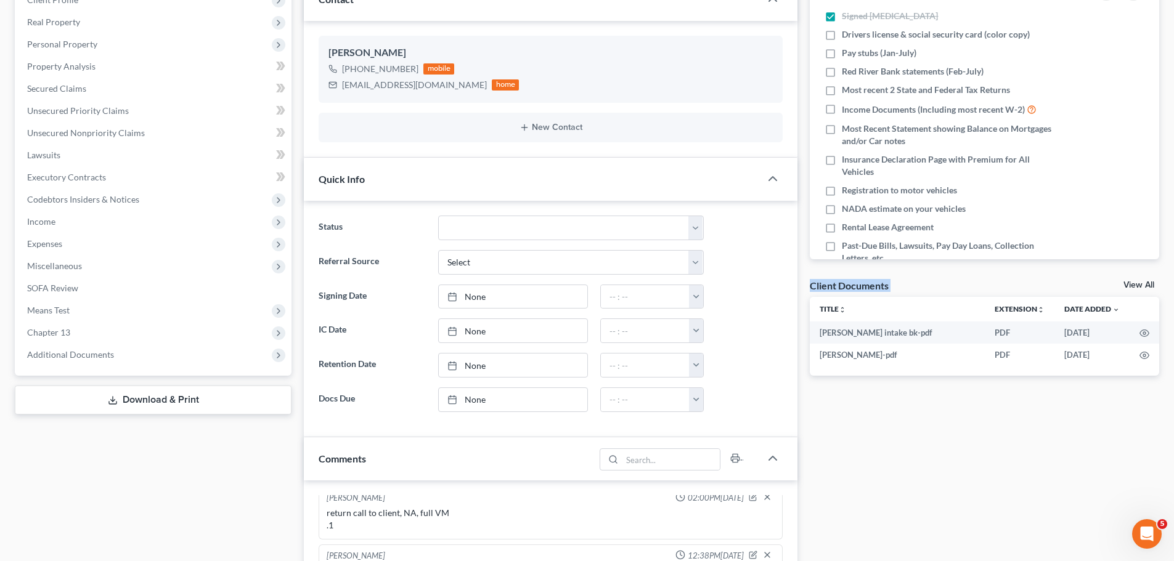
scroll to position [431, 0]
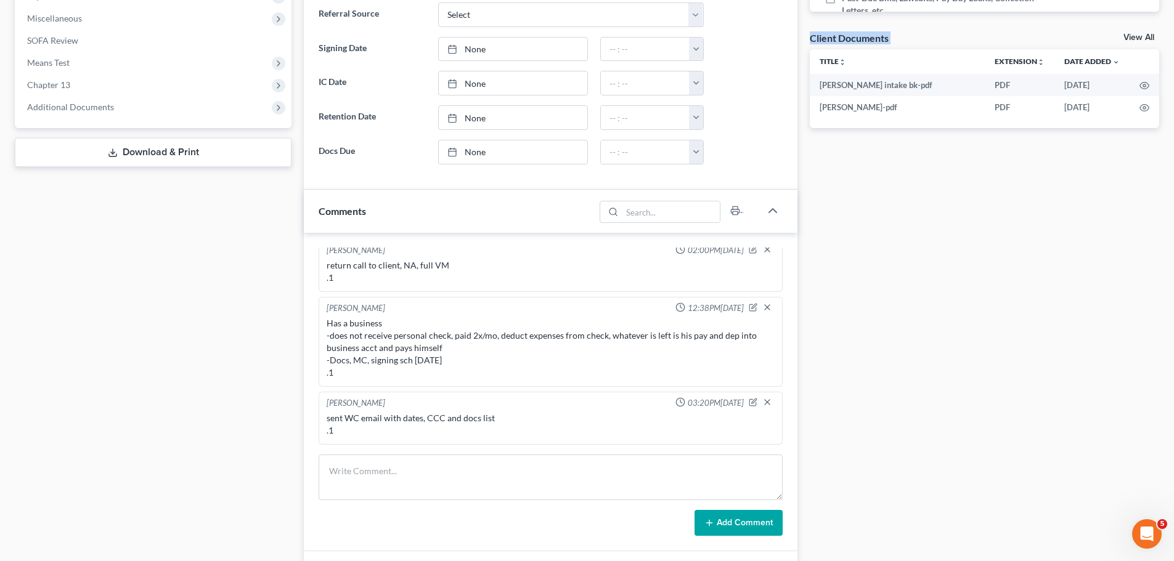
drag, startPoint x: 343, startPoint y: 375, endPoint x: 323, endPoint y: 317, distance: 60.6
click at [323, 317] on div "[PERSON_NAME] 12:38PM[DATE] Has a business -does not receive personal check, pa…" at bounding box center [551, 342] width 464 height 90
click at [344, 370] on div "Has a business -does not receive personal check, paid 2x/mo, deduct expenses fr…" at bounding box center [551, 348] width 448 height 62
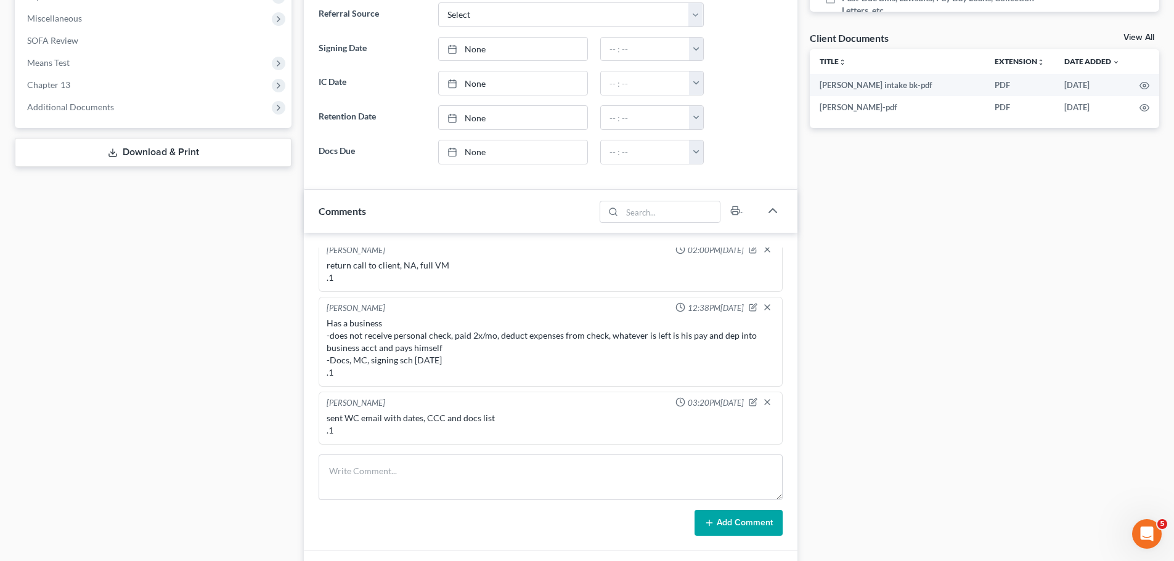
drag, startPoint x: 344, startPoint y: 370, endPoint x: 319, endPoint y: 311, distance: 64.6
click at [319, 311] on div "[PERSON_NAME] 12:38PM[DATE] Has a business -does not receive personal check, pa…" at bounding box center [551, 342] width 464 height 90
click at [328, 319] on div "Has a business -does not receive personal check, paid 2x/mo, deduct expenses fr…" at bounding box center [551, 348] width 448 height 62
drag, startPoint x: 326, startPoint y: 310, endPoint x: 364, endPoint y: 375, distance: 75.7
click at [364, 375] on div "[PERSON_NAME] 12:38PM[DATE] Has a business -does not receive personal check, pa…" at bounding box center [551, 342] width 464 height 90
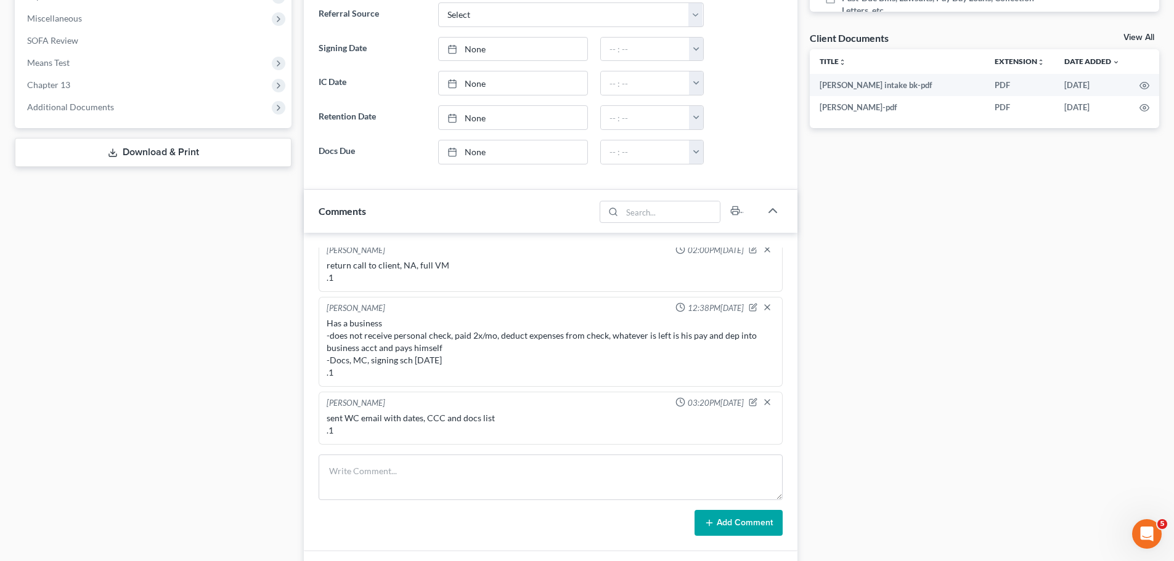
click at [376, 381] on div "[PERSON_NAME] 12:38PM[DATE] Has a business -does not receive personal check, pa…" at bounding box center [551, 342] width 464 height 90
drag, startPoint x: 369, startPoint y: 378, endPoint x: 315, endPoint y: 305, distance: 90.7
click at [315, 305] on div "[PERSON_NAME] 03:56PM[DATE] Did eval with [PERSON_NAME], great dude, makes a to…" at bounding box center [551, 392] width 494 height 319
click at [351, 307] on div "[PERSON_NAME]" at bounding box center [356, 309] width 59 height 12
drag, startPoint x: 323, startPoint y: 306, endPoint x: 397, endPoint y: 390, distance: 111.3
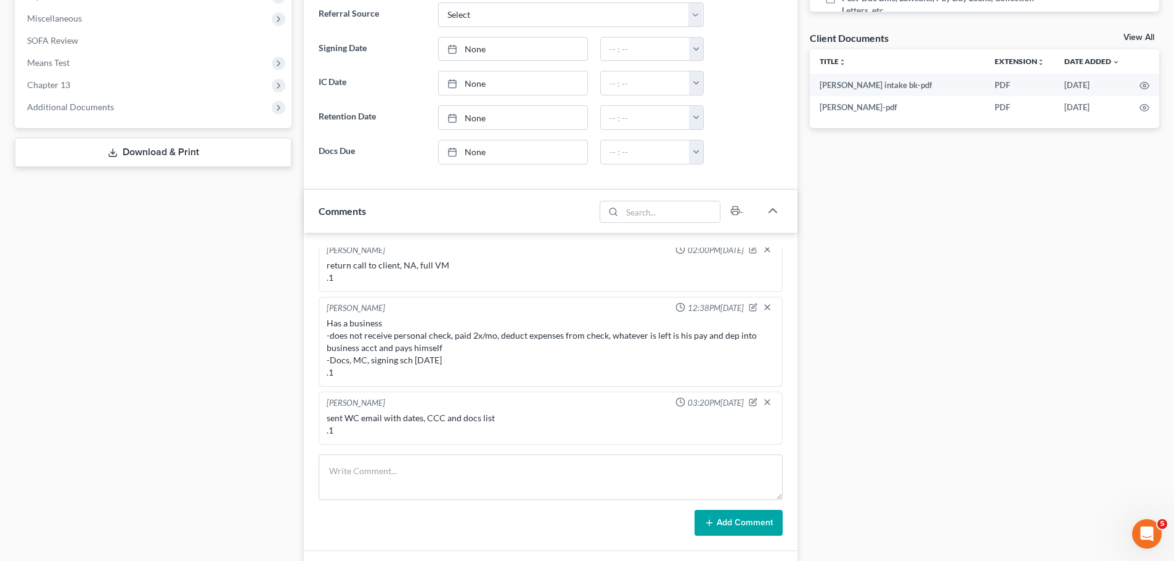
click at [397, 390] on ng-include "[PERSON_NAME] 03:56PM[DATE] Did eval with [PERSON_NAME], great dude, makes a to…" at bounding box center [551, 186] width 464 height 518
click at [386, 367] on div "Has a business -does not receive personal check, paid 2x/mo, deduct expenses fr…" at bounding box center [551, 348] width 448 height 62
drag, startPoint x: 360, startPoint y: 370, endPoint x: 315, endPoint y: 310, distance: 74.4
click at [315, 310] on div "[PERSON_NAME] 03:56PM[DATE] Did eval with [PERSON_NAME], great dude, makes a to…" at bounding box center [551, 392] width 494 height 319
click at [324, 312] on div "[PERSON_NAME] 12:38PM[DATE]" at bounding box center [550, 309] width 453 height 12
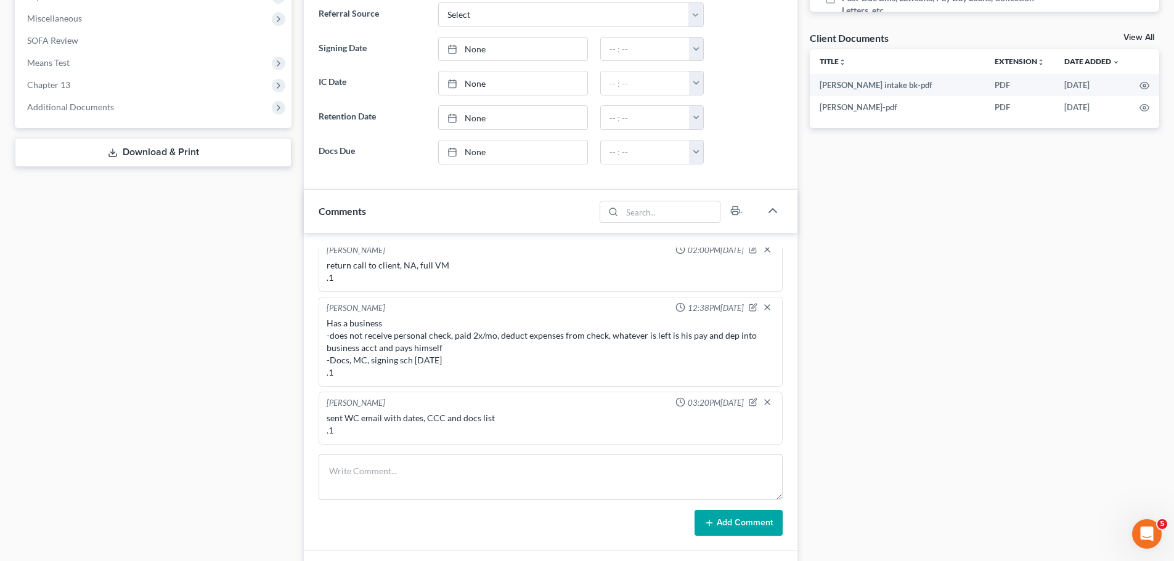
drag, startPoint x: 325, startPoint y: 307, endPoint x: 385, endPoint y: 376, distance: 91.8
click at [385, 376] on div "[PERSON_NAME] 12:38PM[DATE] Has a business -does not receive personal check, pa…" at bounding box center [551, 342] width 464 height 90
click at [385, 376] on div "Has a business -does not receive personal check, paid 2x/mo, deduct expenses fr…" at bounding box center [551, 348] width 448 height 62
click at [377, 368] on div "Has a business -does not receive personal check, paid 2x/mo, deduct expenses fr…" at bounding box center [551, 348] width 448 height 62
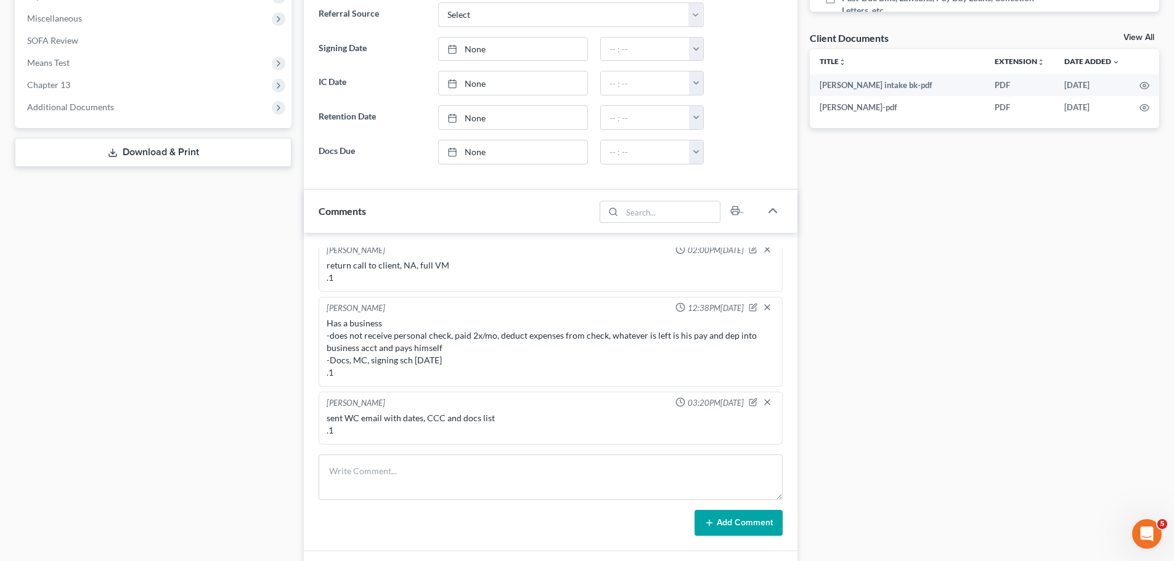
click at [377, 368] on div "Has a business -does not receive personal check, paid 2x/mo, deduct expenses fr…" at bounding box center [551, 348] width 448 height 62
click at [376, 368] on div "Has a business -does not receive personal check, paid 2x/mo, deduct expenses fr…" at bounding box center [551, 348] width 448 height 62
click at [353, 370] on div "Has a business -does not receive personal check, paid 2x/mo, deduct expenses fr…" at bounding box center [551, 348] width 448 height 62
click at [339, 367] on div "Has a business -does not receive personal check, paid 2x/mo, deduct expenses fr…" at bounding box center [551, 348] width 448 height 62
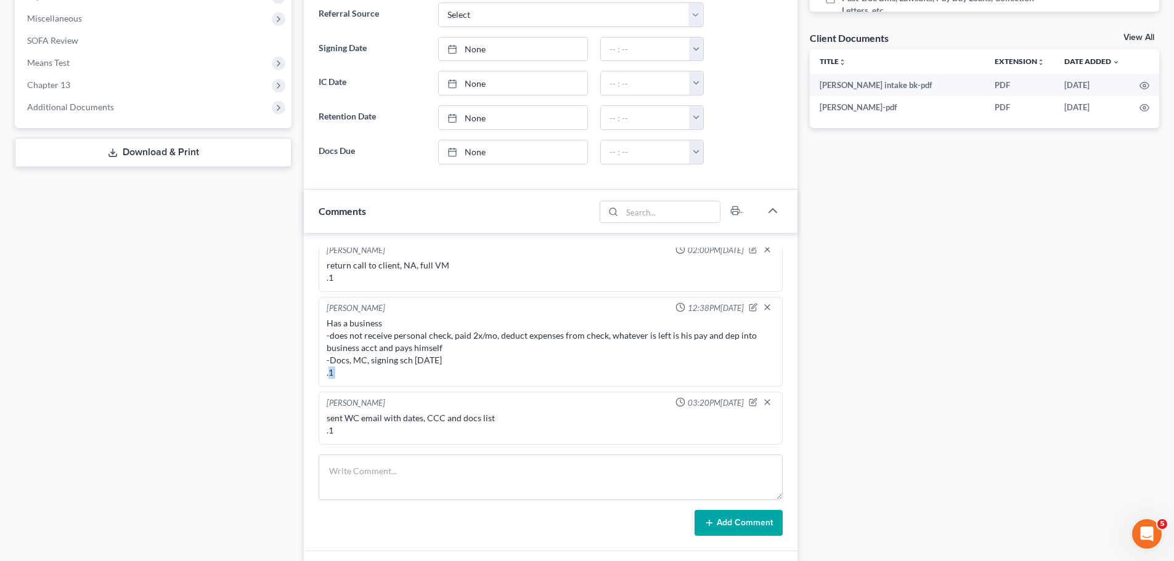
click at [340, 377] on div "Has a business -does not receive personal check, paid 2x/mo, deduct expenses fr…" at bounding box center [551, 348] width 448 height 62
drag, startPoint x: 328, startPoint y: 335, endPoint x: 325, endPoint y: 327, distance: 9.2
click at [326, 330] on div "Has a business -does not receive personal check, paid 2x/mo, deduct expenses fr…" at bounding box center [550, 348] width 453 height 67
drag, startPoint x: 323, startPoint y: 307, endPoint x: 340, endPoint y: 313, distance: 17.0
click at [333, 311] on div "[PERSON_NAME] 12:38PM[DATE] Has a business -does not receive personal check, pa…" at bounding box center [551, 342] width 464 height 90
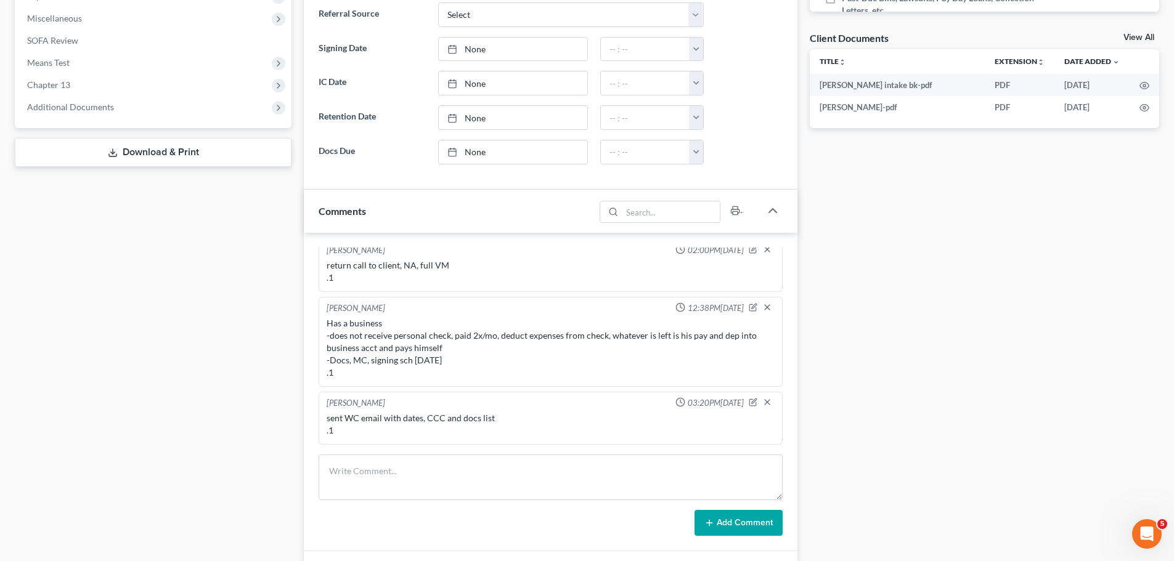
click at [340, 313] on div "[PERSON_NAME]" at bounding box center [356, 309] width 59 height 12
drag, startPoint x: 332, startPoint y: 309, endPoint x: 391, endPoint y: 380, distance: 92.8
click at [391, 380] on div "[PERSON_NAME] 12:38PM[DATE] Has a business -does not receive personal check, pa…" at bounding box center [551, 342] width 464 height 90
click at [391, 380] on div "Has a business -does not receive personal check, paid 2x/mo, deduct expenses fr…" at bounding box center [550, 348] width 453 height 67
drag, startPoint x: 384, startPoint y: 374, endPoint x: 327, endPoint y: 307, distance: 87.9
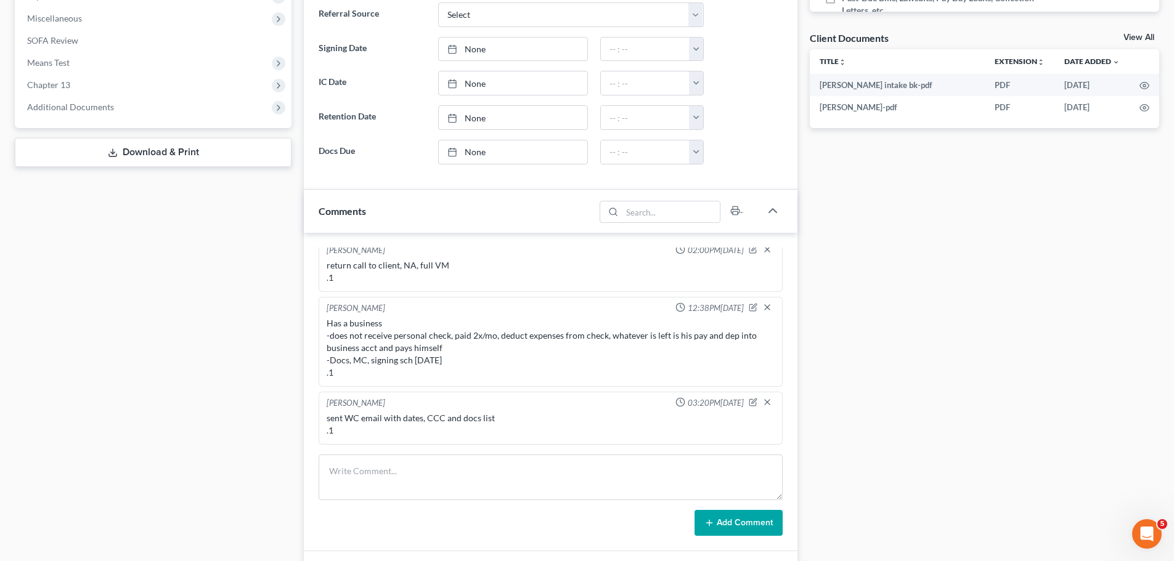
click at [327, 307] on div "[PERSON_NAME] 12:38PM[DATE] Has a business -does not receive personal check, pa…" at bounding box center [551, 342] width 464 height 90
click at [327, 307] on div "[PERSON_NAME]" at bounding box center [356, 309] width 59 height 12
click at [409, 351] on div "Has a business -does not receive personal check, paid 2x/mo, deduct expenses fr…" at bounding box center [551, 348] width 448 height 62
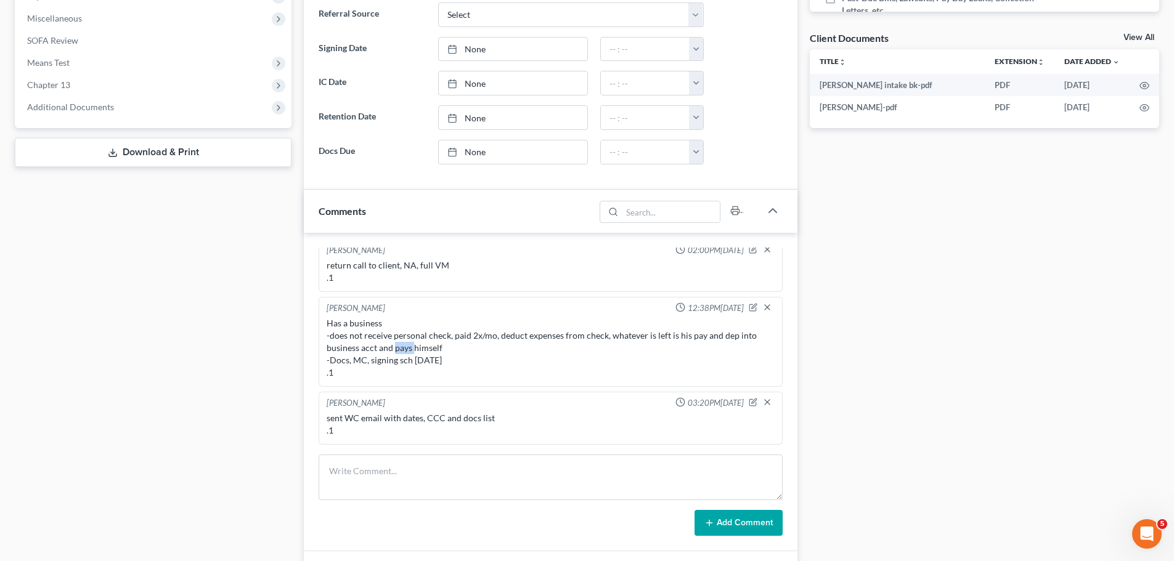
click at [409, 351] on div "Has a business -does not receive personal check, paid 2x/mo, deduct expenses fr…" at bounding box center [551, 348] width 448 height 62
click at [407, 359] on div "Has a business -does not receive personal check, paid 2x/mo, deduct expenses fr…" at bounding box center [551, 348] width 448 height 62
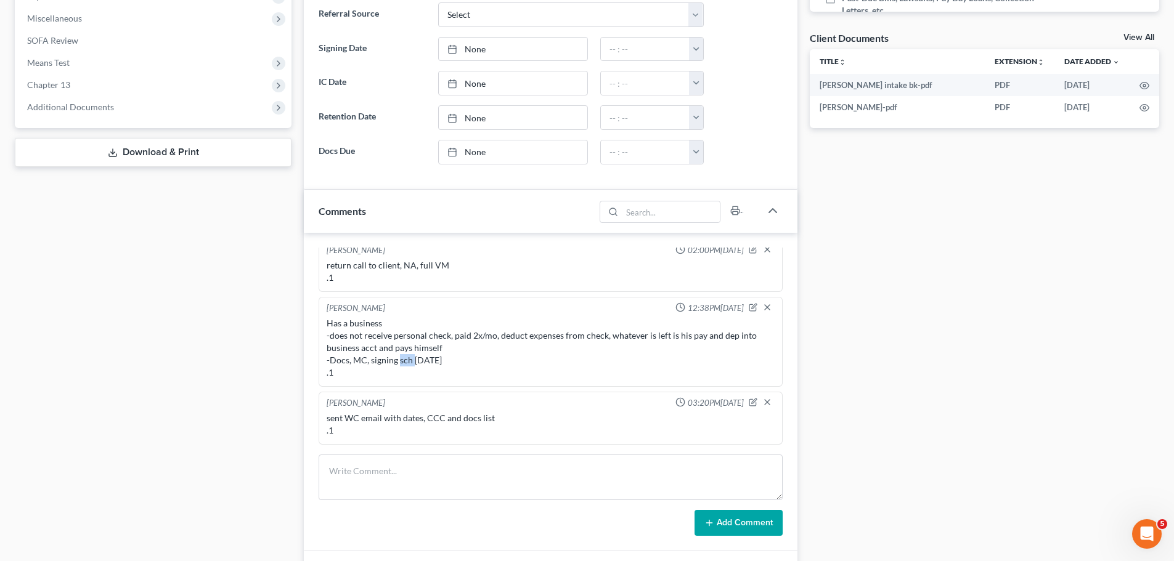
click at [407, 359] on div "Has a business -does not receive personal check, paid 2x/mo, deduct expenses fr…" at bounding box center [551, 348] width 448 height 62
click at [405, 364] on div "Has a business -does not receive personal check, paid 2x/mo, deduct expenses fr…" at bounding box center [551, 348] width 448 height 62
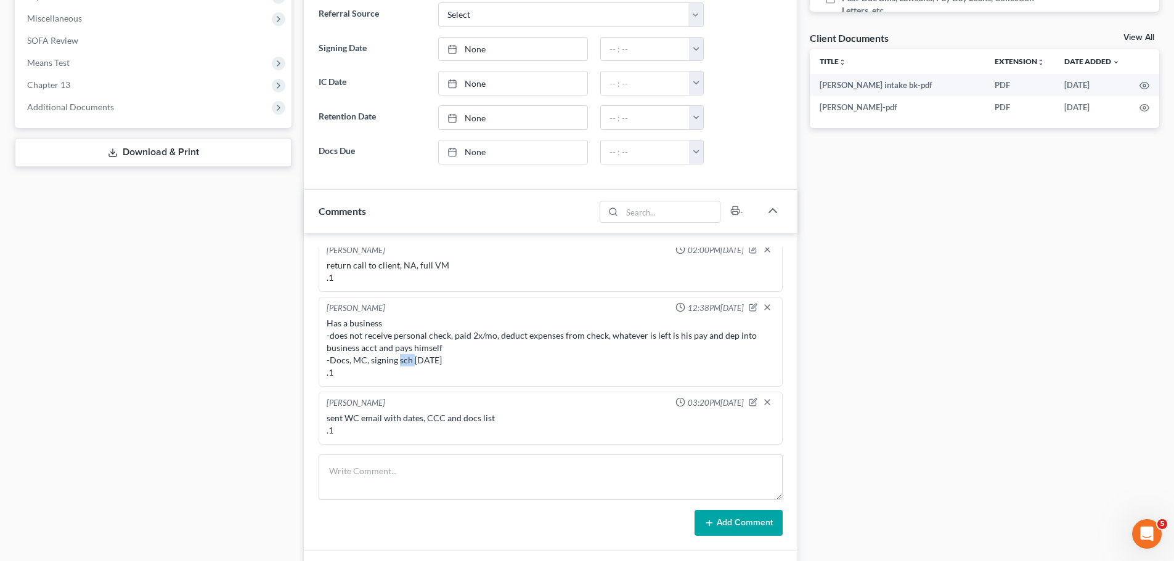
click at [405, 364] on div "Has a business -does not receive personal check, paid 2x/mo, deduct expenses fr…" at bounding box center [551, 348] width 448 height 62
click at [394, 370] on div "Has a business -does not receive personal check, paid 2x/mo, deduct expenses fr…" at bounding box center [551, 348] width 448 height 62
click at [389, 374] on div "Has a business -does not receive personal check, paid 2x/mo, deduct expenses fr…" at bounding box center [551, 348] width 448 height 62
drag, startPoint x: 348, startPoint y: 370, endPoint x: 322, endPoint y: 312, distance: 63.4
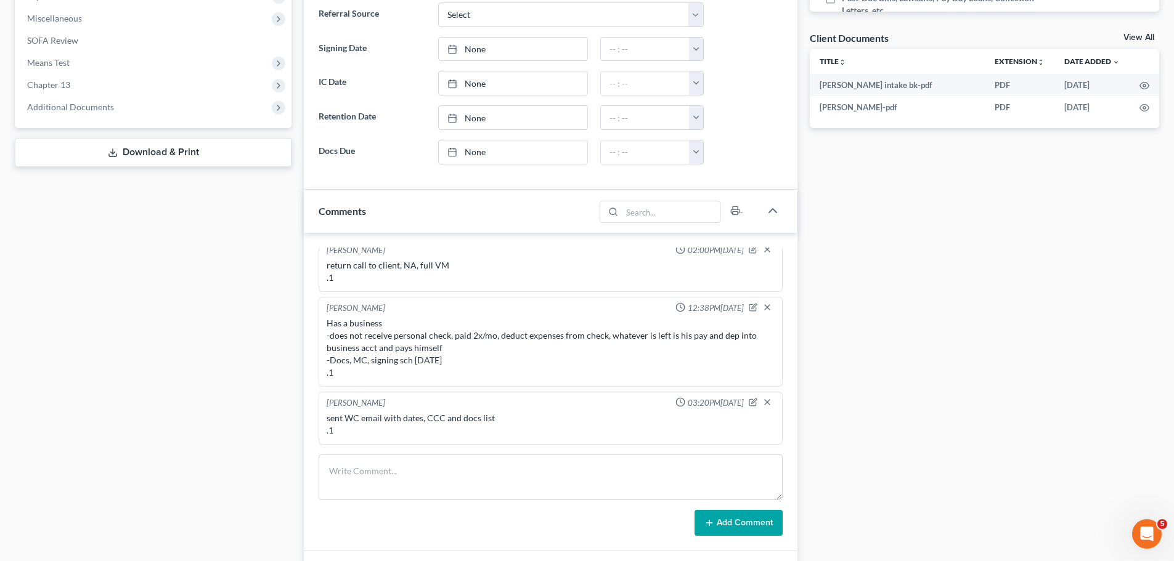
click at [322, 312] on div "Christina Diment 12:38PM, 08/01/2025 Has a business -does not receive personal …" at bounding box center [551, 342] width 464 height 90
click at [323, 309] on div "Christina Diment 12:38PM, 08/01/2025 Has a business -does not receive personal …" at bounding box center [551, 342] width 464 height 90
click at [327, 306] on div "[PERSON_NAME]" at bounding box center [356, 309] width 59 height 12
click at [331, 306] on div "[PERSON_NAME]" at bounding box center [356, 309] width 59 height 12
click at [331, 307] on div "[PERSON_NAME]" at bounding box center [356, 309] width 59 height 12
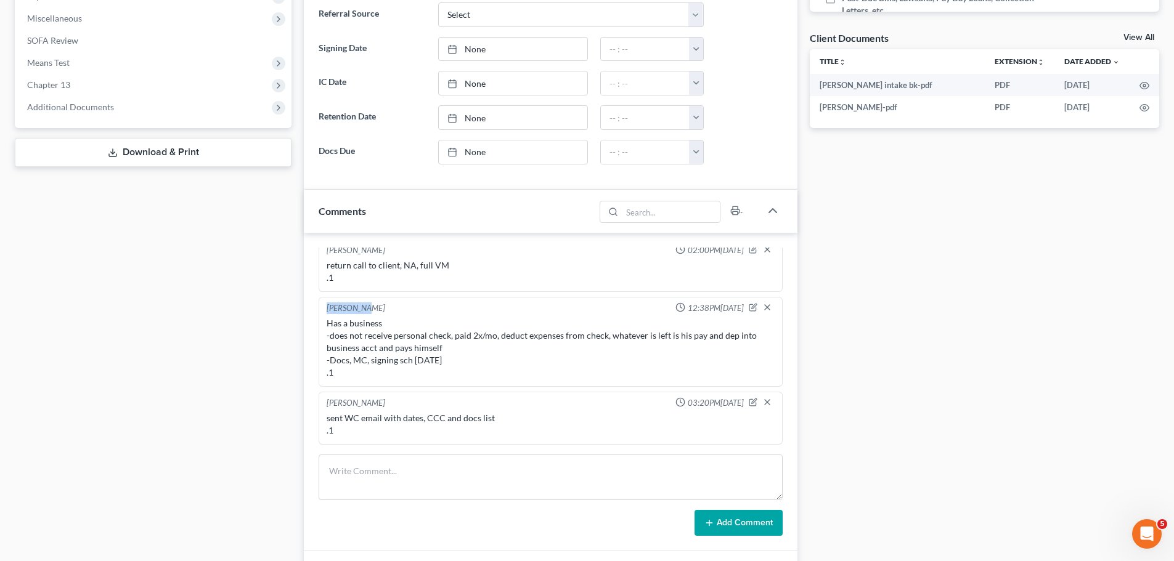
click at [331, 307] on div "[PERSON_NAME]" at bounding box center [356, 309] width 59 height 12
click at [330, 307] on div "[PERSON_NAME]" at bounding box center [356, 309] width 59 height 12
click at [328, 309] on div "[PERSON_NAME]" at bounding box center [356, 309] width 59 height 12
drag, startPoint x: 328, startPoint y: 309, endPoint x: 360, endPoint y: 380, distance: 78.6
click at [360, 380] on div "Christina Diment 12:38PM, 08/01/2025 Has a business -does not receive personal …" at bounding box center [551, 342] width 464 height 90
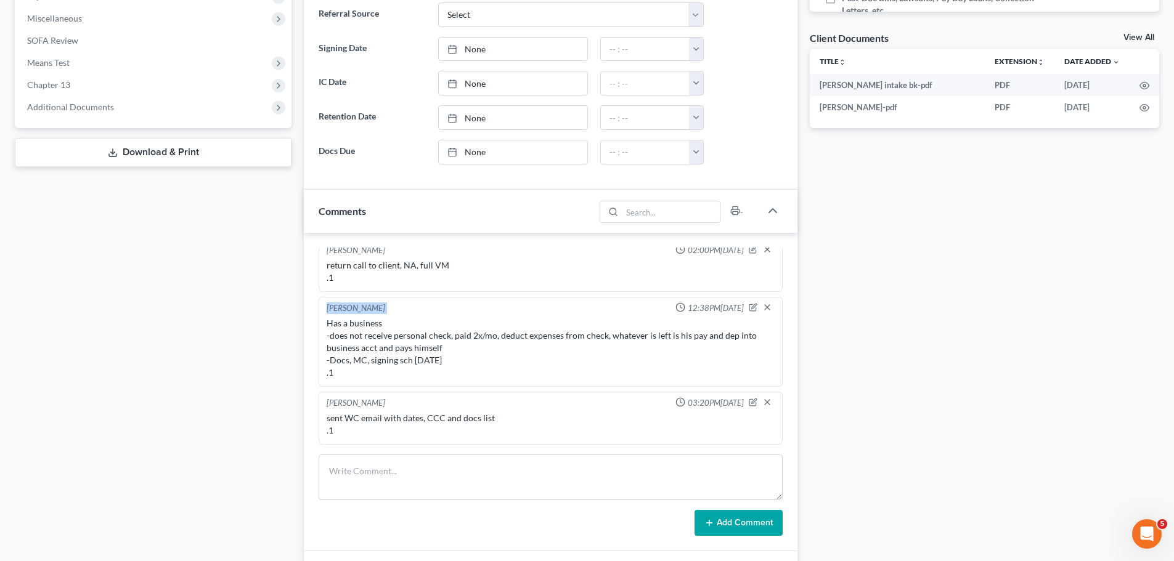
click at [360, 380] on div "Has a business -does not receive personal check, paid 2x/mo, deduct expenses fr…" at bounding box center [550, 348] width 453 height 67
drag, startPoint x: 356, startPoint y: 376, endPoint x: 320, endPoint y: 307, distance: 77.4
click at [320, 307] on div "Christina Diment 12:38PM, 08/01/2025 Has a business -does not receive personal …" at bounding box center [551, 342] width 464 height 90
click at [375, 352] on div "Has a business -does not receive personal check, paid 2x/mo, deduct expenses fr…" at bounding box center [551, 348] width 448 height 62
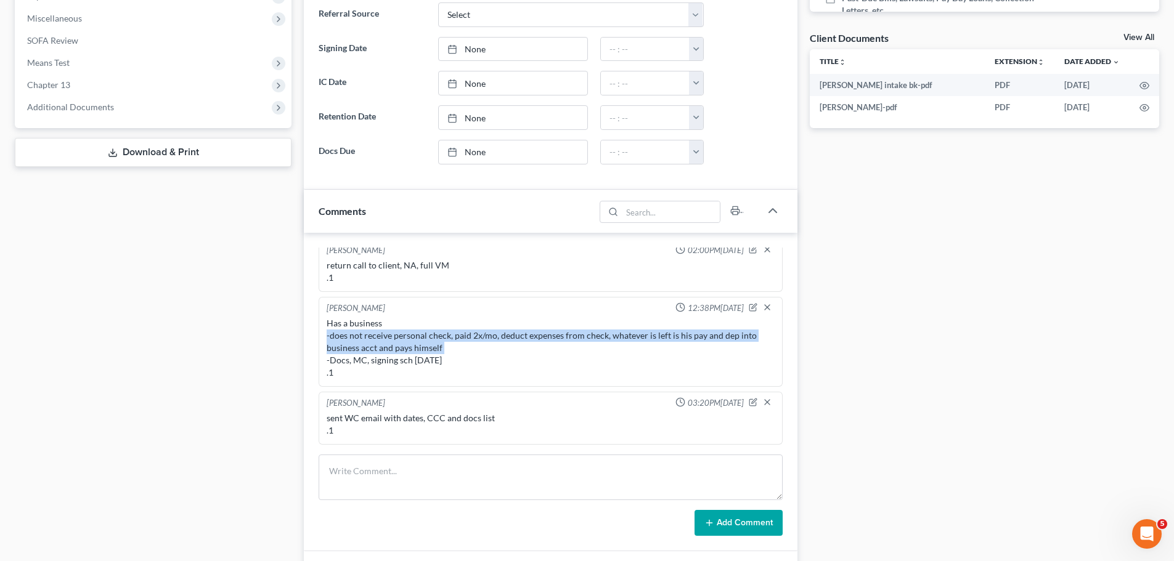
click at [375, 352] on div "Has a business -does not receive personal check, paid 2x/mo, deduct expenses fr…" at bounding box center [551, 348] width 448 height 62
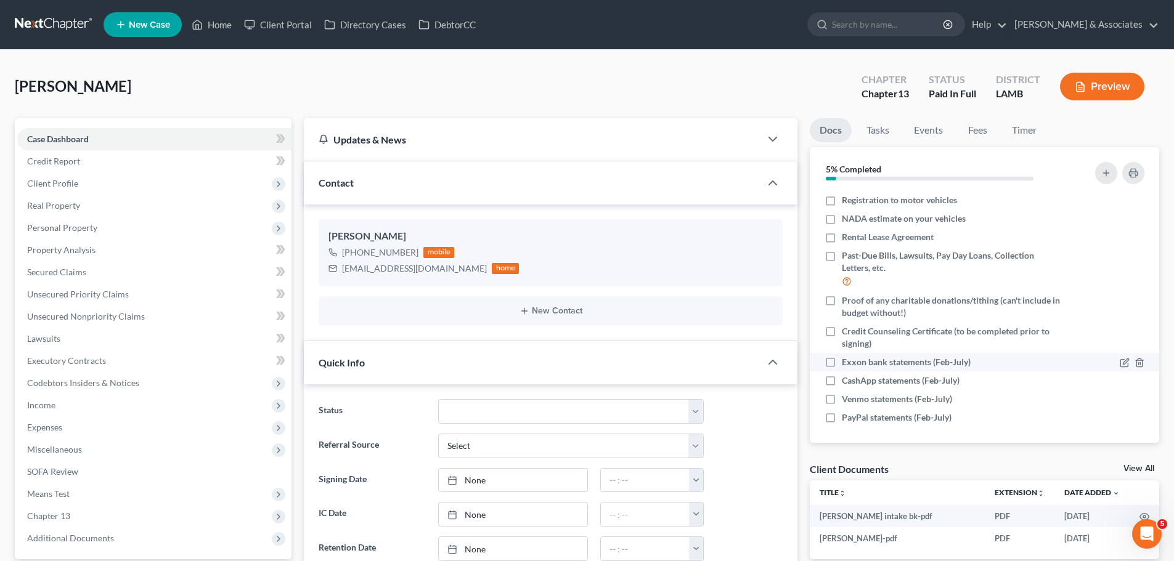
scroll to position [177, 0]
drag, startPoint x: 925, startPoint y: 472, endPoint x: 810, endPoint y: 466, distance: 115.4
click at [810, 466] on div "Client Documents View All" at bounding box center [984, 472] width 349 height 18
click at [810, 466] on div "Client Documents" at bounding box center [849, 469] width 79 height 13
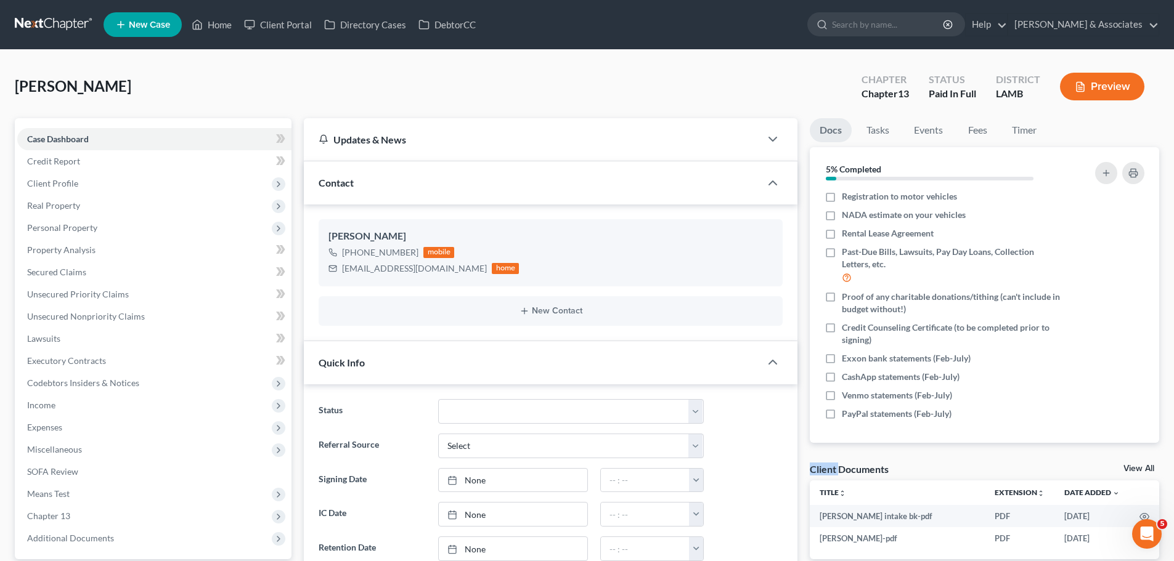
click at [810, 466] on div "Client Documents" at bounding box center [849, 469] width 79 height 13
click at [837, 471] on div "Client Documents" at bounding box center [849, 469] width 79 height 13
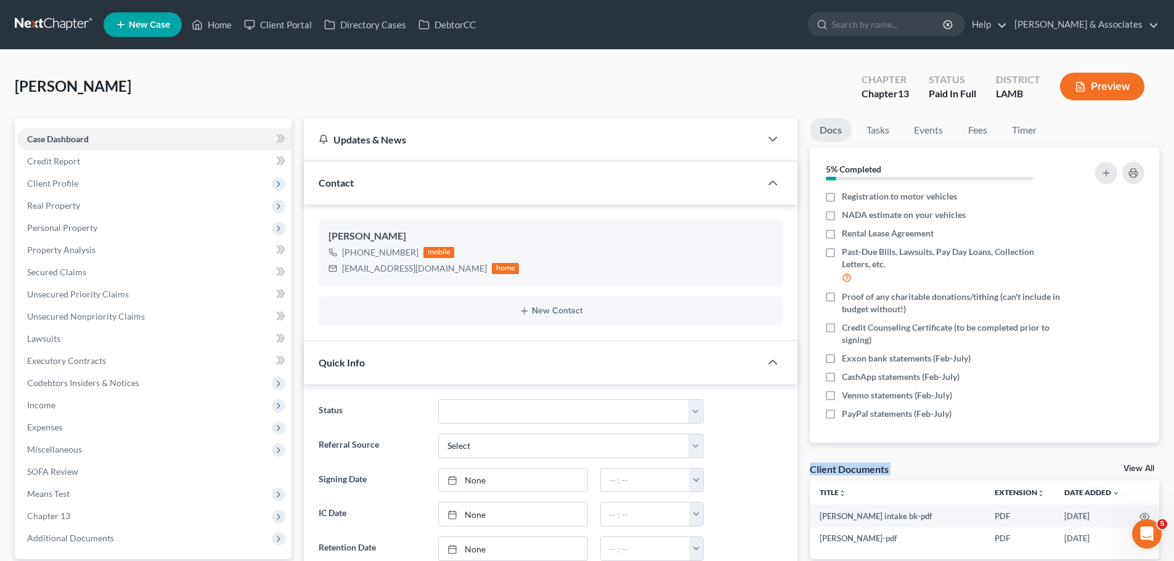
click at [837, 471] on div "Client Documents" at bounding box center [849, 469] width 79 height 13
click at [389, 269] on div "taylorsautotransport@gmail.com" at bounding box center [414, 268] width 145 height 12
click at [391, 269] on div "taylorsautotransport@gmail.com" at bounding box center [414, 268] width 145 height 12
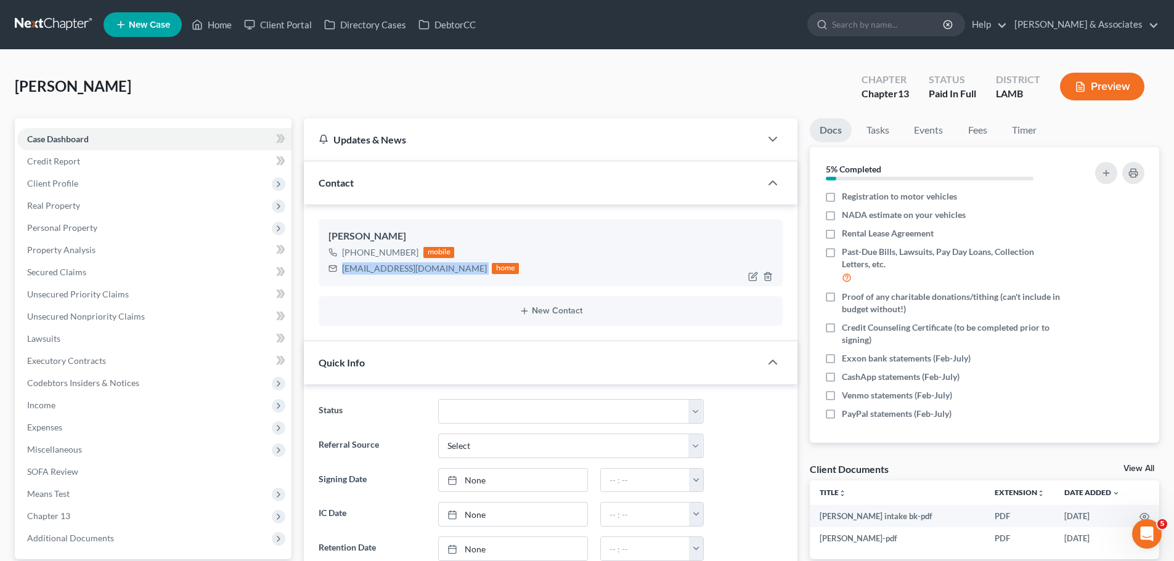
copy div "taylorsautotransport@gmail.com"
click at [821, 463] on div "Client Documents" at bounding box center [849, 469] width 79 height 13
click at [378, 270] on div "taylorsautotransport@gmail.com" at bounding box center [414, 268] width 145 height 12
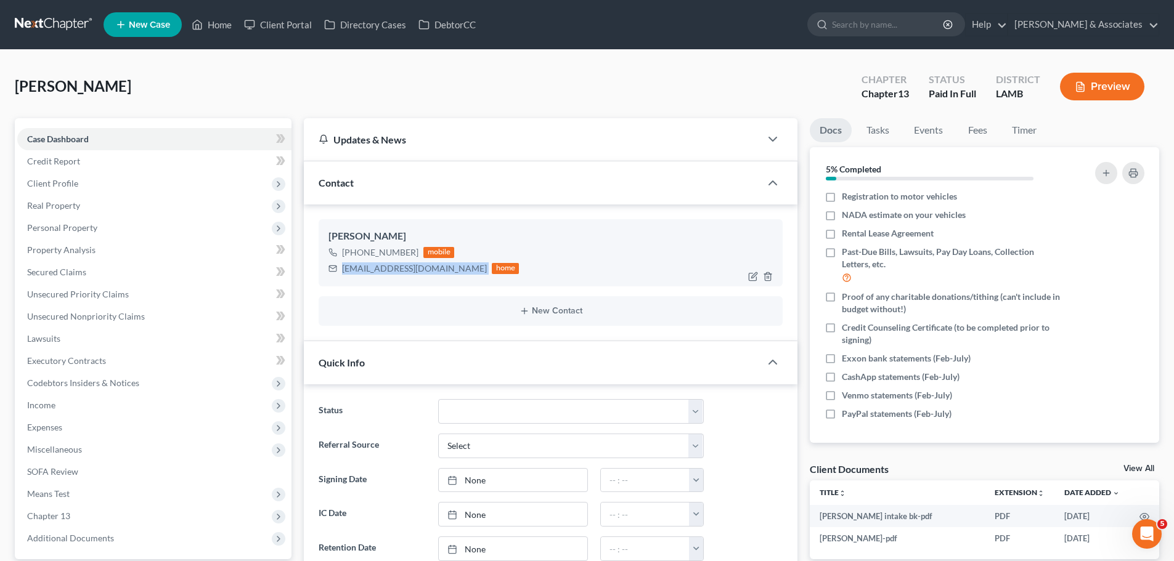
copy div "taylorsautotransport@gmail.com"
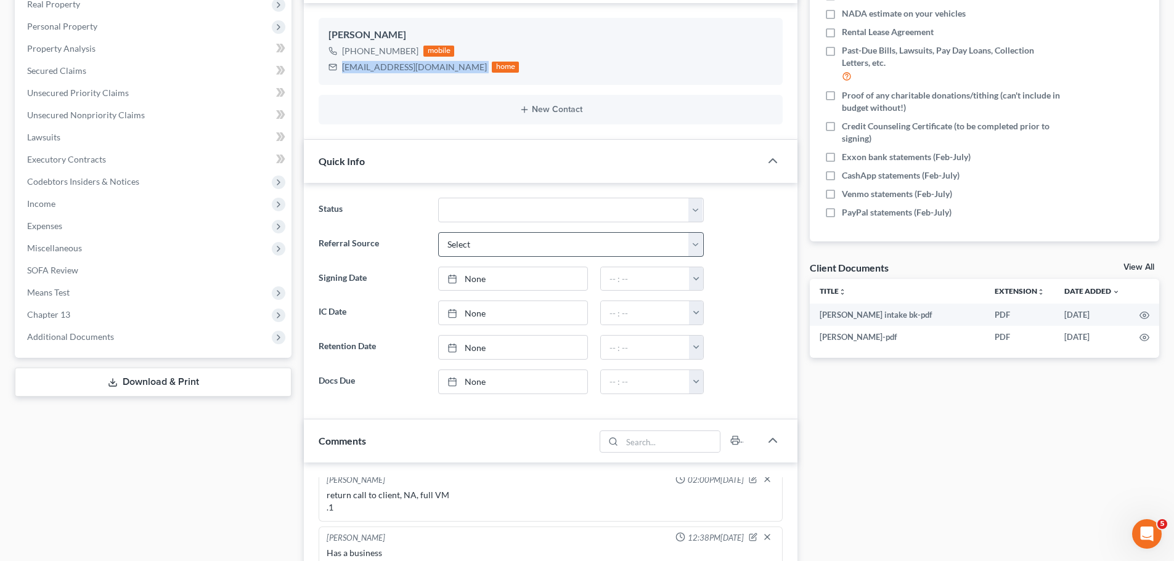
scroll to position [431, 0]
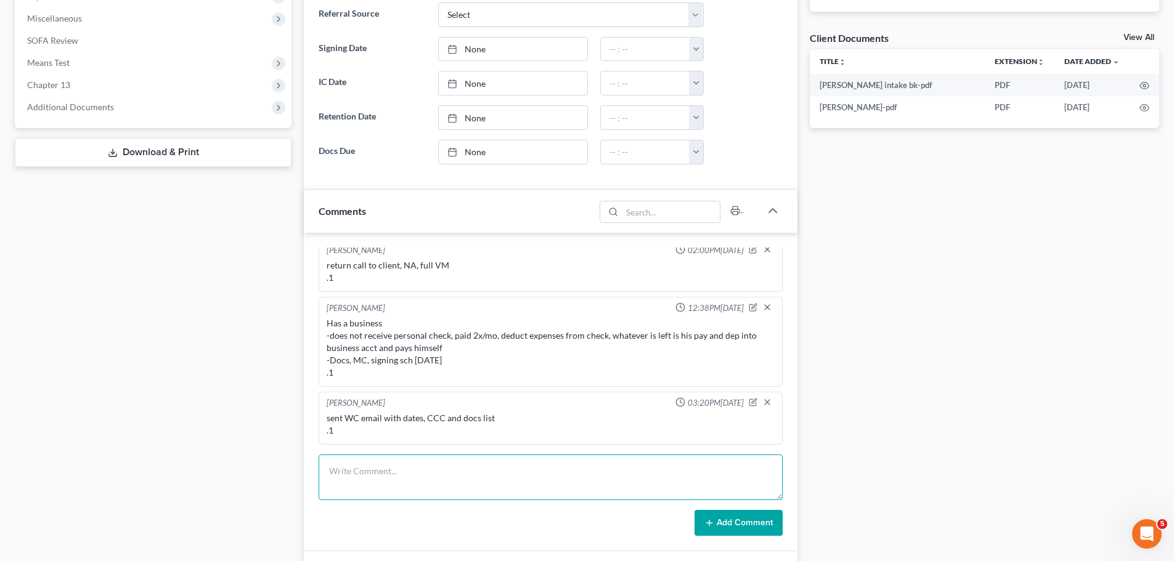
click at [505, 476] on textarea at bounding box center [551, 478] width 464 height 46
click at [927, 203] on div "Docs Tasks Events Fees Timer 5% Completed Nothing here yet! Signed Retainer Dri…" at bounding box center [984, 206] width 362 height 1038
click at [453, 472] on textarea "call from client -" at bounding box center [551, 478] width 464 height 46
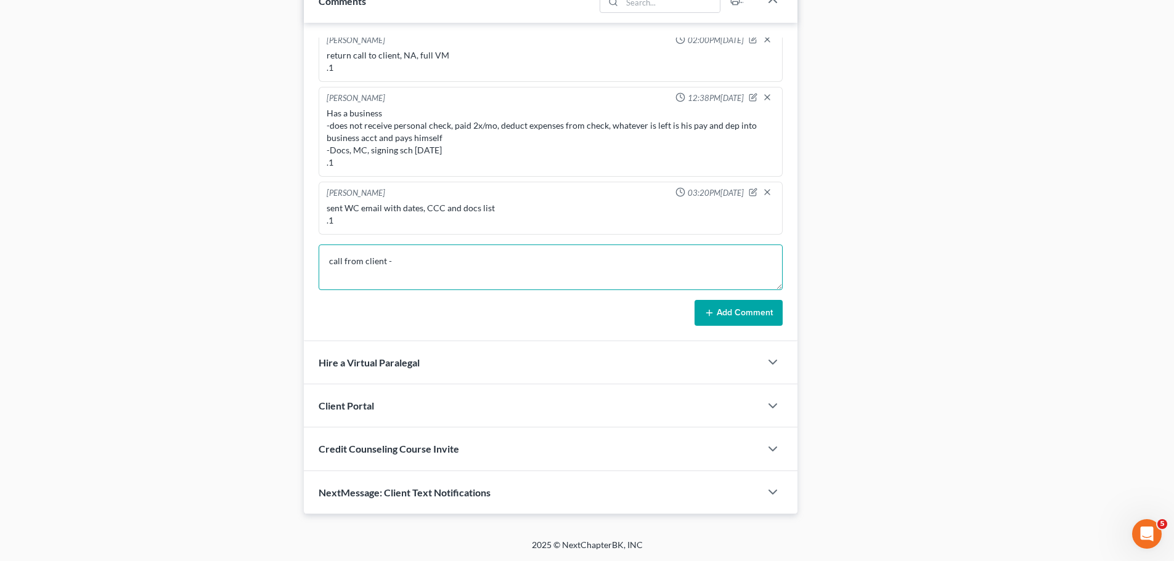
click at [417, 257] on textarea "call from client -" at bounding box center [551, 268] width 464 height 46
type textarea "call from client - 5min -had a few questions about docs -sent doc portal link .1"
click at [778, 312] on button "Add Comment" at bounding box center [738, 313] width 88 height 26
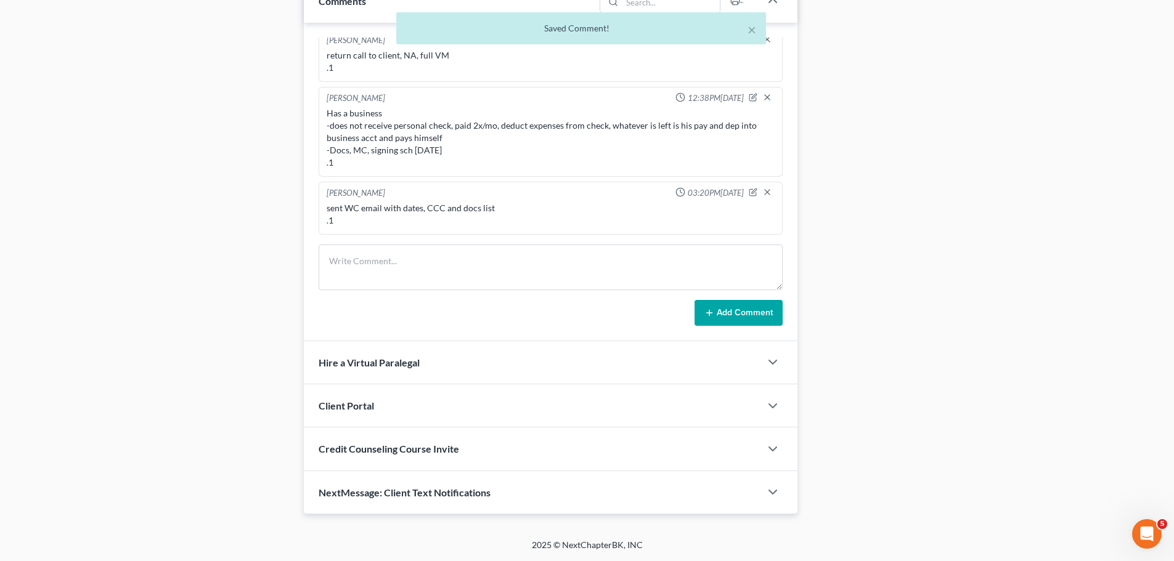
scroll to position [403, 0]
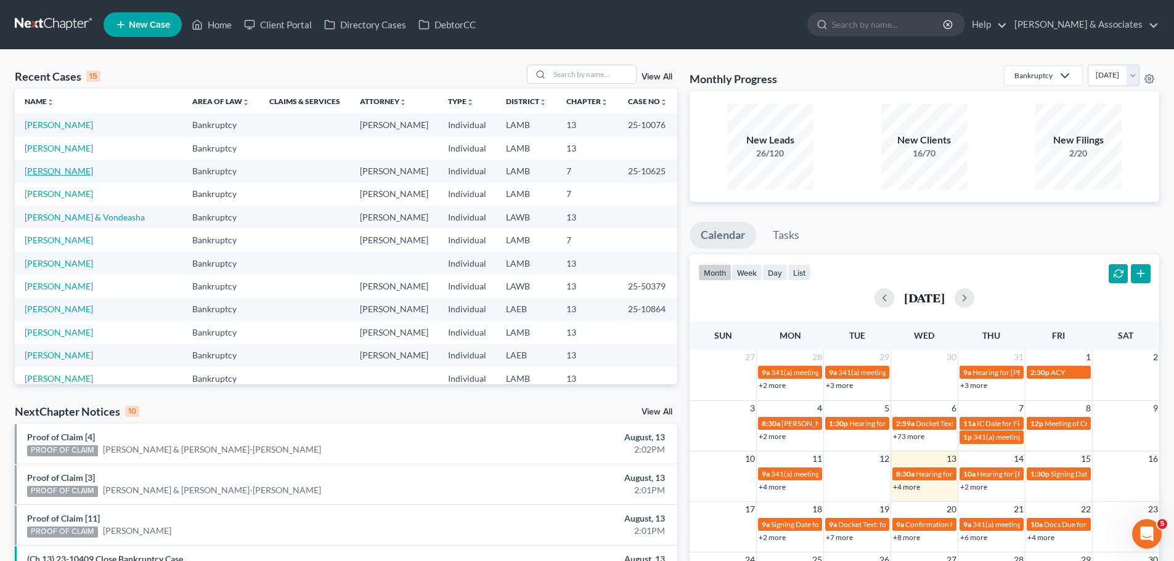
click at [65, 169] on link "[PERSON_NAME]" at bounding box center [59, 171] width 68 height 10
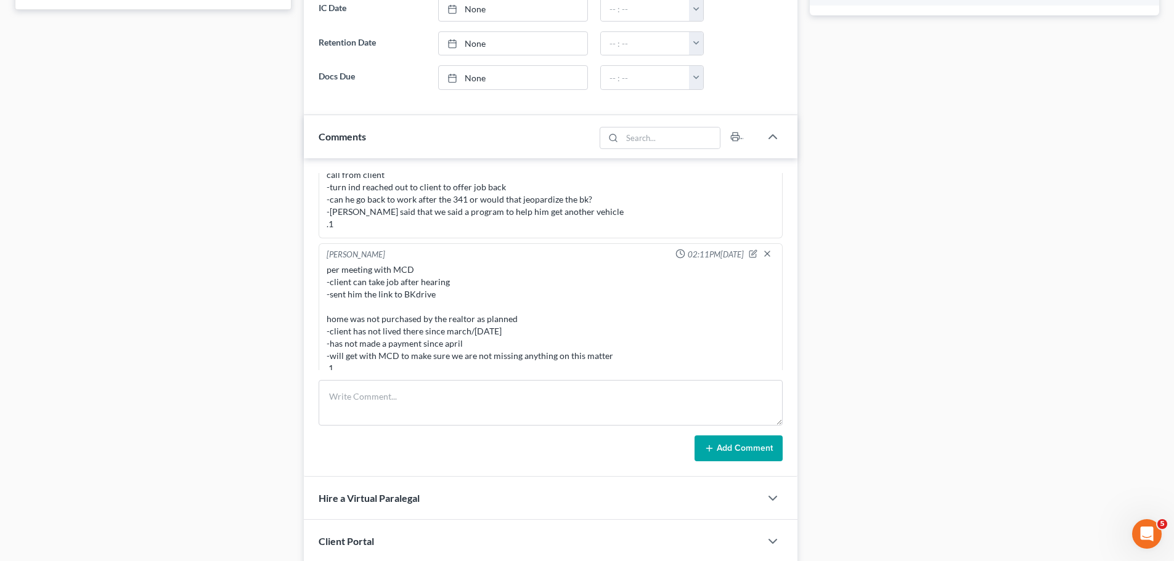
scroll to position [616, 0]
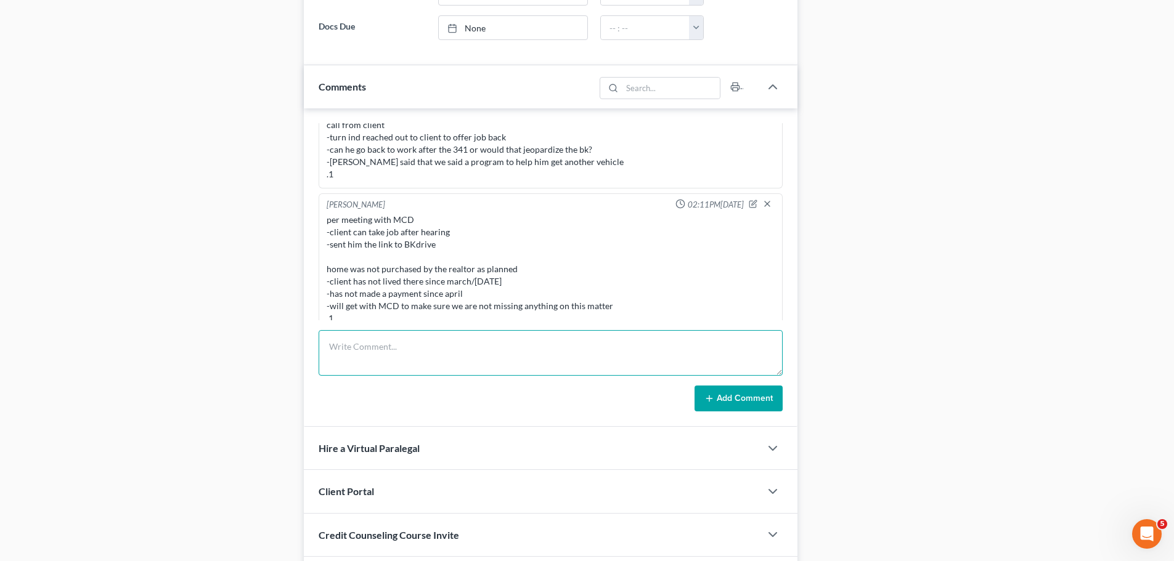
click at [537, 341] on textarea at bounding box center [551, 353] width 464 height 46
type textarea "does not want to reaffirm the mort .1"
click at [786, 389] on div "Alayna Harper 12:16PM, 07/08/2025 Walk In Lead, his friend called us about a mo…" at bounding box center [551, 267] width 494 height 319
click at [755, 404] on button "Add Comment" at bounding box center [738, 399] width 88 height 26
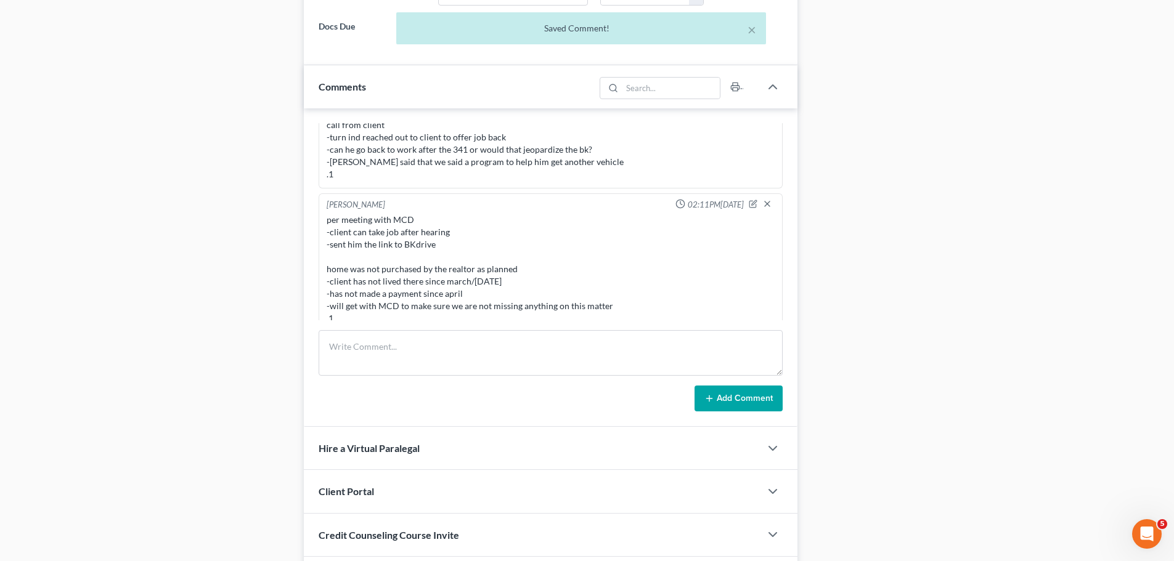
scroll to position [1678, 0]
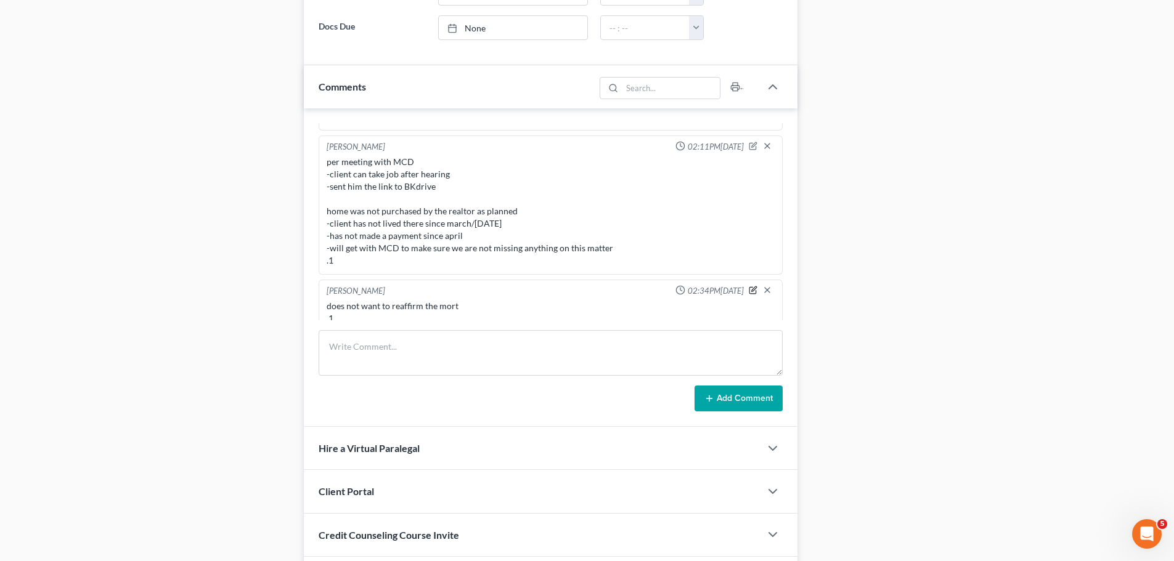
click at [752, 287] on icon "button" at bounding box center [754, 289] width 5 height 5
click at [333, 301] on textarea "does not want to reaffirm the mort .1" at bounding box center [551, 323] width 448 height 46
type textarea "should he wait to get a vehicle from bkdrive after the 341 does not want to rea…"
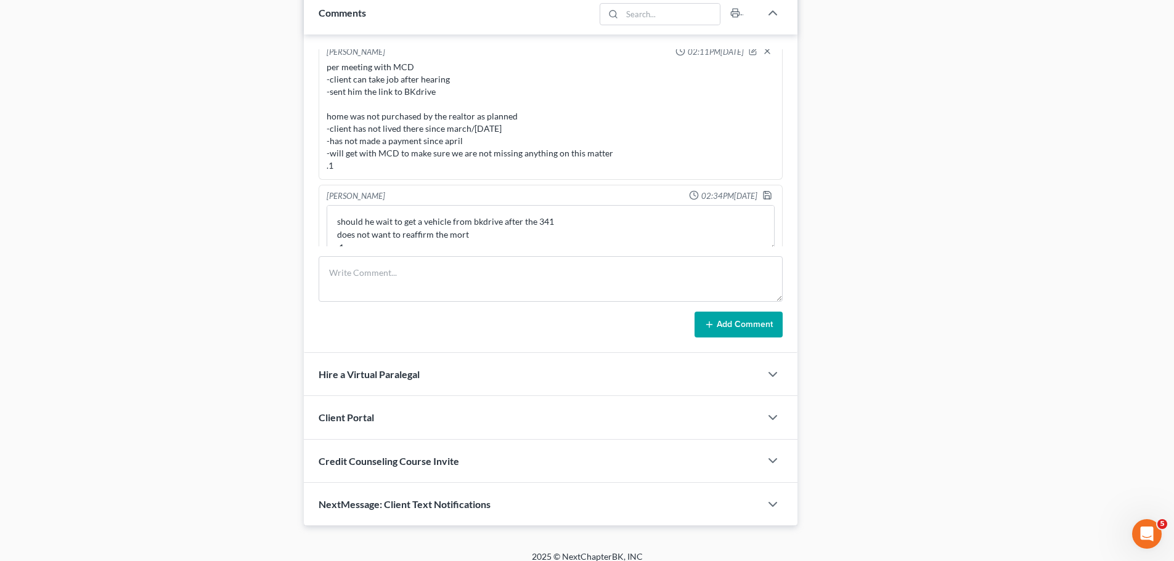
scroll to position [702, 0]
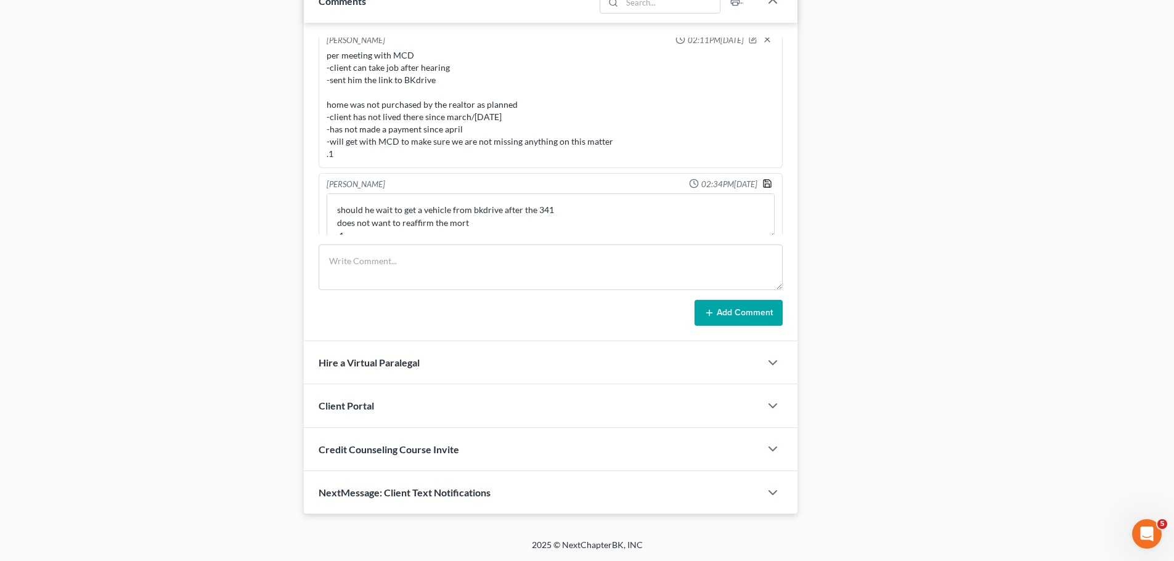
click at [754, 191] on div "does not want to reaffirm the mort .1 should he wait to get a vehicle from bkdr…" at bounding box center [550, 216] width 453 height 51
click at [765, 184] on polyline "button" at bounding box center [767, 185] width 4 height 3
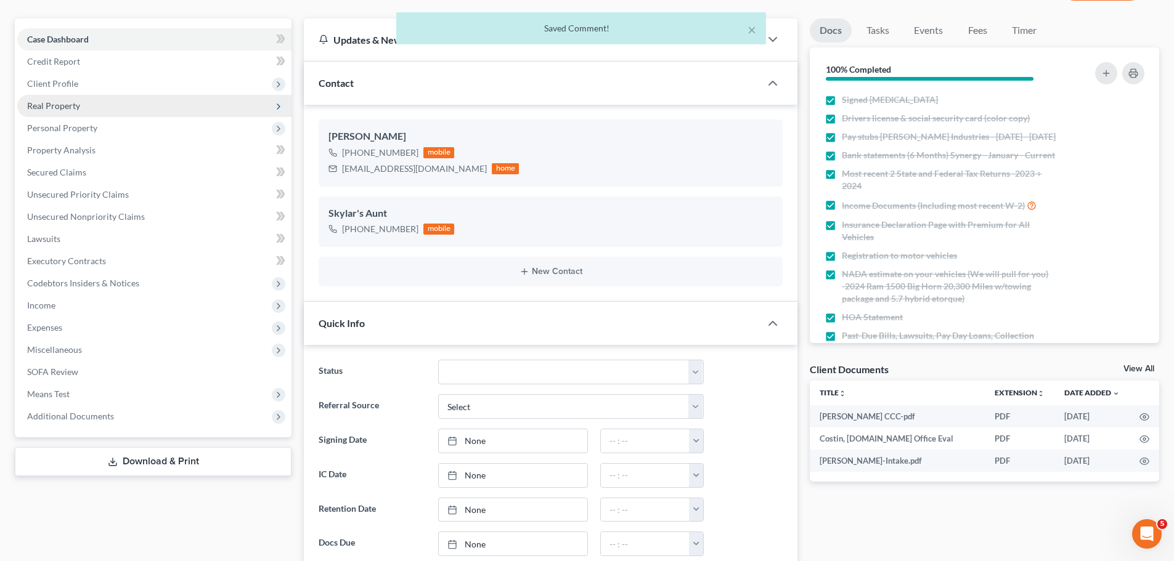
scroll to position [0, 0]
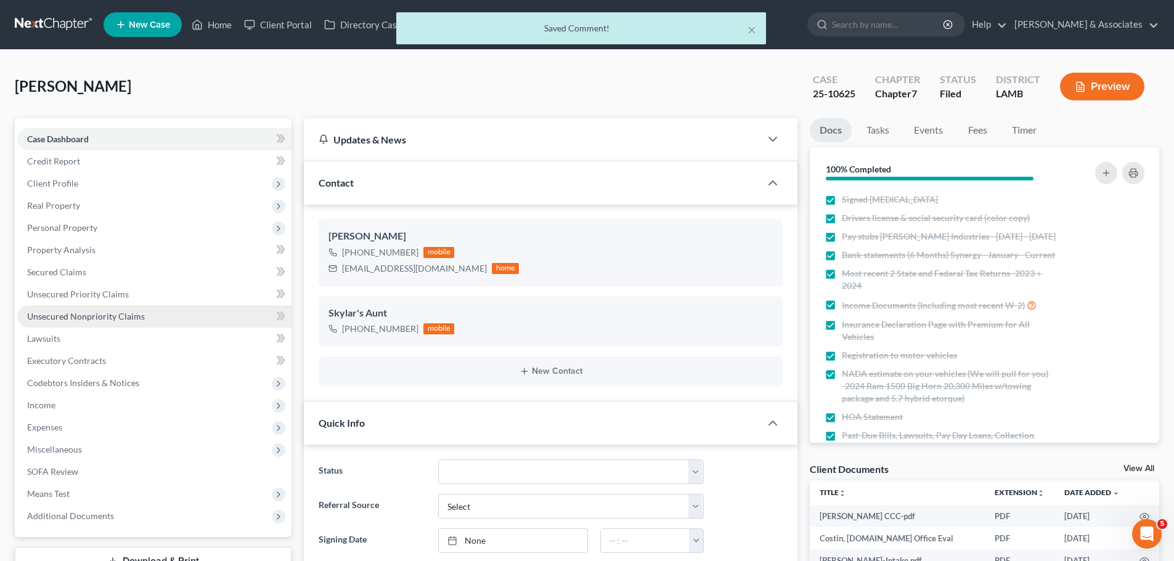
click at [92, 319] on span "Unsecured Nonpriority Claims" at bounding box center [86, 316] width 118 height 10
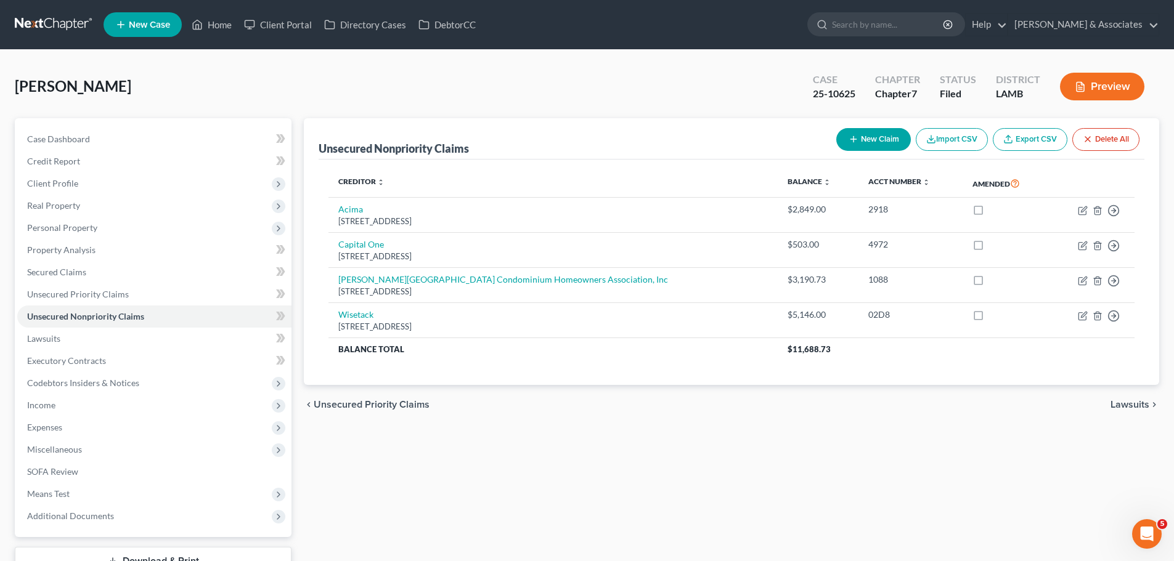
drag, startPoint x: 450, startPoint y: 436, endPoint x: 348, endPoint y: 405, distance: 107.2
click at [446, 434] on div "Unsecured Nonpriority Claims New Claim Import CSV Export CSV Delete All Credito…" at bounding box center [732, 347] width 868 height 458
click at [77, 269] on span "Secured Claims" at bounding box center [56, 272] width 59 height 10
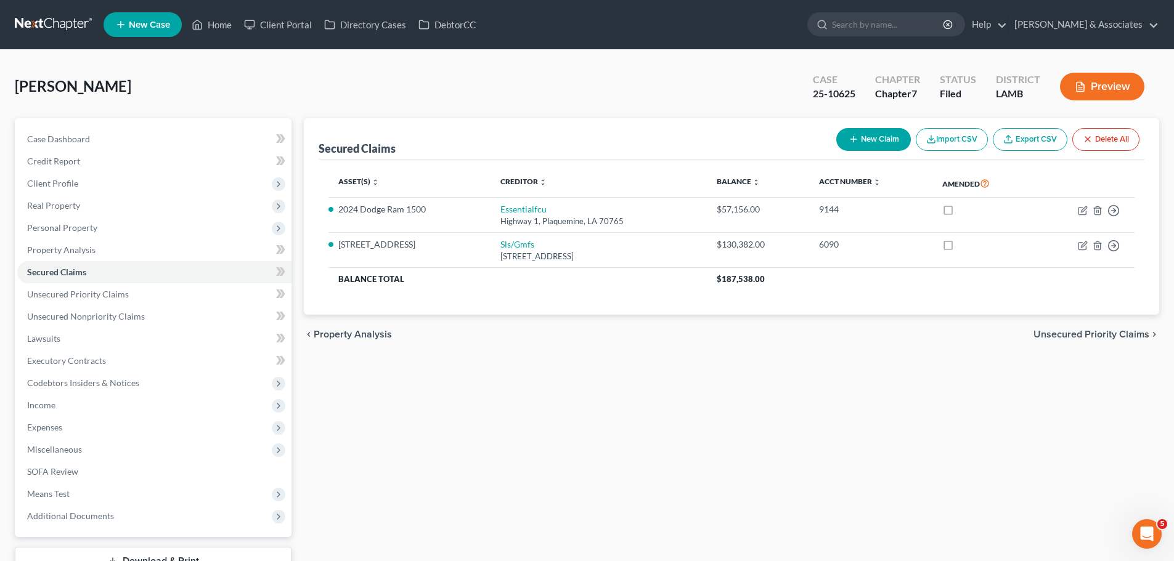
click at [994, 336] on div "chevron_left Property Analysis Unsecured Priority Claims chevron_right" at bounding box center [731, 334] width 855 height 39
click at [882, 456] on div "Secured Claims New Claim Import CSV Export CSV Delete All Asset(s) expand_more …" at bounding box center [732, 347] width 868 height 458
click at [763, 424] on div "Secured Claims New Claim Import CSV Export CSV Delete All Asset(s) expand_more …" at bounding box center [732, 347] width 868 height 458
click at [704, 397] on div "Secured Claims New Claim Import CSV Export CSV Delete All Asset(s) expand_more …" at bounding box center [732, 347] width 868 height 458
click at [81, 313] on span "Unsecured Nonpriority Claims" at bounding box center [86, 316] width 118 height 10
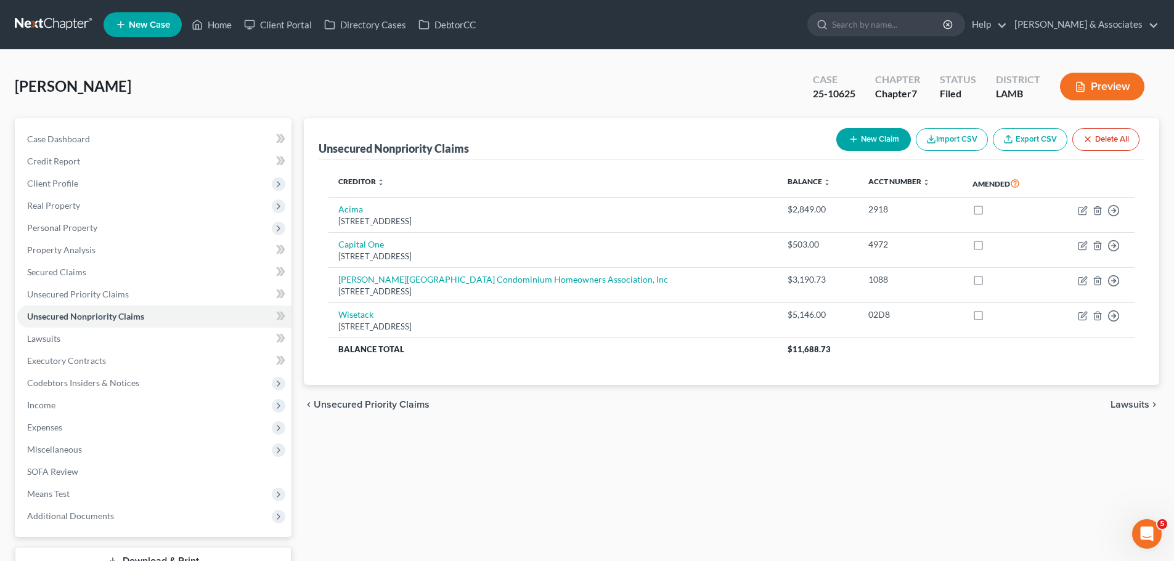
click at [661, 505] on div "Unsecured Nonpriority Claims New Claim Import CSV Export CSV Delete All Credito…" at bounding box center [732, 347] width 868 height 458
click at [47, 178] on span "Client Profile" at bounding box center [52, 183] width 51 height 10
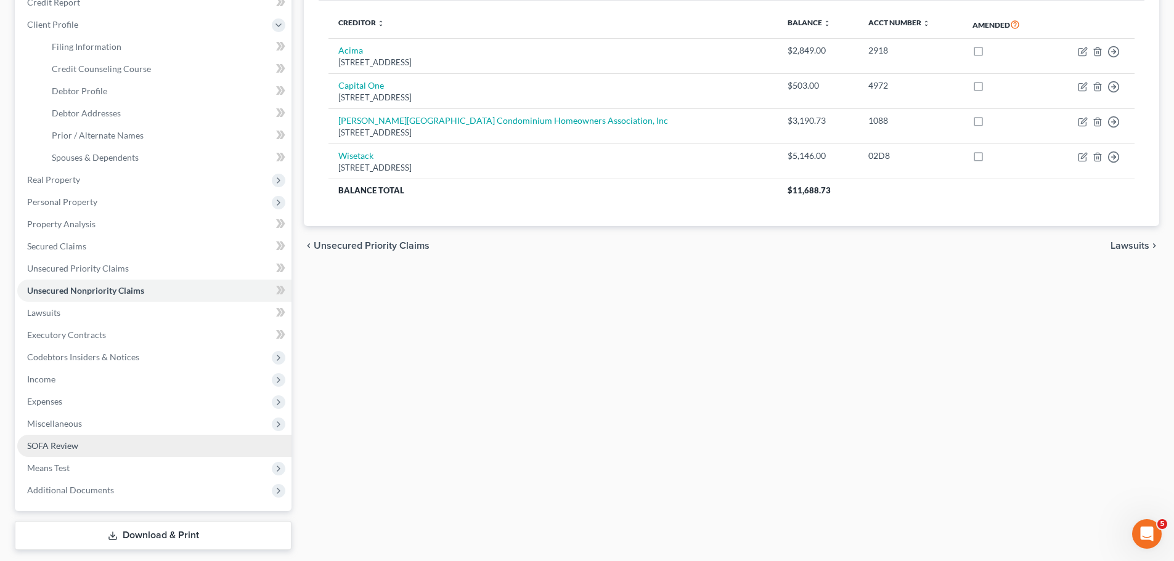
scroll to position [185, 0]
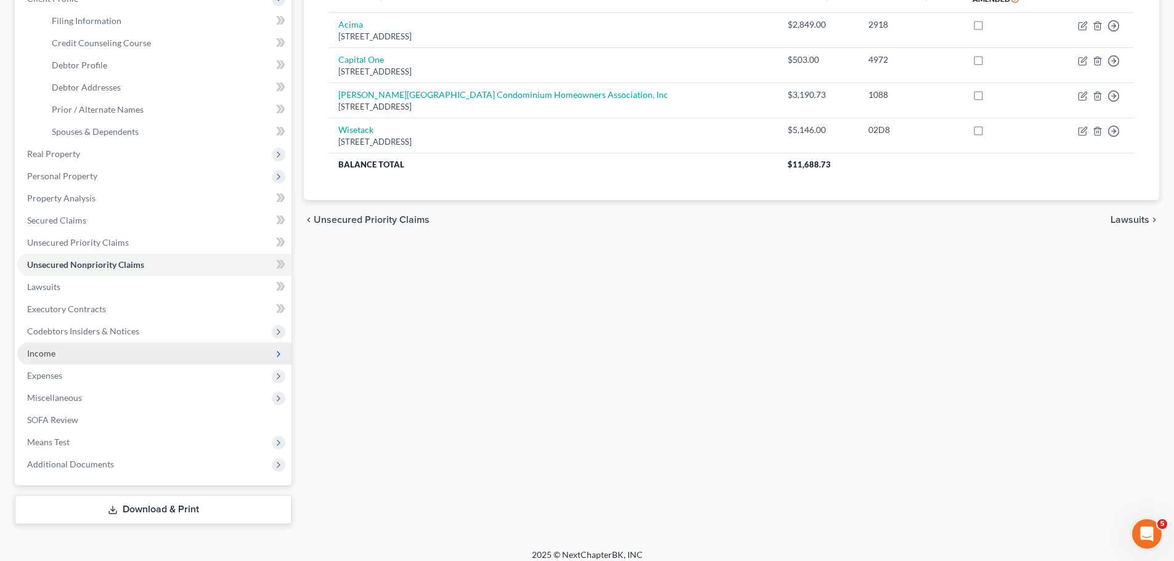
drag, startPoint x: 44, startPoint y: 349, endPoint x: 48, endPoint y: 357, distance: 8.3
click at [44, 349] on span "Income" at bounding box center [41, 353] width 28 height 10
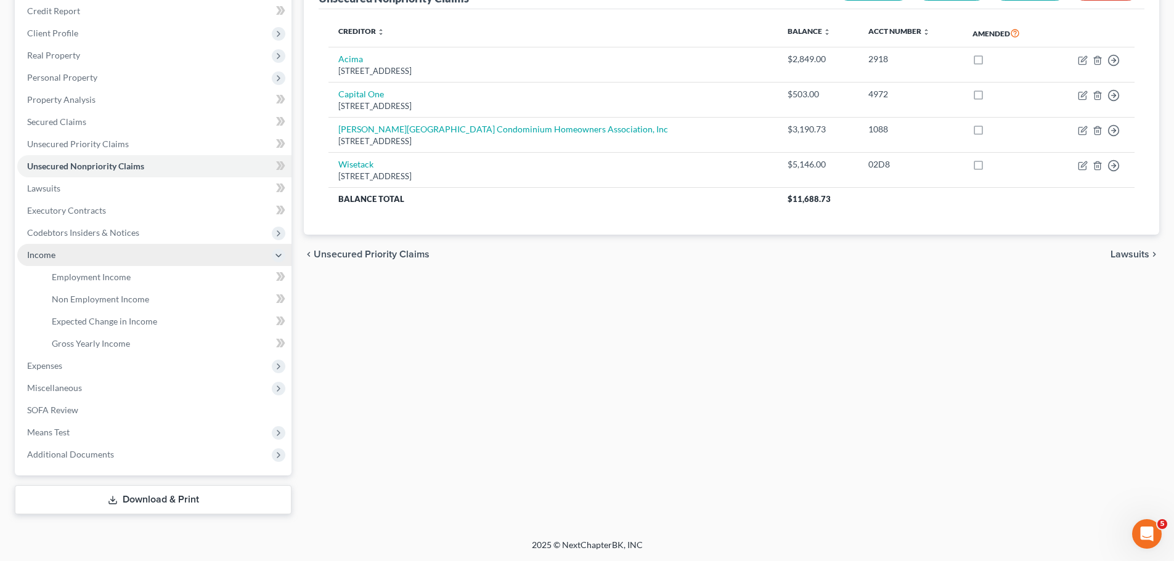
scroll to position [150, 0]
click at [557, 378] on div "Unsecured Nonpriority Claims New Claim Import CSV Export CSV Delete All Credito…" at bounding box center [732, 241] width 868 height 547
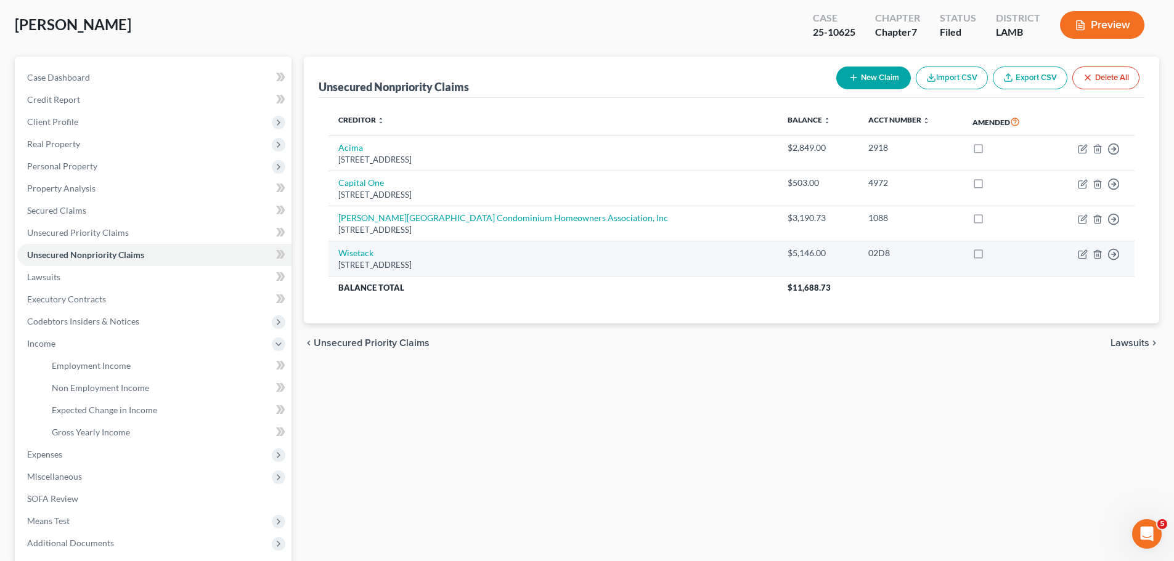
scroll to position [0, 0]
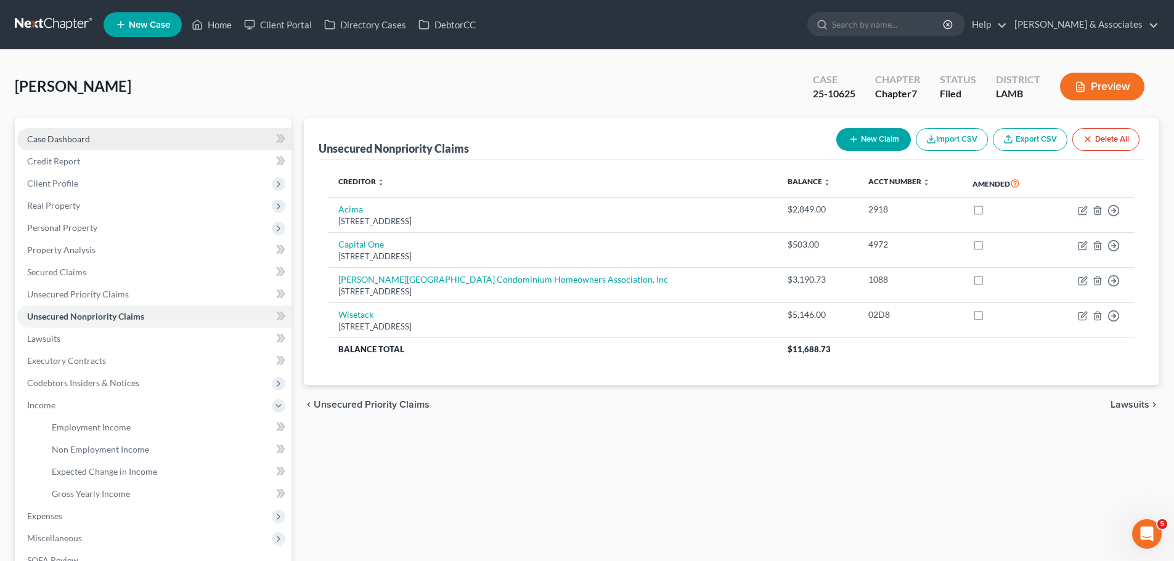
click at [115, 143] on link "Case Dashboard" at bounding box center [154, 139] width 274 height 22
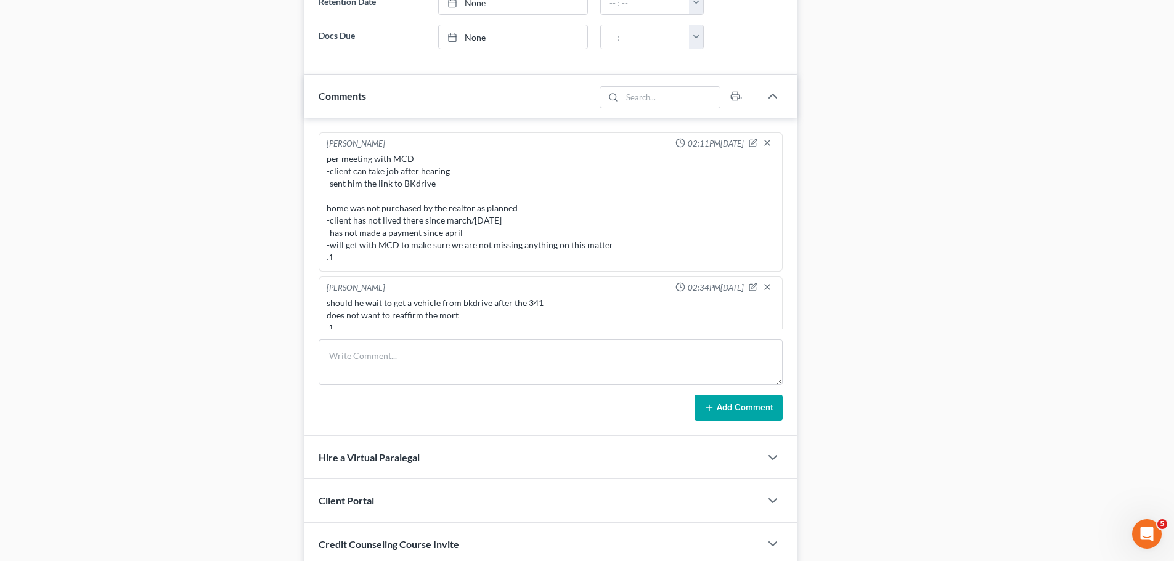
scroll to position [678, 0]
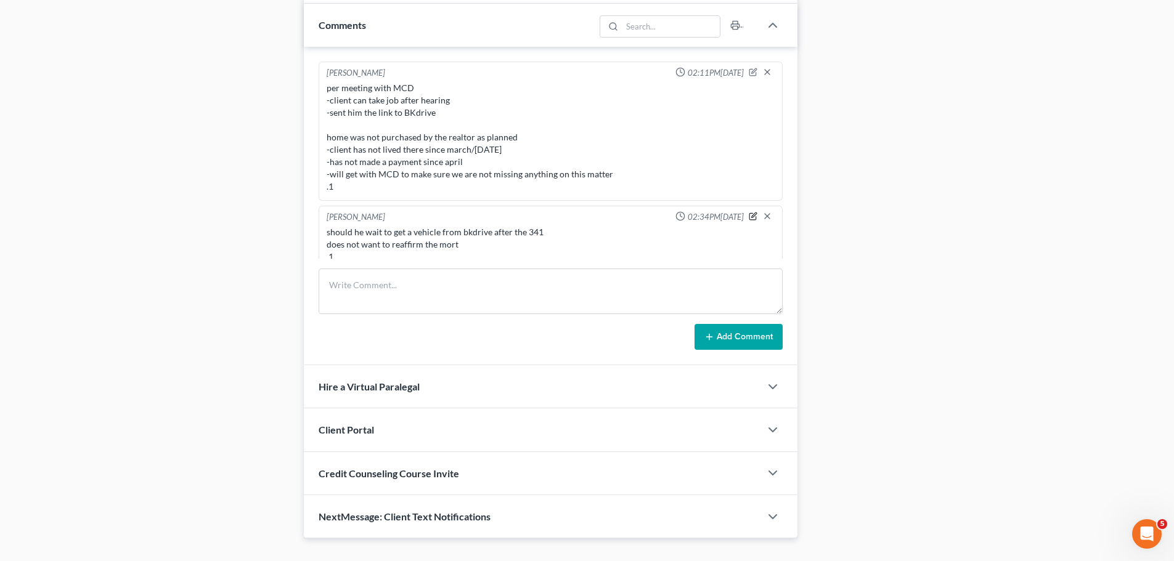
click at [749, 212] on icon "button" at bounding box center [753, 216] width 9 height 9
click at [518, 241] on textarea "should he wait to get a vehicle from bkdrive after the 341 does not want to rea…" at bounding box center [551, 249] width 448 height 46
type textarea "should he wait to get a vehicle from bkdrive after the 341 does not want to rea…"
click at [762, 211] on icon "button" at bounding box center [767, 216] width 10 height 10
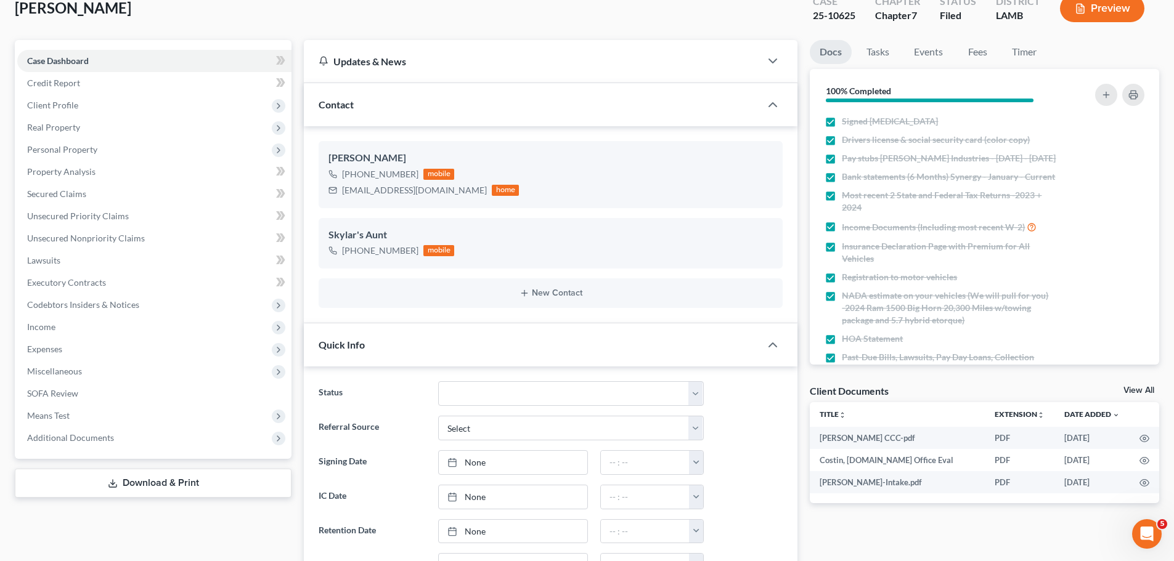
scroll to position [0, 0]
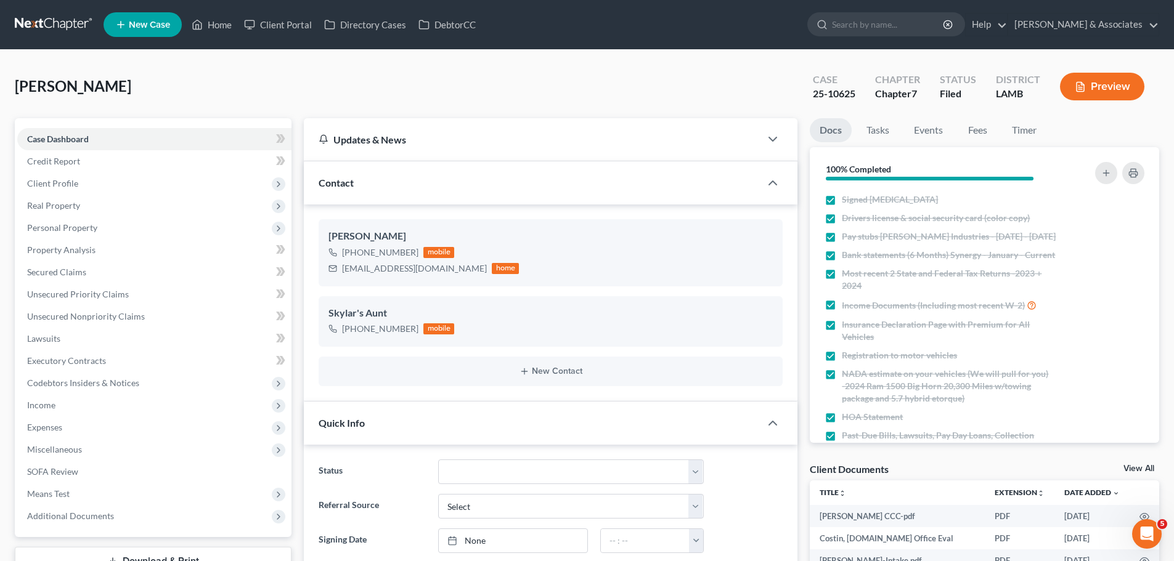
drag, startPoint x: 37, startPoint y: 18, endPoint x: 51, endPoint y: 25, distance: 15.7
click at [37, 18] on link at bounding box center [54, 25] width 79 height 22
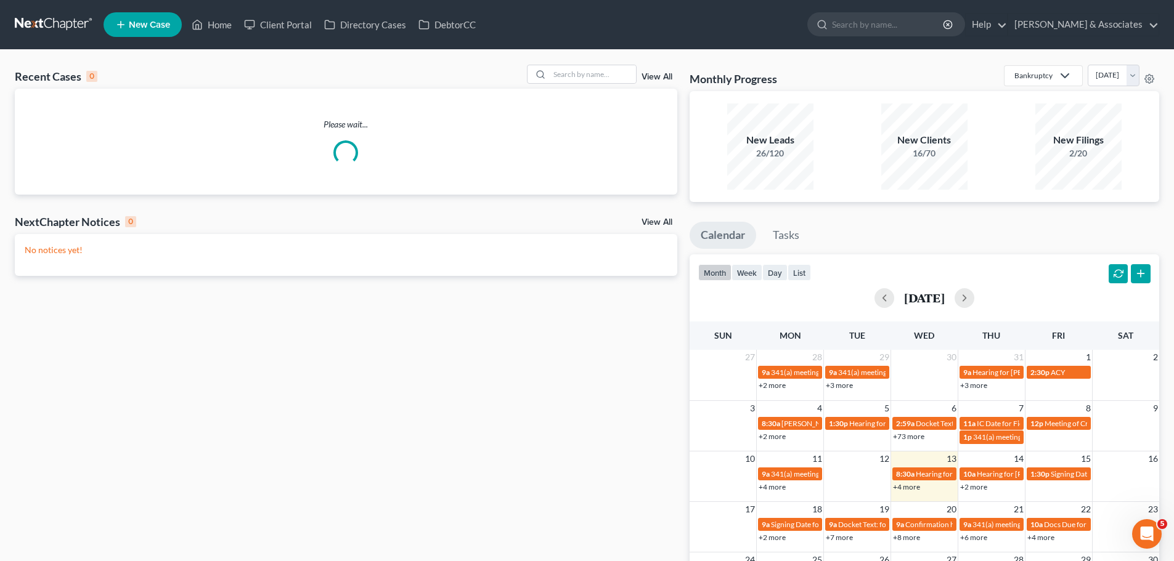
click at [595, 84] on div "Recent Cases 0 View All" at bounding box center [346, 77] width 662 height 24
click at [598, 76] on input "search" at bounding box center [593, 74] width 86 height 18
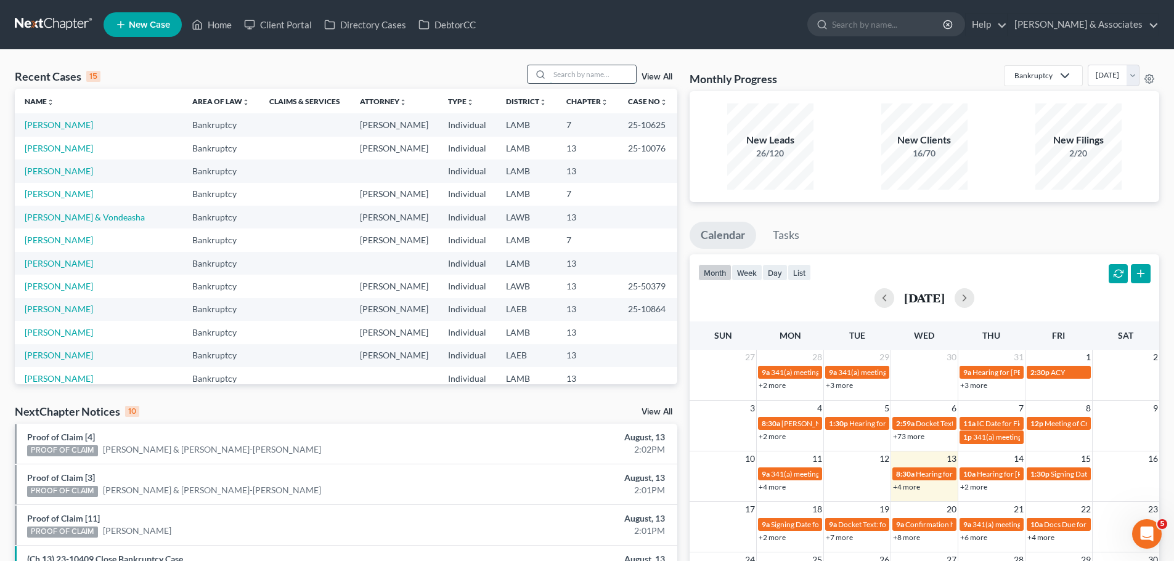
click at [603, 74] on input "search" at bounding box center [593, 74] width 86 height 18
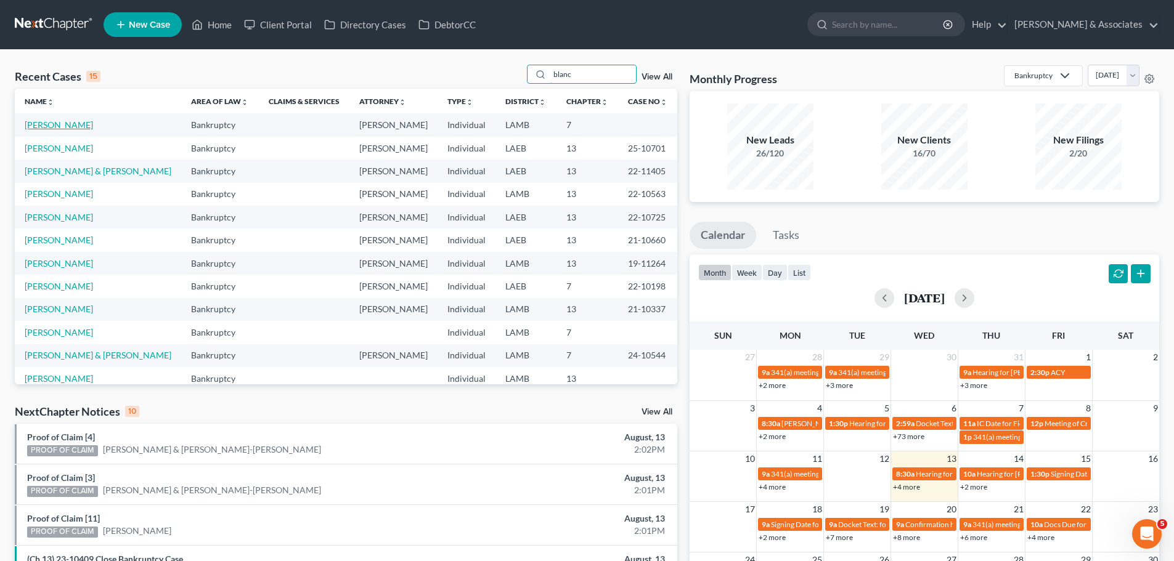
type input "blanc"
drag, startPoint x: 71, startPoint y: 121, endPoint x: 145, endPoint y: 117, distance: 74.7
click at [71, 121] on link "[PERSON_NAME]" at bounding box center [59, 125] width 68 height 10
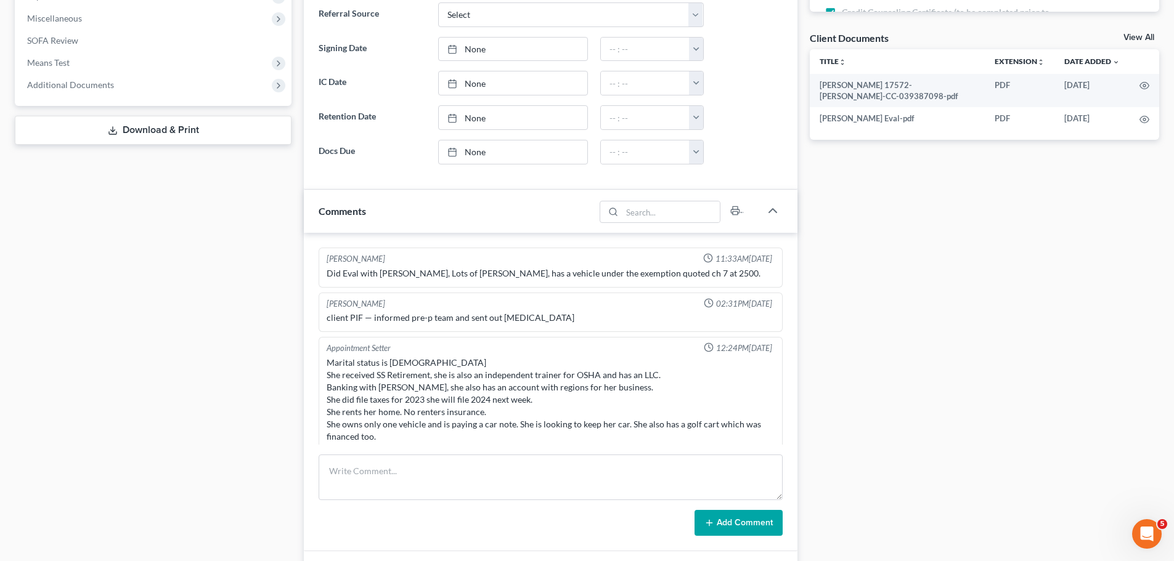
scroll to position [1438, 0]
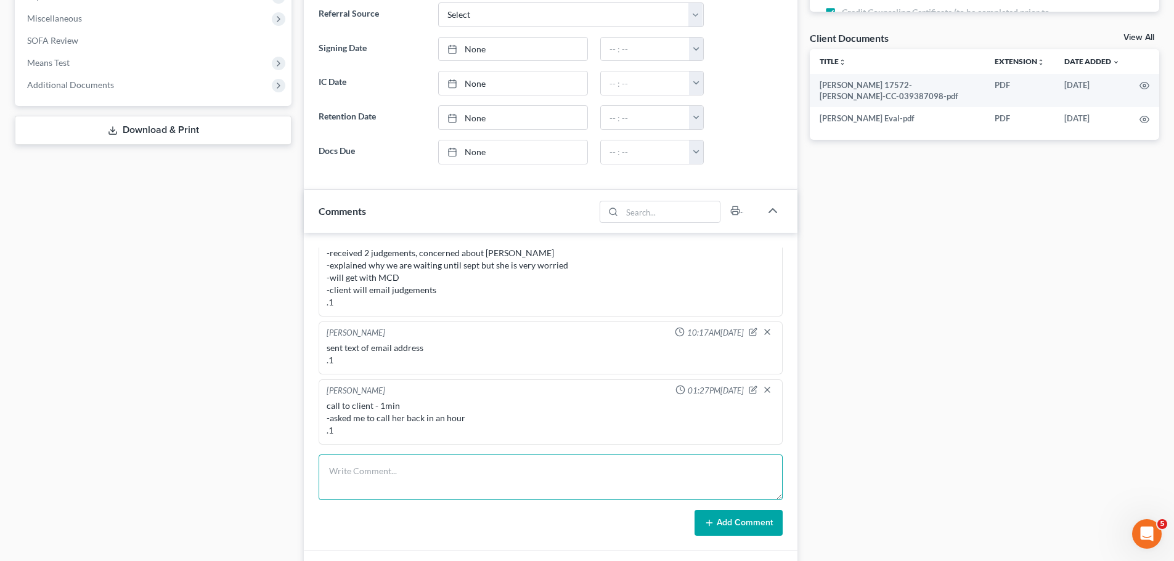
click at [482, 475] on textarea at bounding box center [551, 478] width 464 height 46
type textarea "-"
click at [483, 462] on textarea "call to client" at bounding box center [551, 478] width 464 height 46
click at [427, 497] on textarea "call to client - 3min -fine with loan being nondisch bc if she doesnt pay back …" at bounding box center [551, 478] width 464 height 46
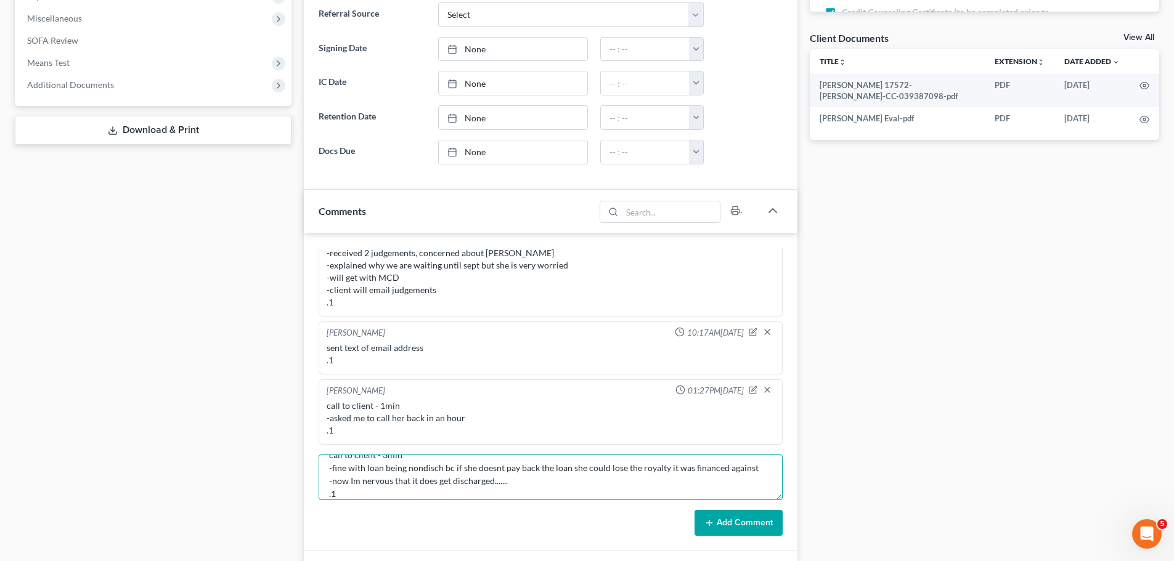
type textarea "call to client - 3min -fine with loan being nondisch bc if she doesnt pay back …"
click at [724, 516] on button "Add Comment" at bounding box center [738, 523] width 88 height 26
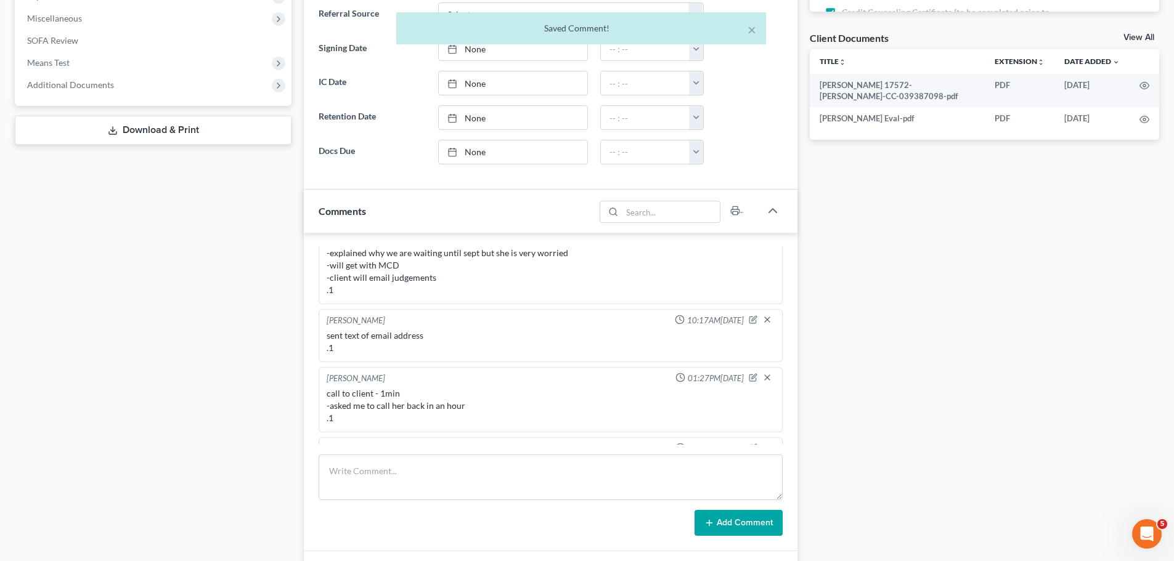
scroll to position [1521, 0]
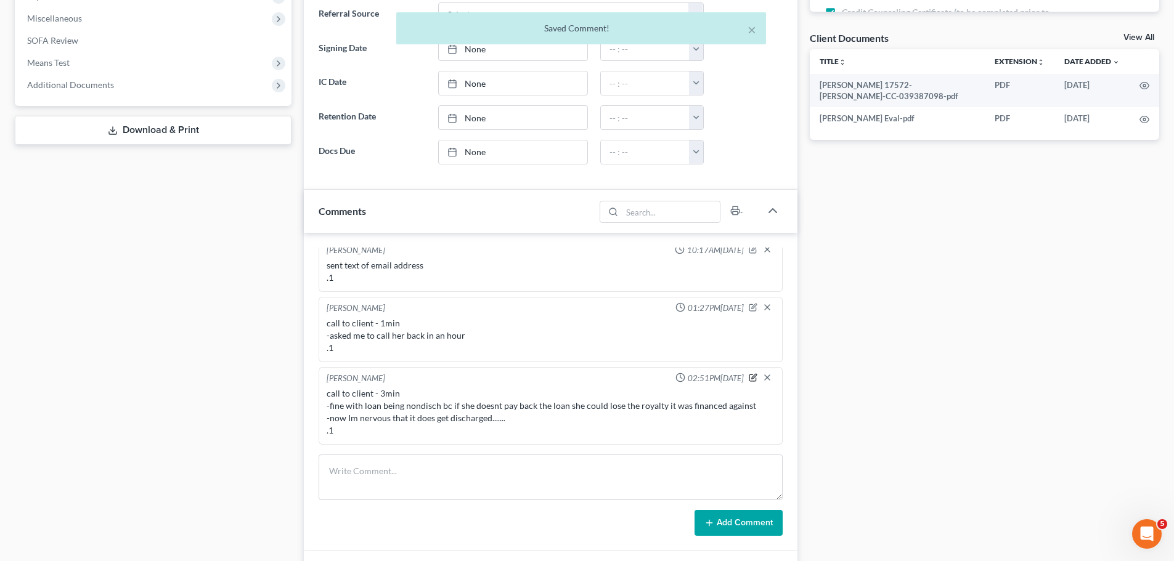
click at [749, 376] on icon "button" at bounding box center [753, 377] width 9 height 9
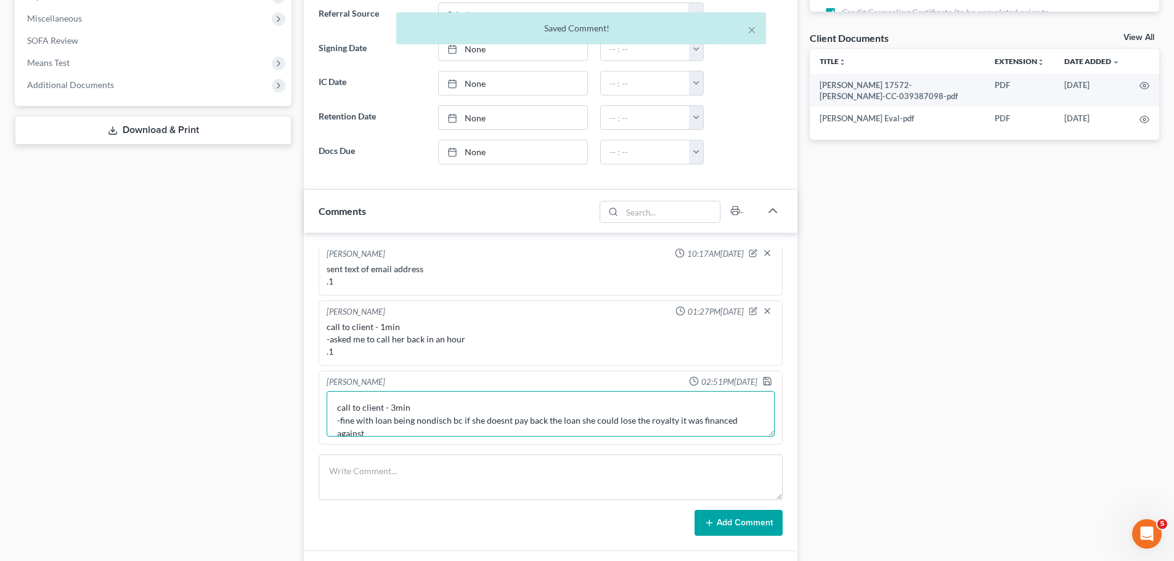
click at [673, 429] on textarea "call to client - 3min -fine with loan being nondisch bc if she doesnt pay back …" at bounding box center [551, 414] width 448 height 46
click at [619, 410] on textarea "call to client - 3min -fine with loan being nondisch bc if she doesnt pay back …" at bounding box center [551, 414] width 448 height 46
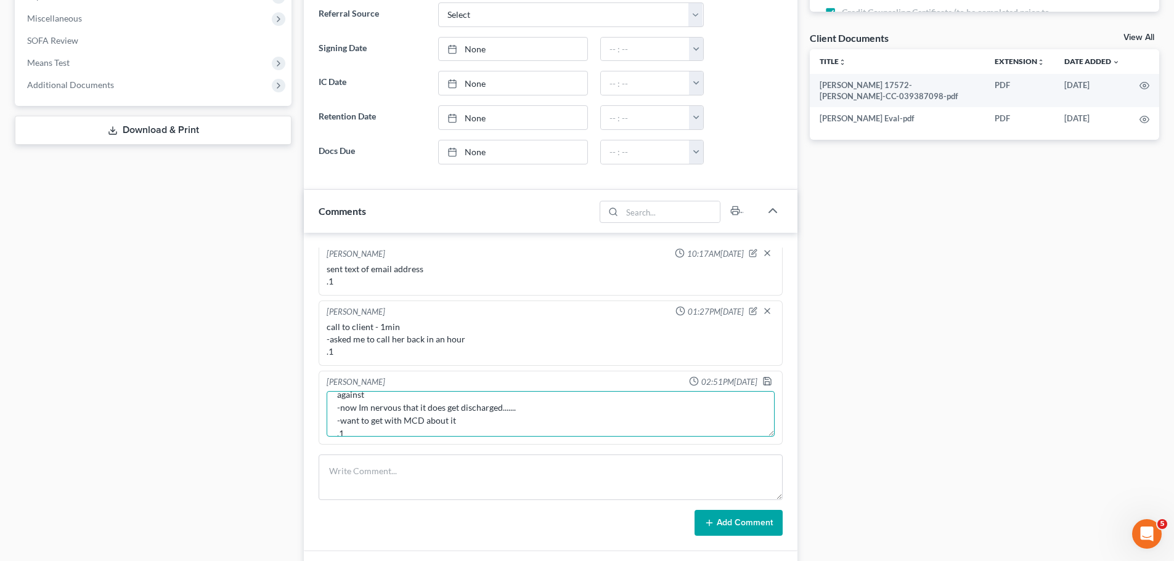
type textarea "call to client - 3min -fine with loan being nondisch bc if she doesnt pay back …"
click at [752, 380] on div "Christina Diment 02:51PM, 08/13/2025" at bounding box center [550, 382] width 453 height 12
click at [765, 380] on polyline "button" at bounding box center [766, 379] width 3 height 2
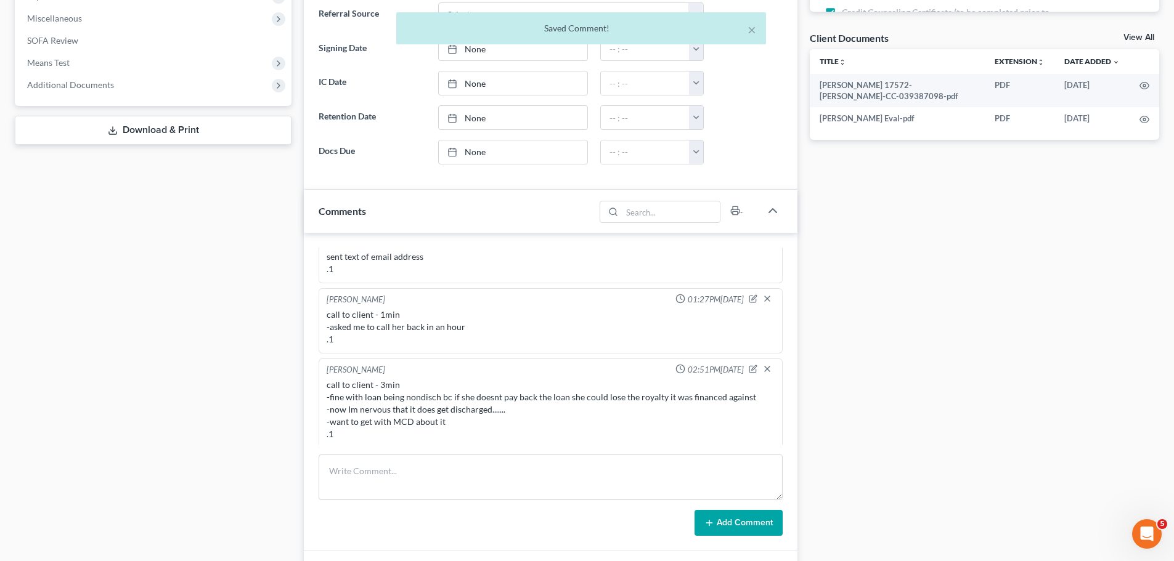
scroll to position [1533, 0]
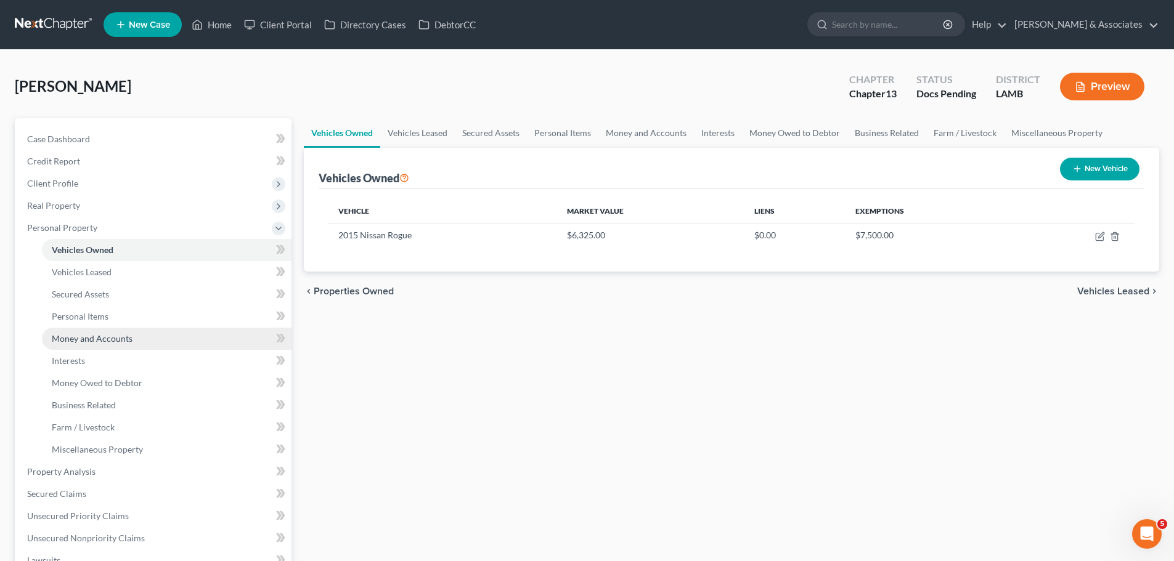
click at [73, 348] on link "Money and Accounts" at bounding box center [167, 339] width 250 height 22
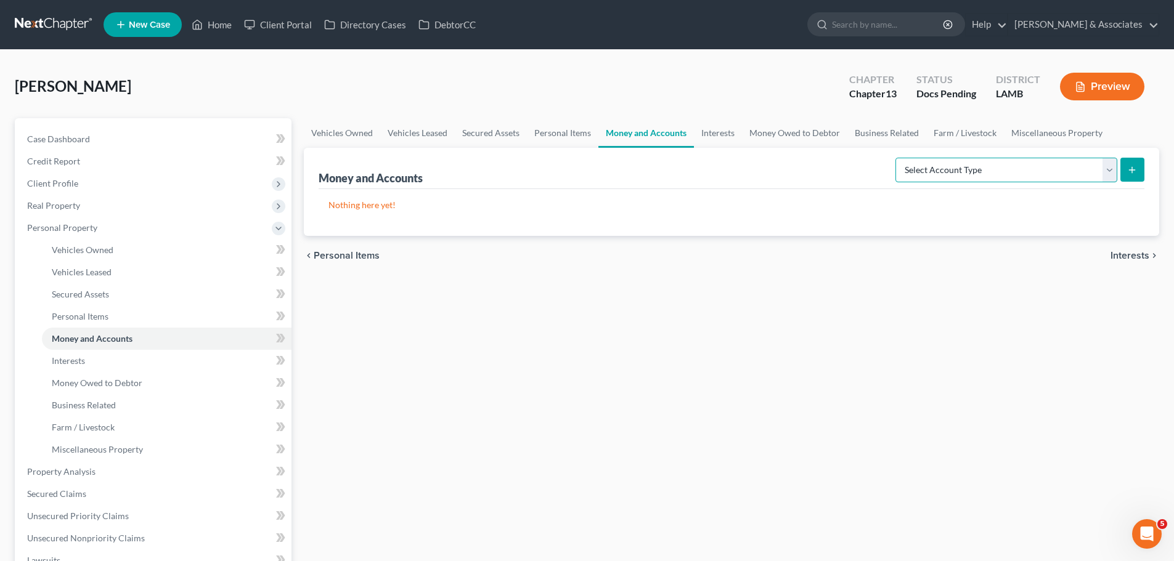
click at [908, 170] on select "Select Account Type Brokerage Cash on Hand Certificates of Deposit Checking Acc…" at bounding box center [1006, 170] width 222 height 25
select select "checking"
click at [898, 158] on select "Select Account Type Brokerage Cash on Hand Certificates of Deposit Checking Acc…" at bounding box center [1006, 170] width 222 height 25
click at [1144, 171] on div "Money and Accounts Select Account Type Brokerage Cash on Hand Certificates of D…" at bounding box center [731, 192] width 855 height 88
click at [1132, 163] on button "submit" at bounding box center [1132, 170] width 24 height 24
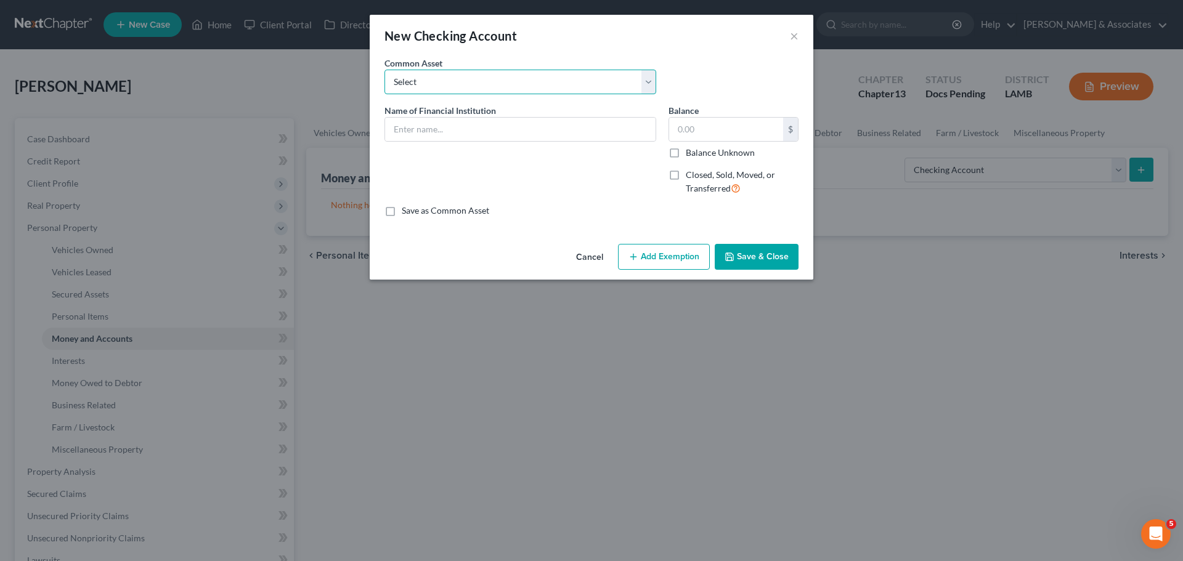
click at [546, 70] on select "Select Essential Federal Credit Union USAA Federal Savings Bank Neighbors Feder…" at bounding box center [520, 82] width 272 height 25
select select "10"
click at [384, 70] on select "Select Essential Federal Credit Union USAA Federal Savings Bank Neighbors Feder…" at bounding box center [520, 82] width 272 height 25
click at [510, 145] on div "Name of Financial Institution * Chase Bank" at bounding box center [520, 154] width 284 height 101
click at [519, 135] on input "Chase Bank" at bounding box center [520, 129] width 270 height 23
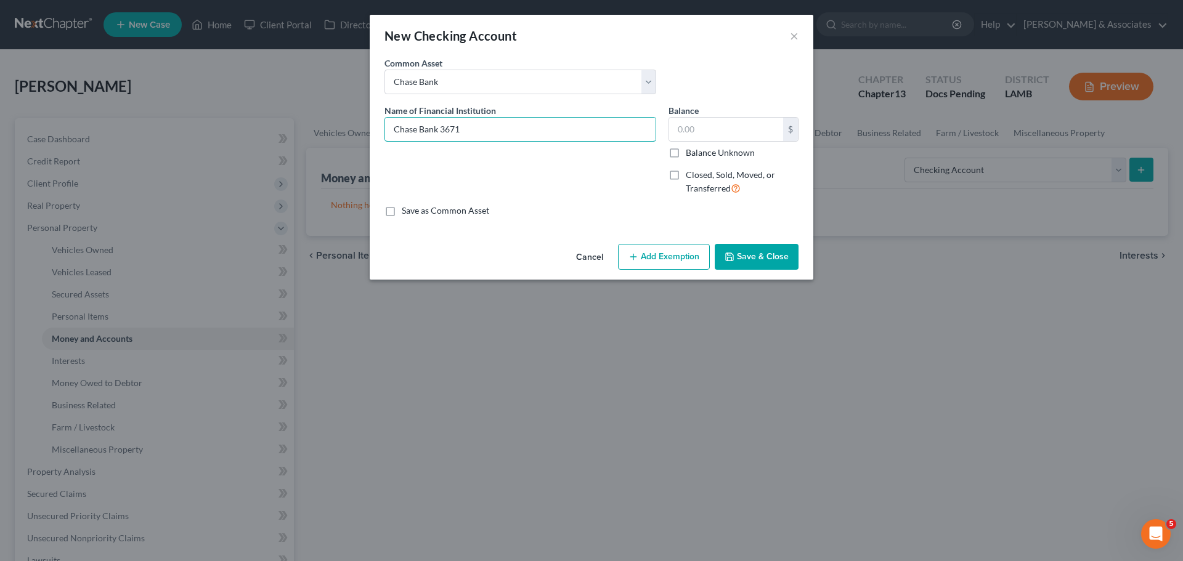
type input "Chase Bank 3671"
click at [709, 155] on label "Balance Unknown" at bounding box center [720, 153] width 69 height 12
click at [699, 155] on input "Balance Unknown" at bounding box center [695, 151] width 8 height 8
checkbox input "true"
type input "0.00"
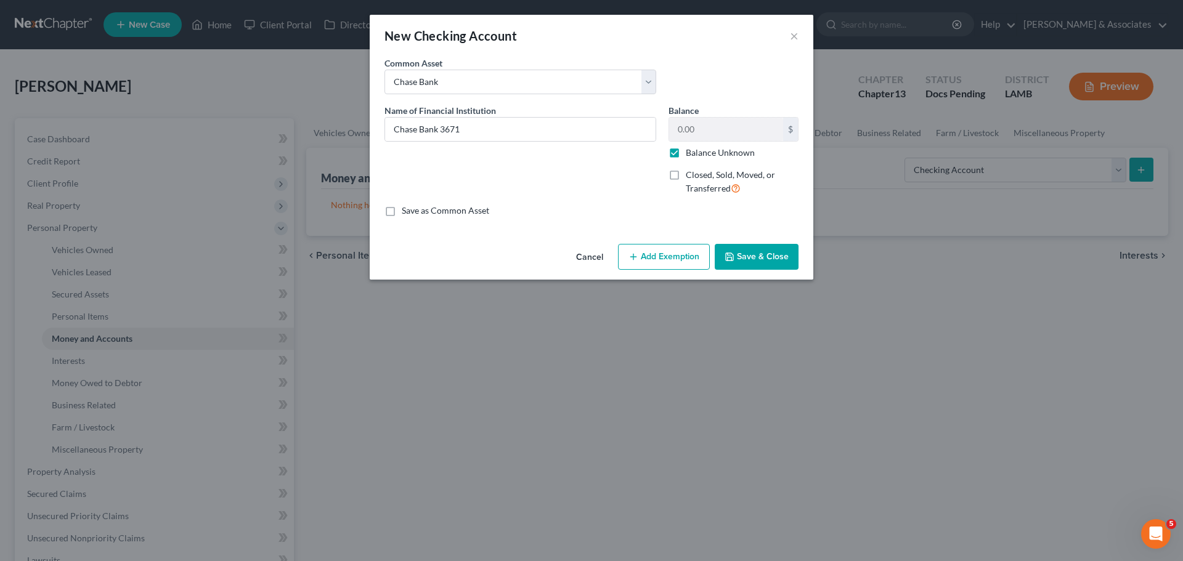
click at [736, 247] on button "Save & Close" at bounding box center [757, 257] width 84 height 26
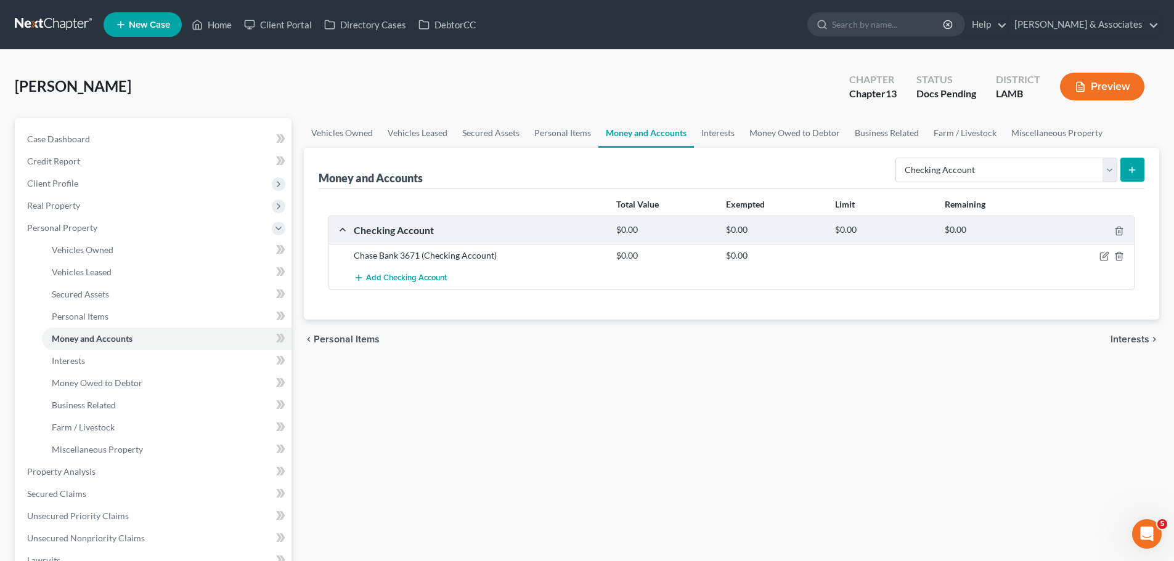
click at [1139, 173] on button "submit" at bounding box center [1132, 170] width 24 height 24
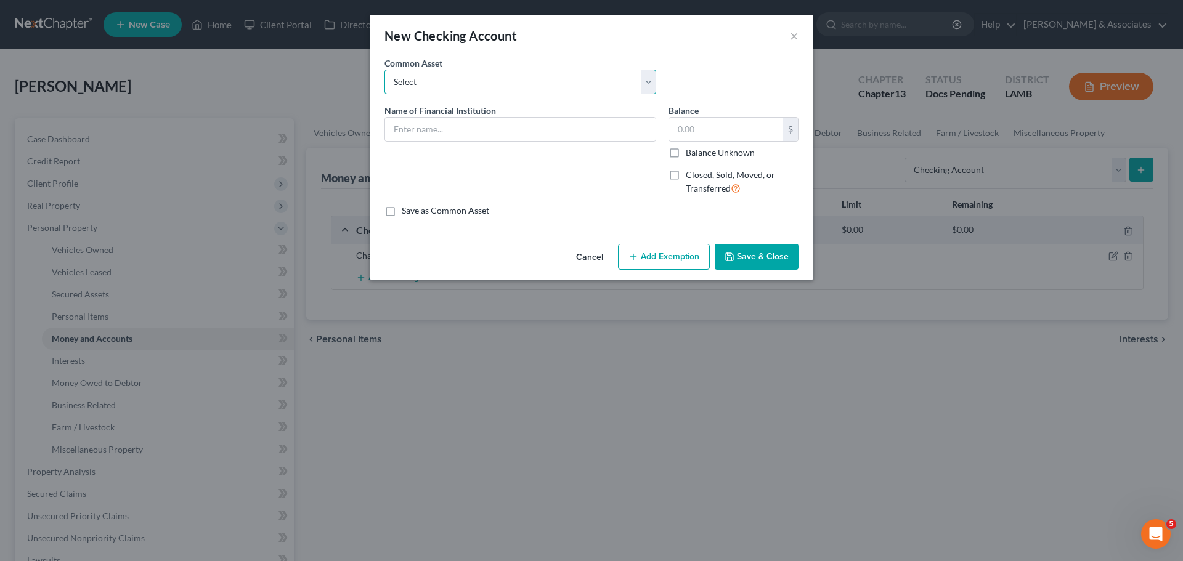
click at [508, 84] on select "Select Essential Federal Credit Union USAA Federal Savings Bank Neighbors Feder…" at bounding box center [520, 82] width 272 height 25
click at [593, 41] on div "New Checking Account ×" at bounding box center [592, 36] width 444 height 42
click at [510, 141] on div at bounding box center [520, 129] width 272 height 25
click at [514, 132] on input "text" at bounding box center [520, 129] width 270 height 23
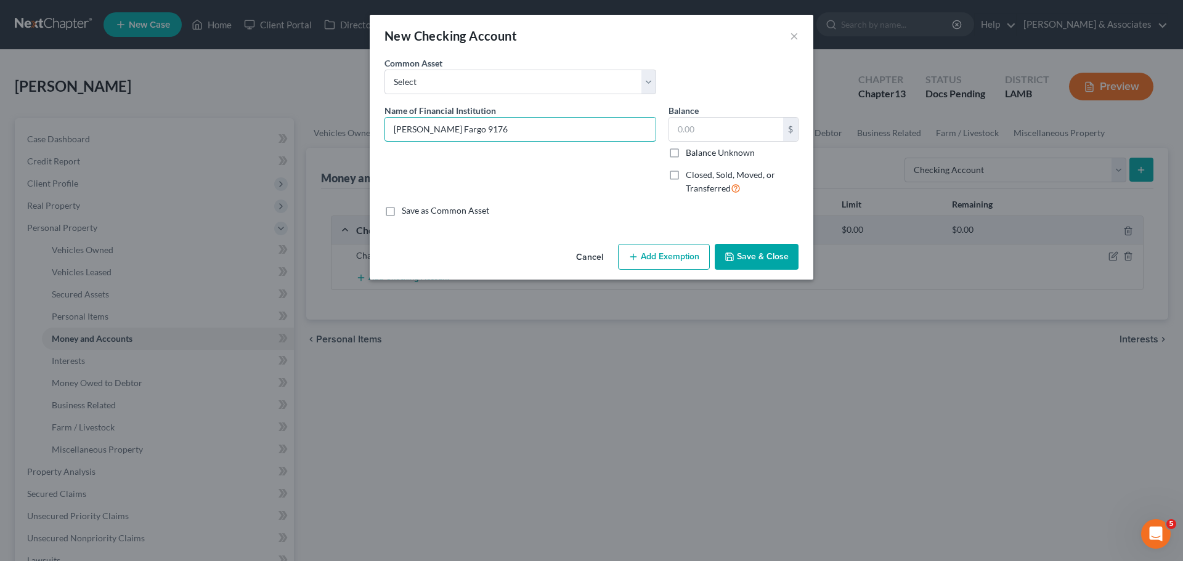
type input "Wells Fargo 9176"
click at [688, 148] on label "Balance Unknown" at bounding box center [720, 153] width 69 height 12
click at [691, 148] on input "Balance Unknown" at bounding box center [695, 151] width 8 height 8
checkbox input "true"
type input "0.00"
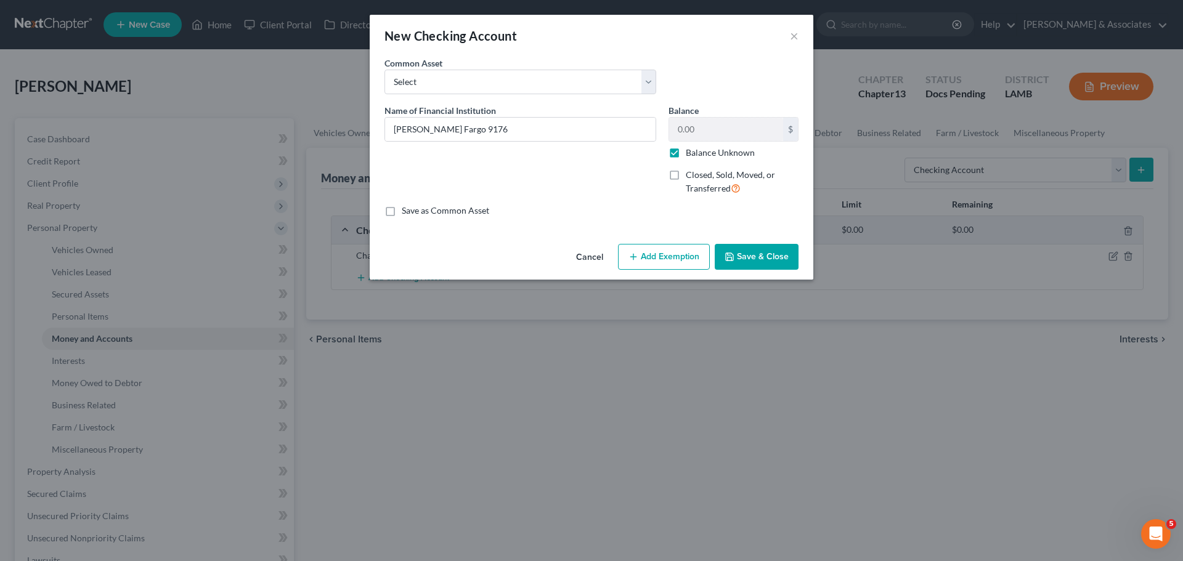
click at [754, 245] on button "Save & Close" at bounding box center [757, 257] width 84 height 26
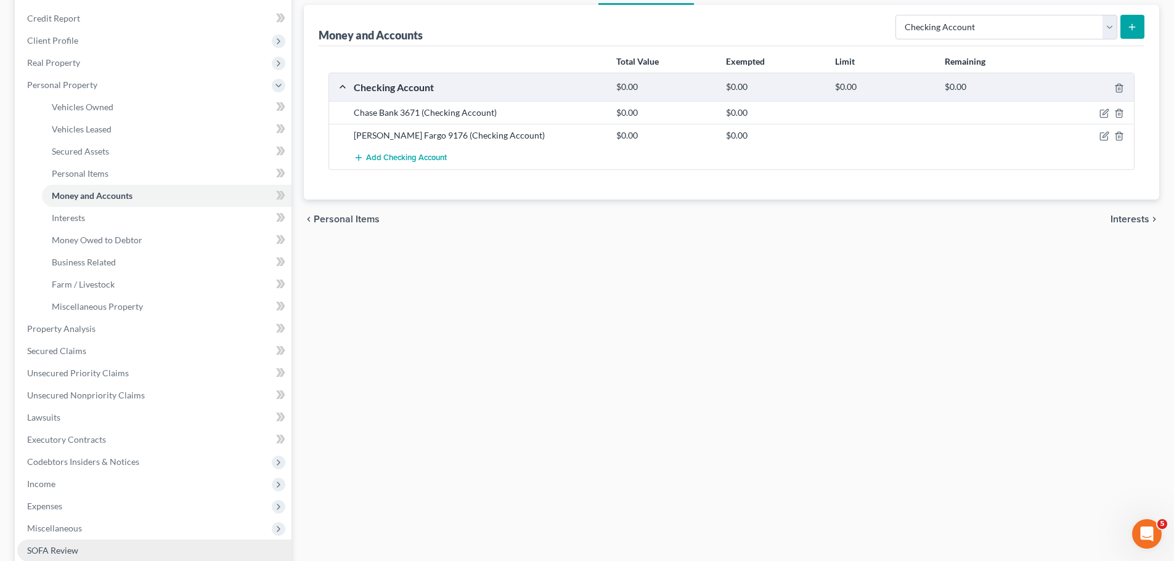
scroll to position [246, 0]
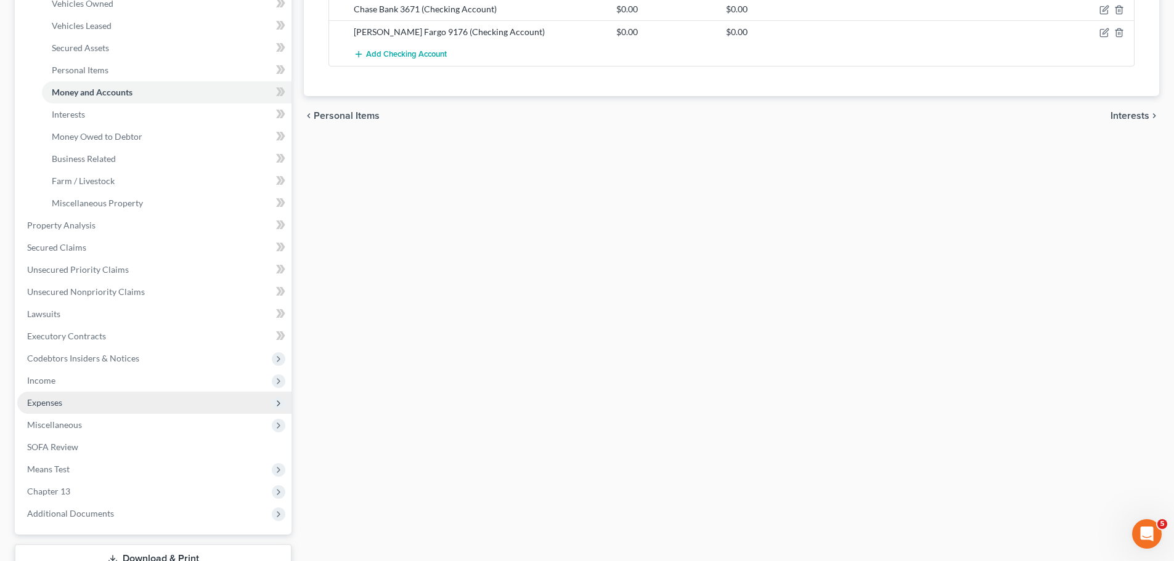
click at [49, 398] on span "Expenses" at bounding box center [44, 402] width 35 height 10
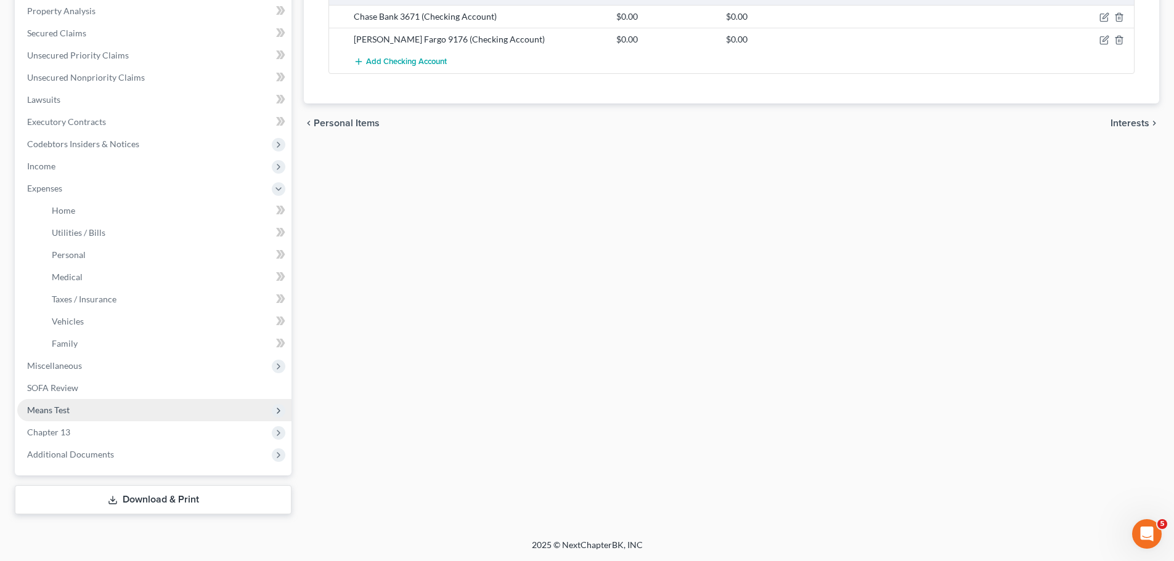
scroll to position [239, 0]
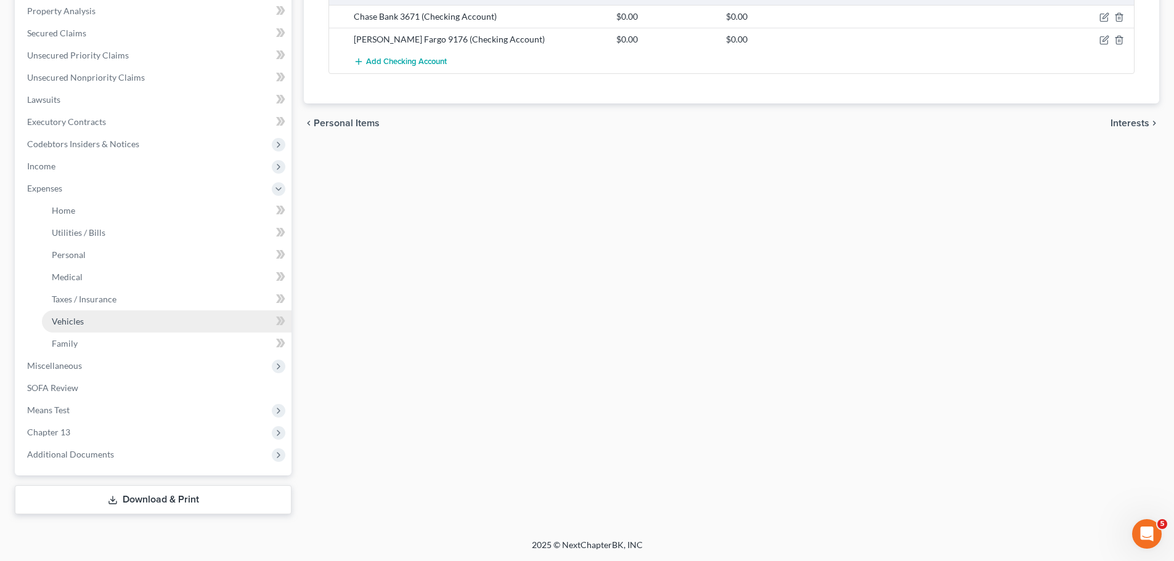
click at [77, 323] on span "Vehicles" at bounding box center [68, 321] width 32 height 10
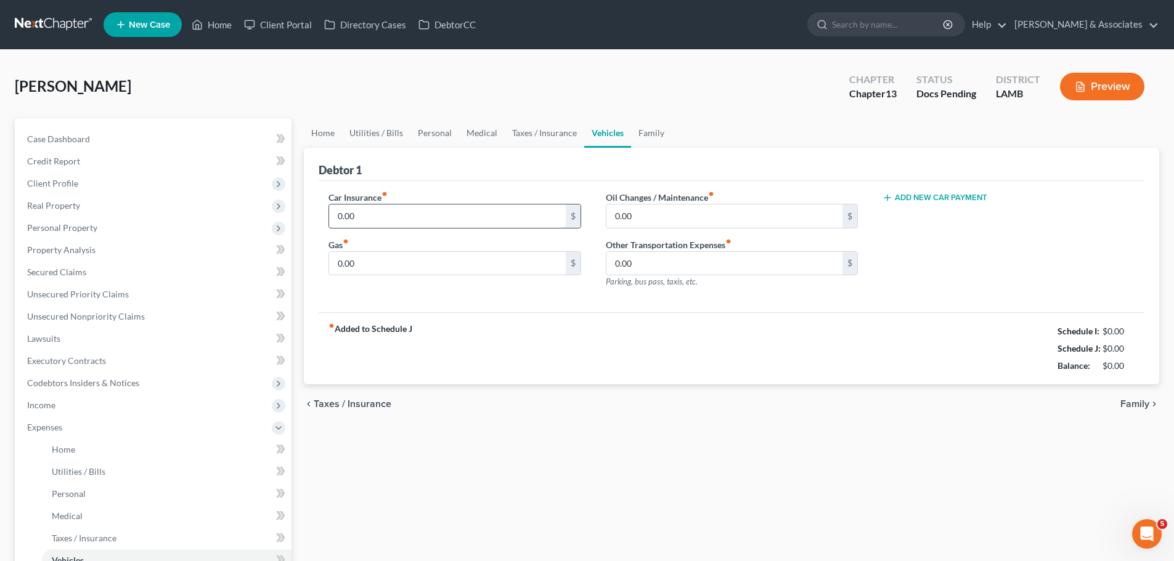
click at [360, 216] on input "0.00" at bounding box center [447, 216] width 236 height 23
type input "231.88"
click at [428, 458] on div "Home Utilities / Bills Personal Medical Taxes / Insurance Vehicles Family Debto…" at bounding box center [732, 435] width 868 height 635
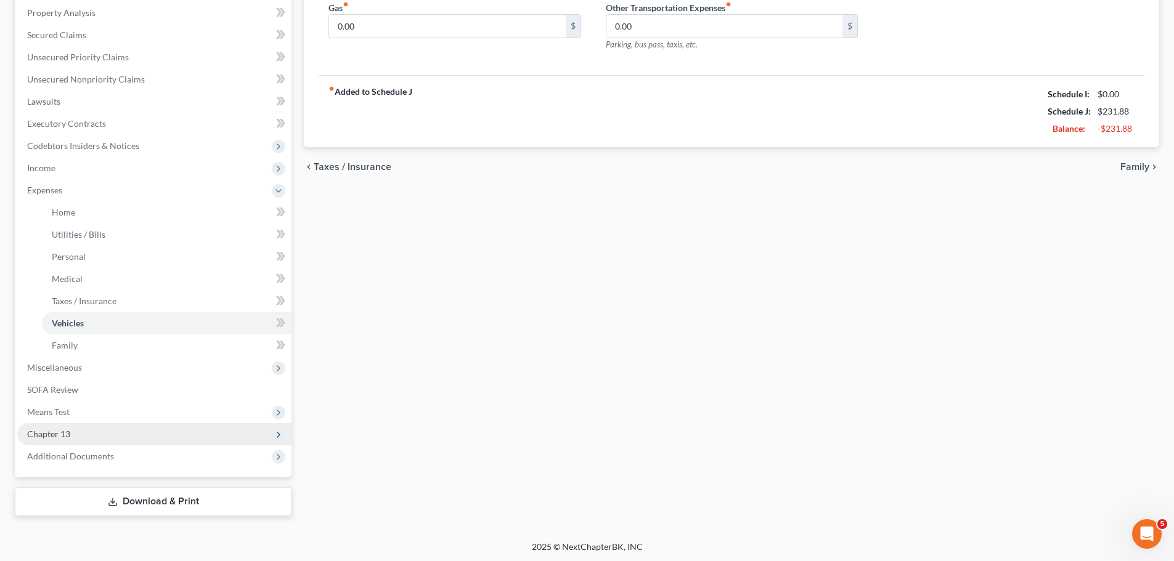
scroll to position [239, 0]
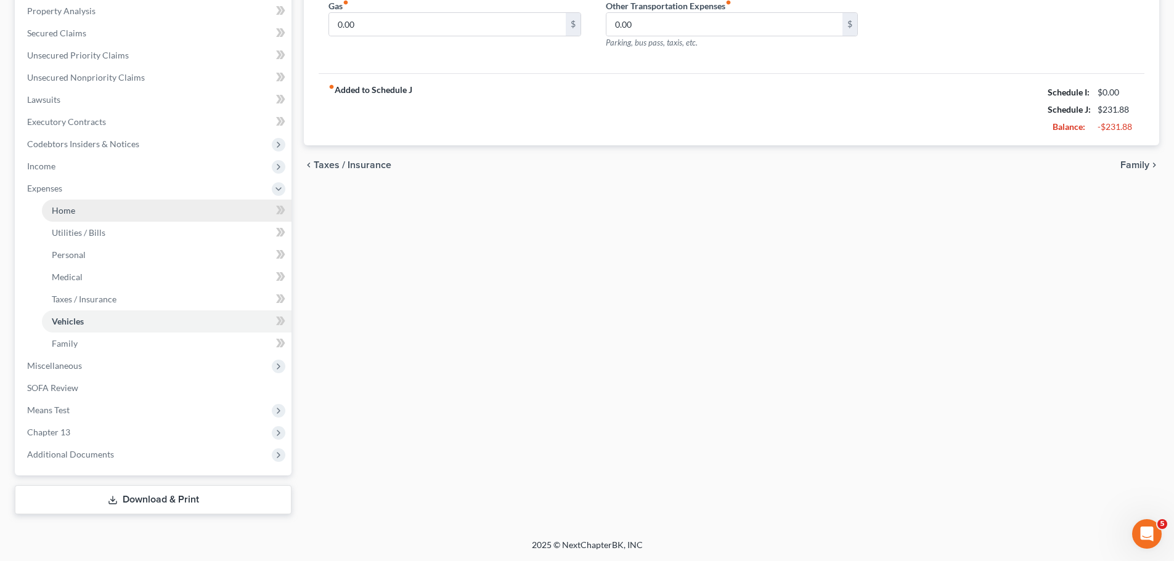
click at [132, 209] on link "Home" at bounding box center [167, 211] width 250 height 22
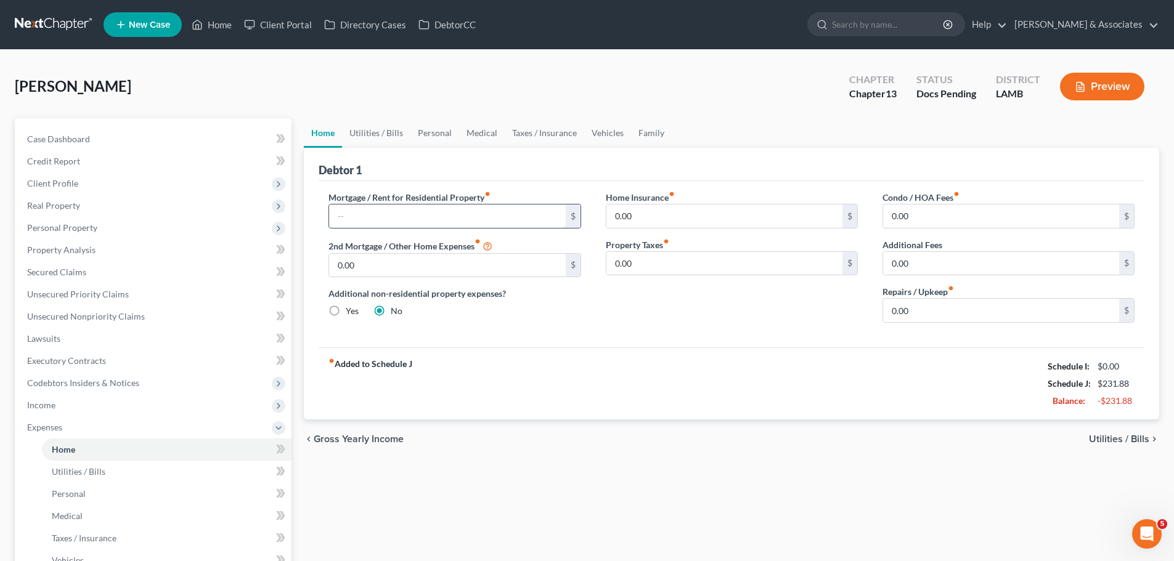
click at [519, 215] on input "text" at bounding box center [447, 216] width 236 height 23
type input "1,079.52"
click at [592, 542] on div "Home Utilities / Bills Personal Medical Taxes / Insurance Vehicles Family Debto…" at bounding box center [732, 435] width 868 height 635
click at [55, 227] on span "Personal Property" at bounding box center [62, 227] width 70 height 10
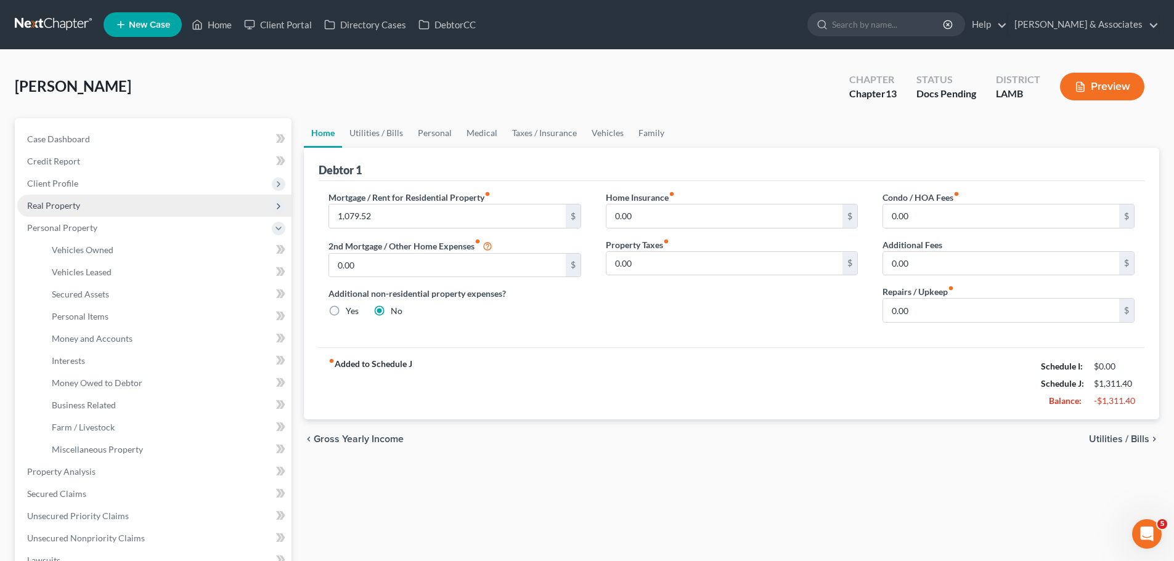
click at [50, 201] on span "Real Property" at bounding box center [53, 205] width 53 height 10
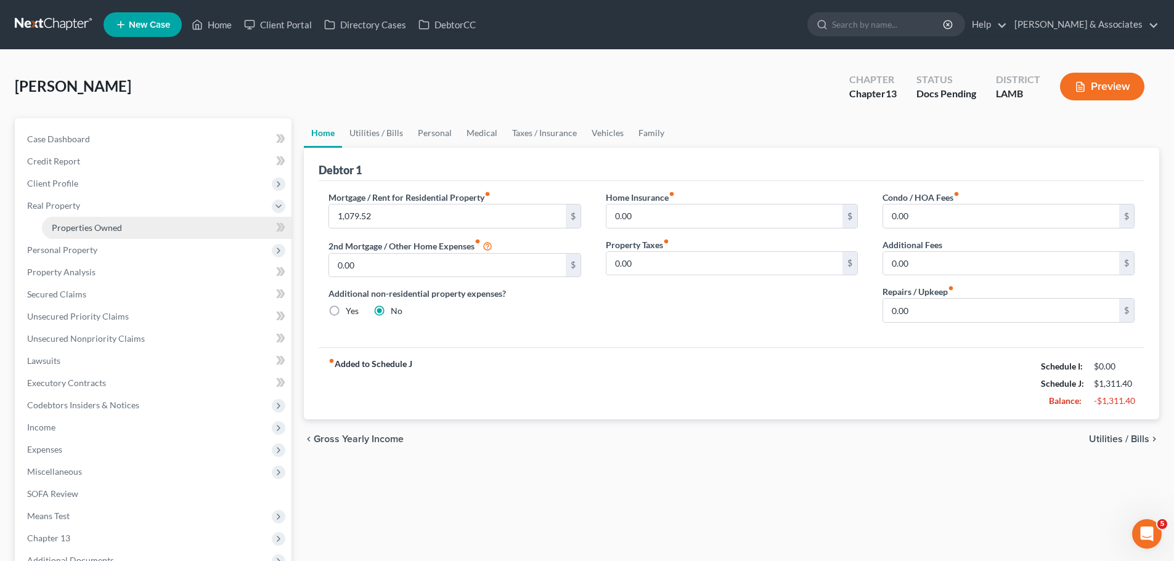
click at [84, 222] on span "Properties Owned" at bounding box center [87, 227] width 70 height 10
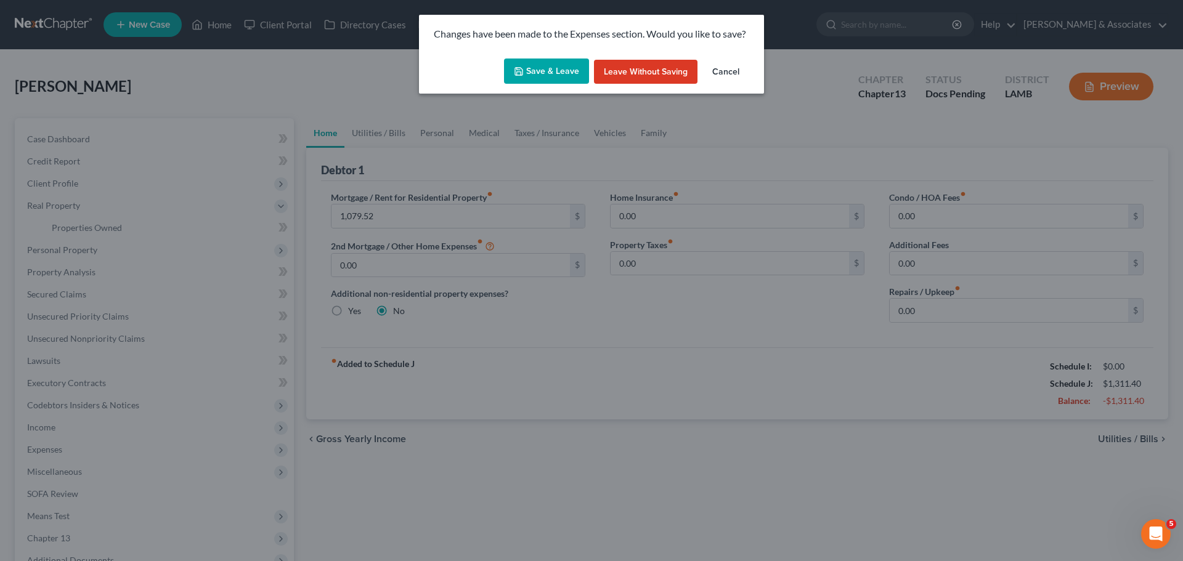
click at [534, 70] on button "Save & Leave" at bounding box center [546, 72] width 85 height 26
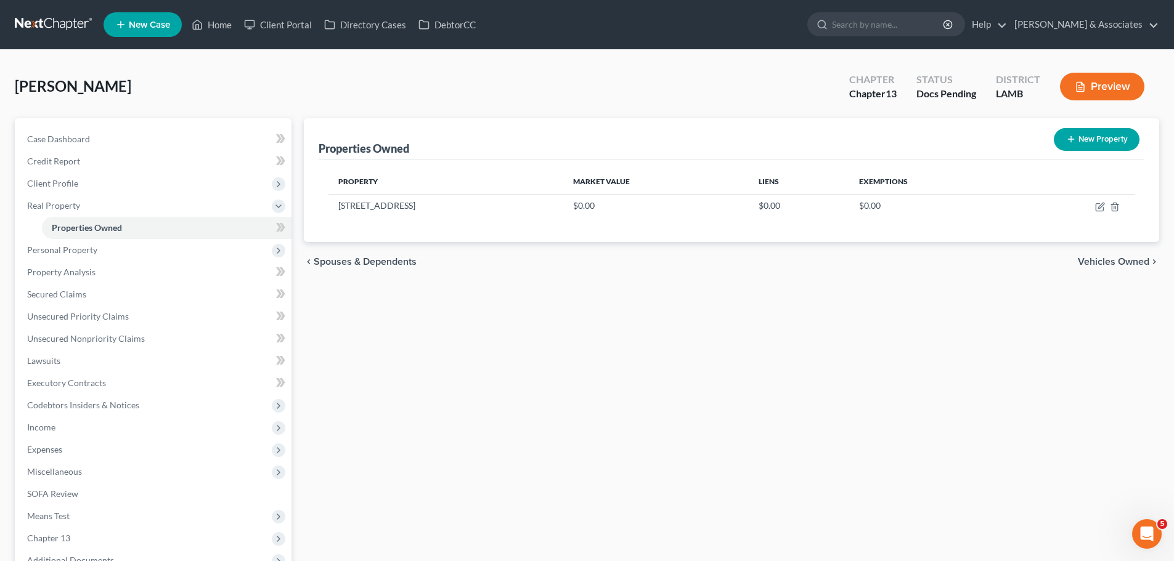
drag, startPoint x: 571, startPoint y: 491, endPoint x: 550, endPoint y: 476, distance: 25.1
click at [570, 491] on div "Properties Owned New Property Property Market Value Liens Exemptions 31182 Seag…" at bounding box center [732, 369] width 868 height 502
click at [1101, 207] on icon "button" at bounding box center [1100, 207] width 10 height 10
select select "19"
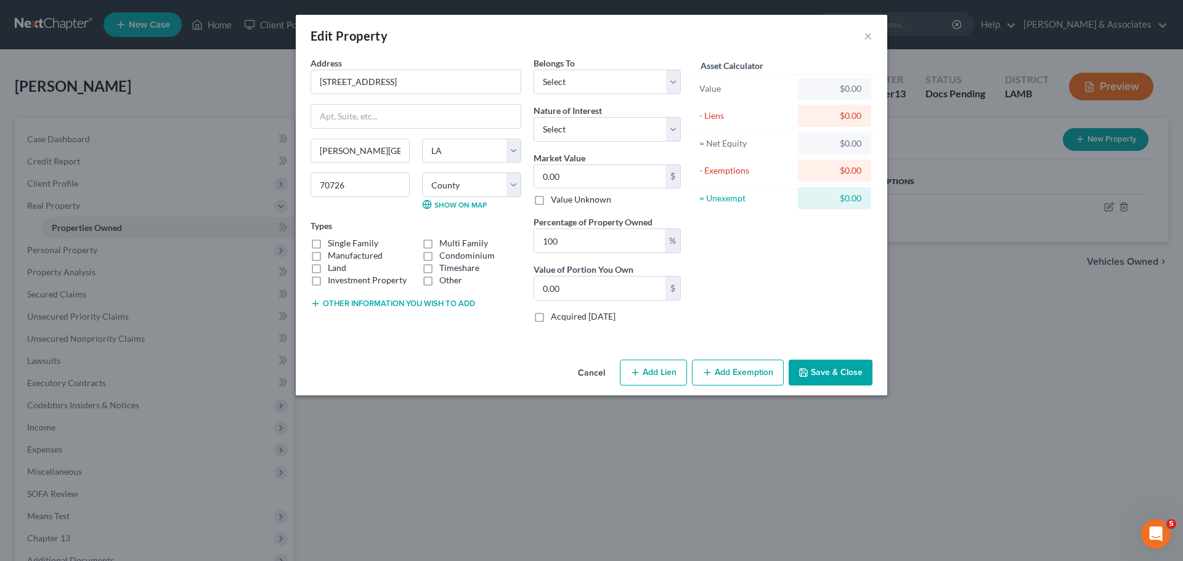
click at [364, 243] on label "Single Family" at bounding box center [353, 243] width 51 height 12
click at [341, 243] on input "Single Family" at bounding box center [337, 241] width 8 height 8
checkbox input "true"
click at [785, 286] on div "Asset Calculator Value $0.00 - Liens $0.00 = Net Equity $0.00 - Exemptions $0.0…" at bounding box center [783, 195] width 192 height 276
click at [571, 76] on select "Select Debtor 1 Only Debtor 2 Only Debtor 1 And Debtor 2 Only At Least One Of T…" at bounding box center [607, 82] width 147 height 25
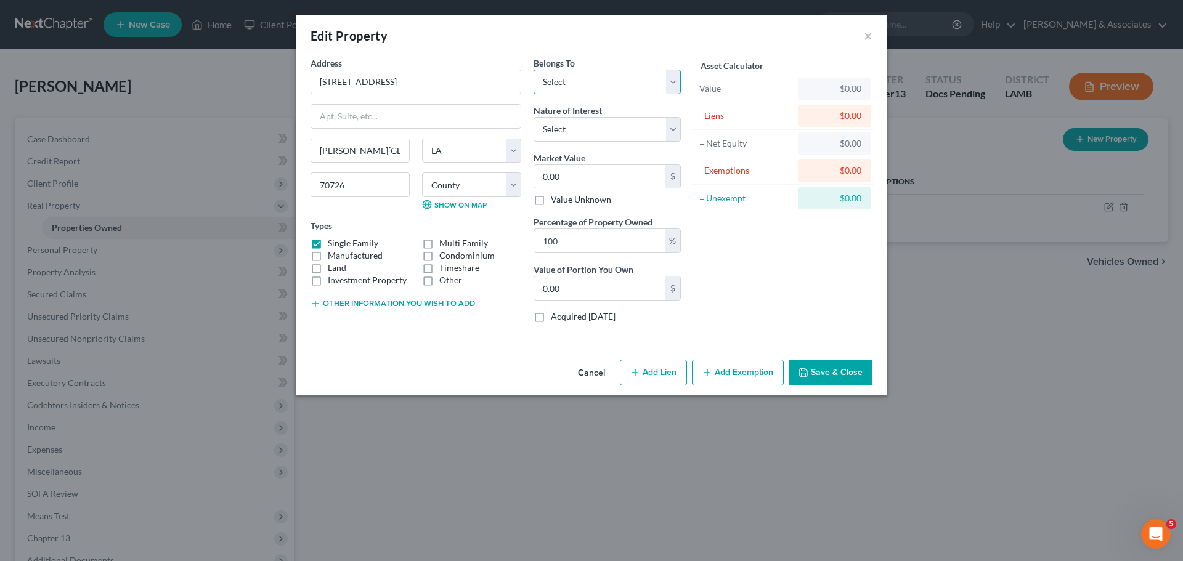
select select "4"
click at [534, 70] on select "Select Debtor 1 Only Debtor 2 Only Debtor 1 And Debtor 2 Only At Least One Of T…" at bounding box center [607, 82] width 147 height 25
click at [580, 138] on select "Select Fee Simple Joint Tenant Life Estate Equitable Interest Future Interest T…" at bounding box center [607, 129] width 147 height 25
select select "0"
click at [534, 117] on select "Select Fee Simple Joint Tenant Life Estate Equitable Interest Future Interest T…" at bounding box center [607, 129] width 147 height 25
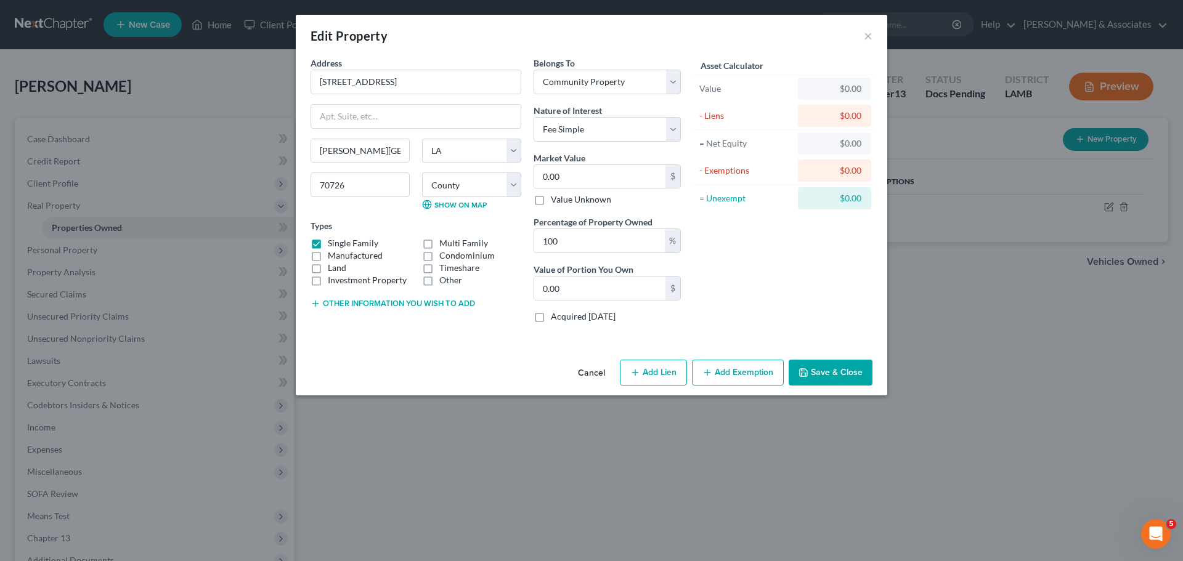
drag, startPoint x: 716, startPoint y: 218, endPoint x: 574, endPoint y: 206, distance: 142.2
click at [716, 219] on div "Asset Calculator Value $0.00 - Liens $0.00 = Net Equity $0.00 - Exemptions $0.0…" at bounding box center [783, 195] width 192 height 276
click at [561, 166] on input "0.00" at bounding box center [599, 176] width 131 height 23
click at [691, 235] on div "Asset Calculator Value $0.00 - Liens $0.00 = Net Equity $0.00 - Exemptions $0.0…" at bounding box center [783, 195] width 192 height 276
click at [638, 372] on icon "button" at bounding box center [635, 373] width 10 height 10
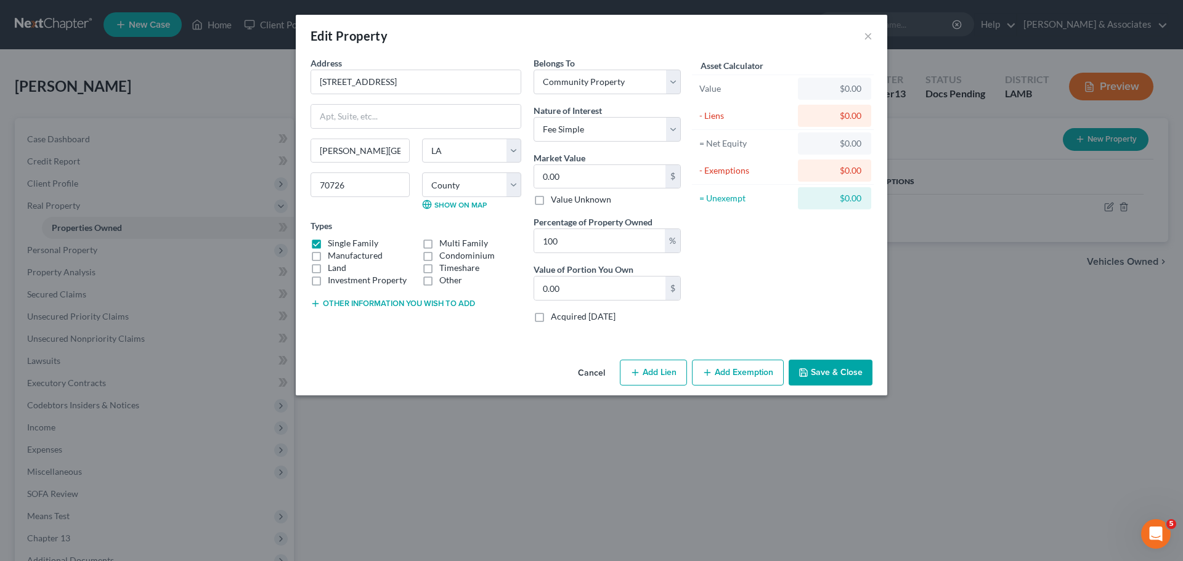
select select "4"
select select "0"
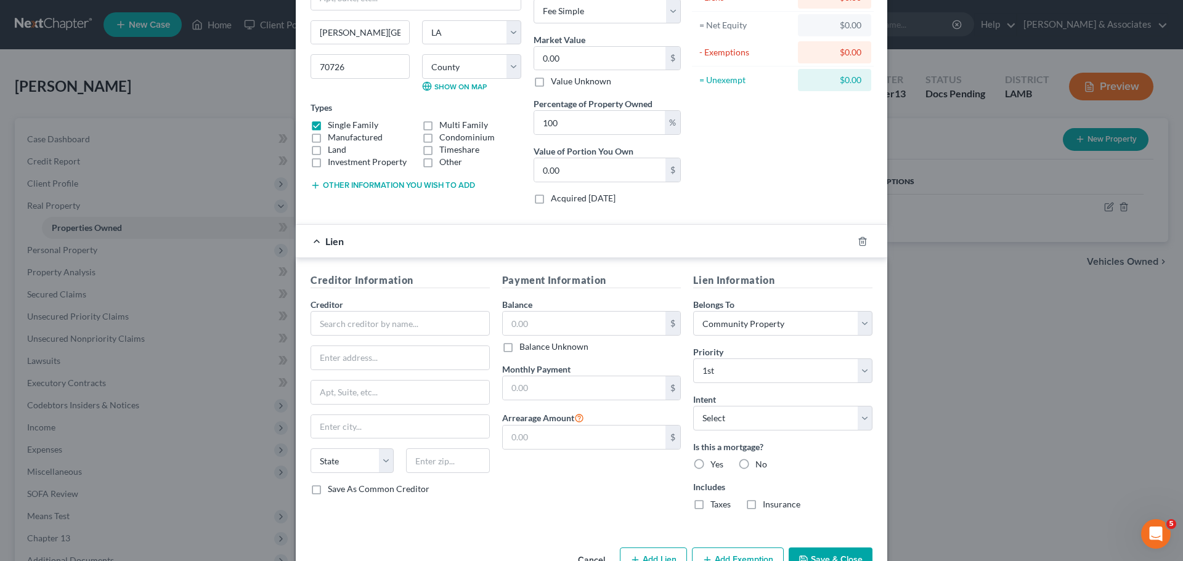
scroll to position [123, 0]
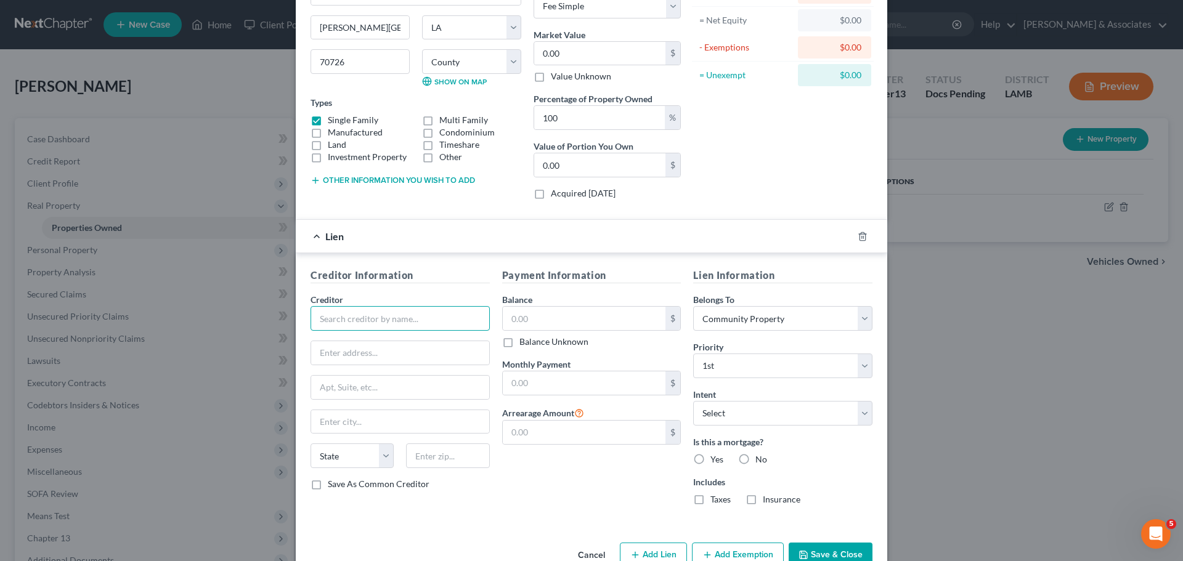
click at [385, 315] on input "text" at bounding box center [400, 318] width 179 height 25
type input "Selene"
click at [545, 424] on input "text" at bounding box center [584, 432] width 163 height 23
type input "18,904.02"
click at [540, 376] on input "text" at bounding box center [584, 383] width 163 height 23
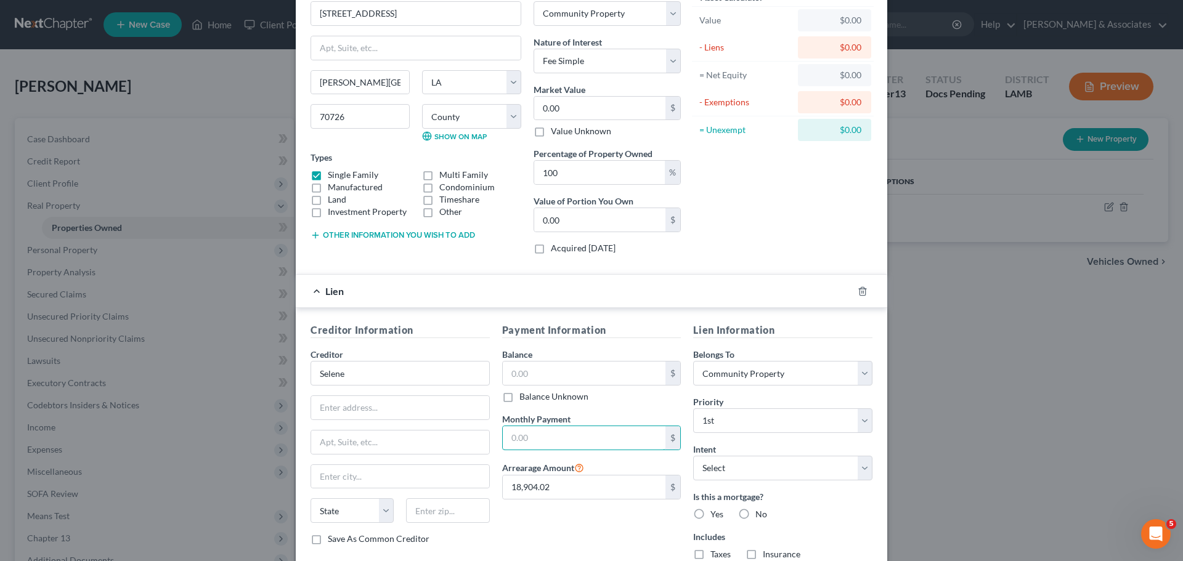
scroll to position [155, 0]
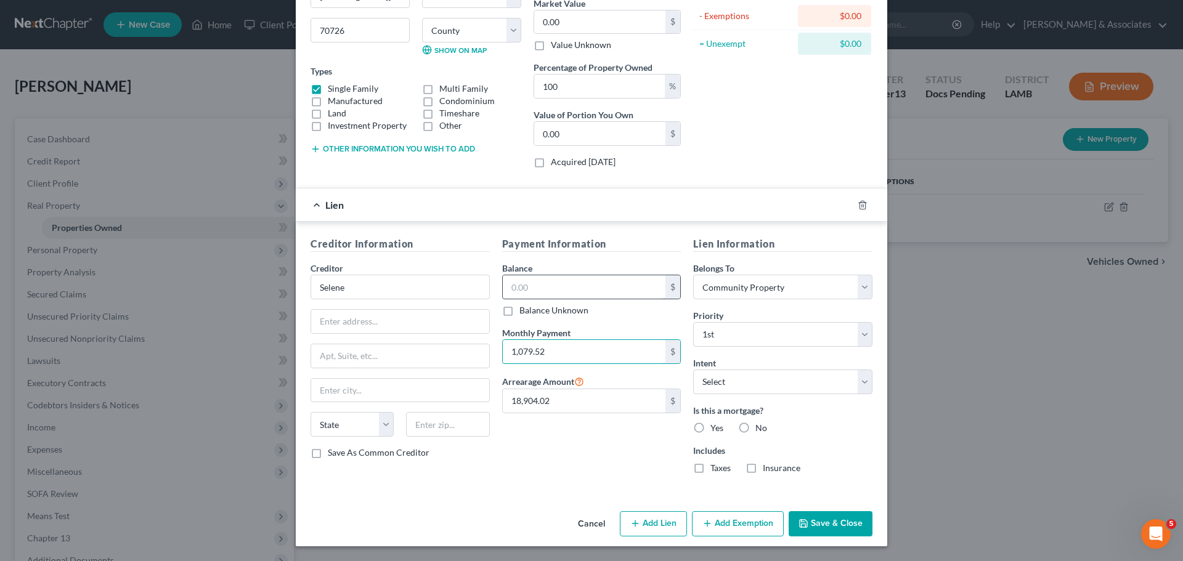
type input "1,079.52"
click at [545, 280] on input "text" at bounding box center [584, 286] width 163 height 23
type input "139,302.10"
click at [701, 379] on select "Select Surrender Redeem Reaffirm Avoid Other" at bounding box center [782, 382] width 179 height 25
click at [693, 370] on select "Select Surrender Redeem Reaffirm Avoid Other" at bounding box center [782, 382] width 179 height 25
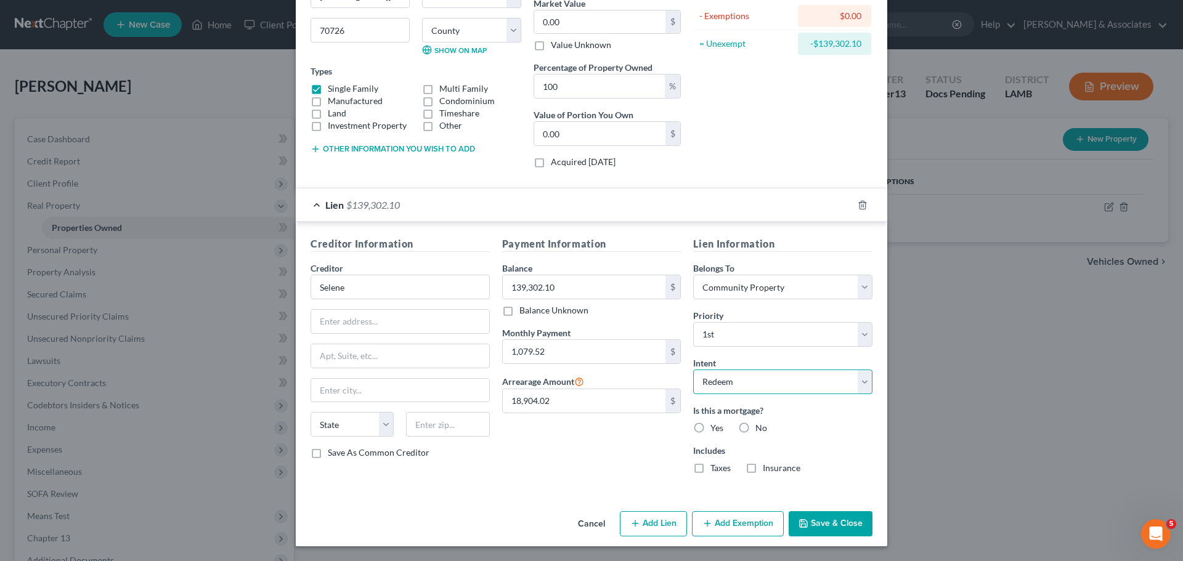
select select "2"
click at [710, 423] on label "Yes" at bounding box center [716, 428] width 13 height 12
click at [715, 423] on input "Yes" at bounding box center [719, 426] width 8 height 8
radio input "true"
click at [715, 467] on label "Taxes" at bounding box center [720, 468] width 20 height 12
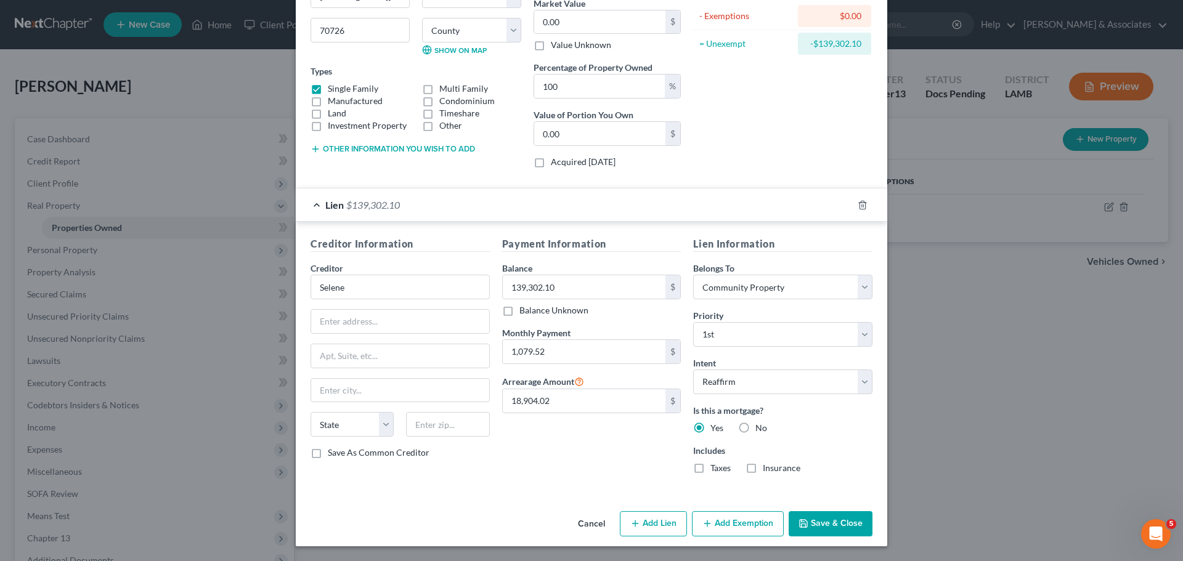
click at [715, 467] on input "Taxes" at bounding box center [719, 466] width 8 height 8
checkbox input "true"
click at [774, 468] on label "Insurance" at bounding box center [782, 468] width 38 height 12
click at [774, 468] on input "Insurance" at bounding box center [772, 466] width 8 height 8
checkbox input "true"
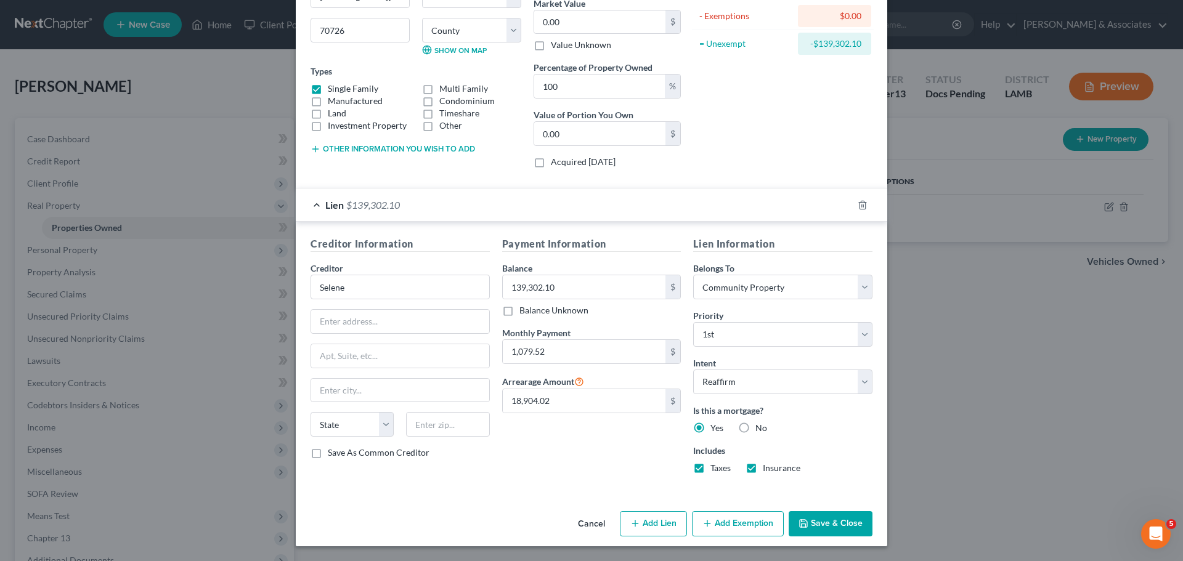
click at [634, 473] on div "Payment Information Balance 139,302.10 $ Balance Unknown Balance Undetermined 1…" at bounding box center [592, 360] width 192 height 247
click at [749, 520] on button "Add Exemption" at bounding box center [738, 524] width 92 height 26
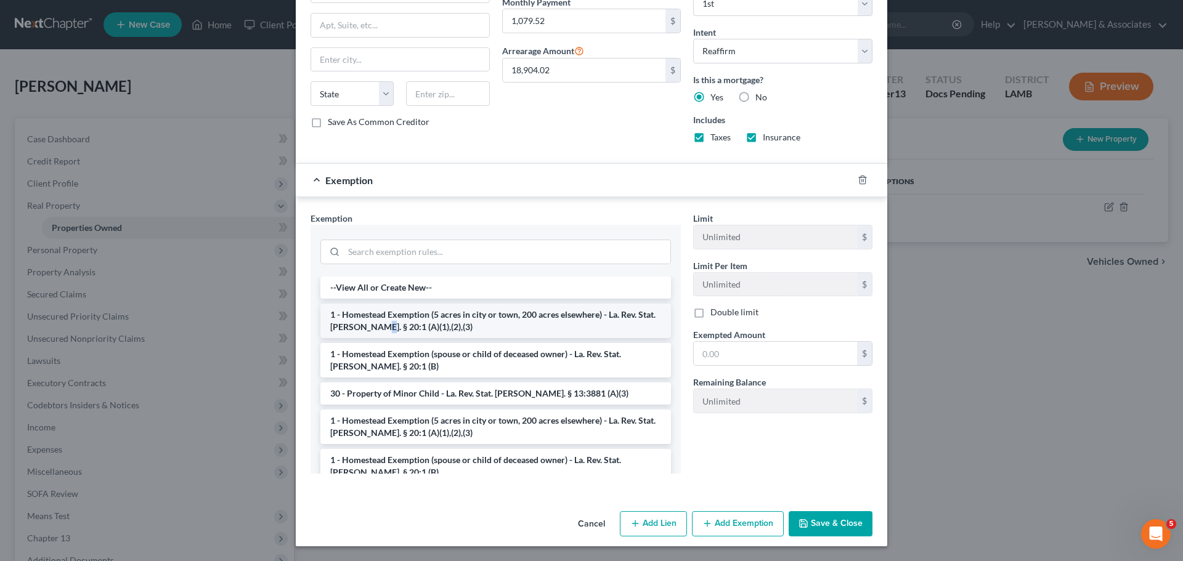
drag, startPoint x: 388, startPoint y: 328, endPoint x: 394, endPoint y: 325, distance: 7.2
click at [394, 325] on li "1 - Homestead Exemption (5 acres in city or town, 200 acres elsewhere) - La. Re…" at bounding box center [495, 321] width 351 height 35
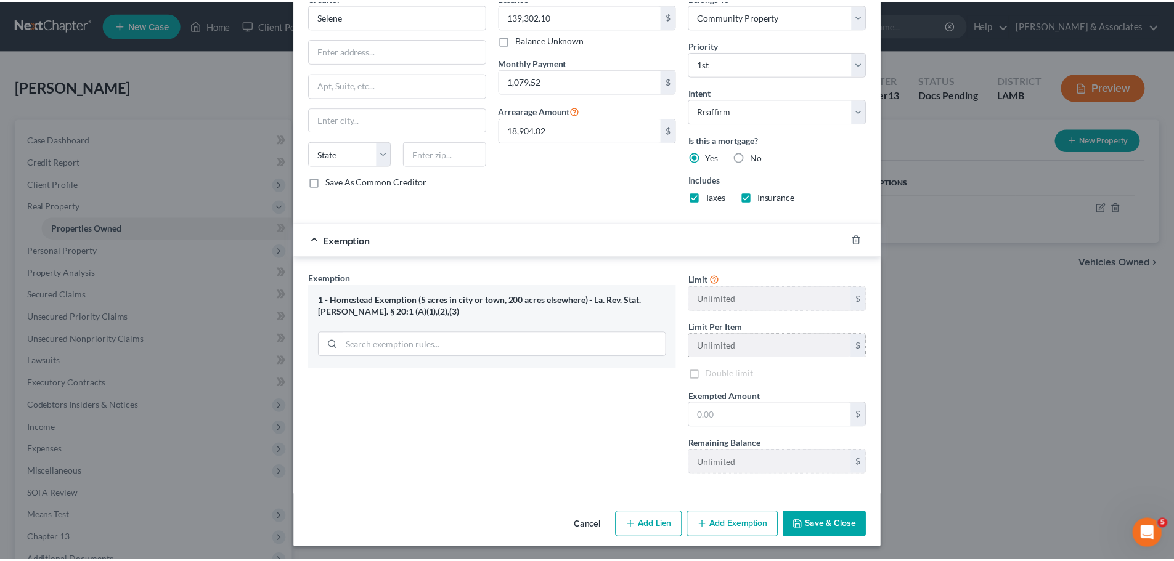
scroll to position [428, 0]
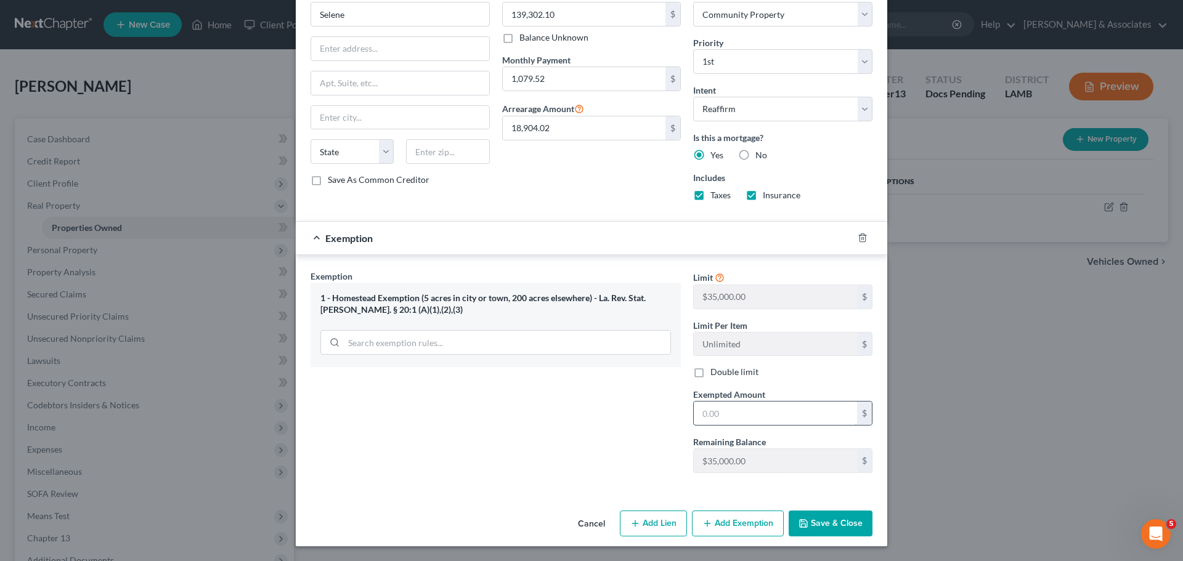
click at [791, 412] on input "text" at bounding box center [775, 413] width 163 height 23
type input "35,000"
click at [836, 519] on button "Save & Close" at bounding box center [831, 524] width 84 height 26
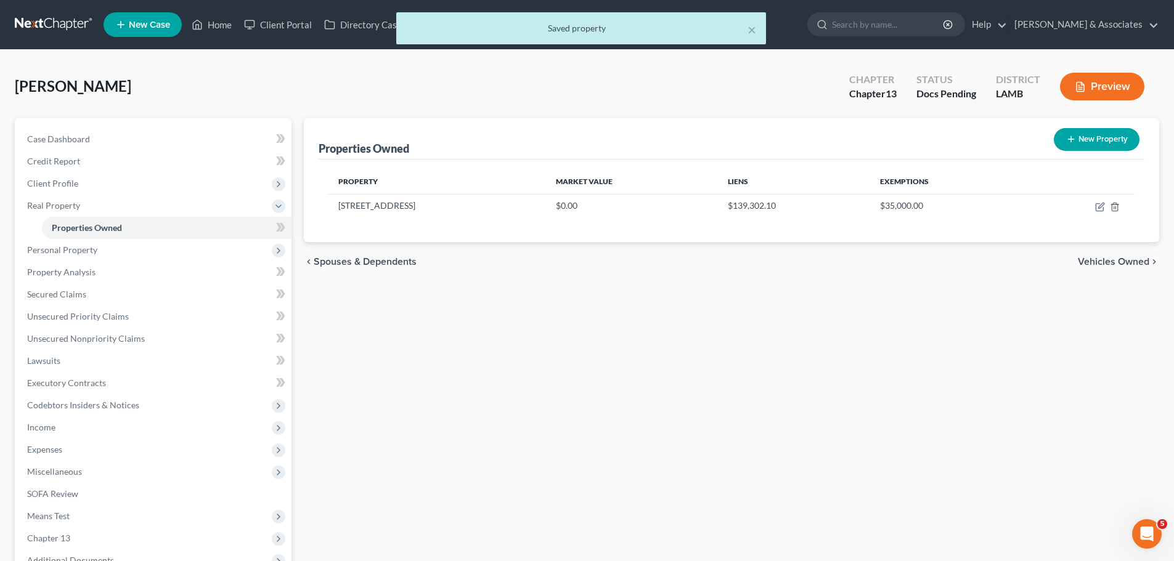
click at [689, 412] on div "Properties Owned New Property Property Market Value Liens Exemptions 31182 Seag…" at bounding box center [732, 369] width 868 height 502
click at [83, 190] on span "Client Profile" at bounding box center [154, 184] width 274 height 22
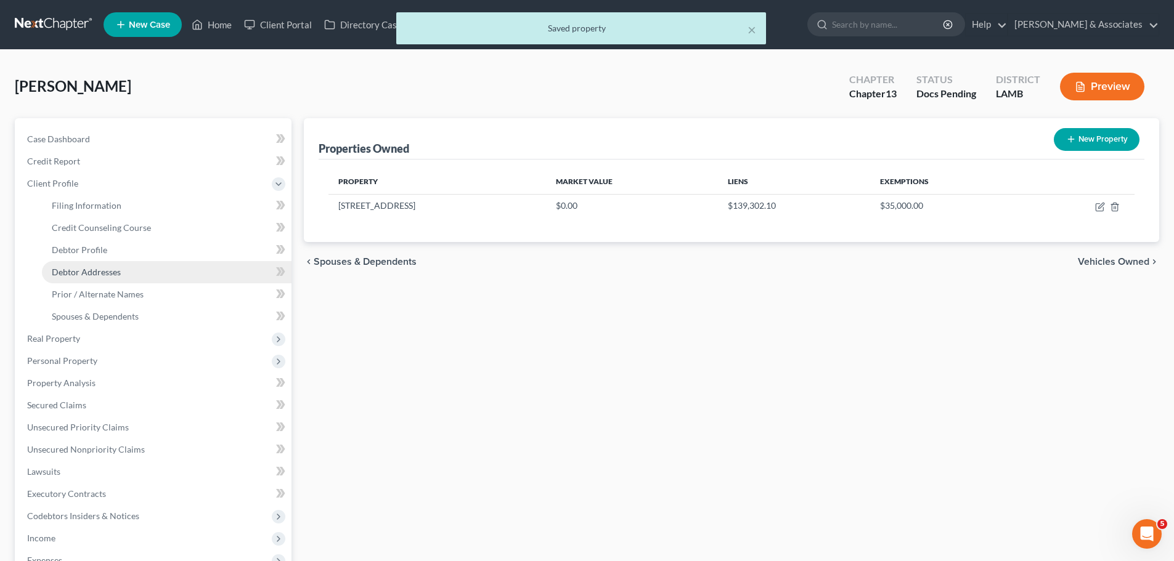
click at [84, 275] on span "Debtor Addresses" at bounding box center [86, 272] width 69 height 10
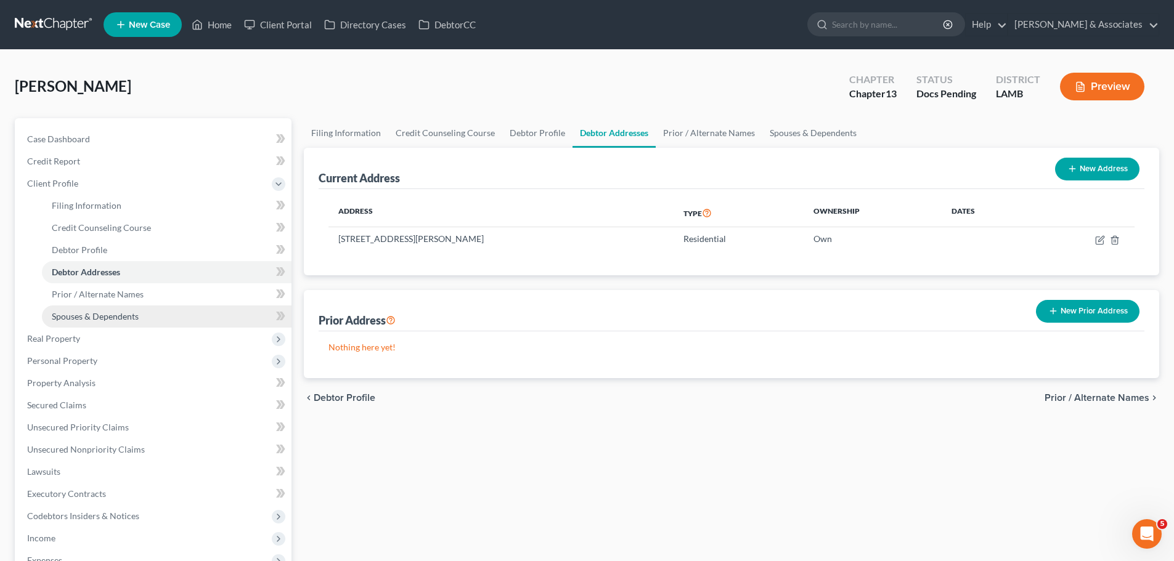
click at [94, 315] on span "Spouses & Dependents" at bounding box center [95, 316] width 87 height 10
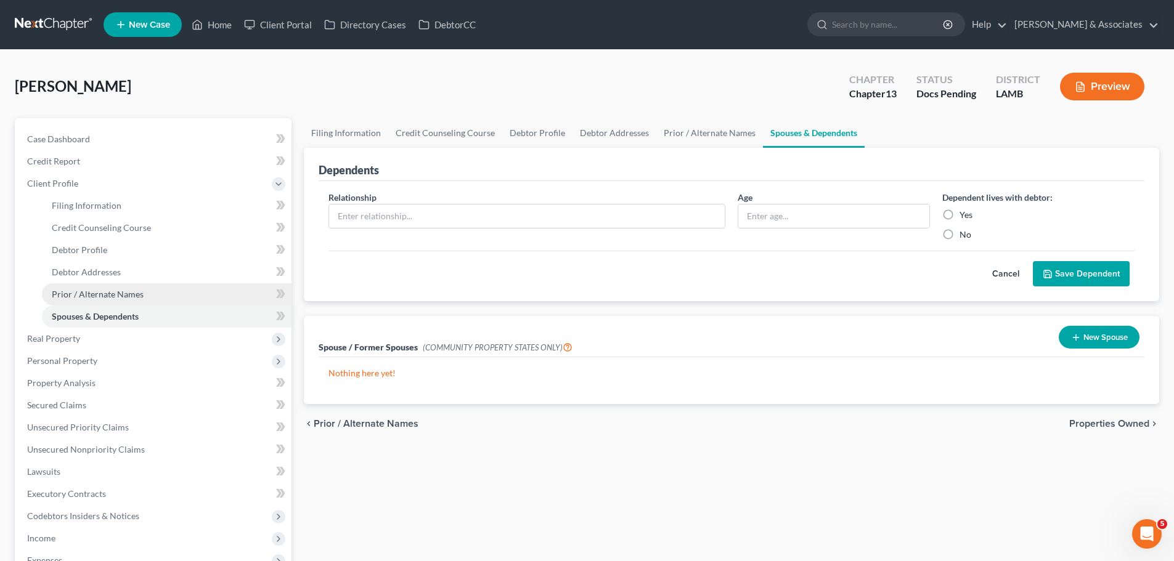
click at [102, 296] on span "Prior / Alternate Names" at bounding box center [98, 294] width 92 height 10
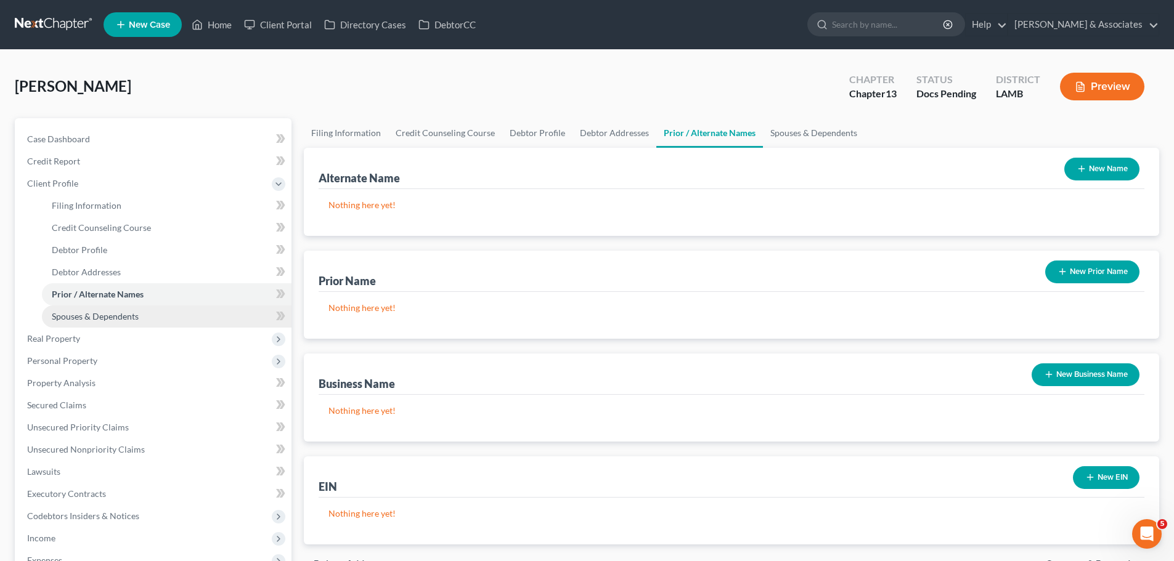
click at [108, 317] on span "Spouses & Dependents" at bounding box center [95, 316] width 87 height 10
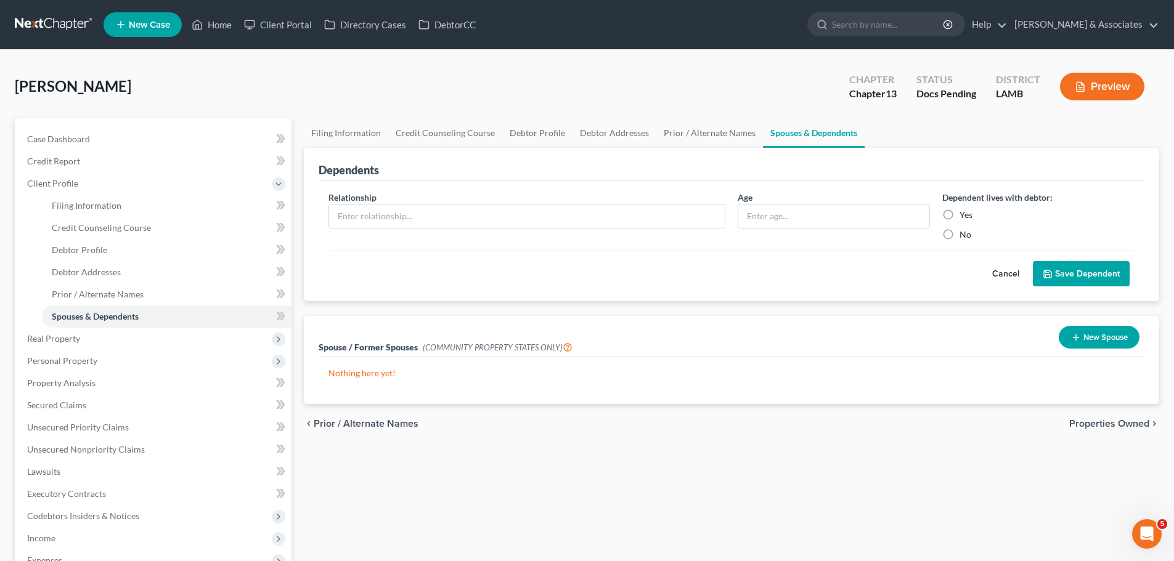
click at [1080, 326] on button "New Spouse" at bounding box center [1099, 337] width 81 height 23
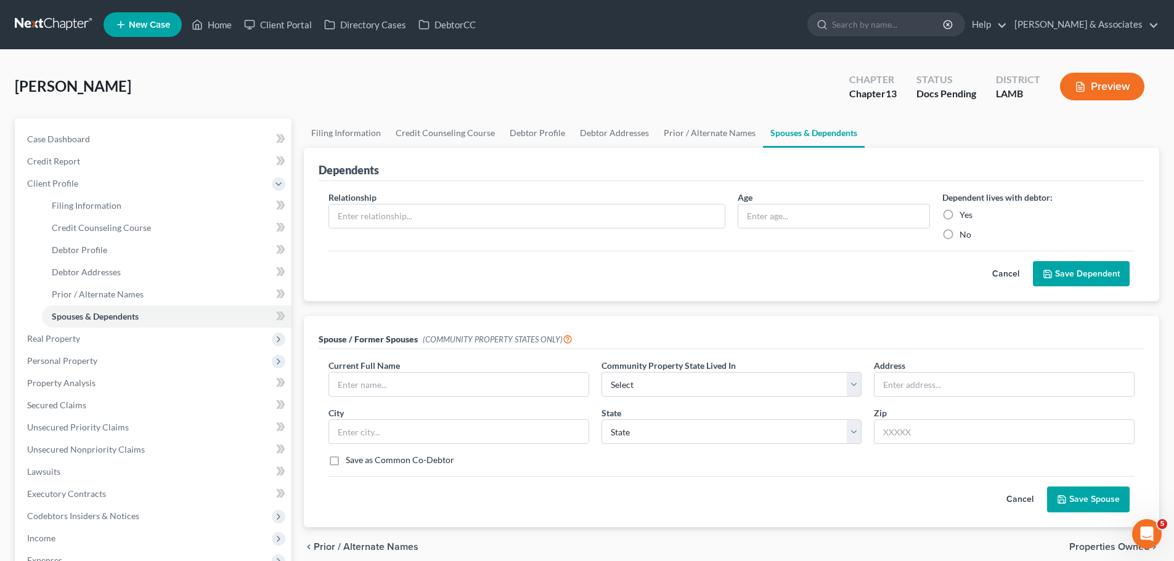
click at [519, 509] on div "Cancel Save Spouse" at bounding box center [731, 494] width 806 height 36
click at [108, 127] on div "Case Dashboard Payments Invoices Payments Payments Credit Report Client Profile…" at bounding box center [153, 405] width 277 height 574
click at [139, 147] on link "Case Dashboard" at bounding box center [154, 139] width 274 height 22
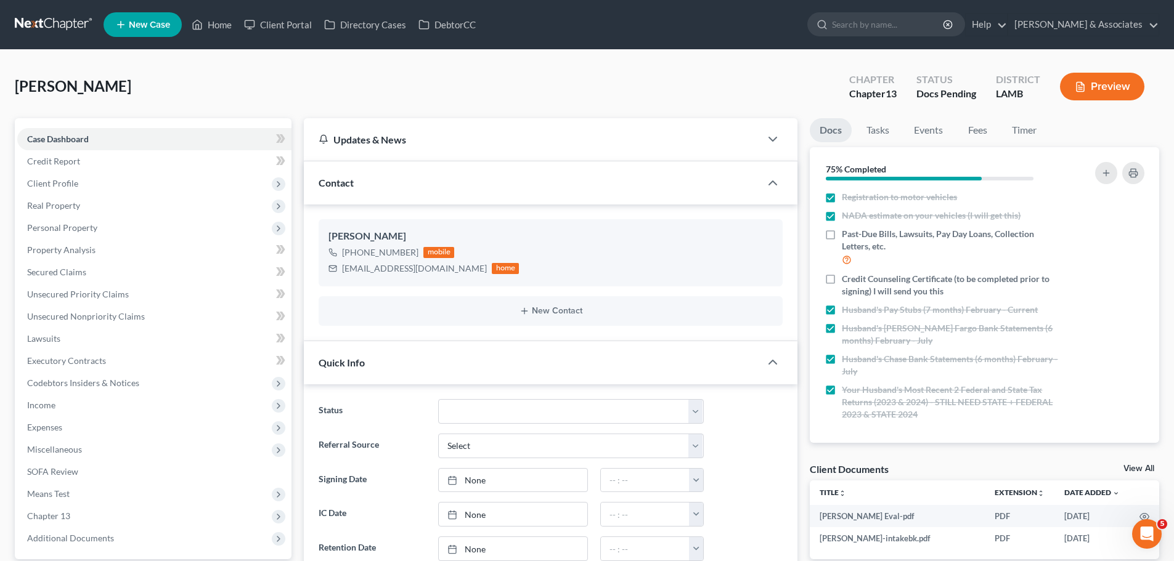
scroll to position [239, 0]
click at [122, 182] on span "Client Profile" at bounding box center [154, 184] width 274 height 22
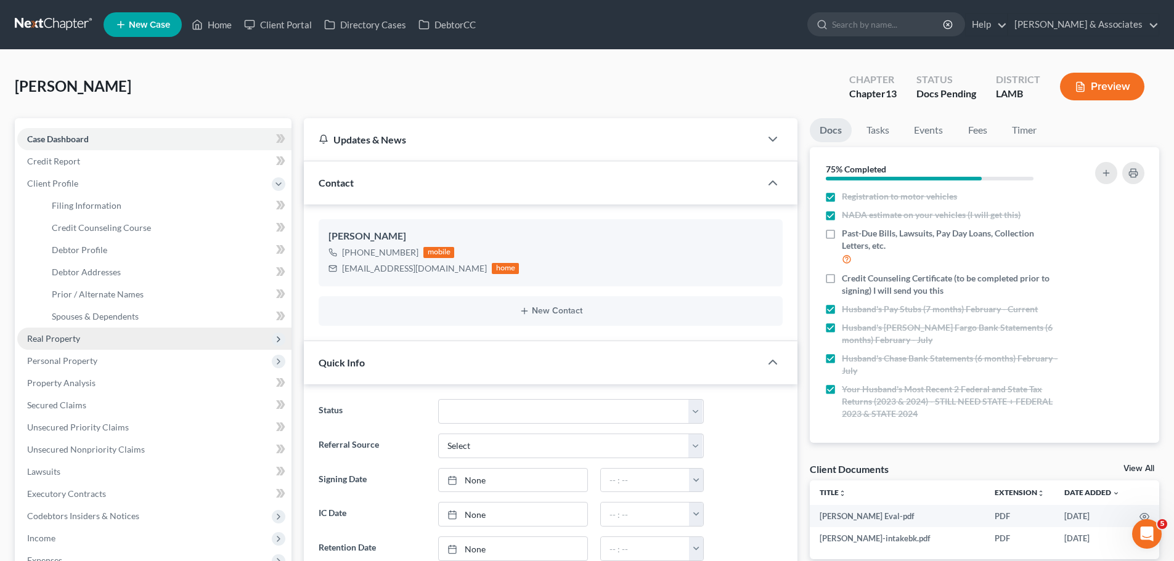
click at [126, 340] on span "Real Property" at bounding box center [154, 339] width 274 height 22
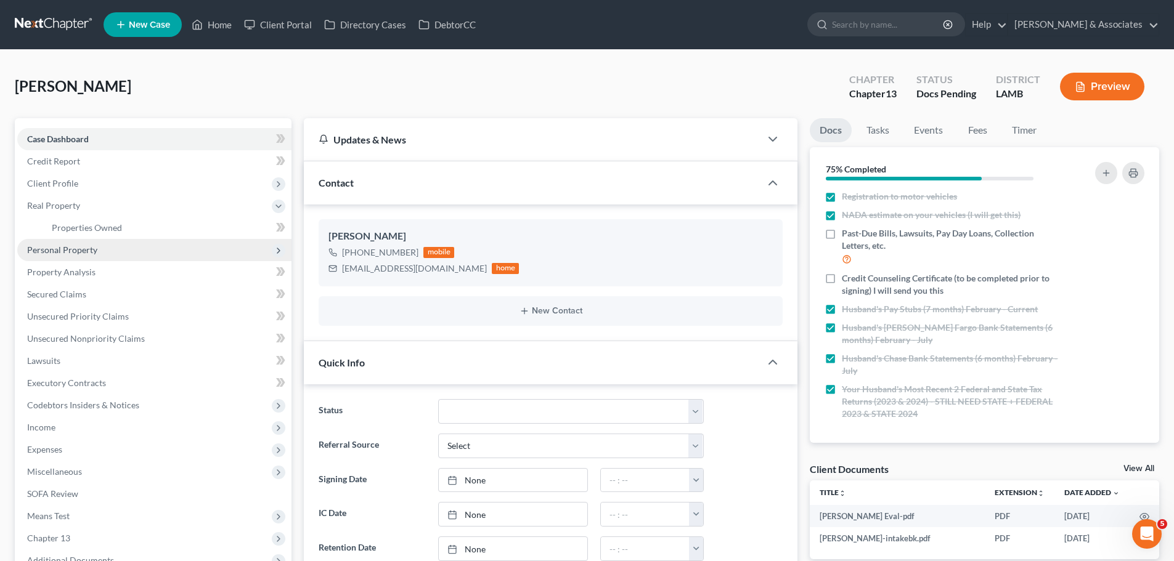
click at [119, 251] on span "Personal Property" at bounding box center [154, 250] width 274 height 22
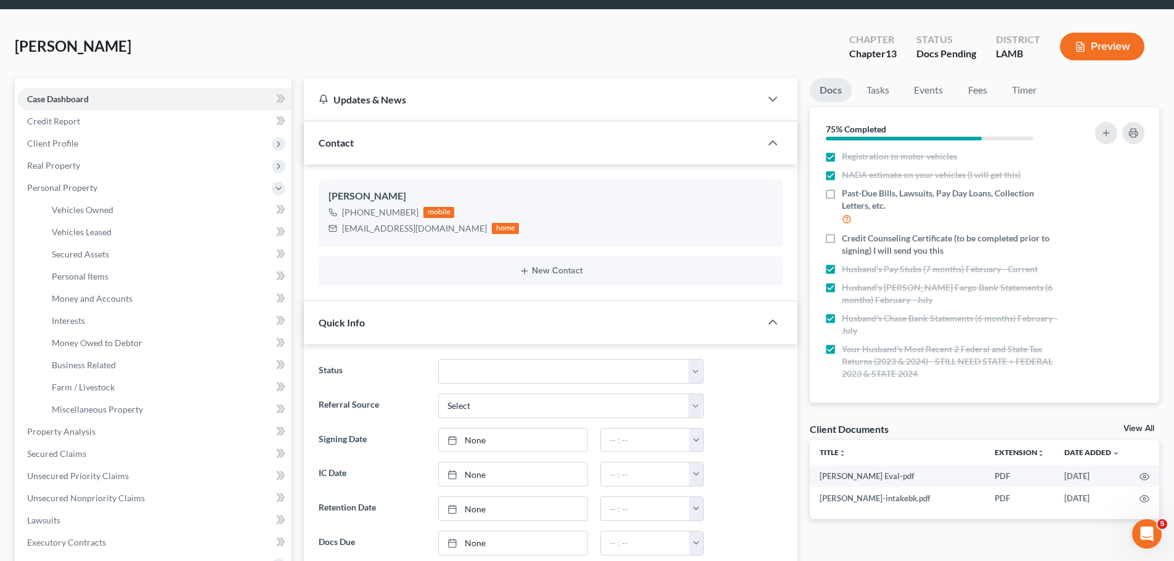
scroll to position [62, 0]
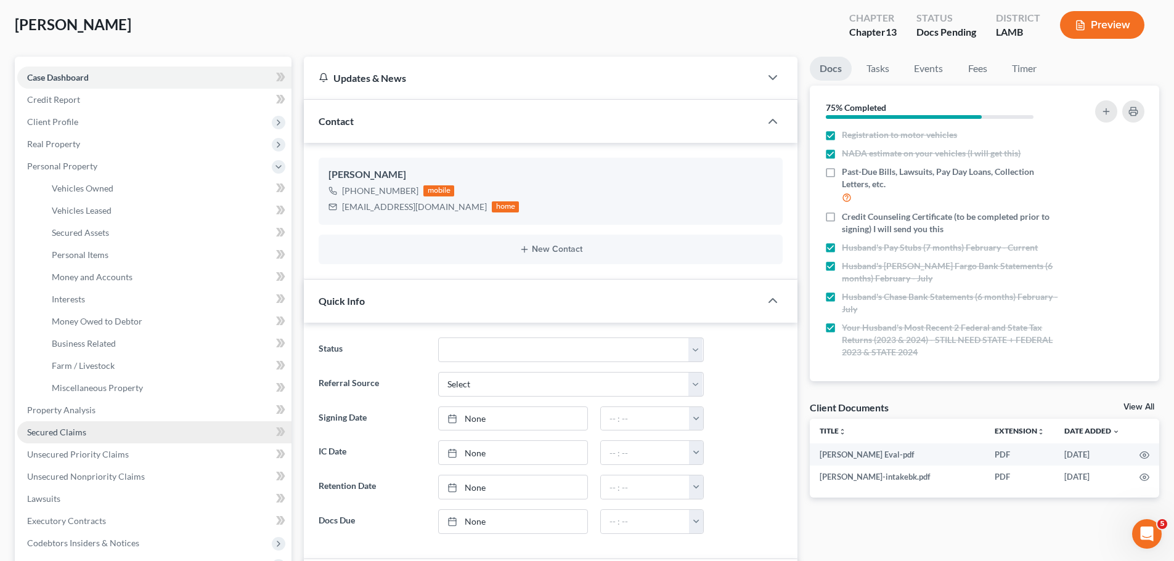
drag, startPoint x: 63, startPoint y: 437, endPoint x: 51, endPoint y: 429, distance: 14.7
click at [62, 436] on span "Secured Claims" at bounding box center [56, 432] width 59 height 10
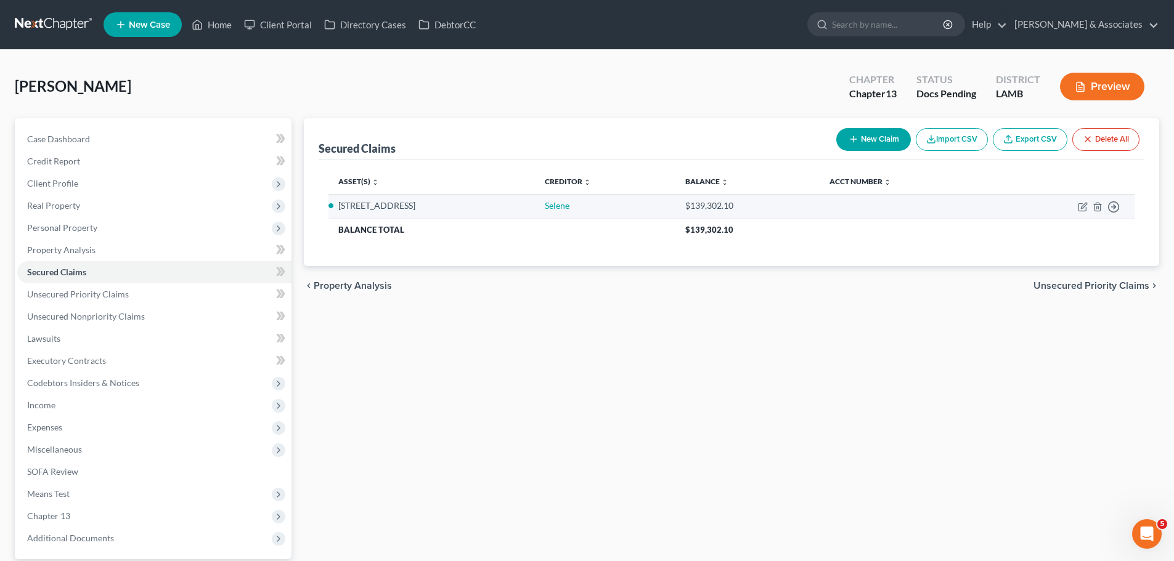
click at [1085, 200] on td "Move to E Move to F Move to G Move to Notice Only" at bounding box center [1064, 206] width 142 height 25
click at [1083, 206] on icon "button" at bounding box center [1083, 207] width 10 height 10
select select "2"
select select "4"
select select "0"
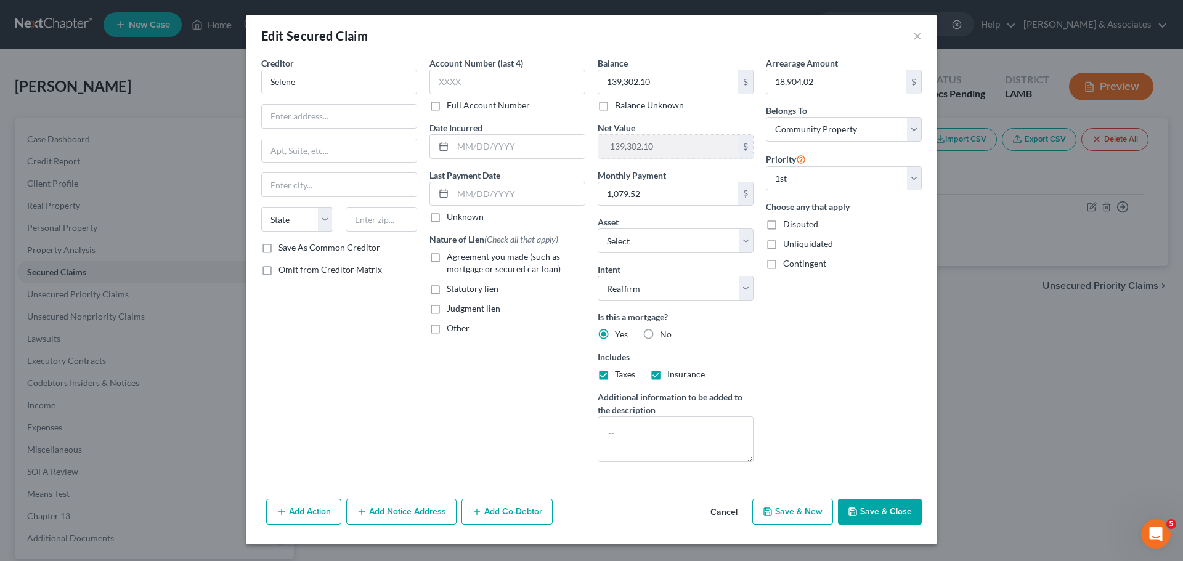
click at [503, 272] on span "Agreement you made (such as mortgage or secured car loan)" at bounding box center [504, 262] width 114 height 23
click at [460, 259] on input "Agreement you made (such as mortgage or secured car loan)" at bounding box center [456, 255] width 8 height 8
checkbox input "true"
click at [775, 374] on div "Arrearage Amount 18,904.02 $ Belongs To * Select Debtor 1 Only Debtor 2 Only De…" at bounding box center [844, 264] width 168 height 415
click at [867, 508] on button "Save & Close" at bounding box center [880, 512] width 84 height 26
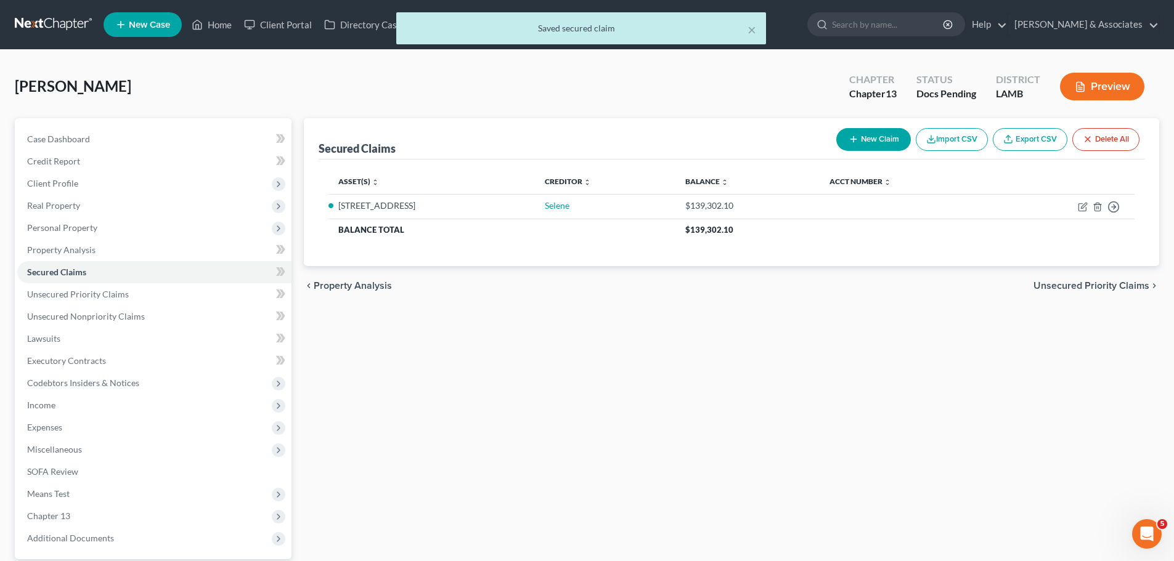
click at [633, 422] on div "Secured Claims New Claim Import CSV Export CSV Delete All Asset(s) expand_more …" at bounding box center [732, 358] width 868 height 480
click at [54, 221] on span "Personal Property" at bounding box center [154, 228] width 274 height 22
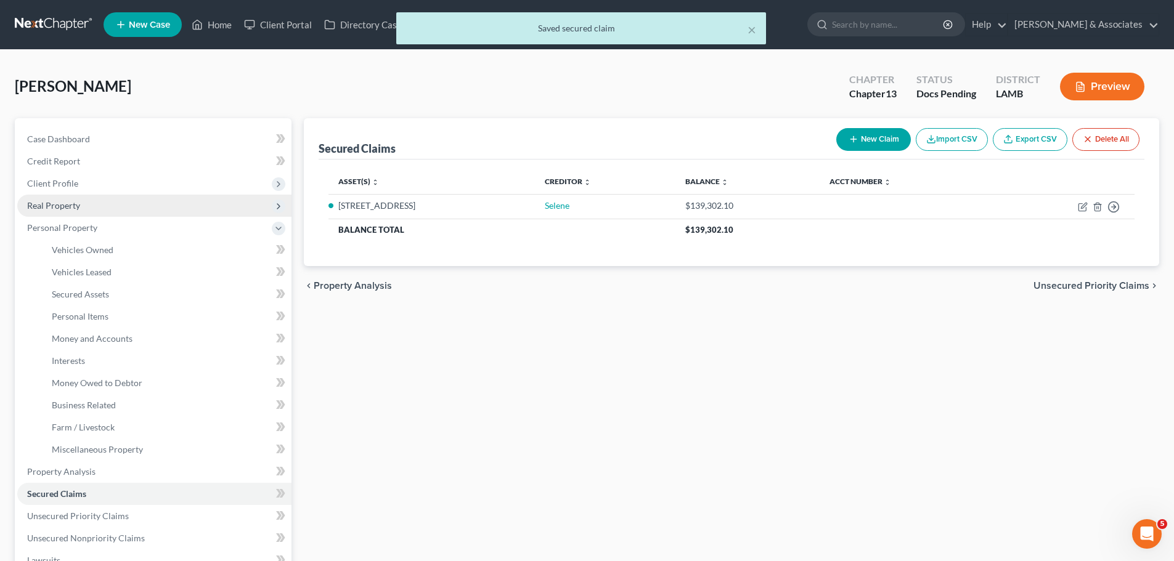
click at [68, 197] on span "Real Property" at bounding box center [154, 206] width 274 height 22
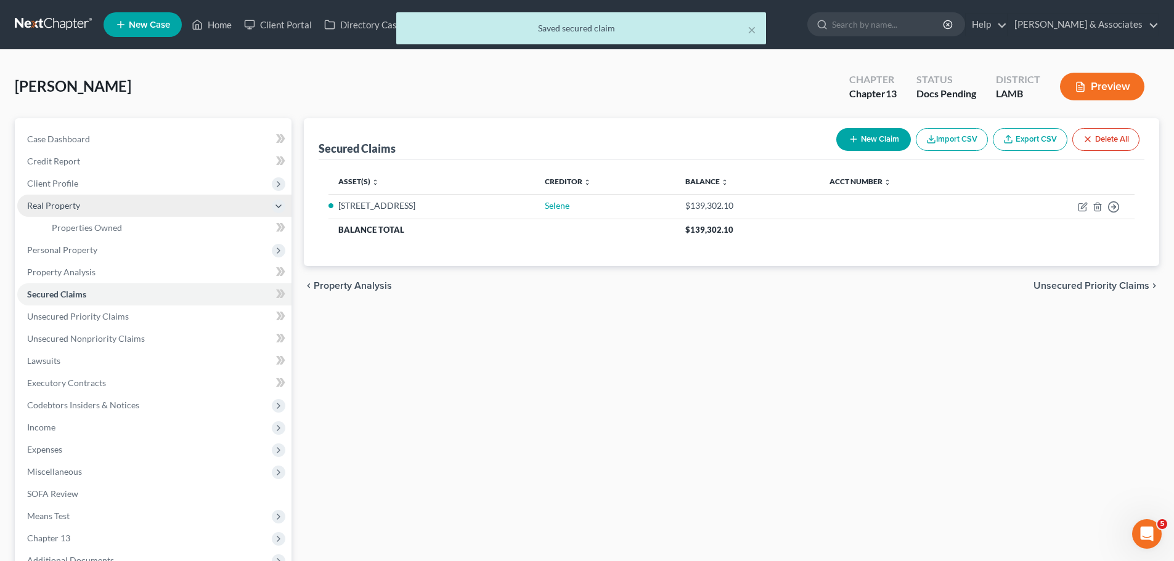
click at [78, 215] on span "Real Property" at bounding box center [154, 206] width 274 height 22
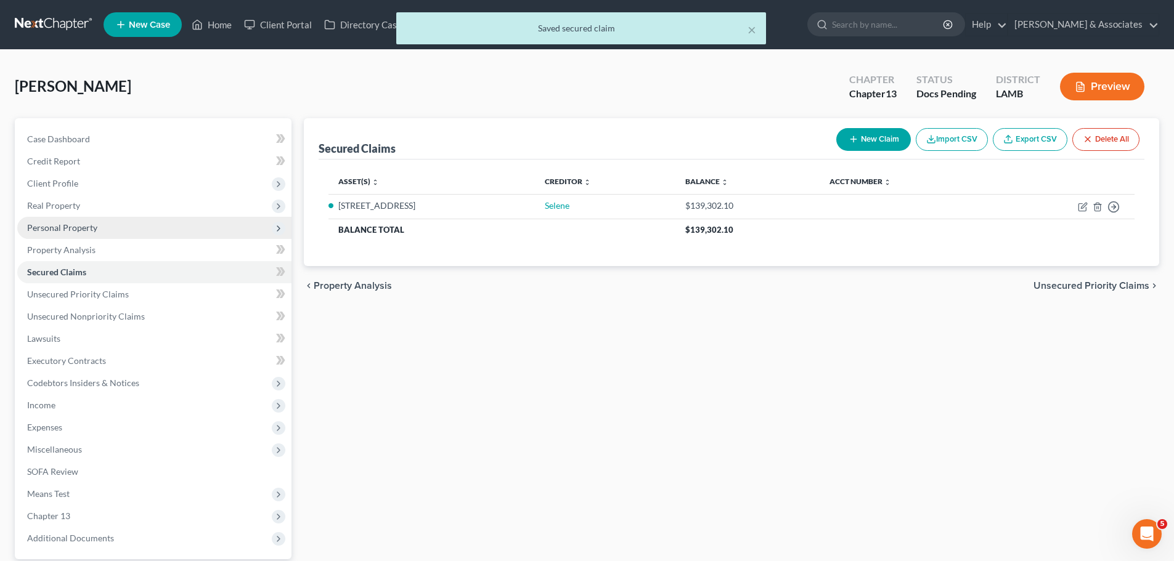
click at [81, 220] on span "Personal Property" at bounding box center [154, 228] width 274 height 22
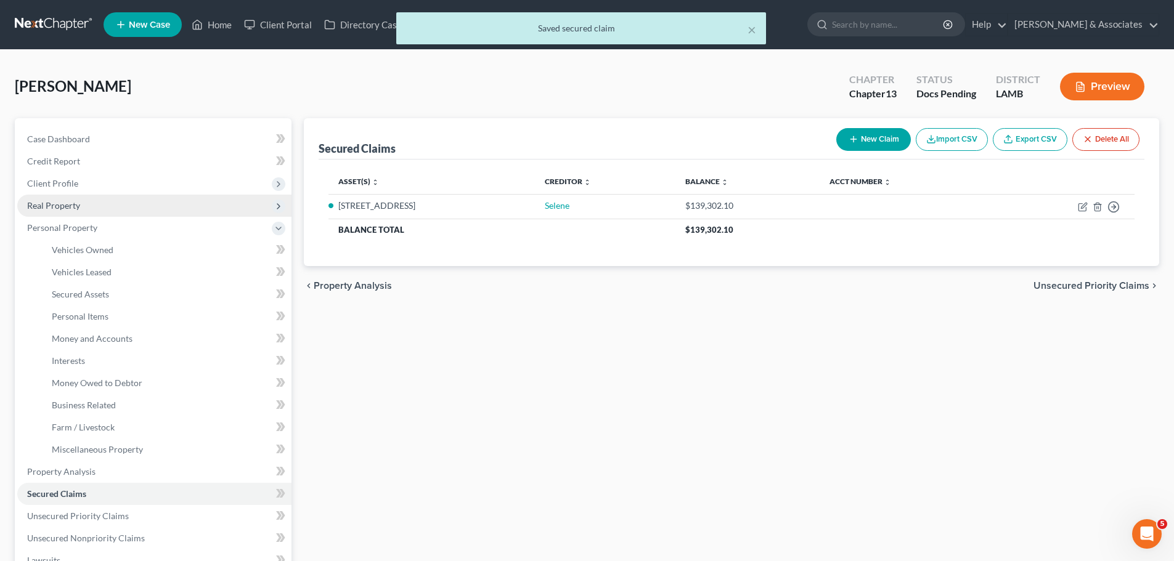
click at [84, 201] on span "Real Property" at bounding box center [154, 206] width 274 height 22
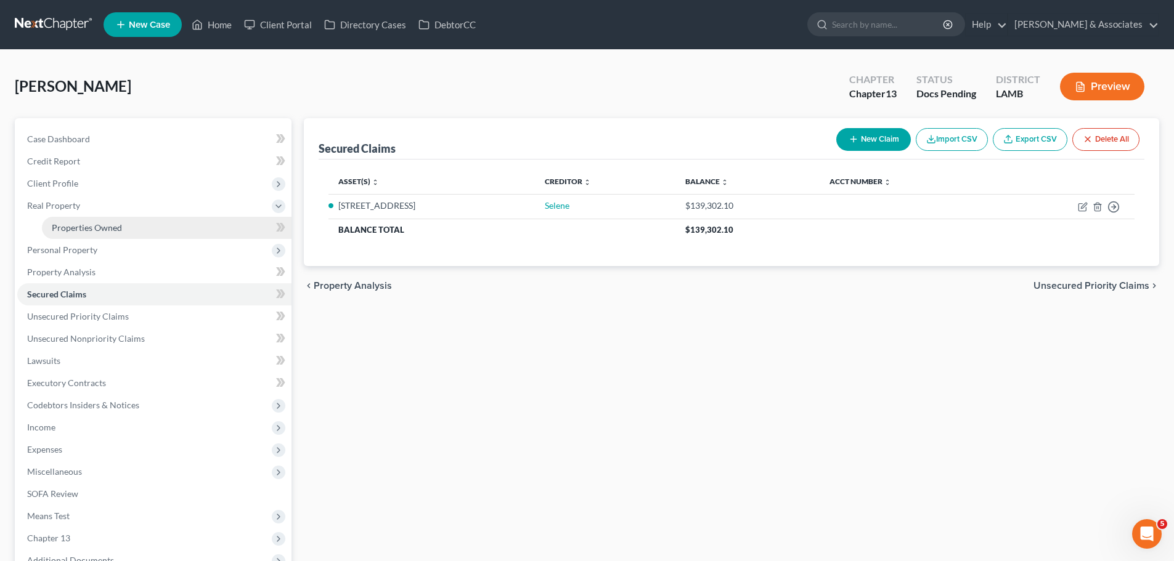
click at [83, 221] on link "Properties Owned" at bounding box center [167, 228] width 250 height 22
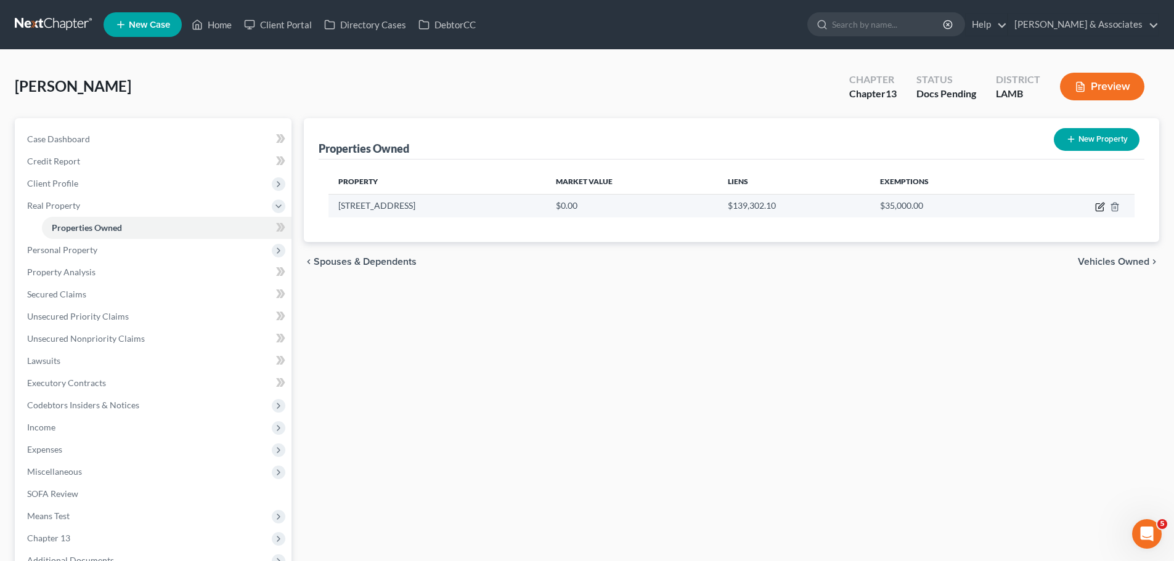
click at [1101, 210] on icon "button" at bounding box center [1100, 207] width 10 height 10
select select "19"
select select "31"
select select "4"
select select "0"
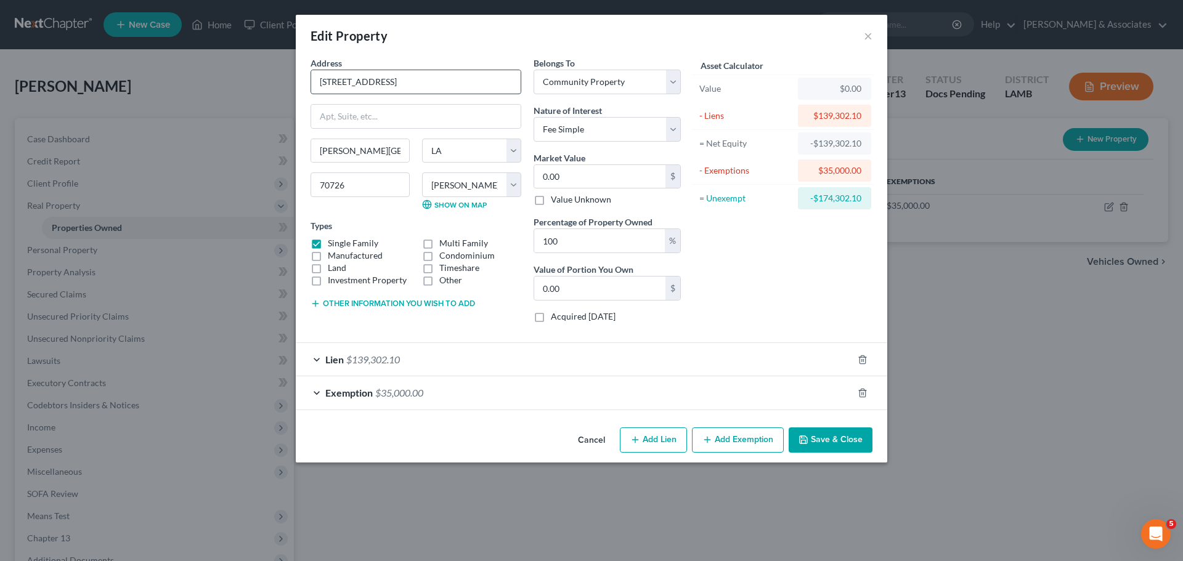
click at [455, 87] on input "31182 Seagull Lane" at bounding box center [415, 81] width 209 height 23
click at [447, 87] on input "31182 Seagull Lane" at bounding box center [415, 81] width 209 height 23
click at [662, 178] on input "0.00" at bounding box center [599, 176] width 131 height 23
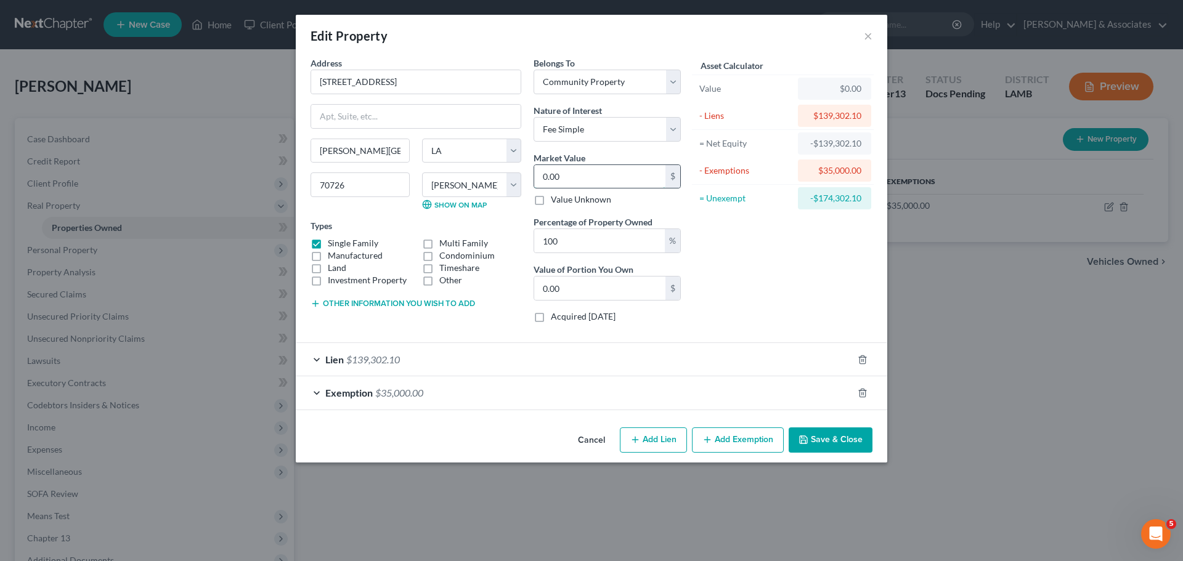
paste input "232,681"
type input "232,681"
type input "232,681.00"
type input "232,681"
click at [751, 261] on div "Asset Calculator Value $232,681.00 - Liens $139,302.10 = Net Equity -$139,302.1…" at bounding box center [783, 195] width 192 height 276
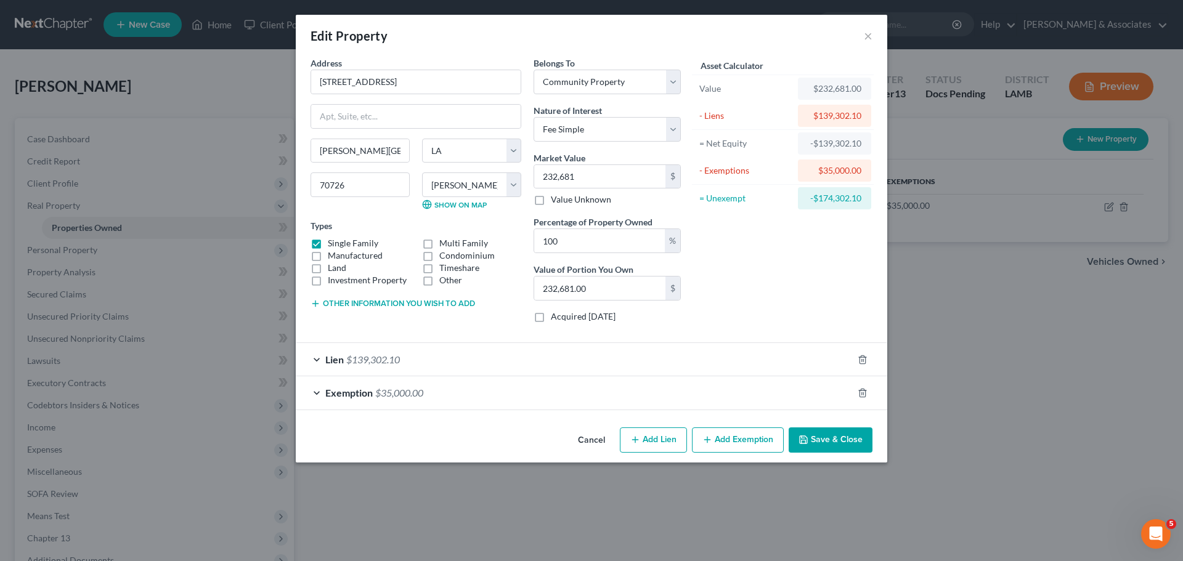
click at [814, 441] on button "Save & Close" at bounding box center [831, 441] width 84 height 26
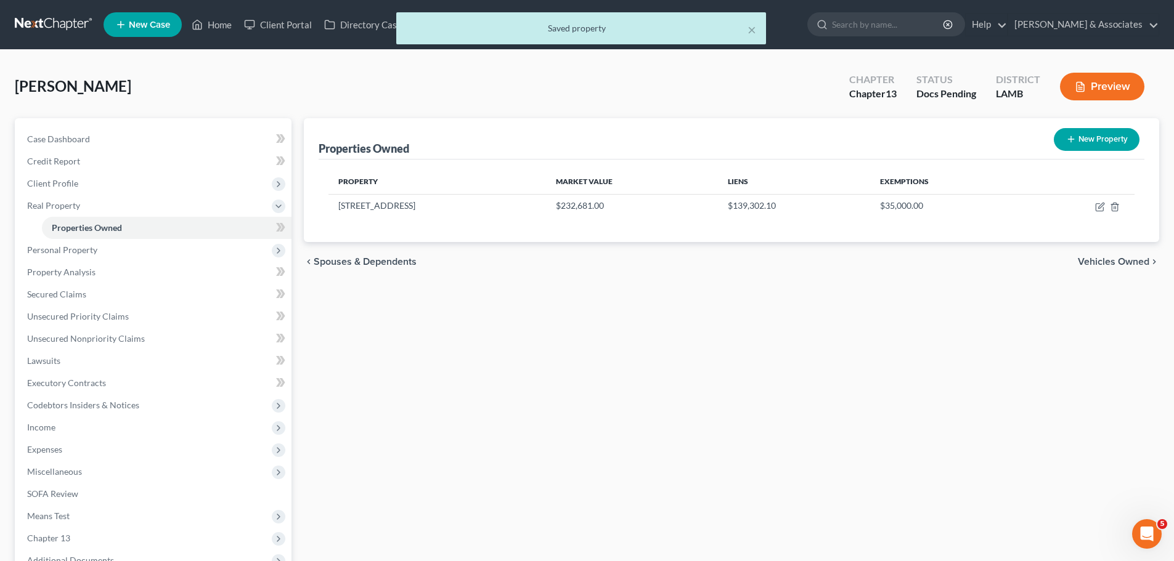
click at [539, 399] on div "Properties Owned New Property Property Market Value Liens Exemptions 31182 Seag…" at bounding box center [732, 369] width 868 height 502
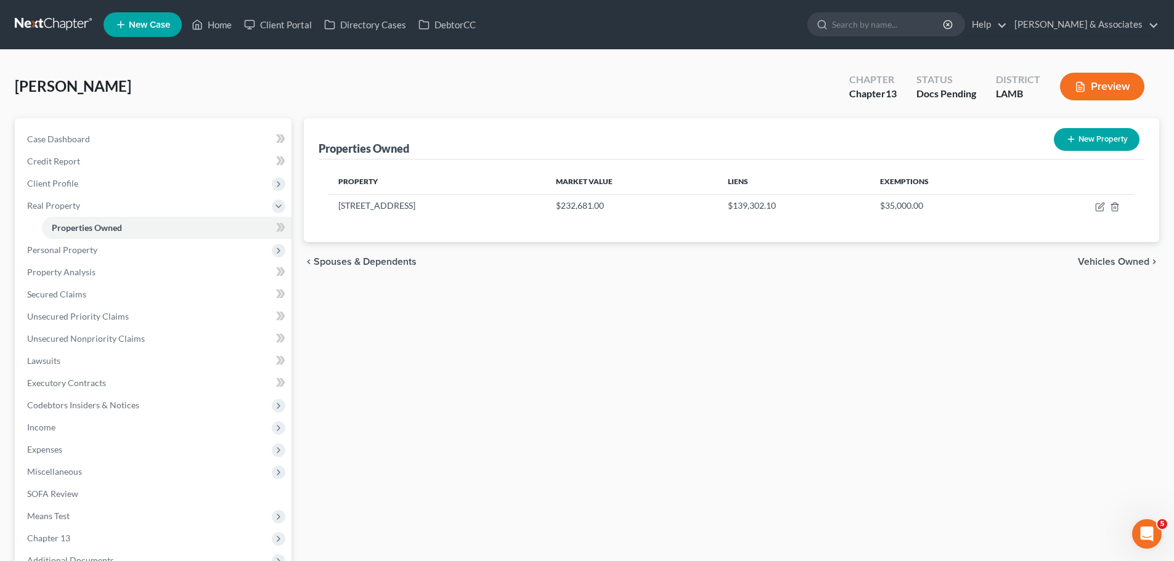
click at [627, 312] on div "Properties Owned New Property Property Market Value Liens Exemptions 31182 Seag…" at bounding box center [732, 369] width 868 height 502
click at [95, 145] on link "Case Dashboard" at bounding box center [154, 139] width 274 height 22
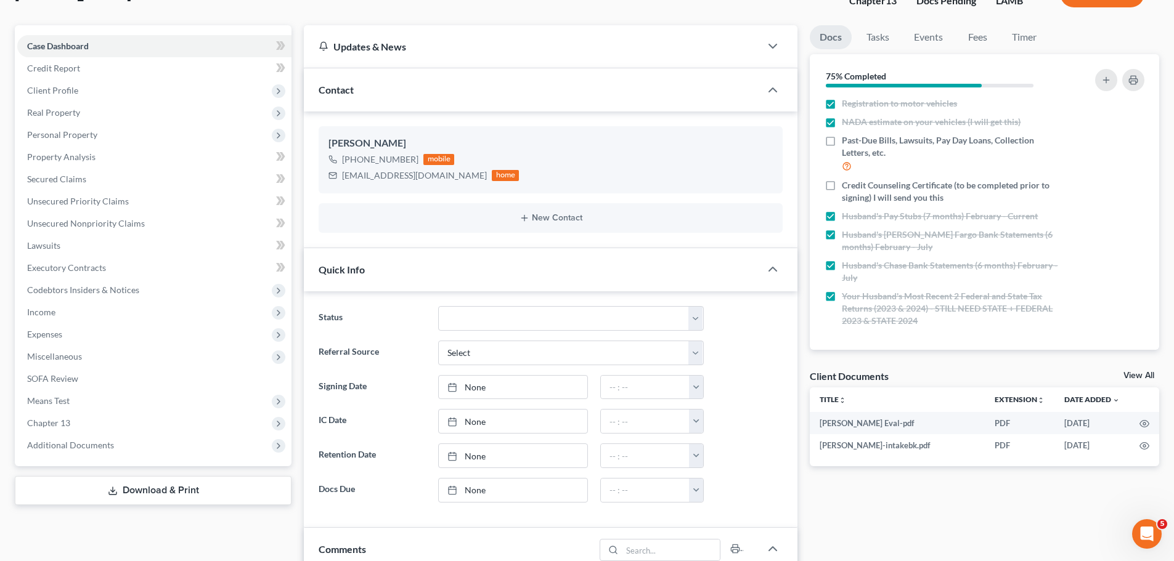
scroll to position [431, 0]
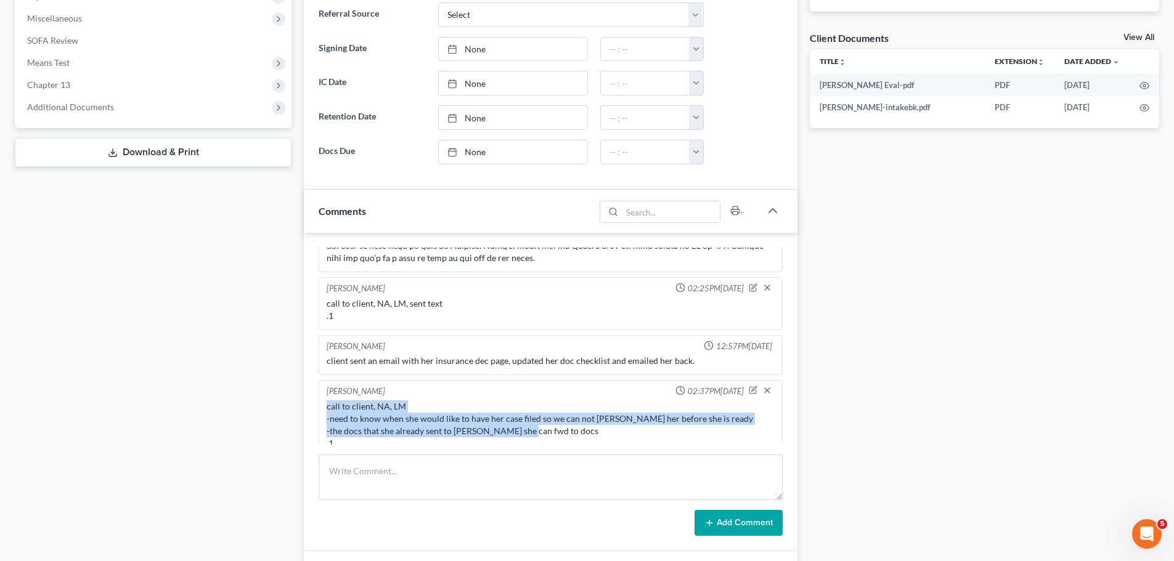
drag, startPoint x: 571, startPoint y: 422, endPoint x: 318, endPoint y: 389, distance: 255.3
click at [318, 389] on div "Alayna Harper 09:04AM, 06/18/2025 Notes from RJP's eval for client refiling a c…" at bounding box center [551, 392] width 494 height 319
click at [341, 398] on div "call to client, NA, LM -need to know when she would like to have her case filed…" at bounding box center [550, 425] width 453 height 54
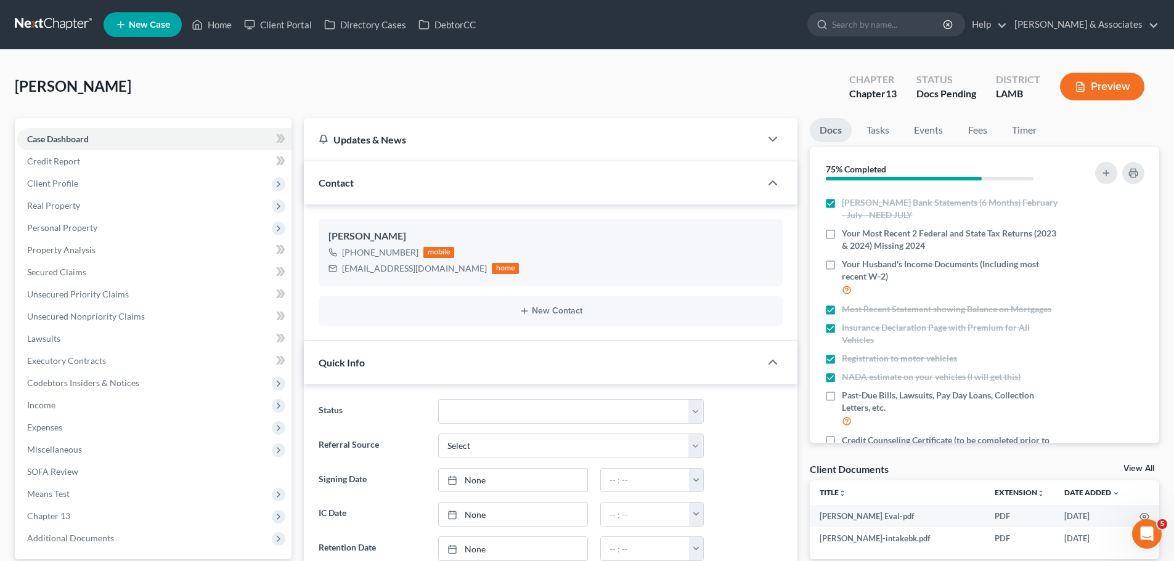
scroll to position [0, 0]
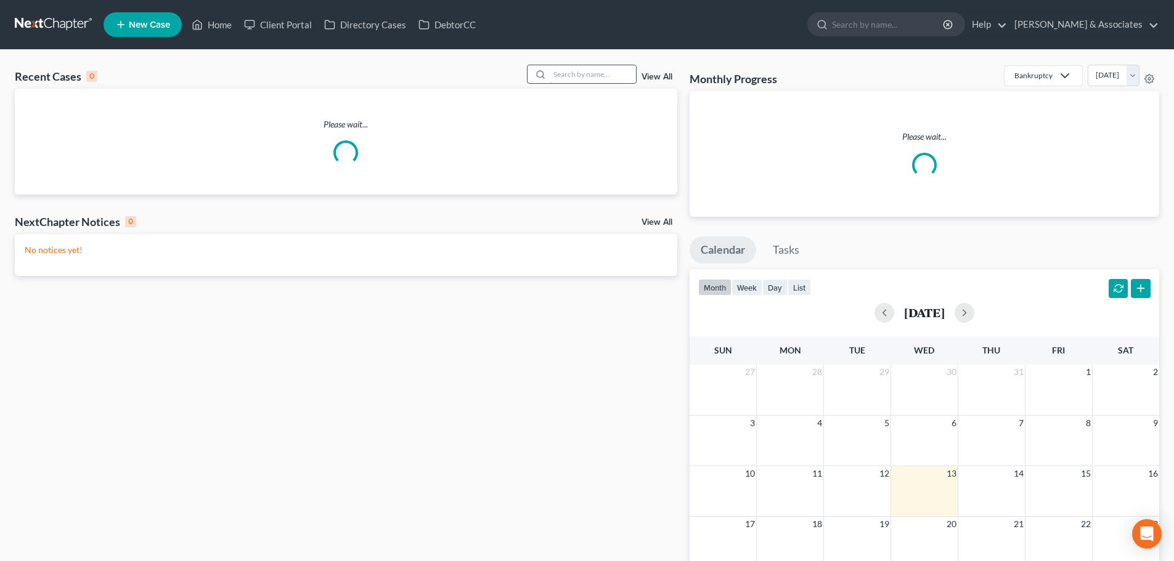
click at [577, 68] on input "search" at bounding box center [593, 74] width 86 height 18
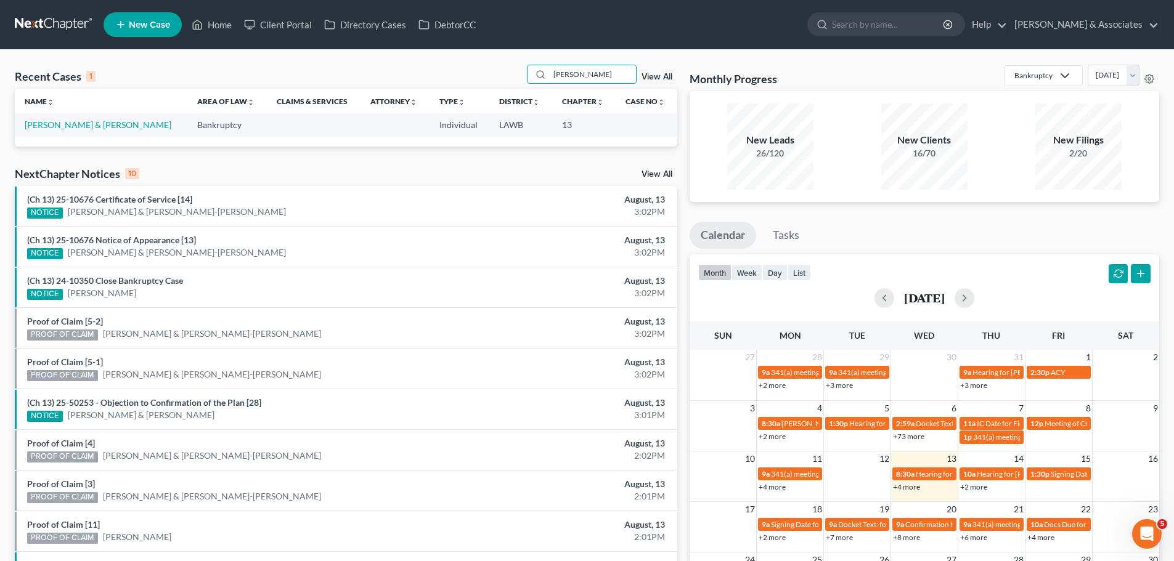
type input "[PERSON_NAME]"
click at [48, 116] on td "[PERSON_NAME] & [PERSON_NAME]" at bounding box center [101, 124] width 173 height 23
click at [48, 121] on link "[PERSON_NAME] & [PERSON_NAME]" at bounding box center [98, 125] width 147 height 10
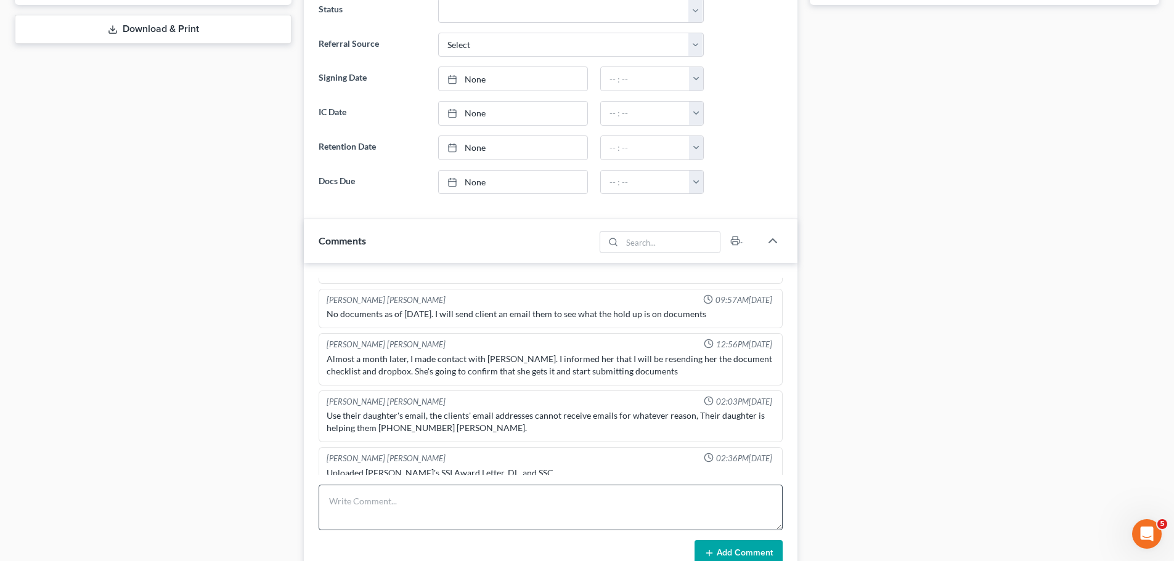
scroll to position [17, 0]
click at [463, 513] on textarea at bounding box center [551, 508] width 464 height 46
type textarea "received copies of debt from clients -scanned and added to docs .1"
click at [722, 547] on button "Add Comment" at bounding box center [738, 553] width 88 height 26
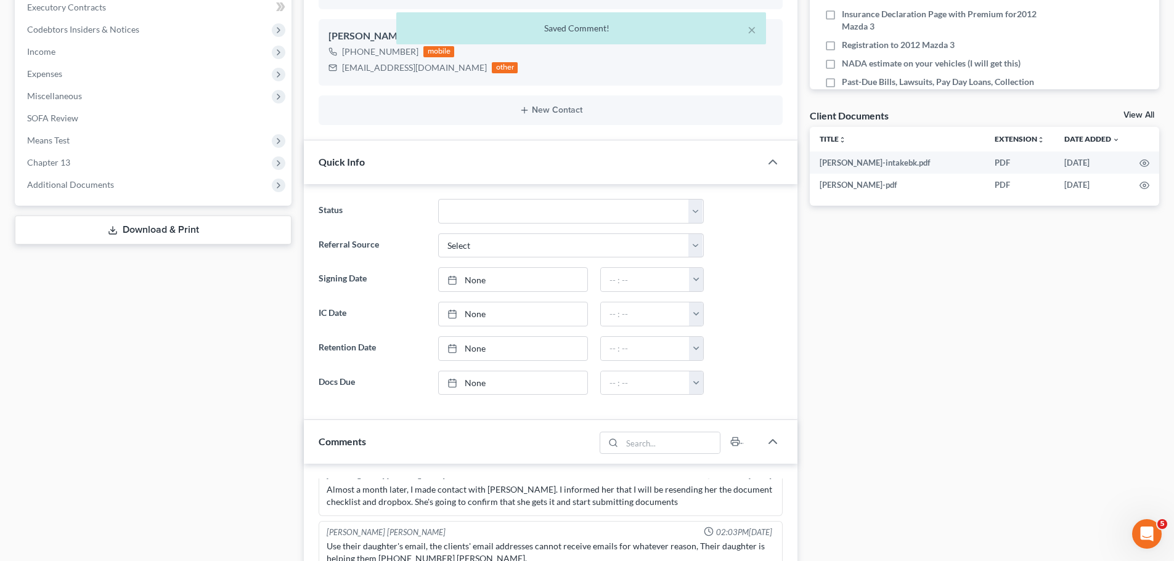
scroll to position [123, 0]
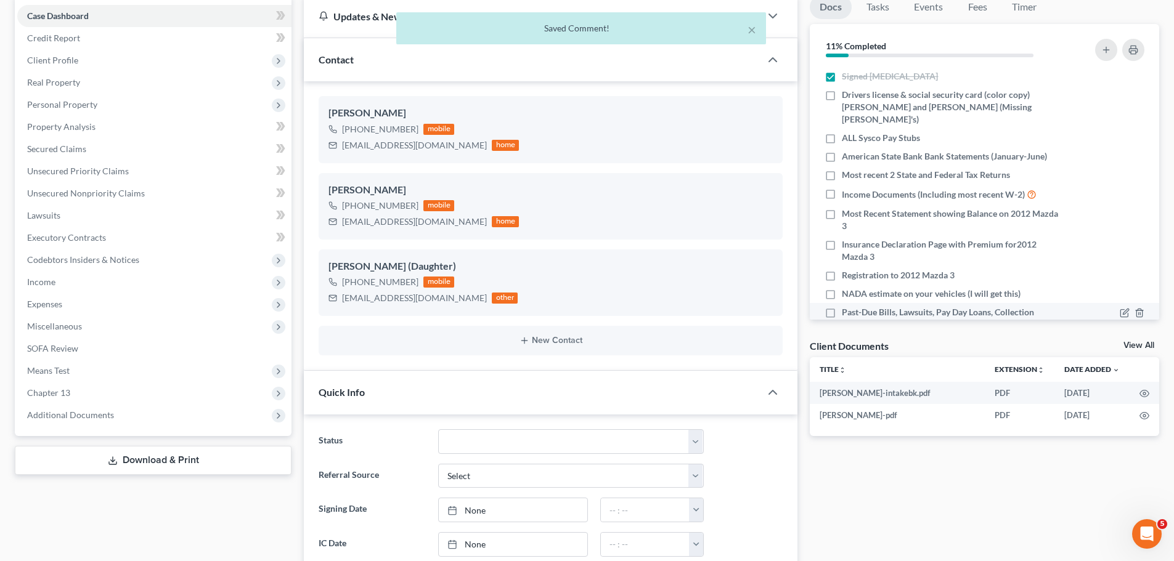
click at [867, 312] on span "Past-Due Bills, Lawsuits, Pay Day Loans, Collection Letters, etc." at bounding box center [951, 318] width 219 height 25
click at [855, 312] on input "Past-Due Bills, Lawsuits, Pay Day Loans, Collection Letters, etc." at bounding box center [851, 310] width 8 height 8
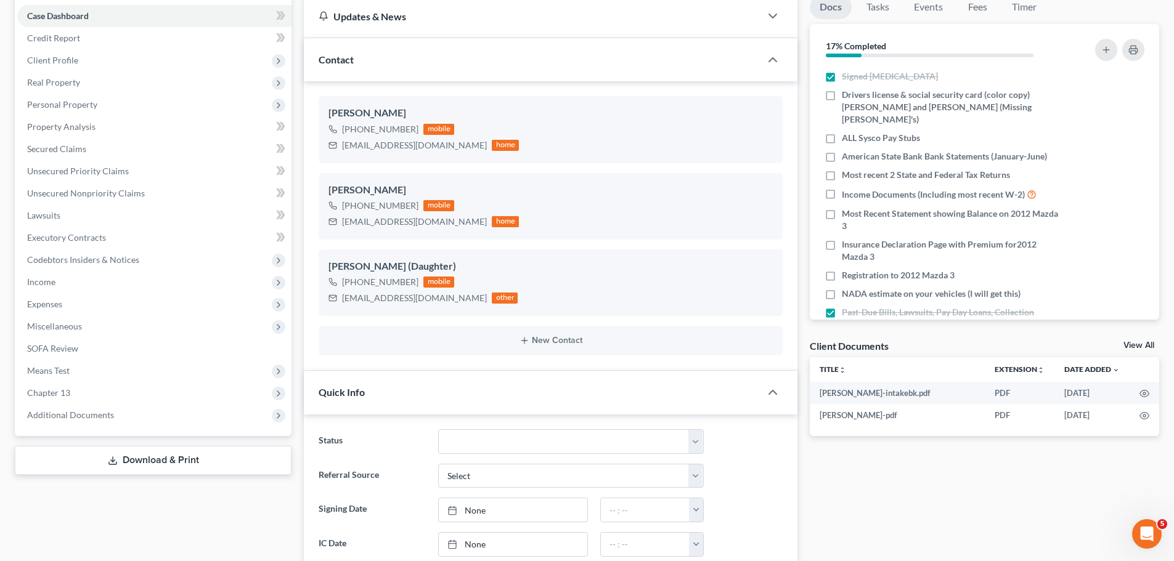
click at [913, 318] on span "Past-Due Bills, Lawsuits, Pay Day Loans, Collection Letters, etc." at bounding box center [951, 318] width 219 height 25
click at [855, 314] on input "Past-Due Bills, Lawsuits, Pay Day Loans, Collection Letters, etc." at bounding box center [851, 310] width 8 height 8
checkbox input "false"
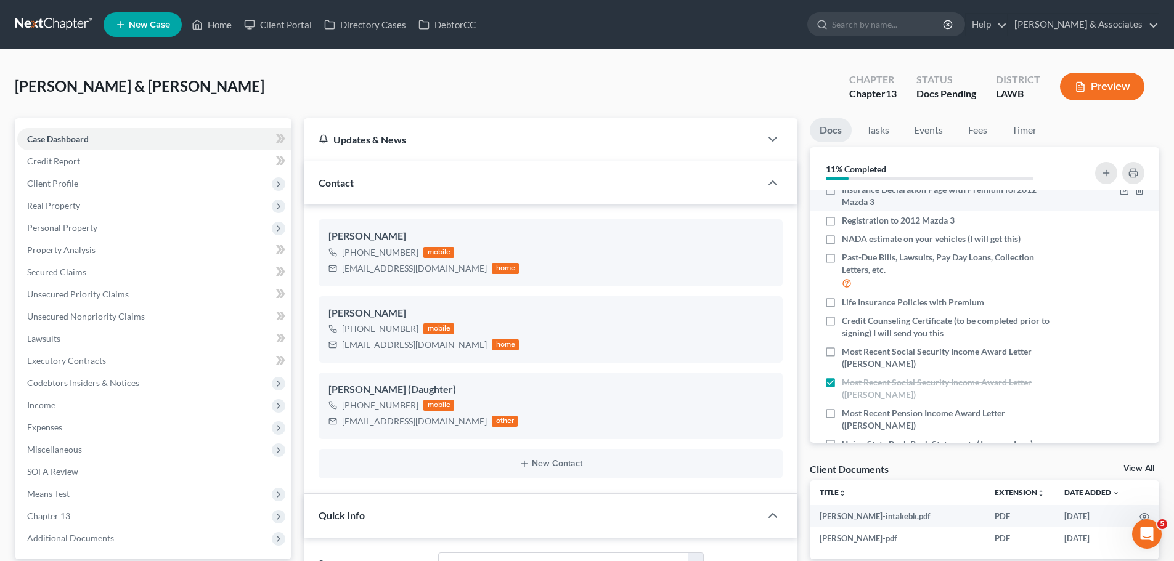
scroll to position [184, 0]
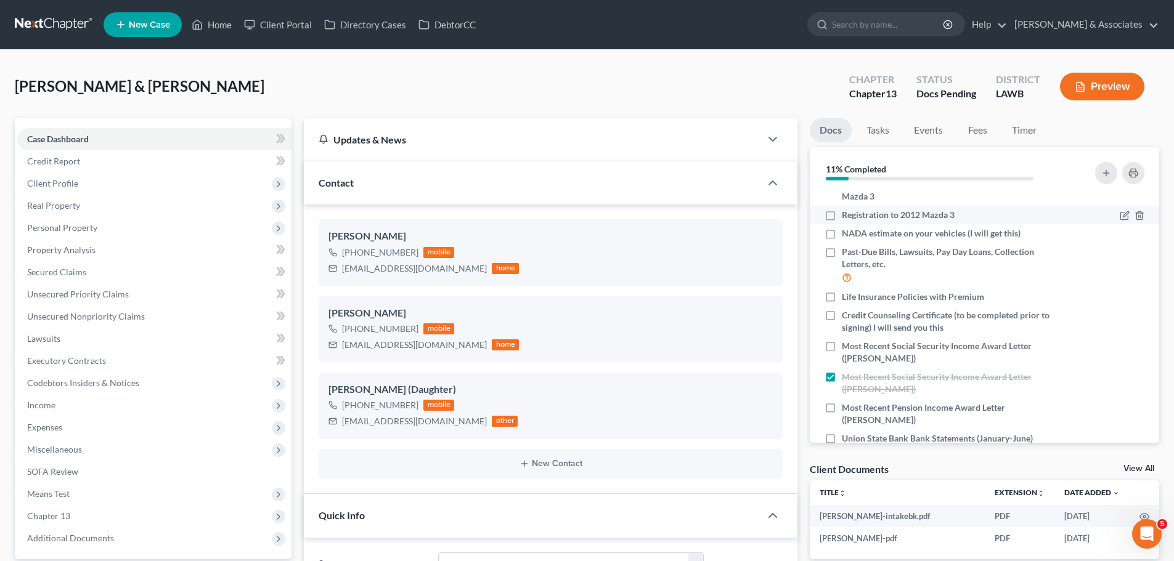
click at [877, 209] on span "Registration to 2012 Mazda 3" at bounding box center [898, 215] width 113 height 12
click at [855, 209] on input "Registration to 2012 Mazda 3" at bounding box center [851, 213] width 8 height 8
checkbox input "true"
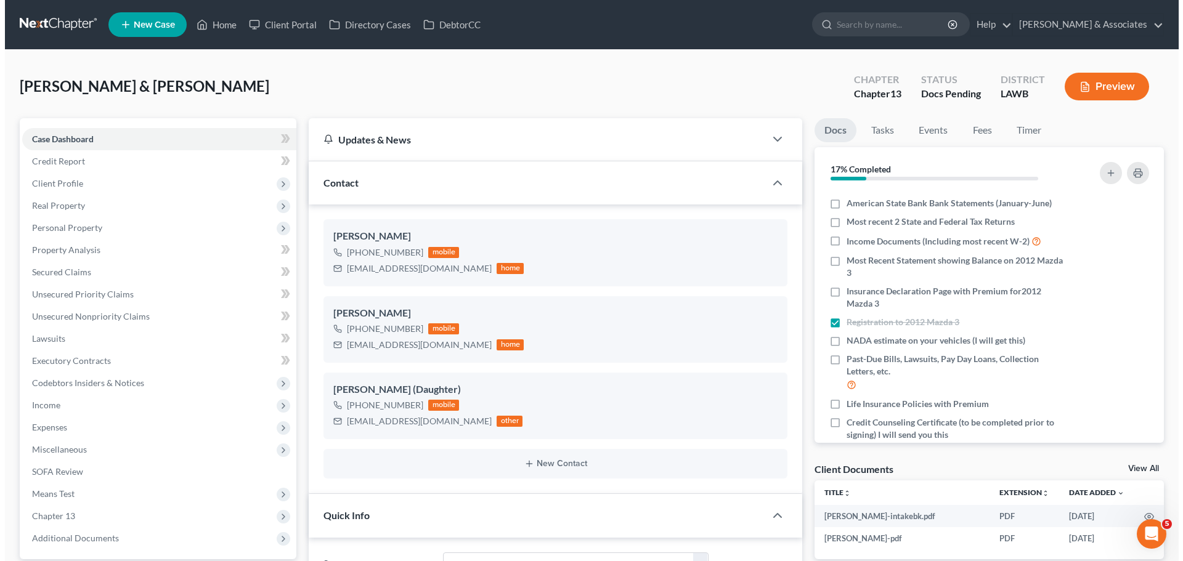
scroll to position [0, 0]
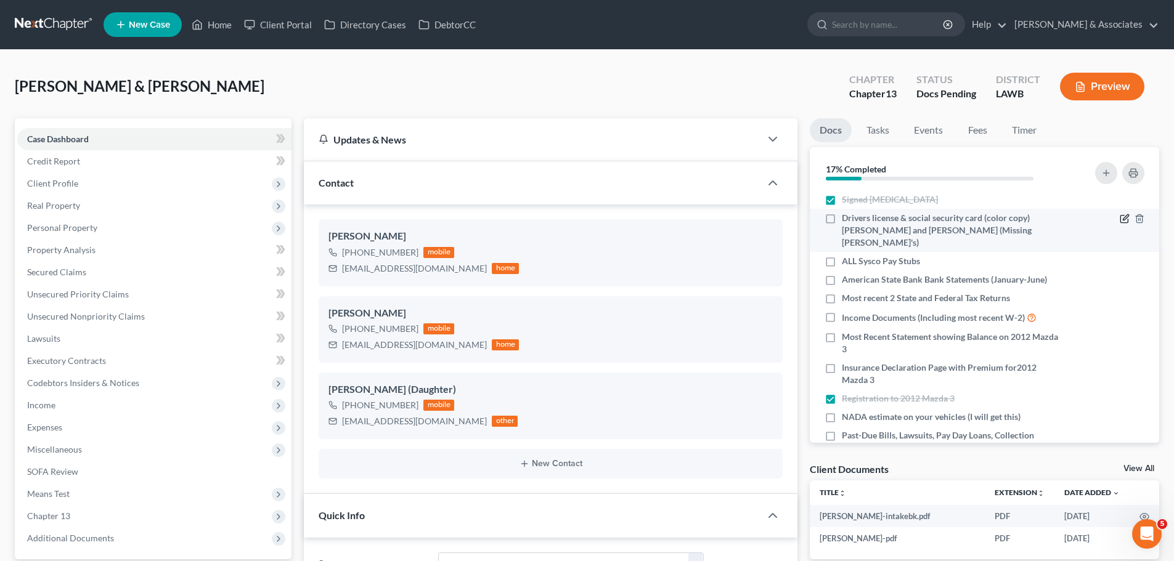
click at [1120, 219] on icon "button" at bounding box center [1125, 219] width 10 height 10
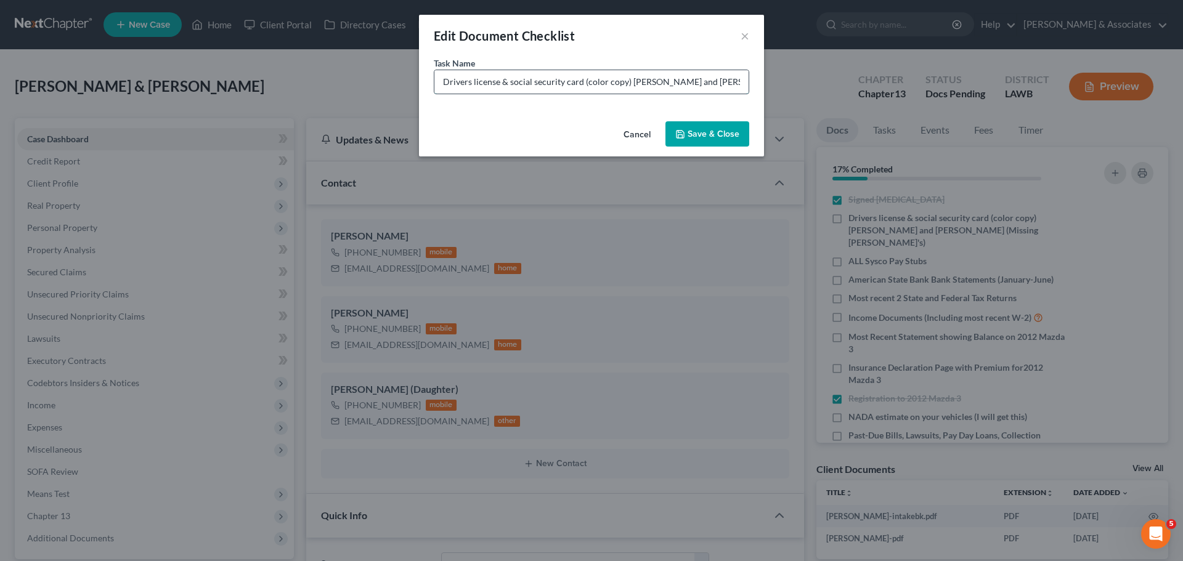
click at [585, 76] on input "Drivers license & social security card (color copy) Eugene and Katie (Missing E…" at bounding box center [591, 81] width 314 height 23
click at [708, 86] on input "Drivers license & social security card (color copy) Eugene and Katie (Missing E…" at bounding box center [591, 81] width 314 height 23
drag, startPoint x: 657, startPoint y: 80, endPoint x: 777, endPoint y: 80, distance: 119.5
click at [777, 80] on div "Edit Document Checklist × Task Name * Drivers license & social security card (c…" at bounding box center [591, 280] width 1183 height 561
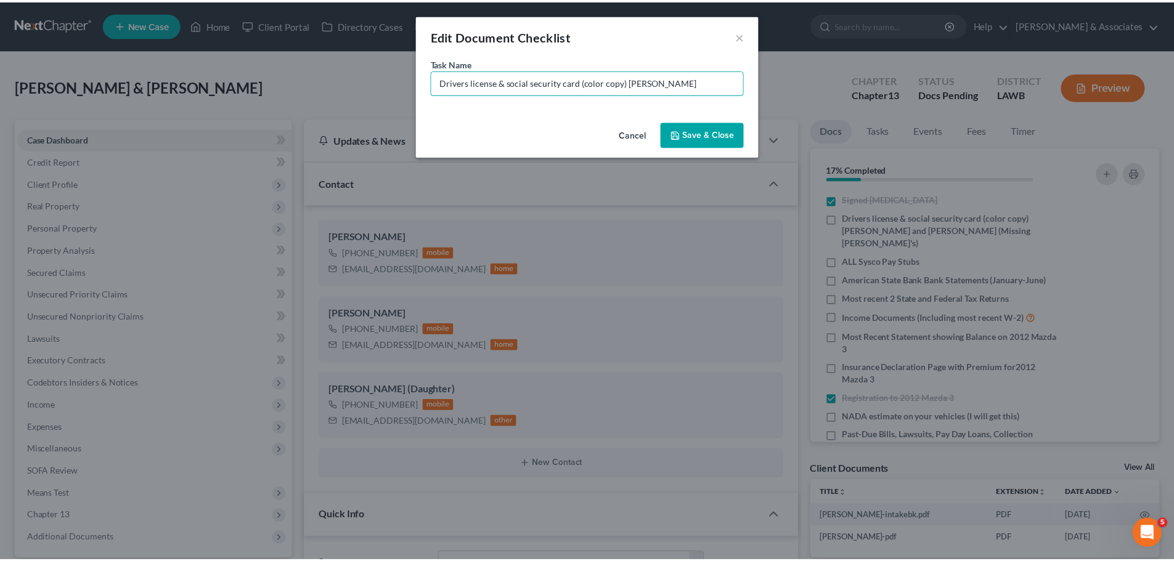
scroll to position [0, 0]
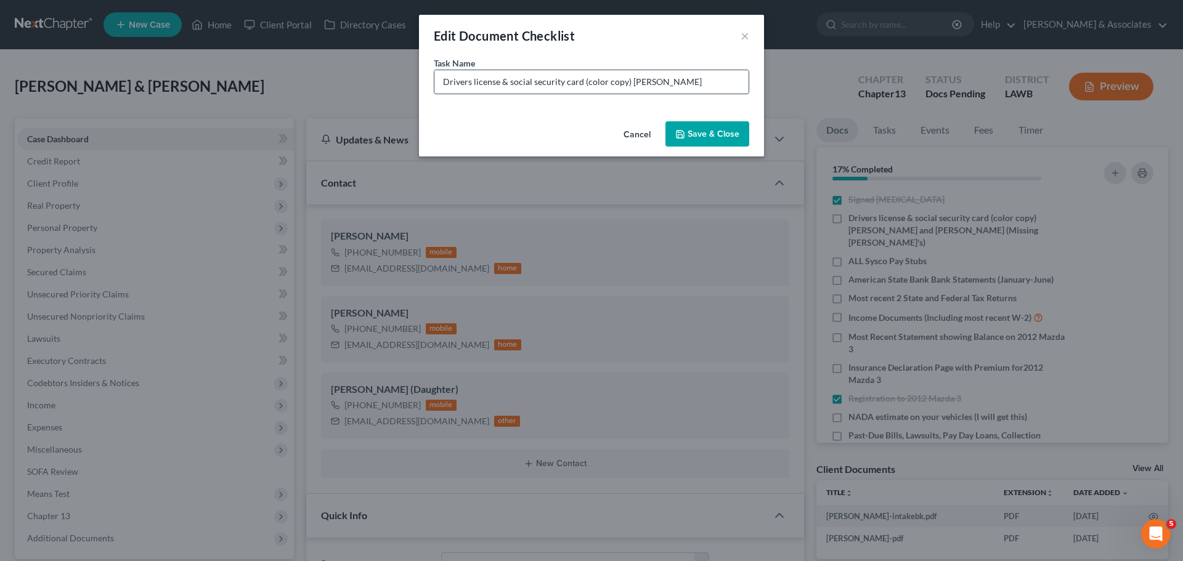
click at [442, 79] on input "Drivers license & social security card (color copy) Eugene" at bounding box center [591, 81] width 314 height 23
drag, startPoint x: 718, startPoint y: 96, endPoint x: 694, endPoint y: 89, distance: 25.4
click at [694, 89] on div "Task Name * Eugene Drivers license & social security card (color copy) Eugene" at bounding box center [591, 87] width 345 height 60
drag, startPoint x: 697, startPoint y: 82, endPoint x: 657, endPoint y: 83, distance: 40.1
click at [657, 83] on input "Eugene Drivers license & social security card (color copy) Eugene" at bounding box center [591, 81] width 314 height 23
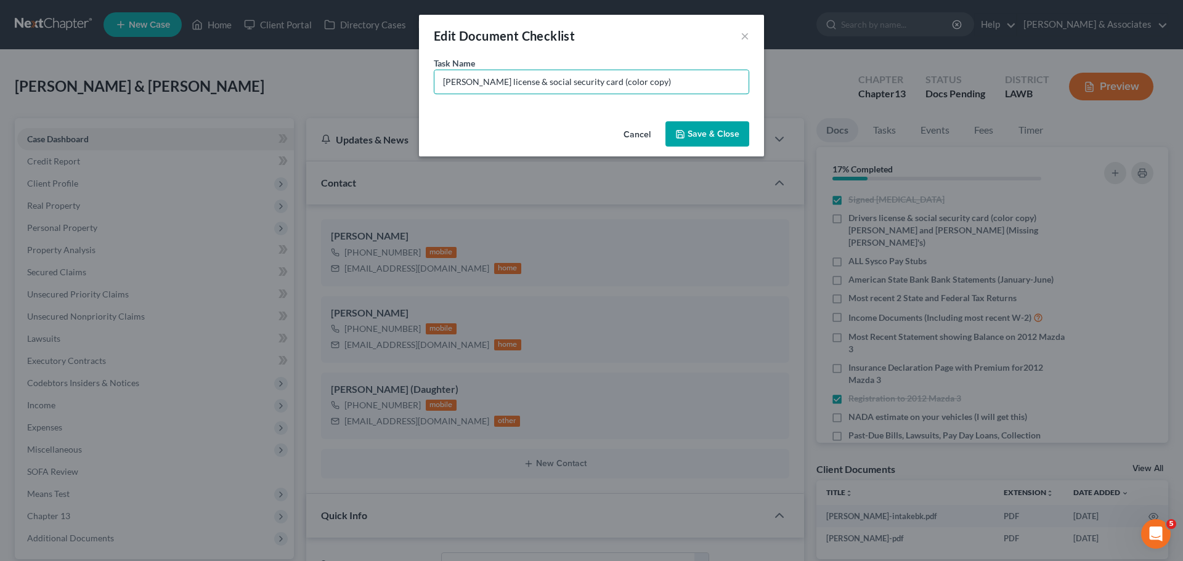
type input "Eugene Drivers license & social security card (color copy)"
click at [680, 120] on div "Cancel Save & Close" at bounding box center [591, 136] width 345 height 41
click at [684, 132] on icon "button" at bounding box center [680, 134] width 7 height 7
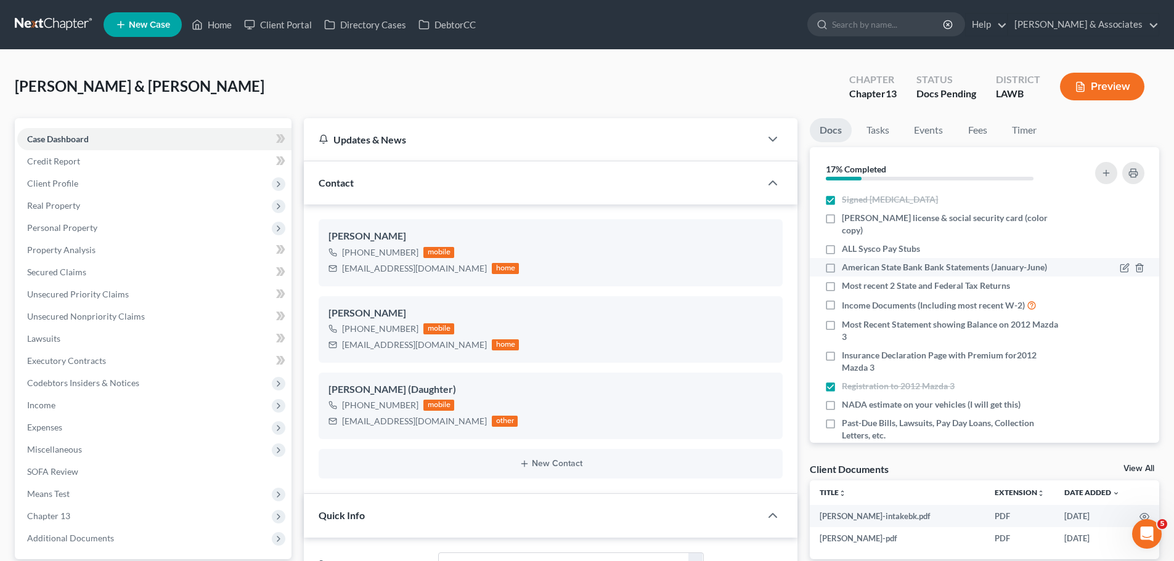
drag, startPoint x: 843, startPoint y: 245, endPoint x: 943, endPoint y: 263, distance: 101.4
click at [843, 245] on span "ALL Sysco Pay Stubs" at bounding box center [881, 249] width 78 height 12
click at [847, 245] on input "ALL Sysco Pay Stubs" at bounding box center [851, 247] width 8 height 8
checkbox input "true"
click at [985, 338] on span "Most Recent Statement showing Balance on 2012 Mazda 3" at bounding box center [951, 331] width 219 height 25
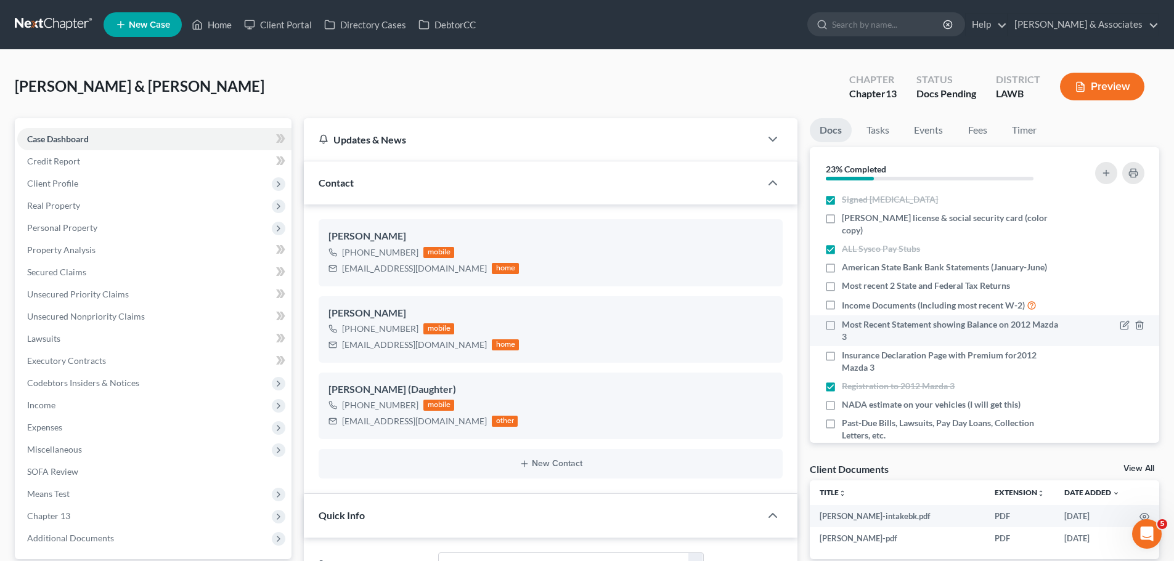
click at [855, 327] on input "Most Recent Statement showing Balance on 2012 Mazda 3" at bounding box center [851, 323] width 8 height 8
checkbox input "true"
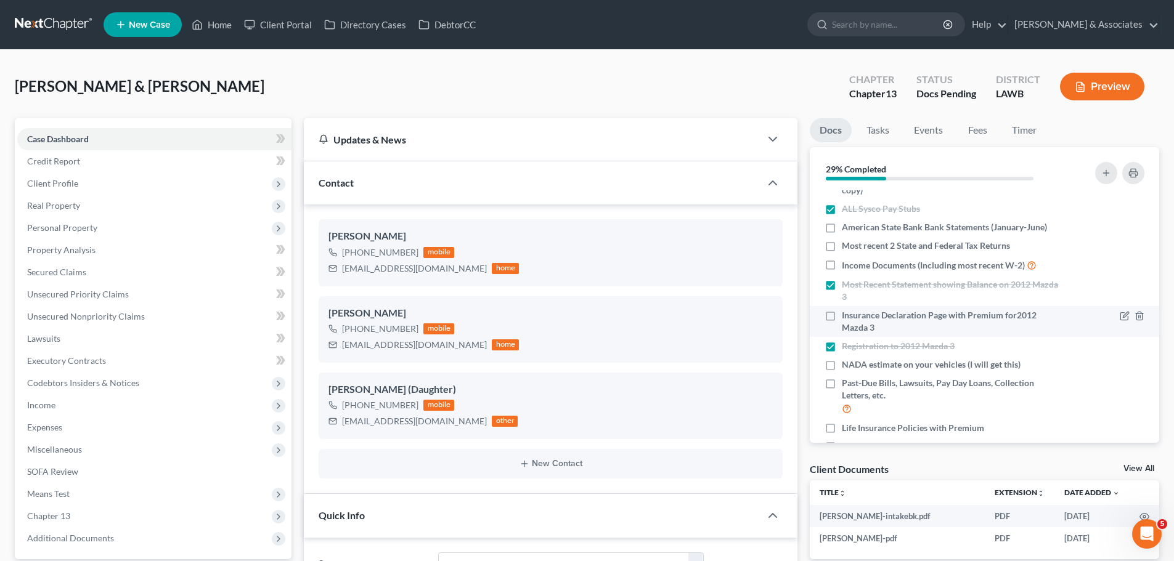
scroll to position [62, 0]
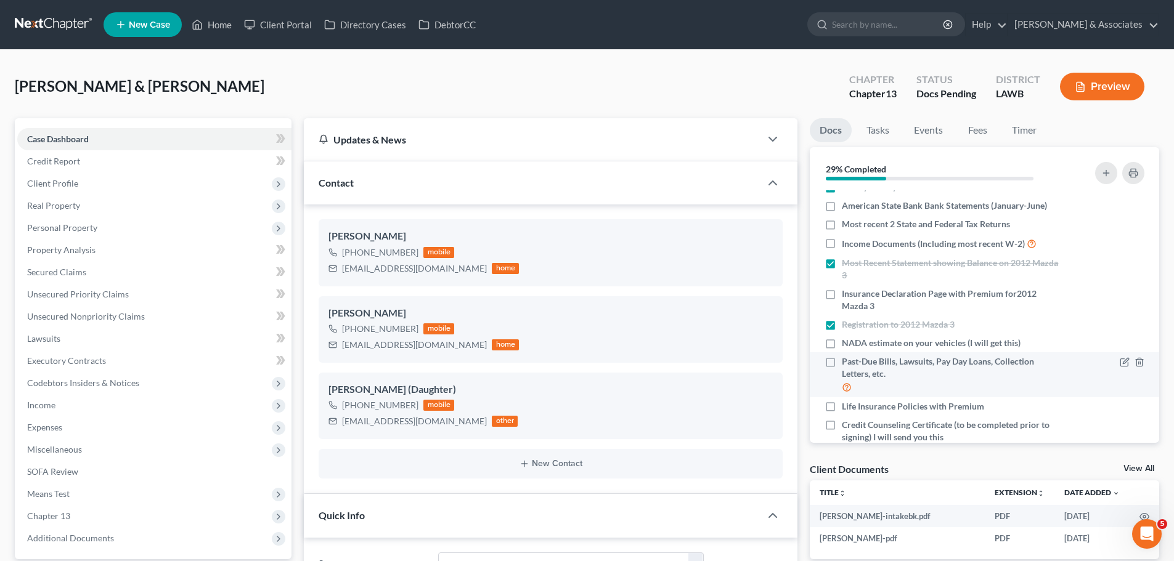
click at [982, 381] on label "Past-Due Bills, Lawsuits, Pay Day Loans, Collection Letters, etc." at bounding box center [951, 375] width 219 height 39
click at [855, 364] on input "Past-Due Bills, Lawsuits, Pay Day Loans, Collection Letters, etc." at bounding box center [851, 360] width 8 height 8
checkbox input "true"
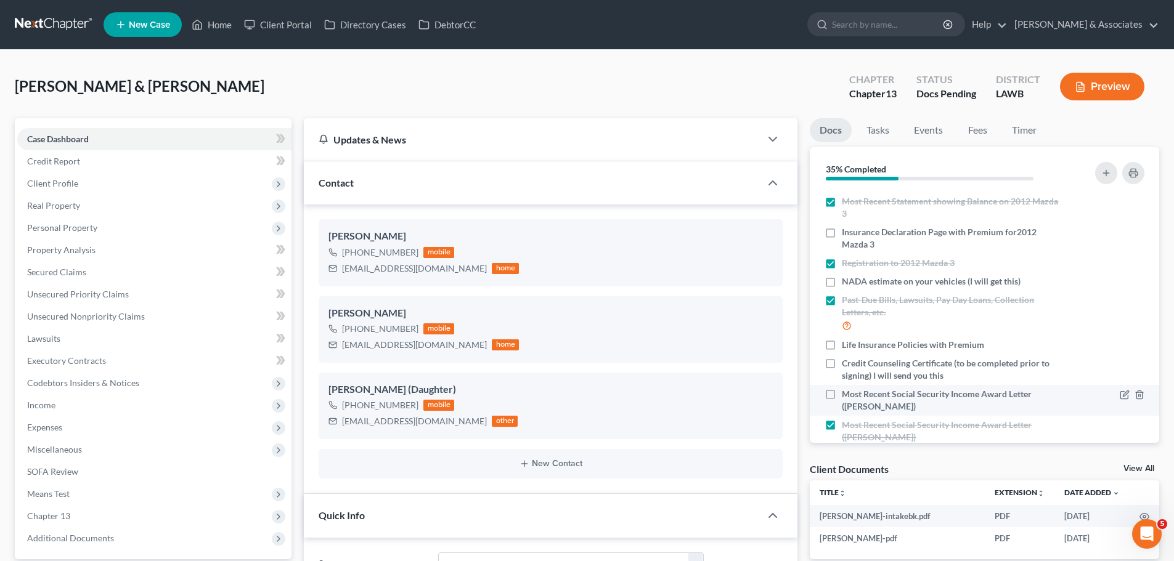
scroll to position [184, 0]
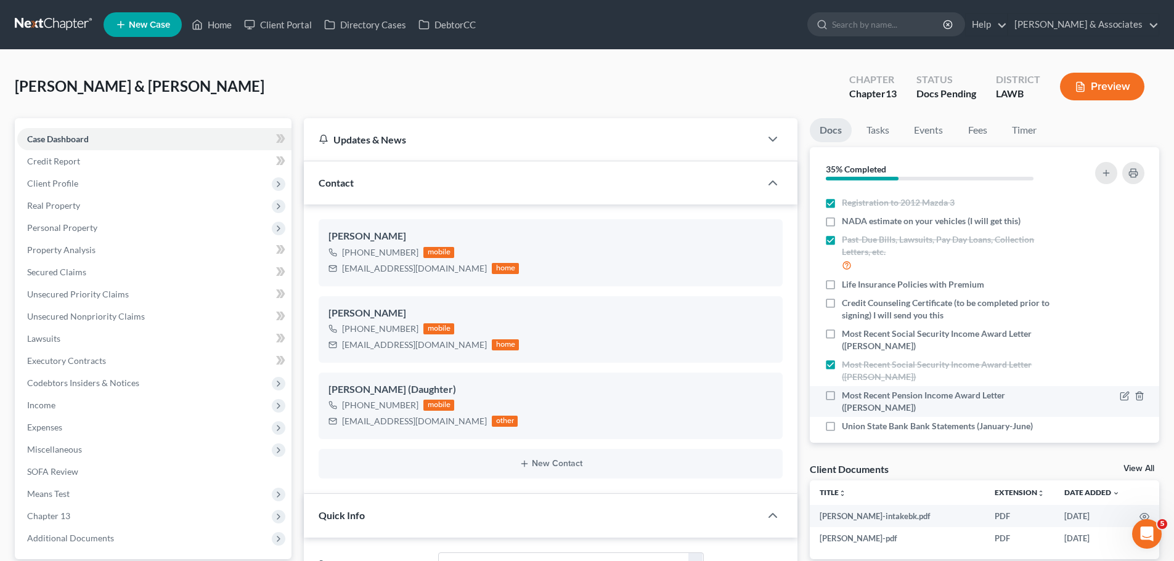
click at [986, 399] on span "Most Recent Pension Income Award Letter (Katie Pyle)" at bounding box center [951, 401] width 219 height 25
click at [855, 397] on input "Most Recent Pension Income Award Letter (Katie Pyle)" at bounding box center [851, 393] width 8 height 8
checkbox input "true"
click at [987, 425] on div "Nothing here yet! Signed Retainer Eugene Drivers license & social security card…" at bounding box center [984, 316] width 349 height 253
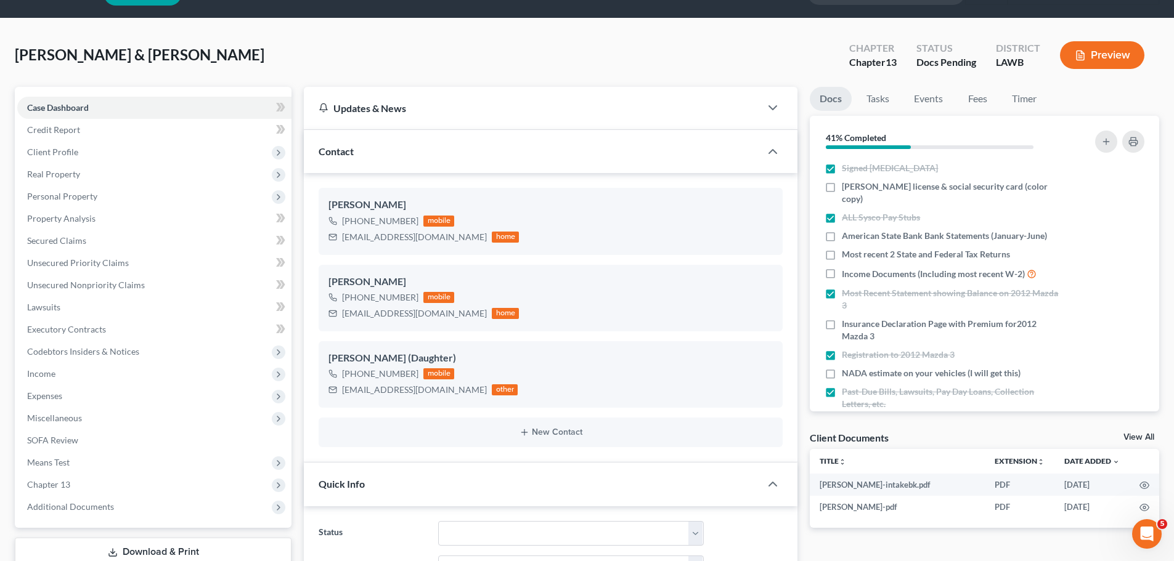
scroll to position [62, 0]
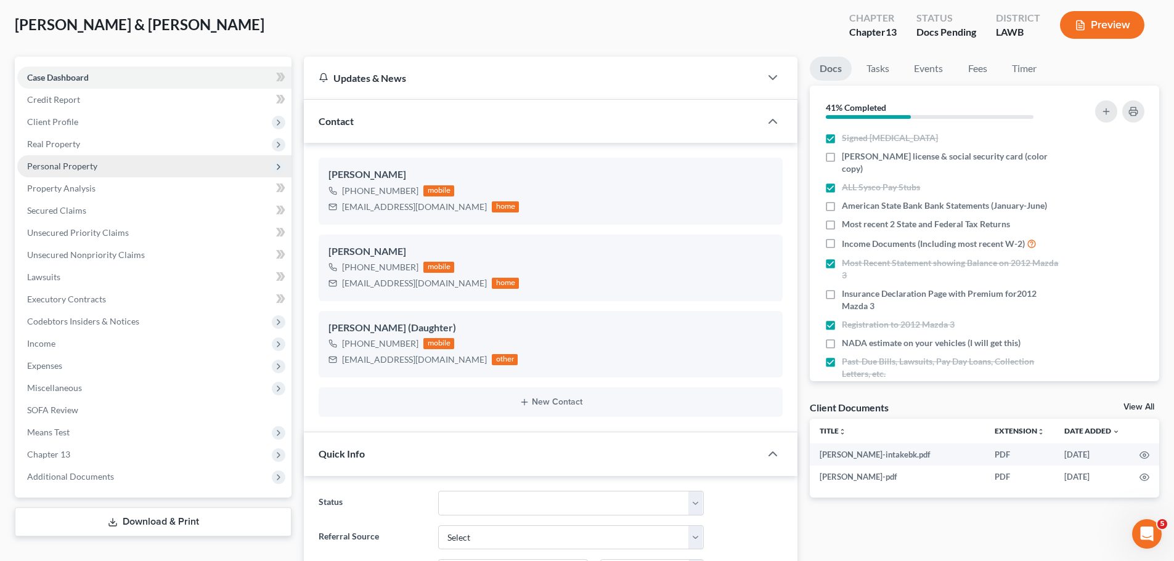
click at [75, 161] on span "Personal Property" at bounding box center [62, 166] width 70 height 10
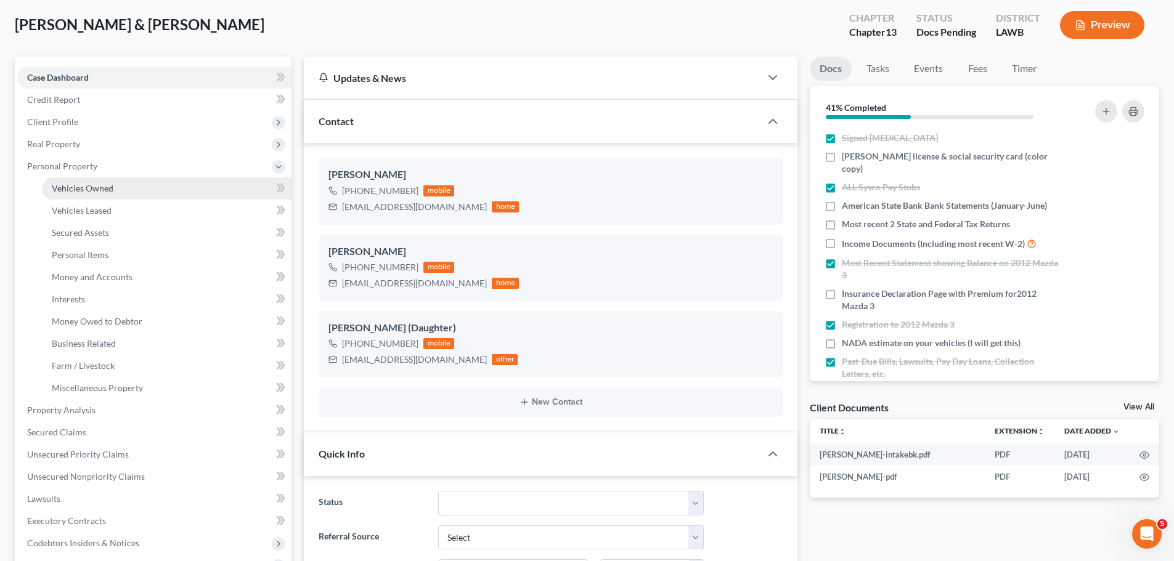
click at [76, 184] on span "Vehicles Owned" at bounding box center [83, 188] width 62 height 10
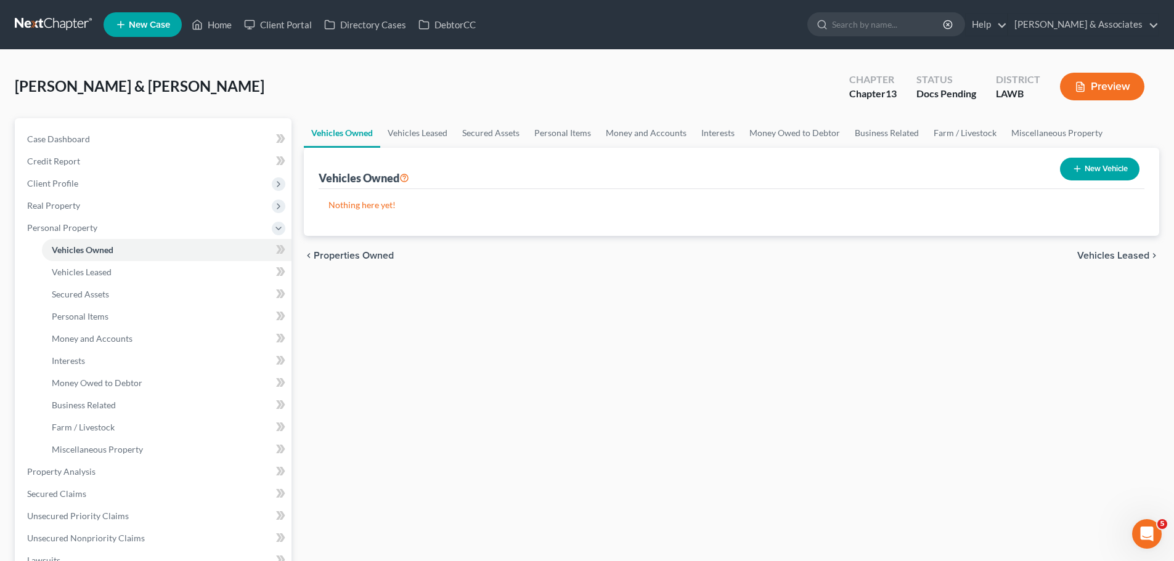
click at [1076, 176] on button "New Vehicle" at bounding box center [1099, 169] width 79 height 23
select select "0"
select select "2"
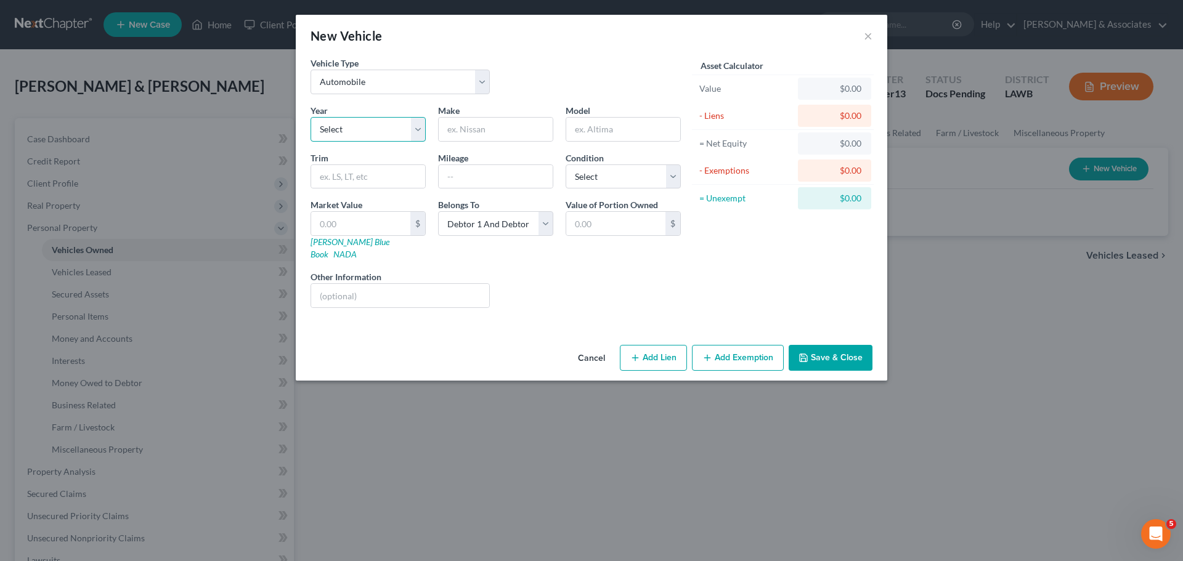
click at [325, 128] on select "Select 2026 2025 2024 2023 2022 2021 2020 2019 2018 2017 2016 2015 2014 2013 20…" at bounding box center [368, 129] width 115 height 25
click at [311, 117] on select "Select 2026 2025 2024 2023 2022 2021 2020 2019 2018 2017 2016 2015 2014 2013 20…" at bounding box center [368, 129] width 115 height 25
select select "14"
type input "m"
type input "Mazda"
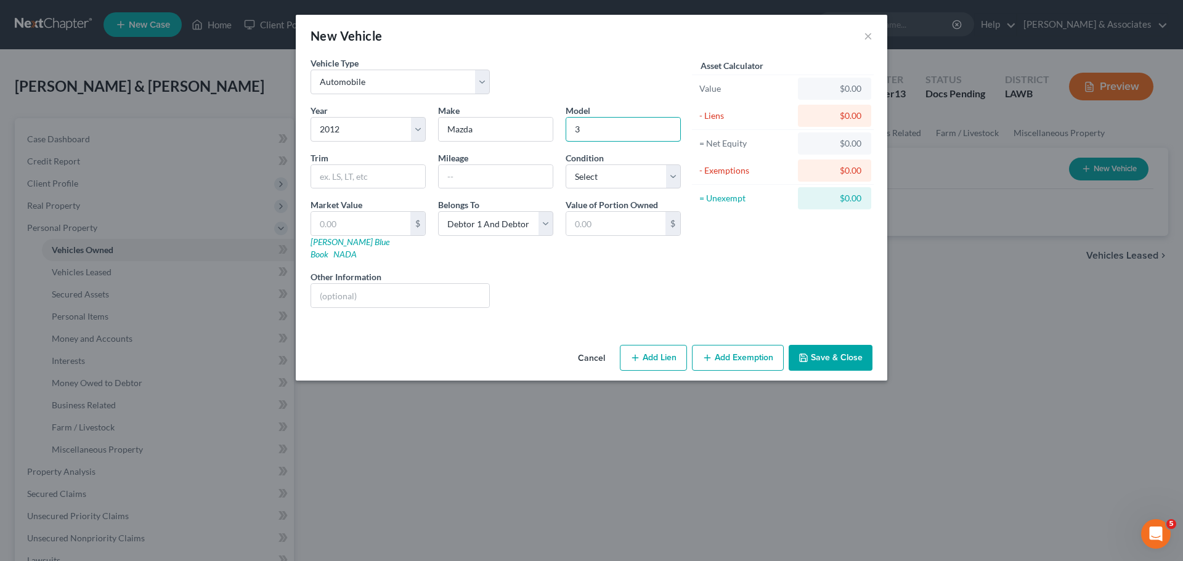
type input "3"
click at [388, 178] on input "text" at bounding box center [368, 176] width 114 height 23
paste input "Trim: Sedan 4D s GT"
type input "Trim: Sedan 4D s GT"
click at [707, 296] on div "Asset Calculator Value $0.00 - Liens $0.00 = Net Equity $0.00 - Exemptions $0.0…" at bounding box center [783, 187] width 192 height 261
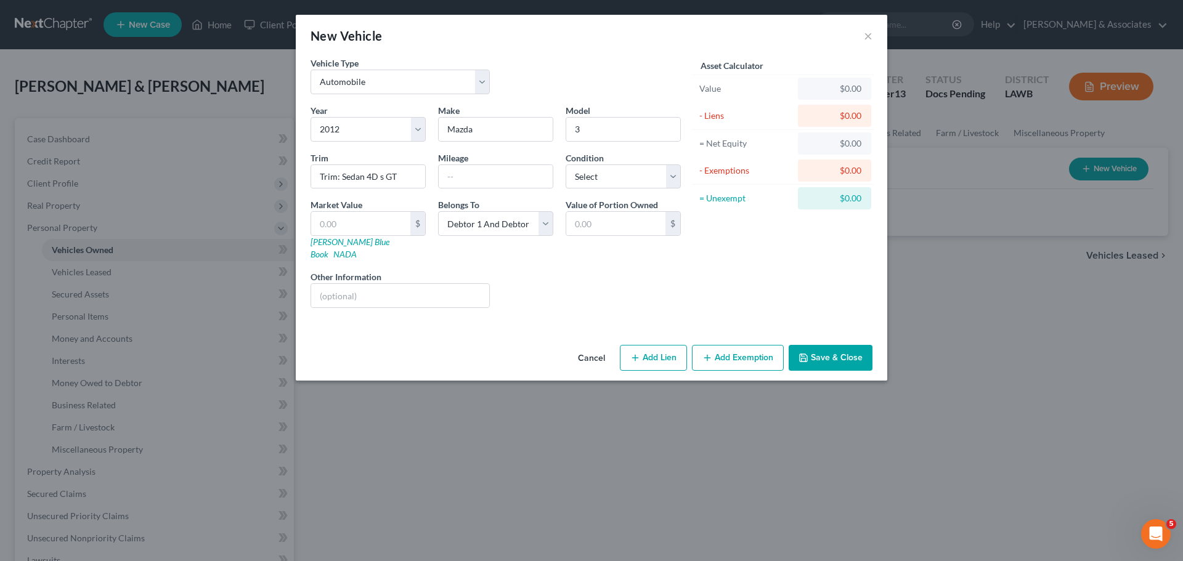
click at [842, 348] on button "Save & Close" at bounding box center [831, 358] width 84 height 26
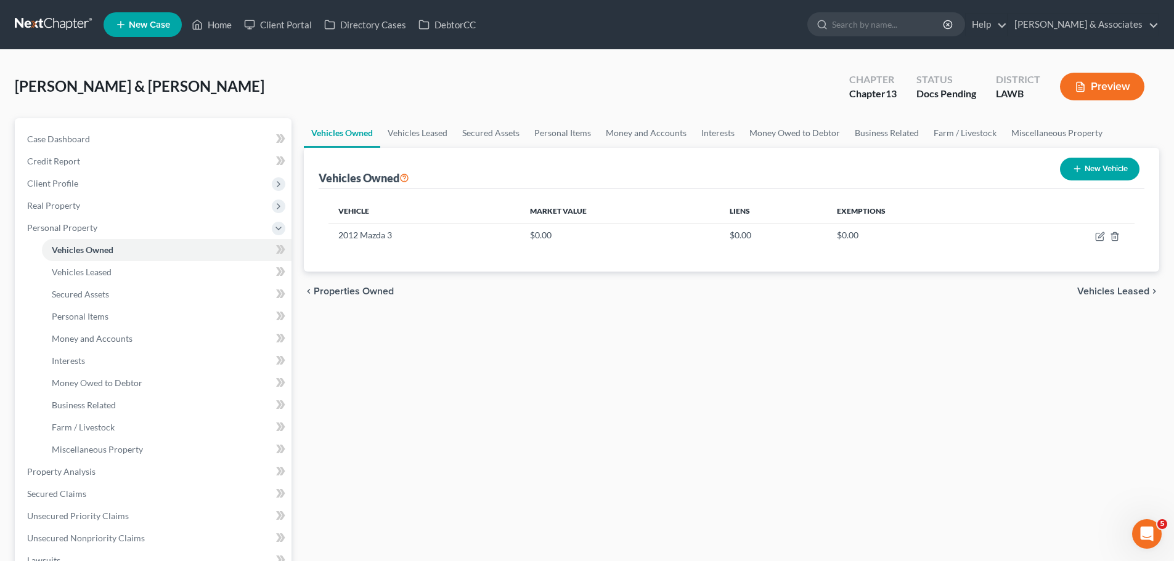
click at [362, 436] on div "Vehicles Owned Vehicles Leased Secured Assets Personal Items Money and Accounts…" at bounding box center [732, 469] width 868 height 702
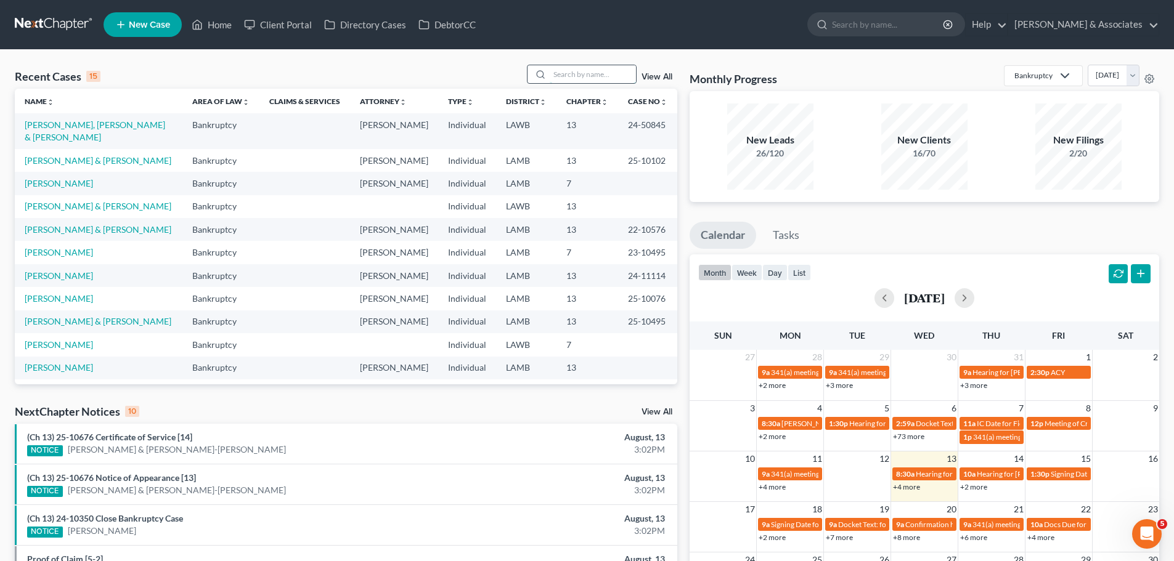
click at [599, 83] on input "search" at bounding box center [593, 74] width 86 height 18
click at [597, 73] on input "search" at bounding box center [593, 74] width 86 height 18
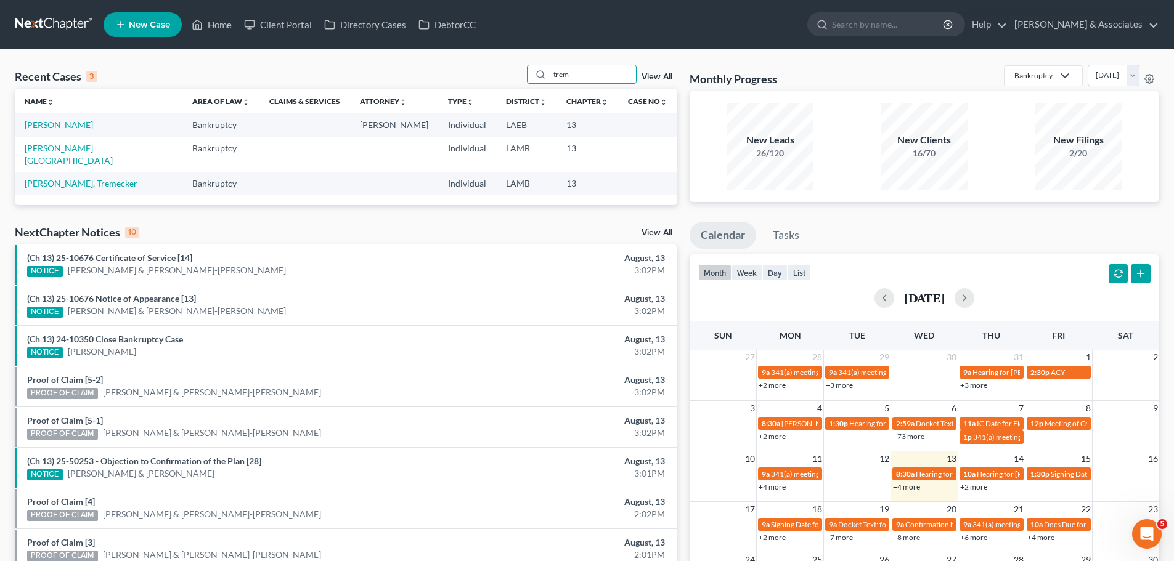
type input "trem"
click at [55, 121] on link "[PERSON_NAME]" at bounding box center [59, 125] width 68 height 10
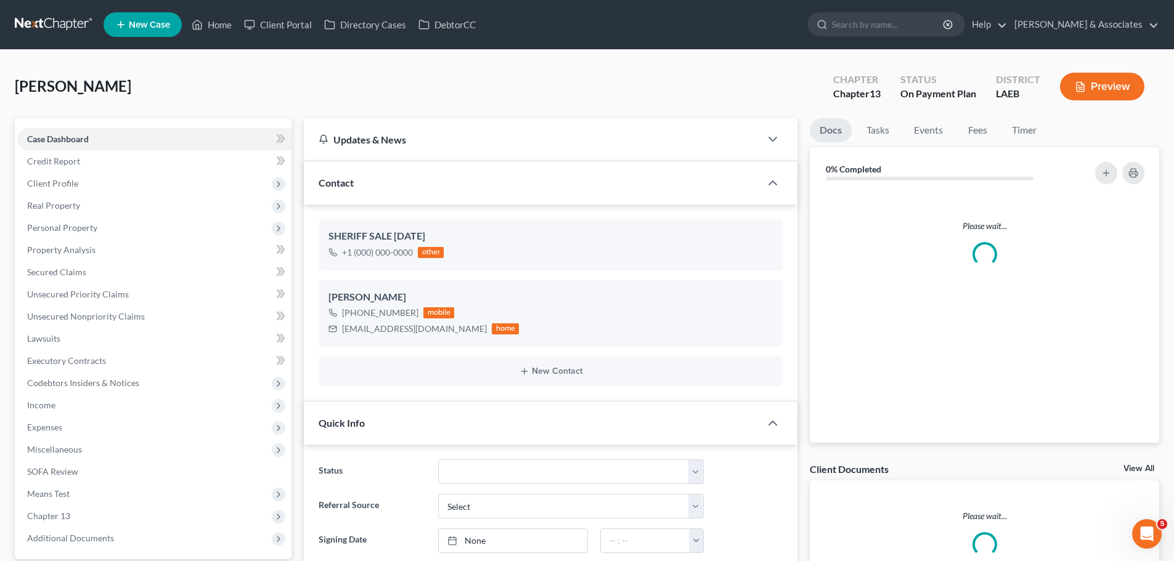
scroll to position [1043, 0]
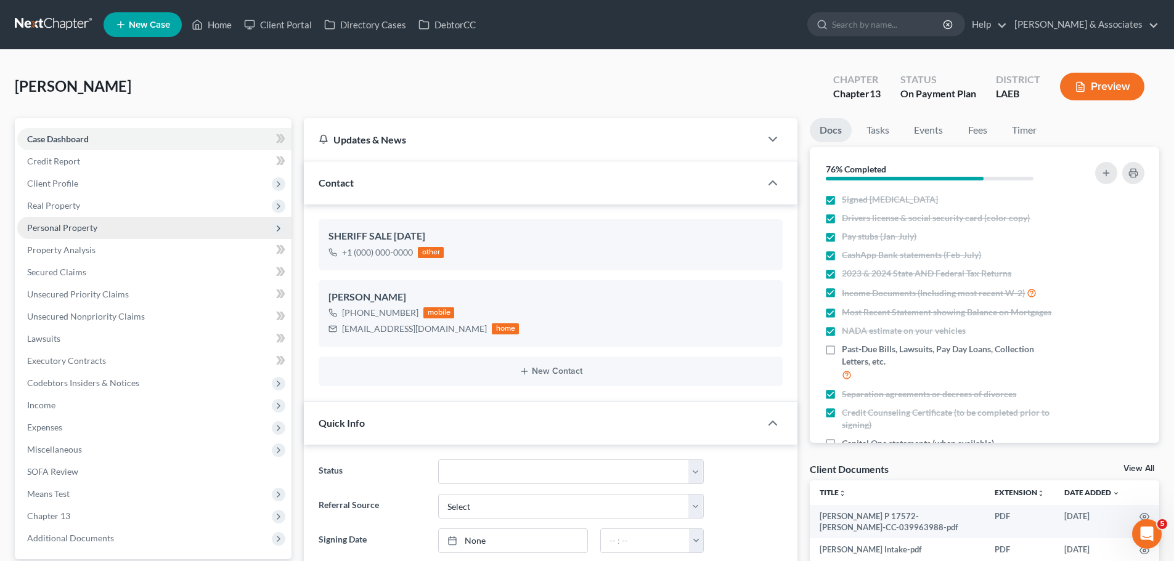
click at [60, 229] on span "Personal Property" at bounding box center [62, 227] width 70 height 10
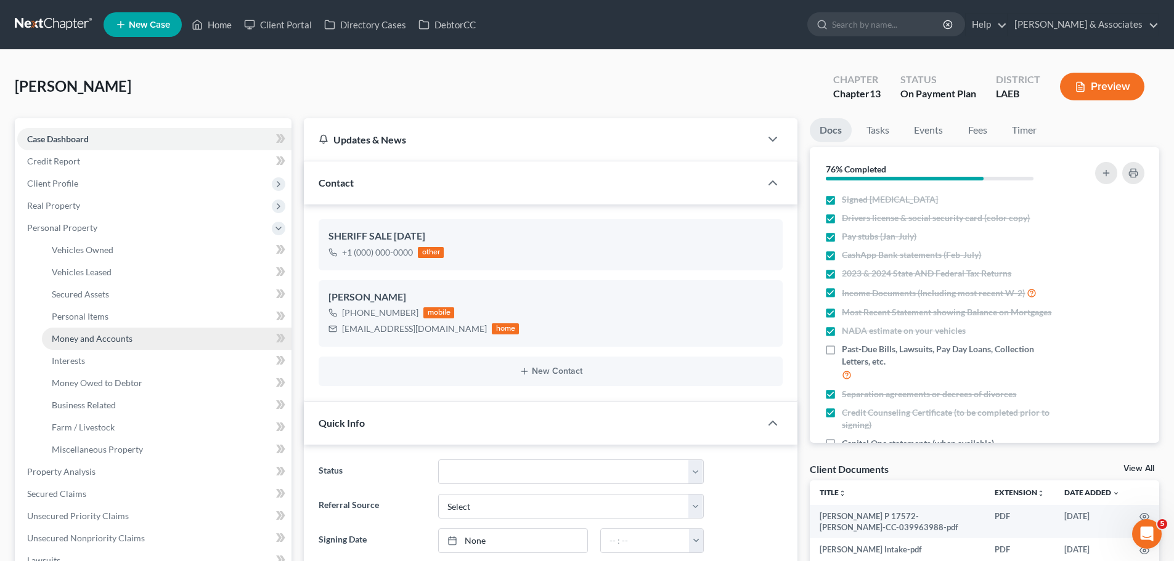
click at [87, 336] on span "Money and Accounts" at bounding box center [92, 338] width 81 height 10
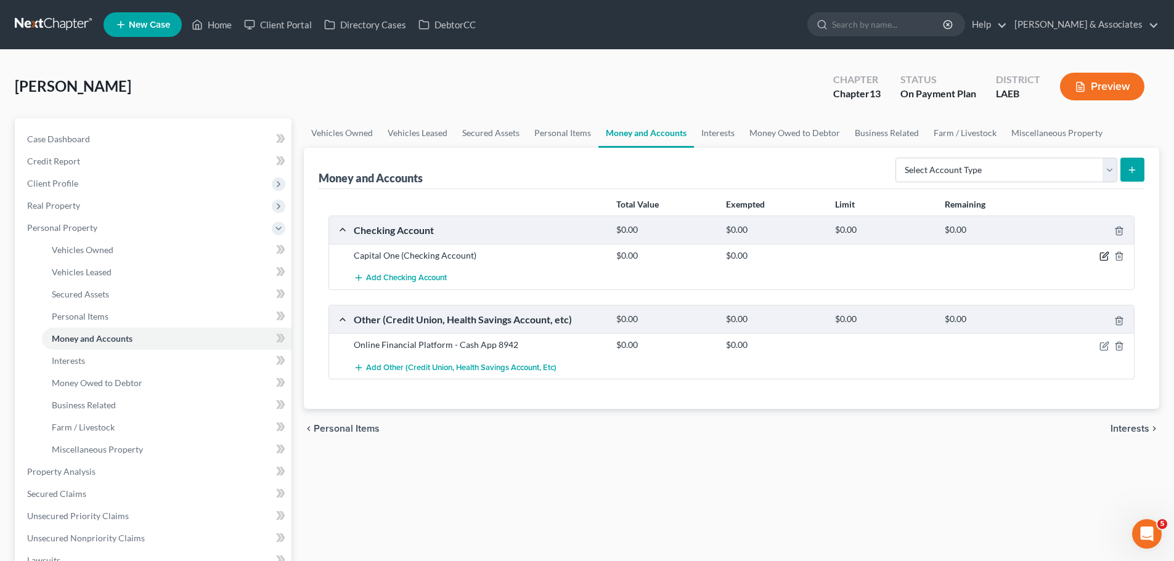
click at [1104, 257] on icon "button" at bounding box center [1104, 256] width 10 height 10
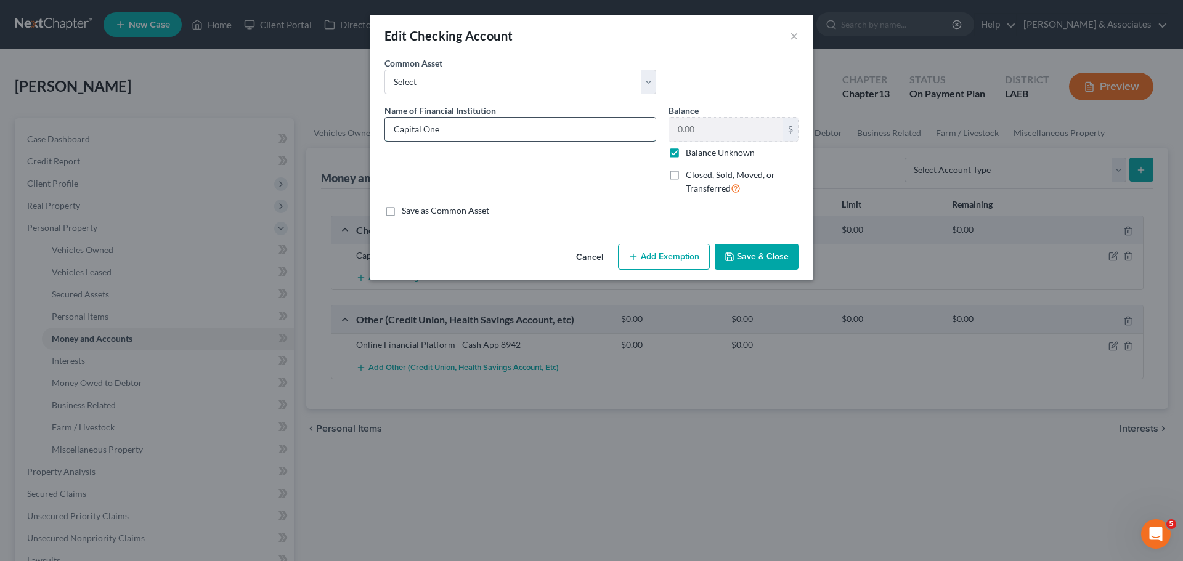
click at [478, 126] on input "Capital One" at bounding box center [520, 129] width 270 height 23
type input "Capital One 4620"
click at [762, 255] on button "Save & Close" at bounding box center [757, 257] width 84 height 26
